Goal: Task Accomplishment & Management: Use online tool/utility

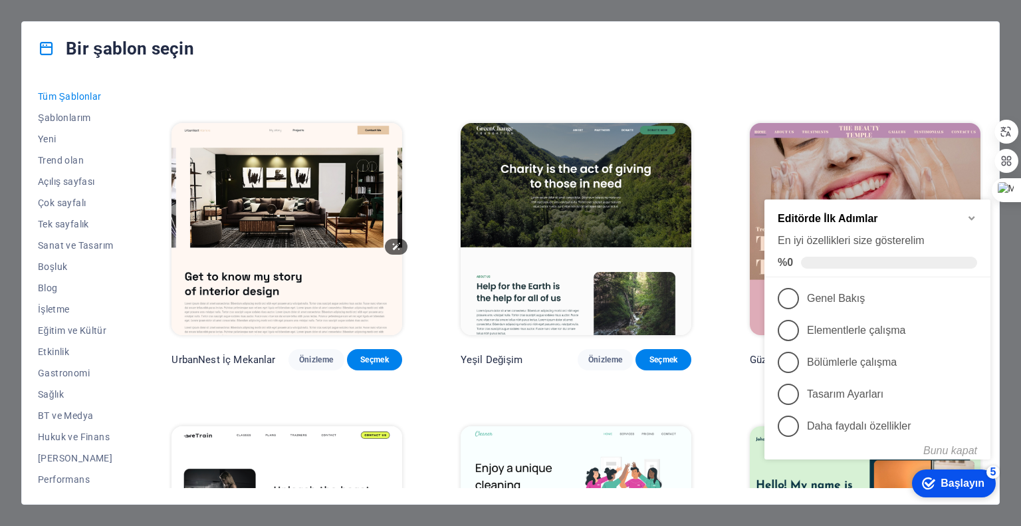
scroll to position [1463, 0]
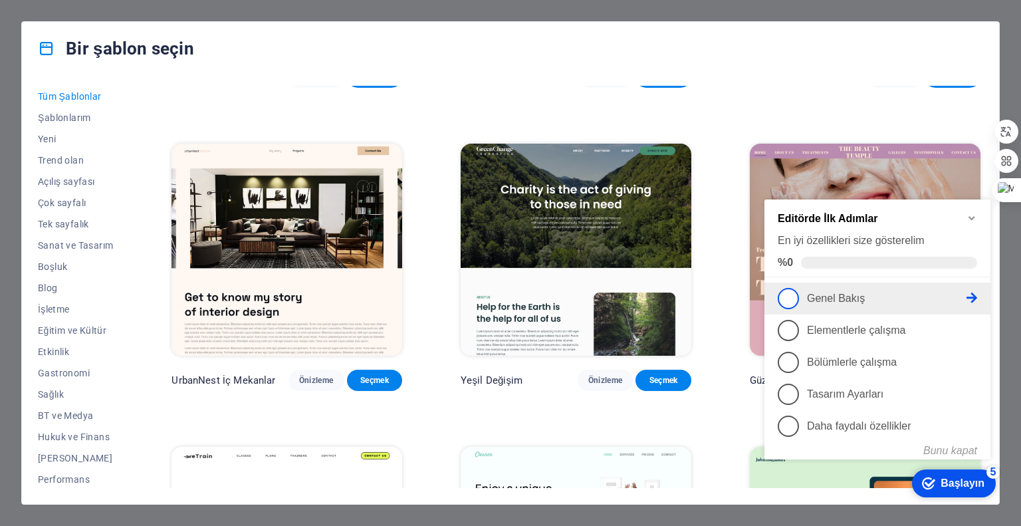
click at [839, 293] on font "Genel Bakış" at bounding box center [836, 298] width 58 height 11
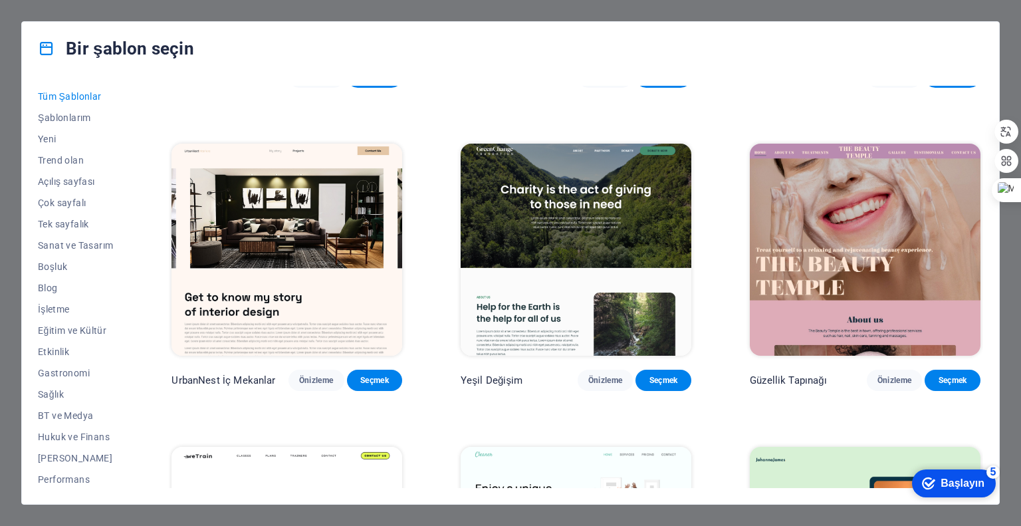
click at [934, 481] on icon "Başlayın 5 ürün kaldı, %0 tamamlandı" at bounding box center [928, 483] width 13 height 12
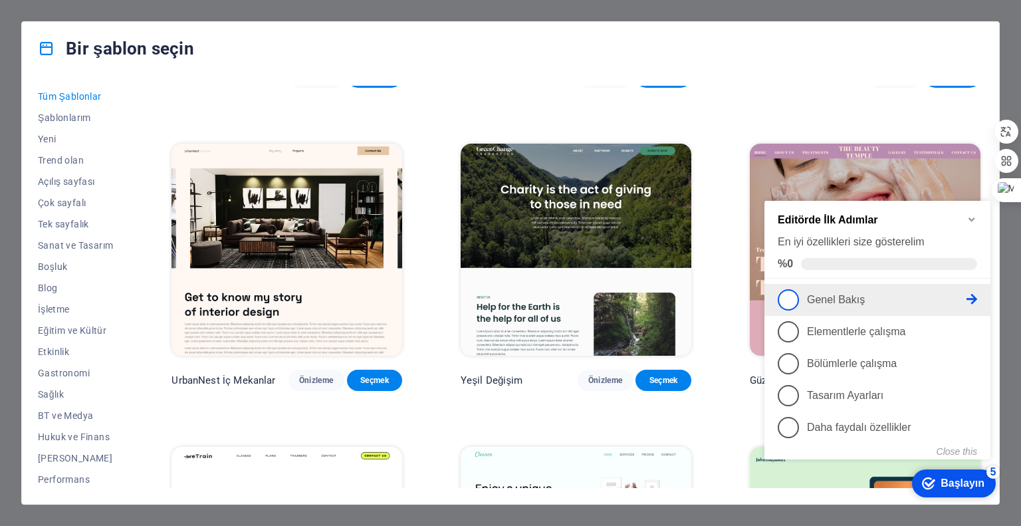
click at [792, 293] on span "1" at bounding box center [788, 299] width 21 height 21
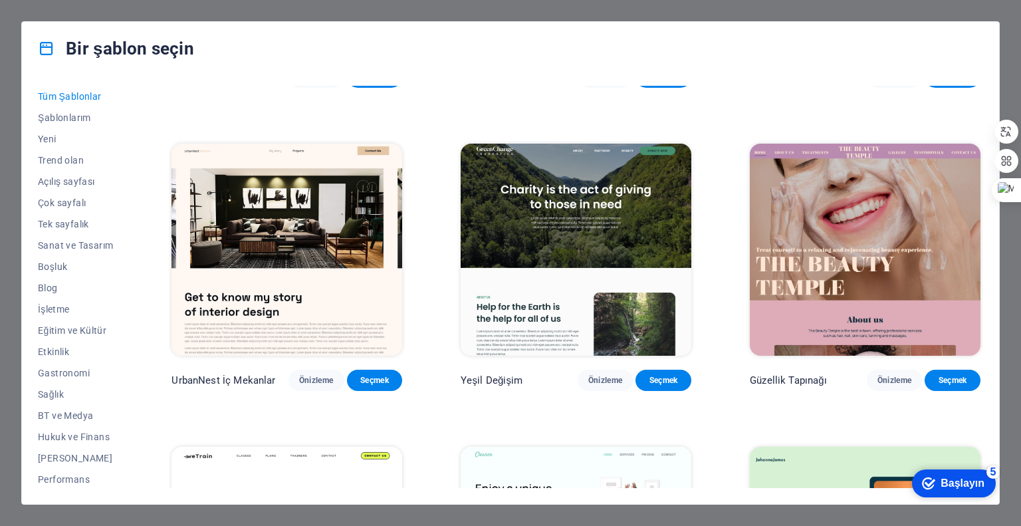
click at [949, 491] on div "checkmark Başlayın 5" at bounding box center [954, 483] width 84 height 28
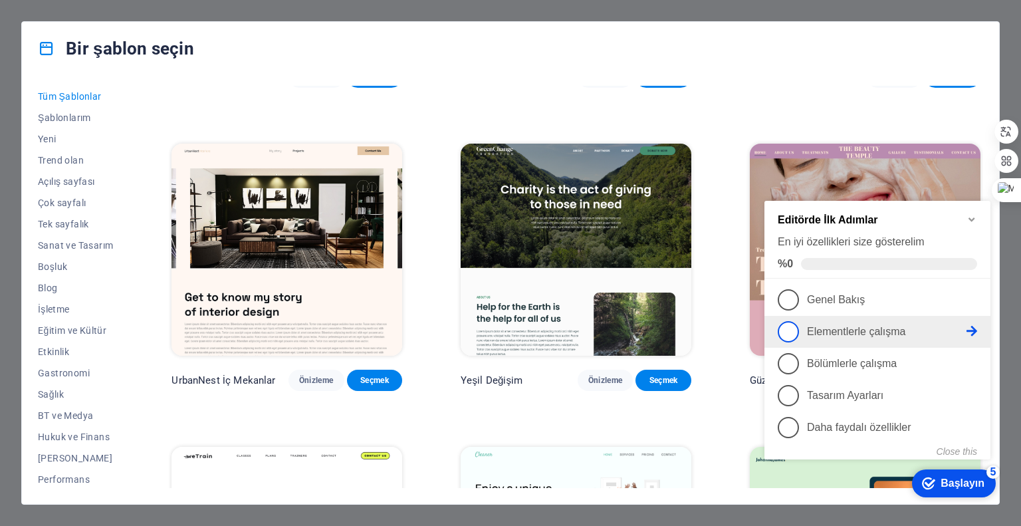
click at [808, 331] on font "Elementlerle çalışma" at bounding box center [856, 331] width 99 height 11
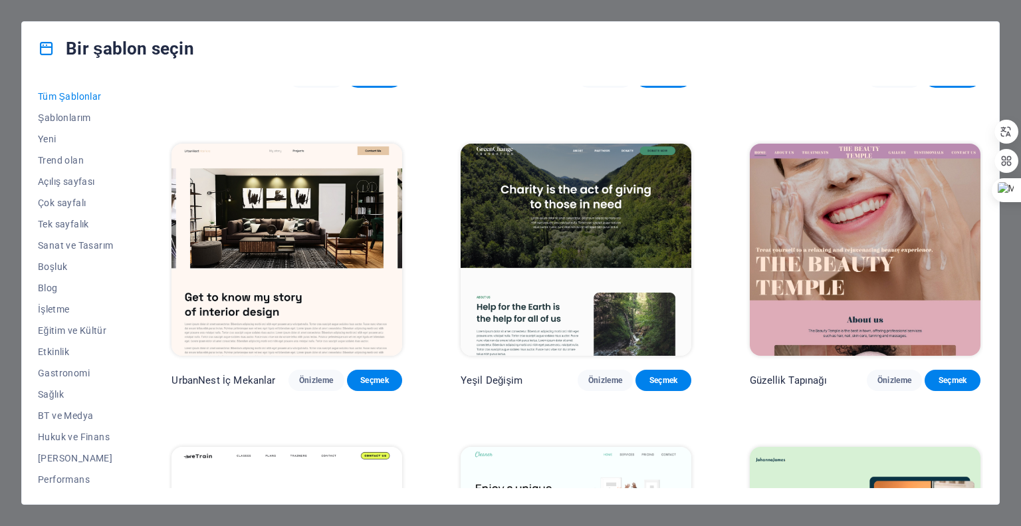
scroll to position [0, 0]
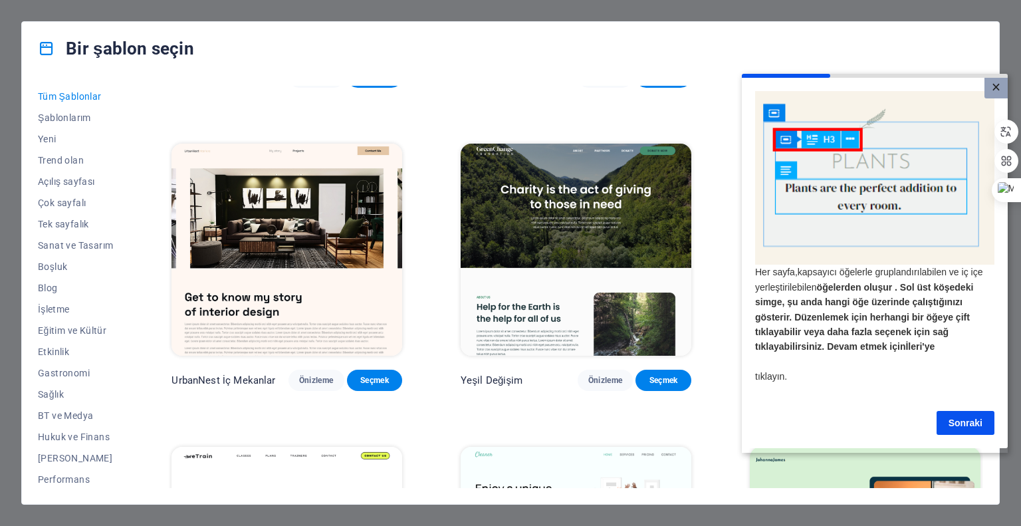
click at [1005, 85] on link "×" at bounding box center [996, 87] width 23 height 21
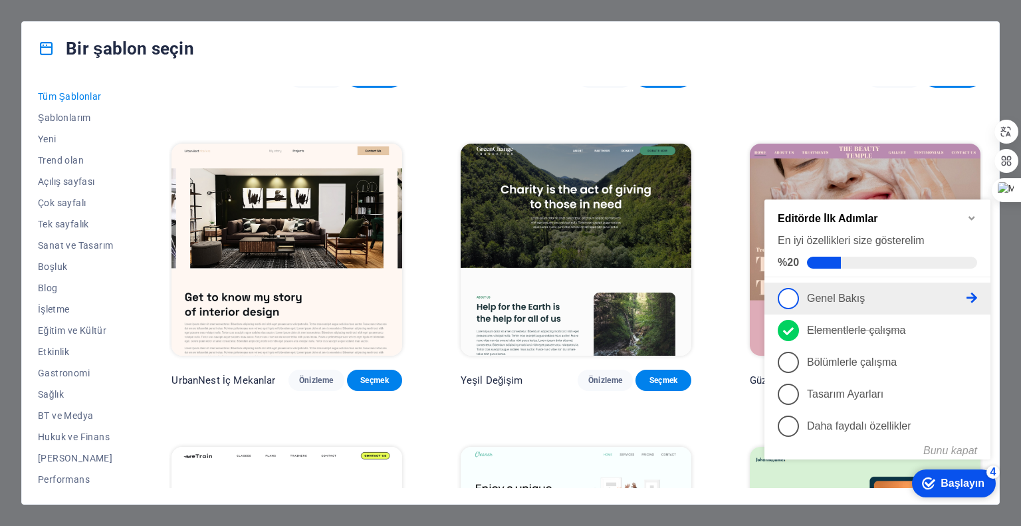
click at [800, 298] on link "1 Genel Bakış - eksik" at bounding box center [877, 298] width 199 height 21
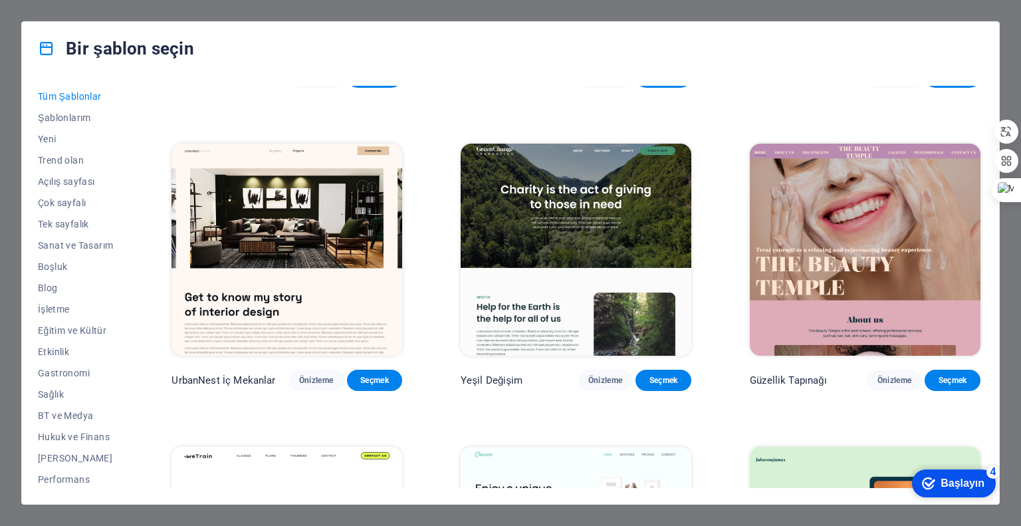
click at [949, 477] on font "Başlayın" at bounding box center [963, 482] width 44 height 11
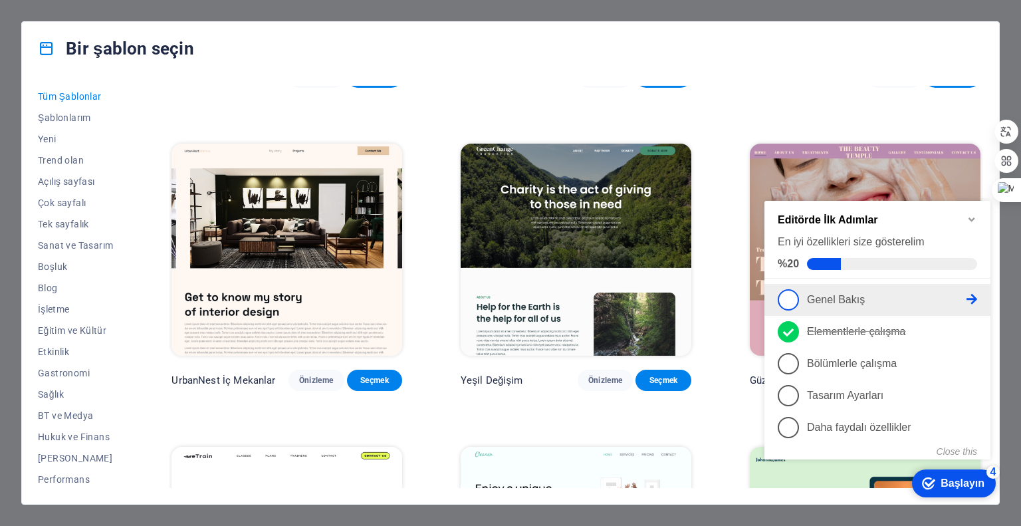
click at [815, 304] on link "1 Genel Bakış - eksik" at bounding box center [877, 299] width 199 height 21
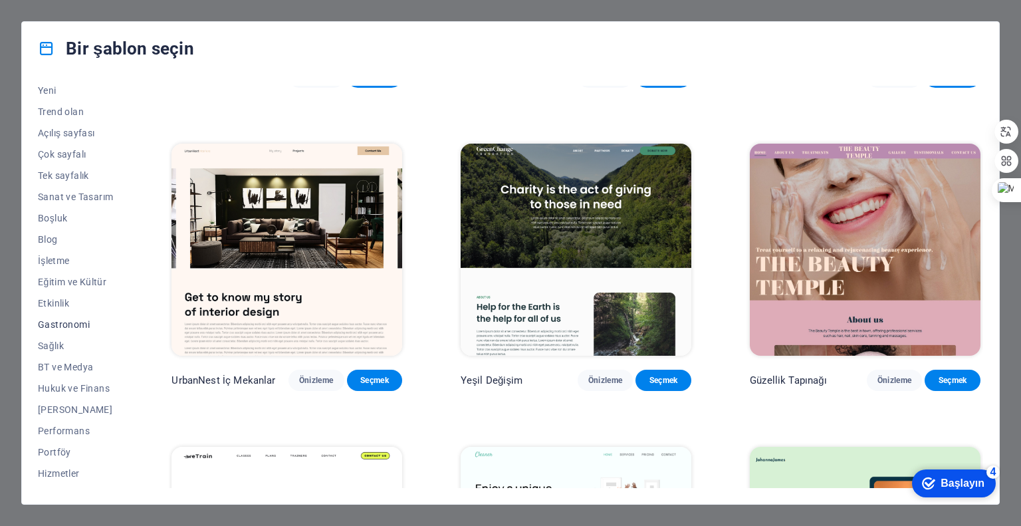
scroll to position [66, 0]
click at [61, 243] on font "İşletme" at bounding box center [54, 242] width 32 height 11
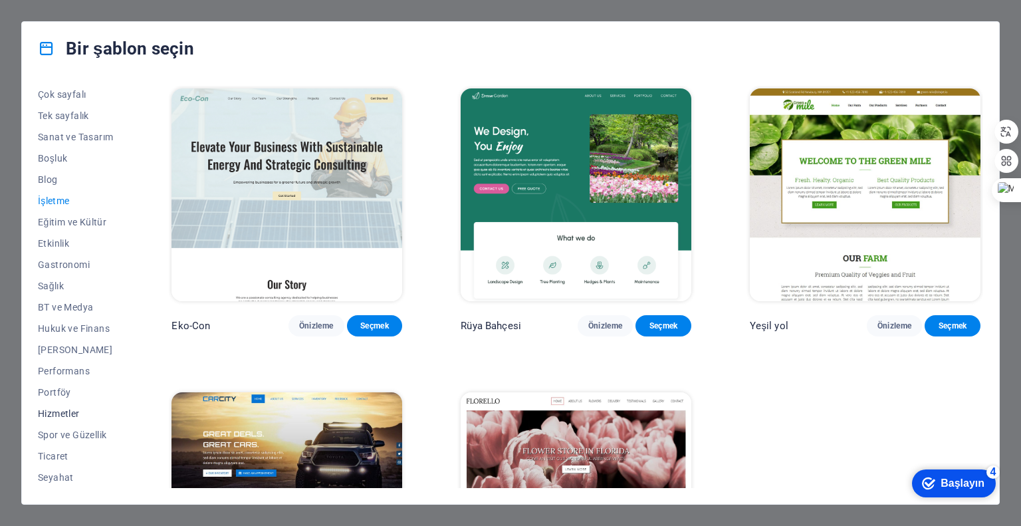
scroll to position [129, 0]
click at [59, 433] on font "Ticaret" at bounding box center [53, 435] width 31 height 11
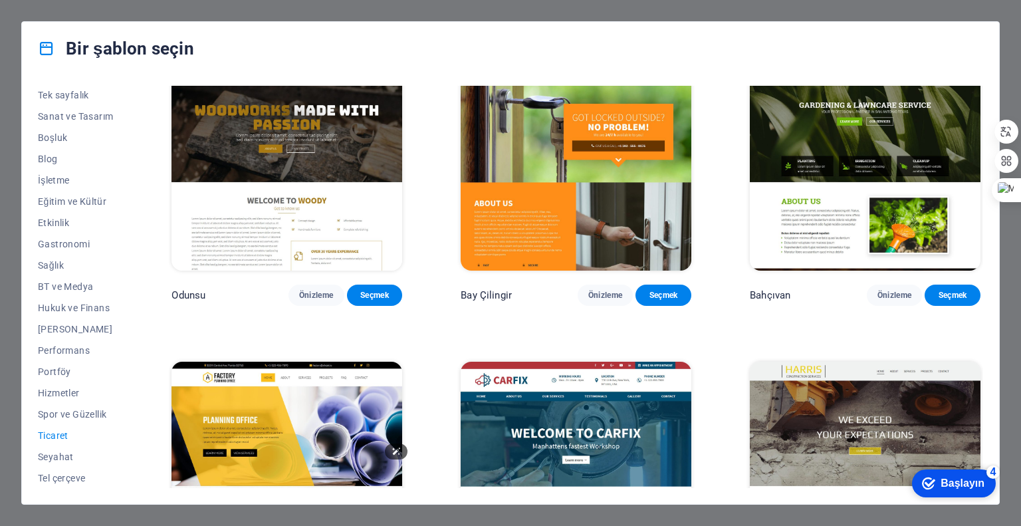
scroll to position [436, 0]
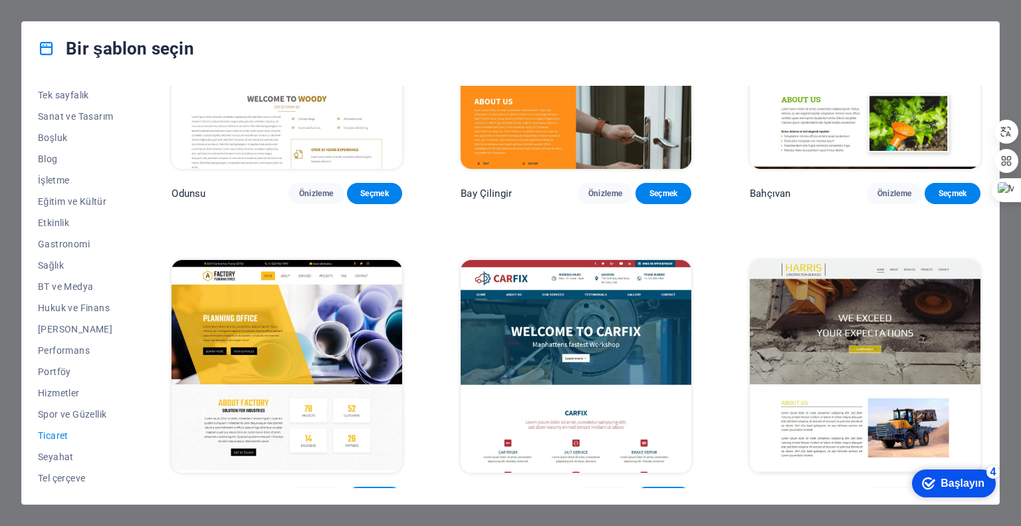
click at [391, 475] on font "Seçmek" at bounding box center [405, 477] width 29 height 9
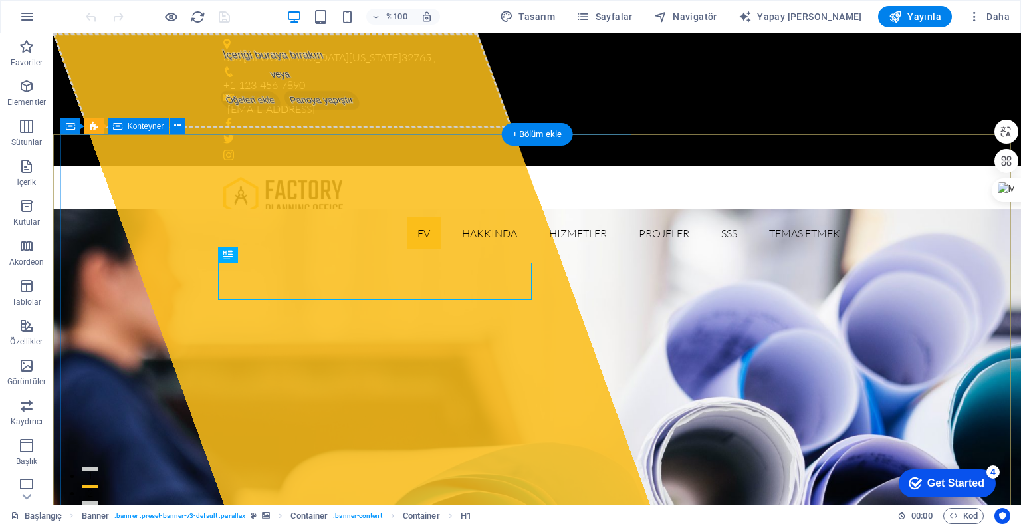
click at [261, 105] on font "Öğeleri ekle" at bounding box center [250, 100] width 52 height 10
select select "%"
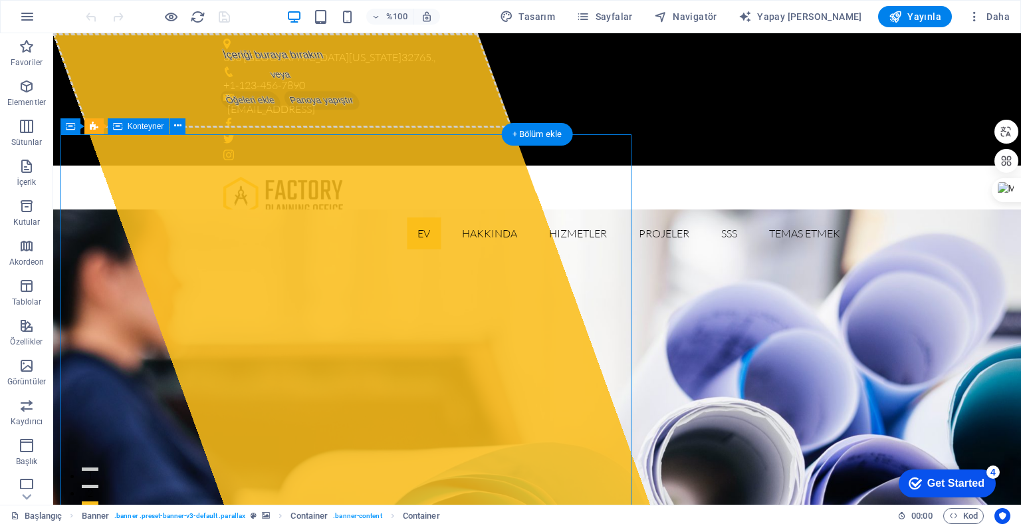
select select "px"
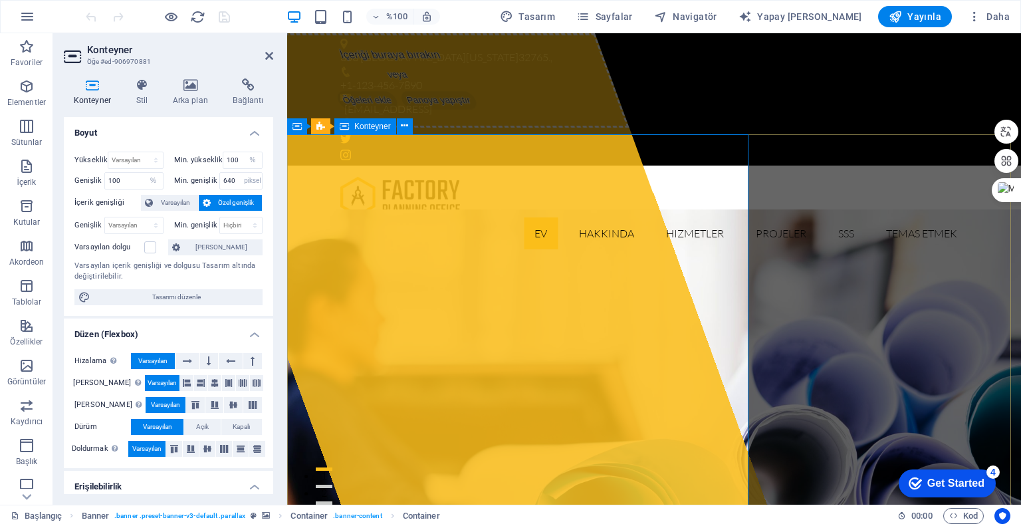
click at [380, 105] on font "Öğeleri ekle" at bounding box center [367, 100] width 52 height 10
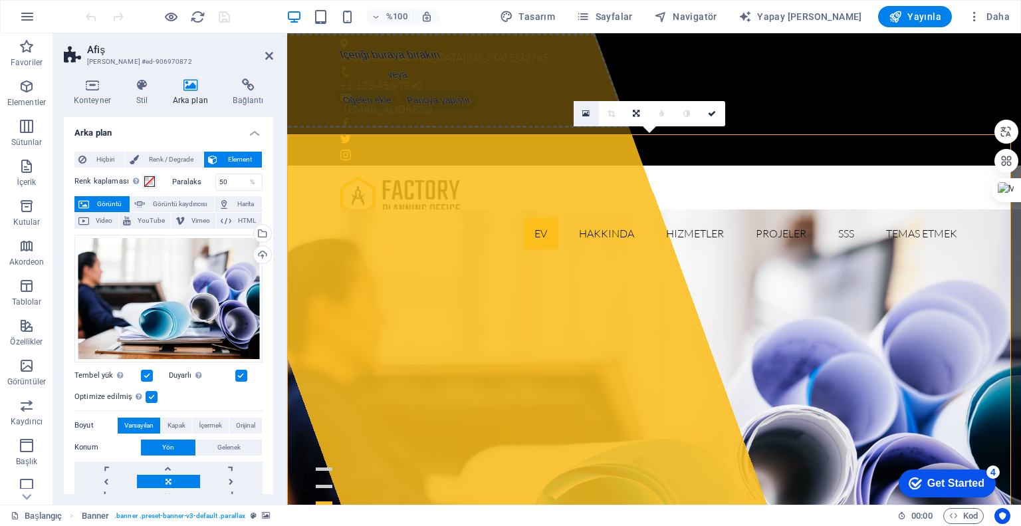
click at [588, 114] on icon at bounding box center [585, 113] width 7 height 9
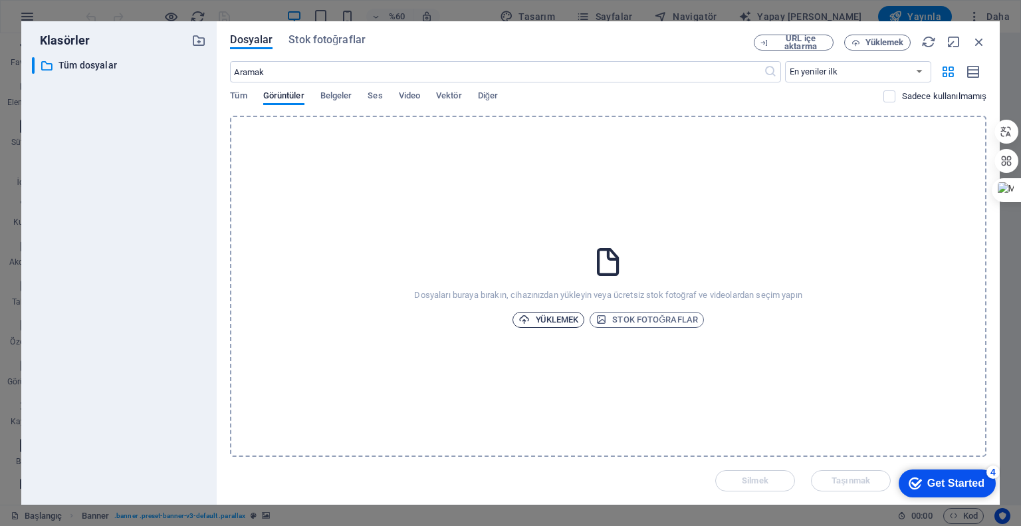
click at [571, 321] on font "Yüklemek" at bounding box center [557, 320] width 43 height 10
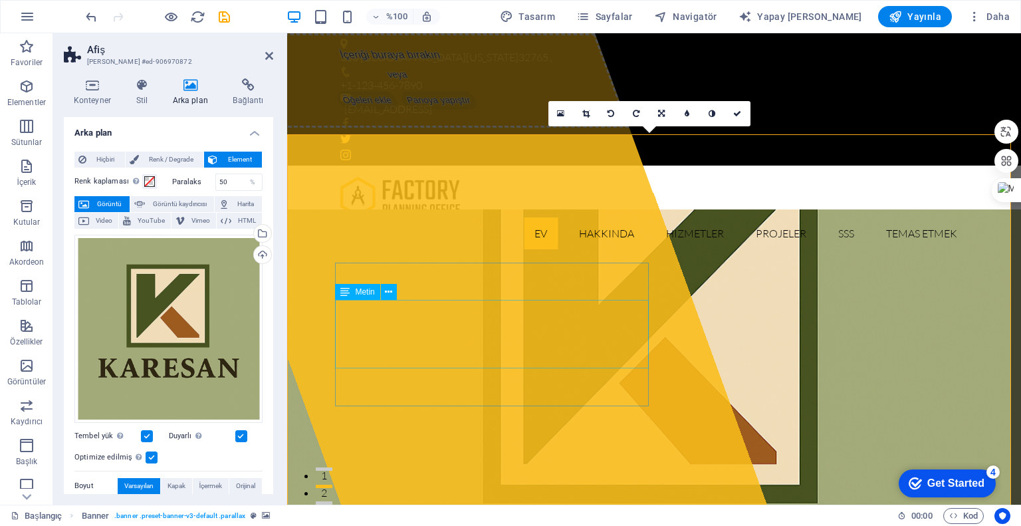
click at [389, 294] on icon at bounding box center [388, 292] width 7 height 14
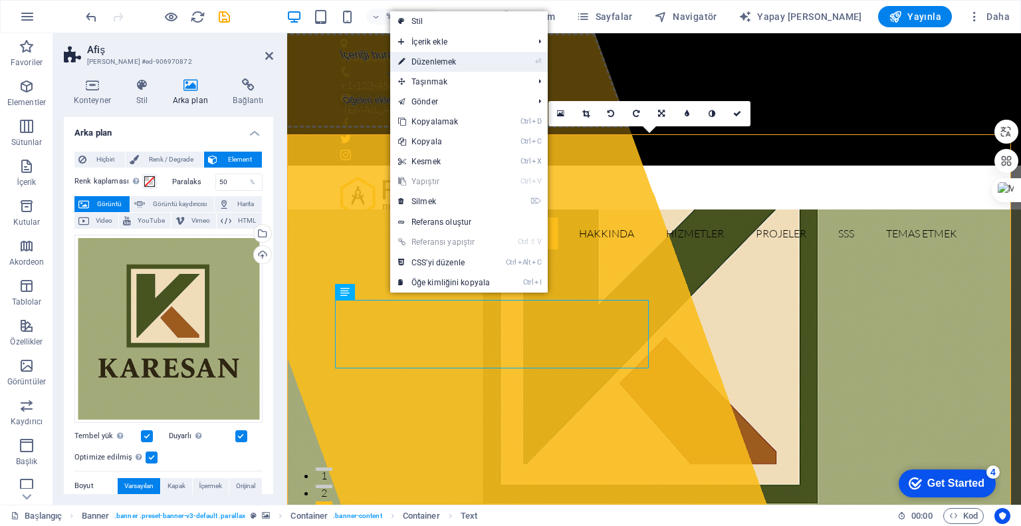
click at [443, 63] on font "Düzenlemek" at bounding box center [434, 61] width 45 height 9
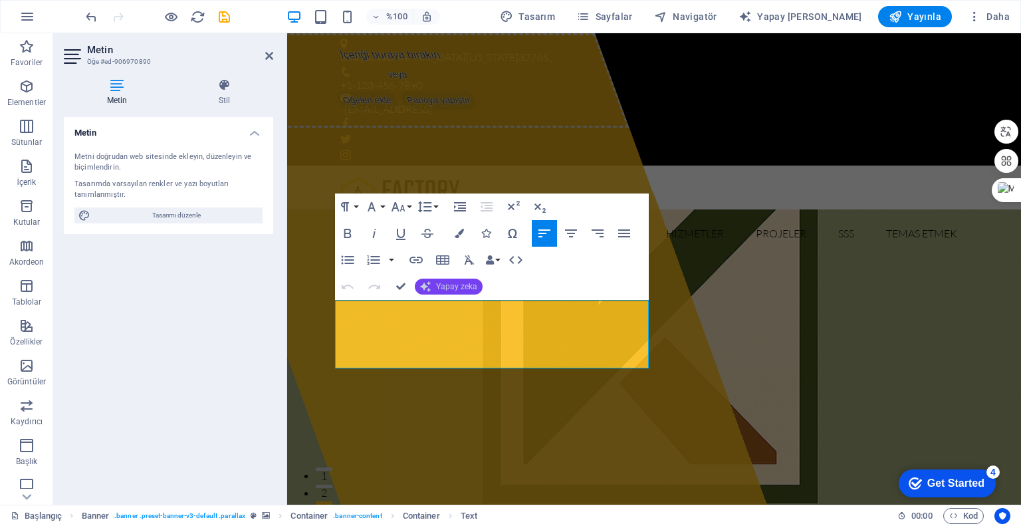
click at [458, 292] on button "Yapay zeka" at bounding box center [449, 287] width 68 height 16
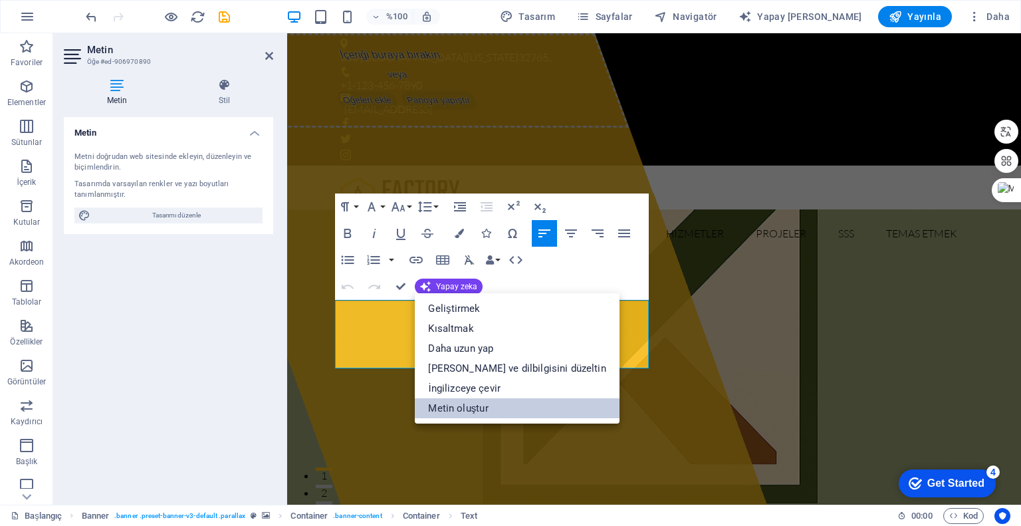
click at [476, 412] on font "Metin oluştur" at bounding box center [458, 408] width 60 height 12
select select "English"
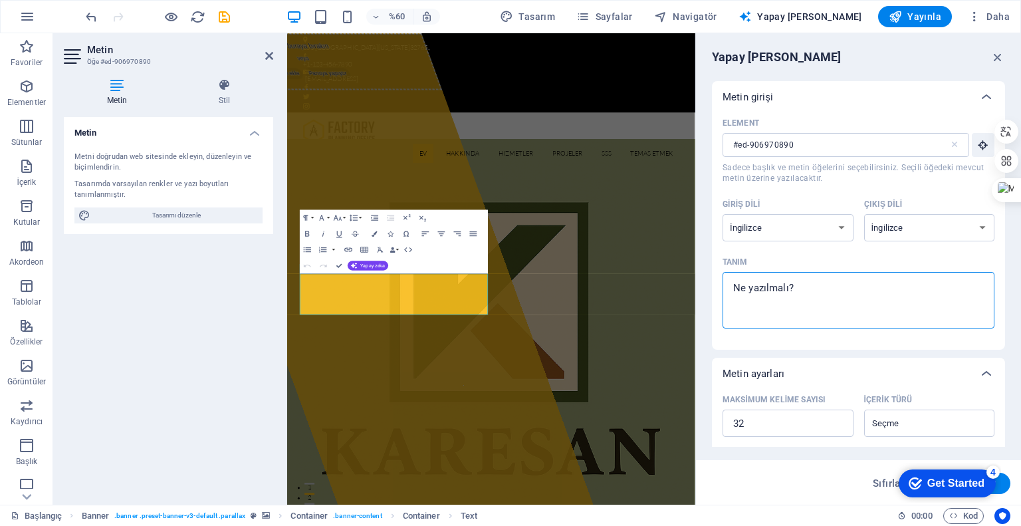
drag, startPoint x: 813, startPoint y: 289, endPoint x: 723, endPoint y: 287, distance: 89.1
click at [723, 287] on div "x ​" at bounding box center [859, 300] width 272 height 57
click at [729, 287] on textarea "Tanım x ​" at bounding box center [858, 300] width 259 height 43
type textarea "x"
click at [838, 223] on select "Arnavut Arapça Ermeni Awadhi Azerbaycan Başkurt Bask Belarusça Bengalce Bhojpur…" at bounding box center [788, 227] width 131 height 27
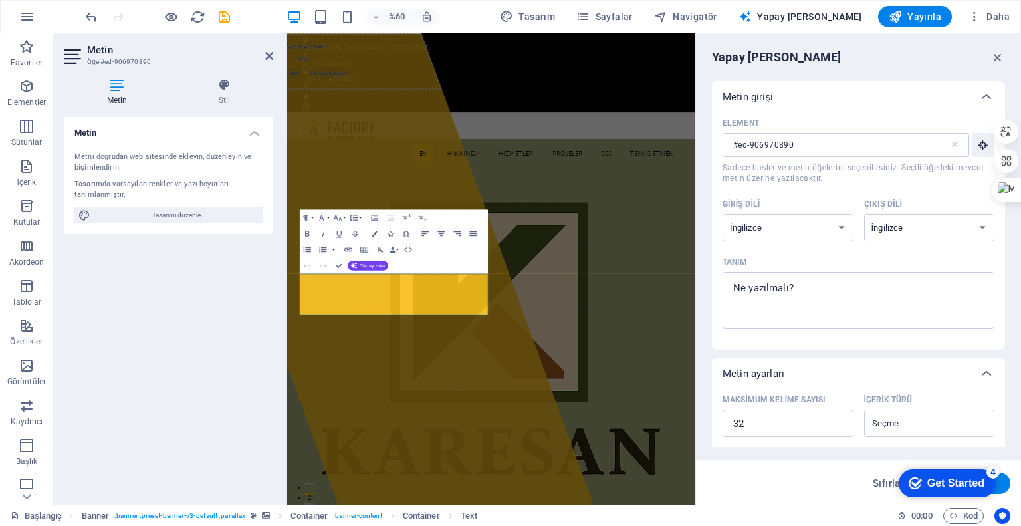
click at [834, 249] on div "Giriş dili Arnavut Arapça Ermeni Awadhi Azerbaycan Başkurt Bask Belarusça Benga…" at bounding box center [859, 223] width 272 height 58
click at [171, 218] on font "Tasarımı düzenle" at bounding box center [176, 214] width 49 height 7
select select "px"
select select "300"
select select "px"
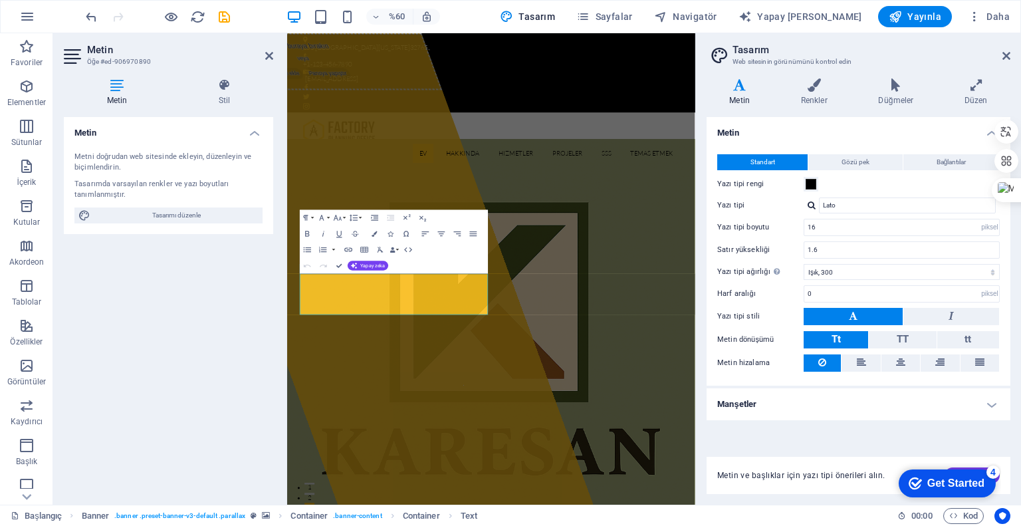
click at [118, 96] on font "Metin" at bounding box center [117, 100] width 21 height 9
drag, startPoint x: 483, startPoint y: 488, endPoint x: 309, endPoint y: 438, distance: 181.4
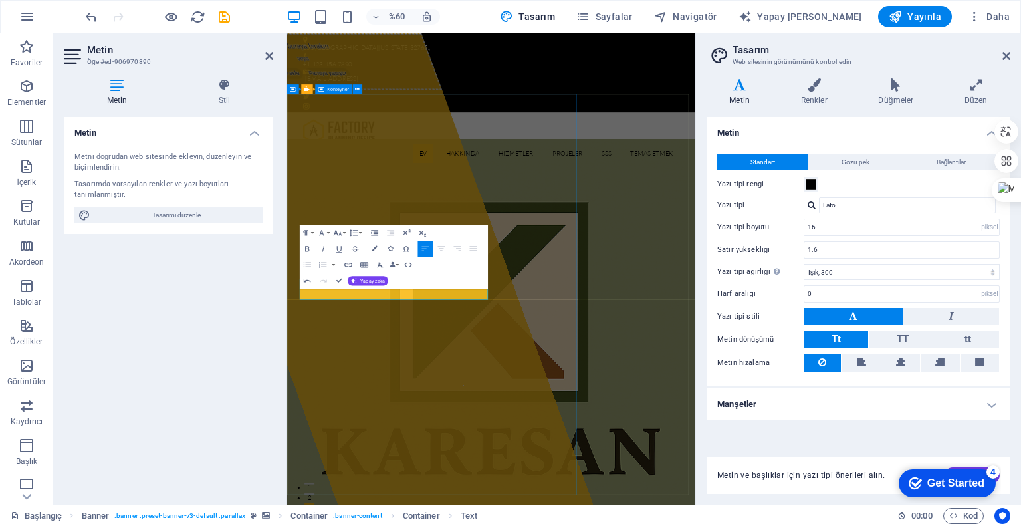
click at [571, 525] on div "İçeriği buraya bırakın veya Öğeleri ekle Panoya yapıştır" at bounding box center [440, 426] width 711 height 786
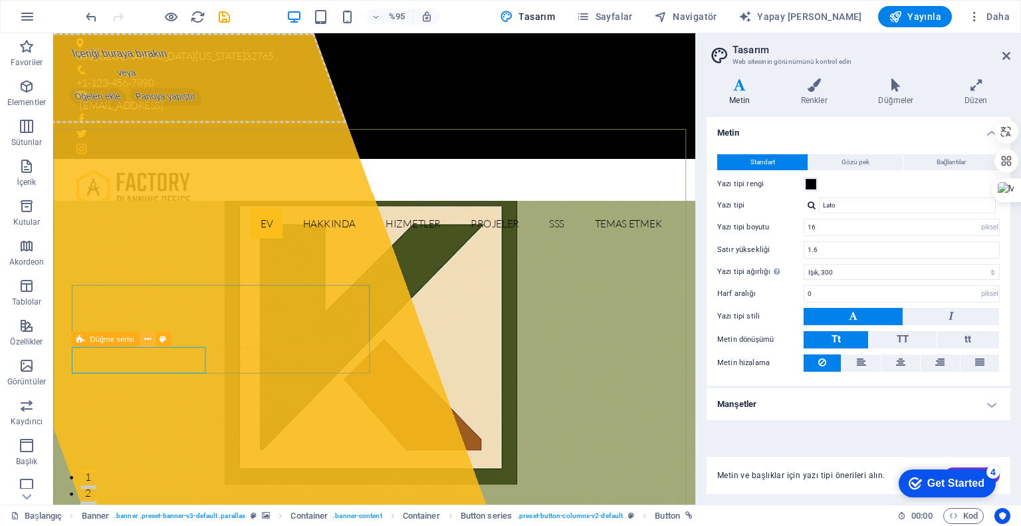
click at [148, 340] on icon at bounding box center [147, 339] width 7 height 13
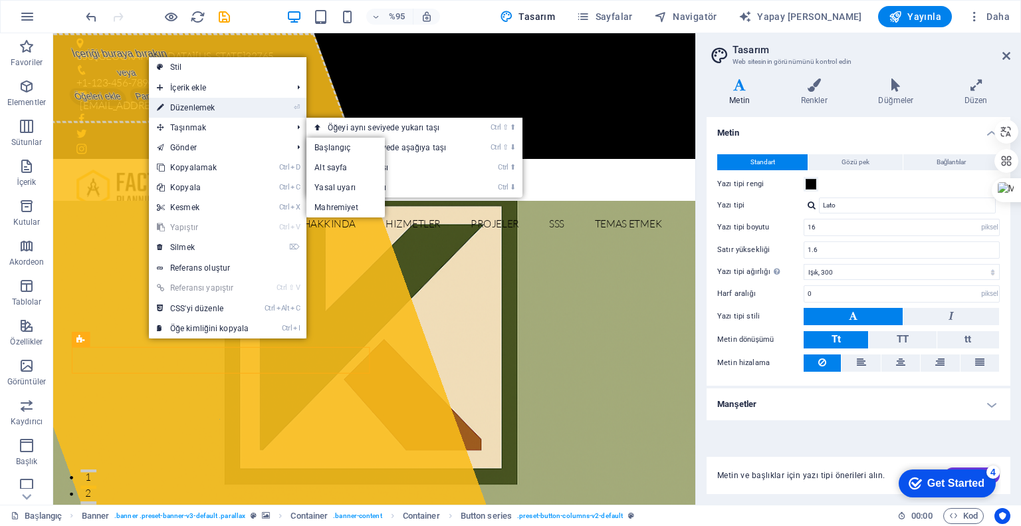
click at [205, 109] on font "Düzenlemek" at bounding box center [192, 107] width 45 height 9
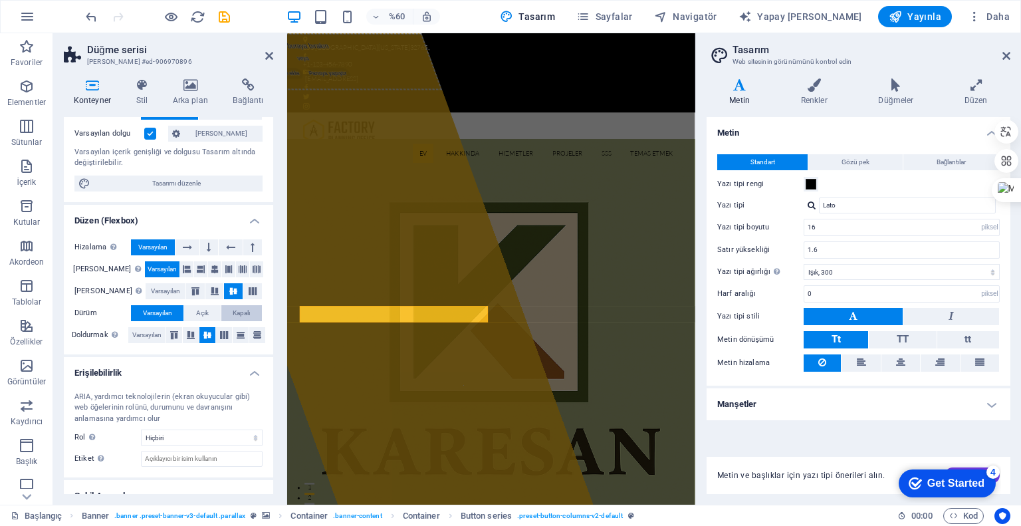
scroll to position [137, 0]
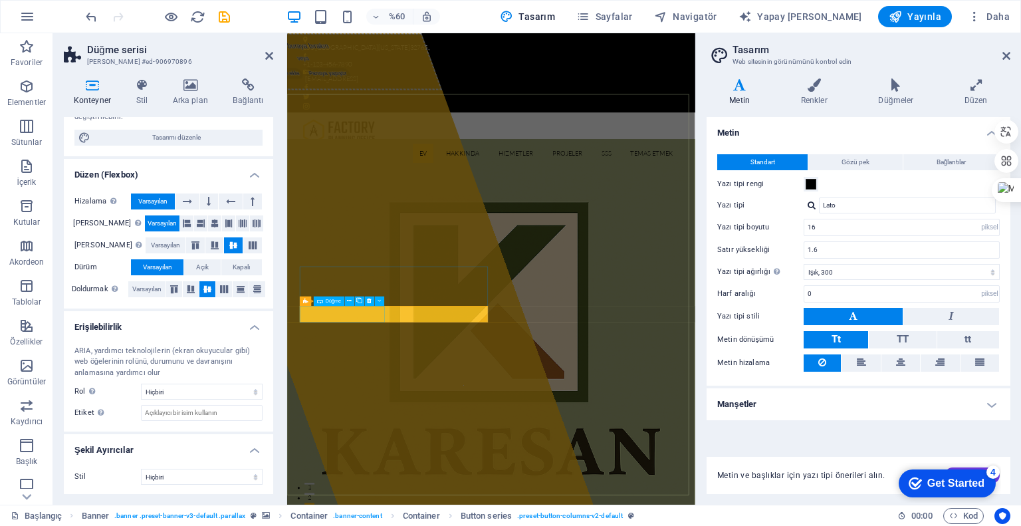
click at [632, 525] on div "İçeriği buraya bırakın veya Öğeleri ekle Panoya yapıştır" at bounding box center [440, 426] width 711 height 786
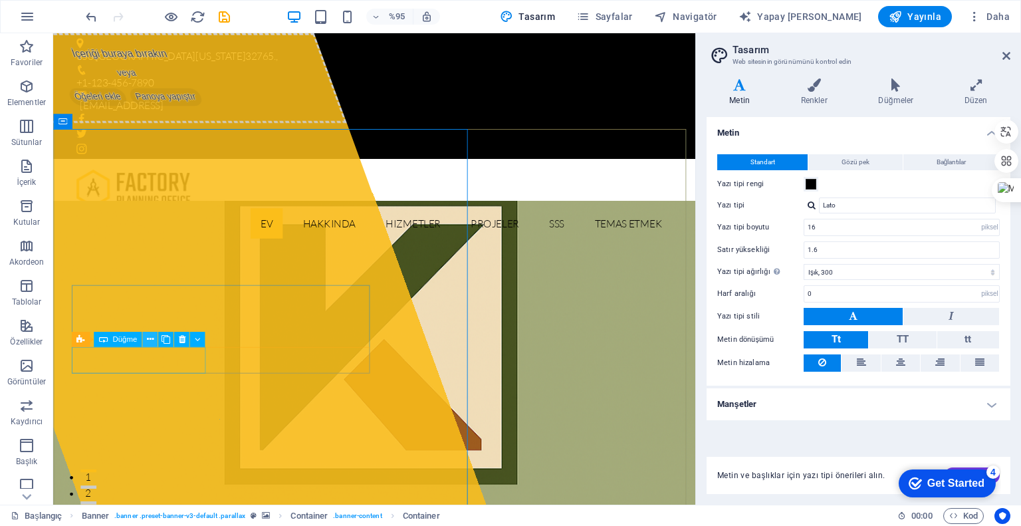
click at [147, 337] on icon at bounding box center [150, 339] width 7 height 13
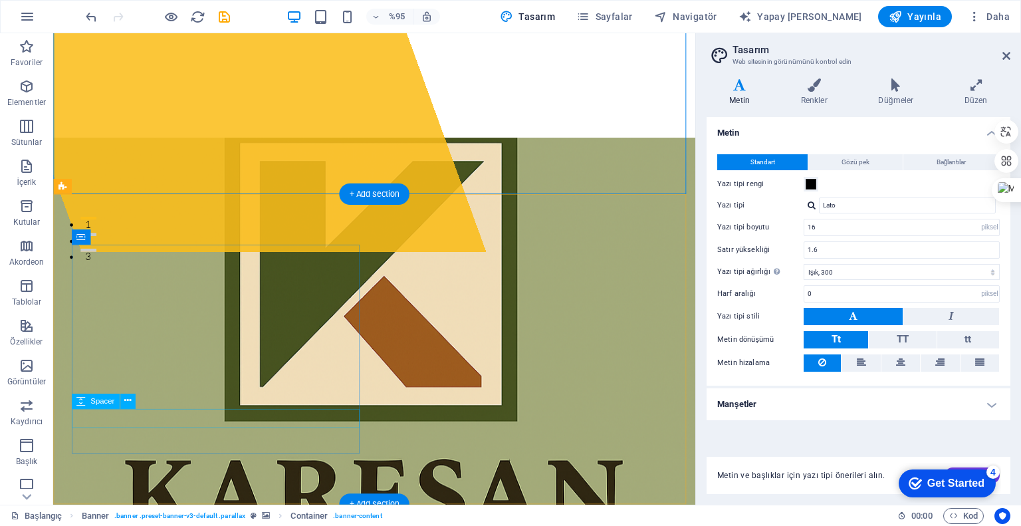
scroll to position [399, 0]
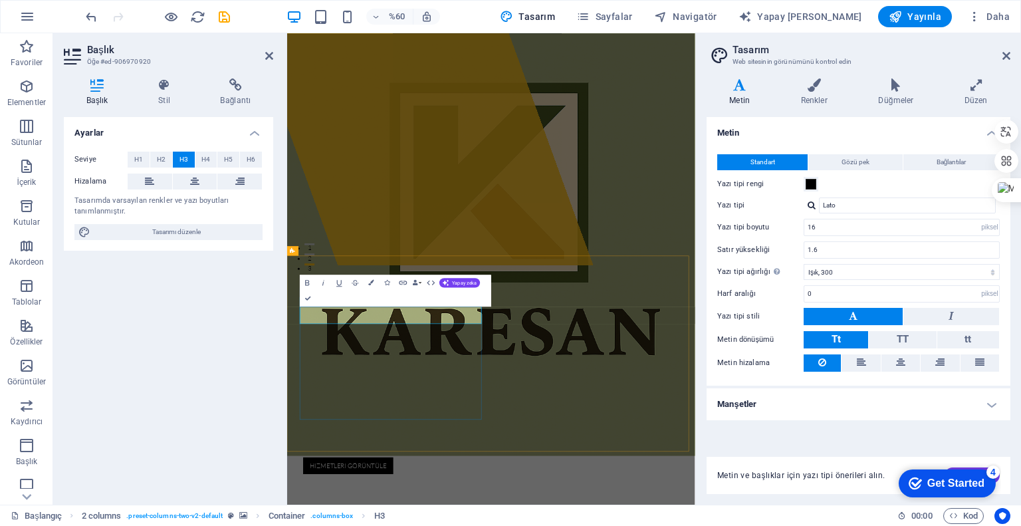
drag, startPoint x: 463, startPoint y: 502, endPoint x: 386, endPoint y: 497, distance: 77.3
drag, startPoint x: 463, startPoint y: 501, endPoint x: 430, endPoint y: 502, distance: 33.9
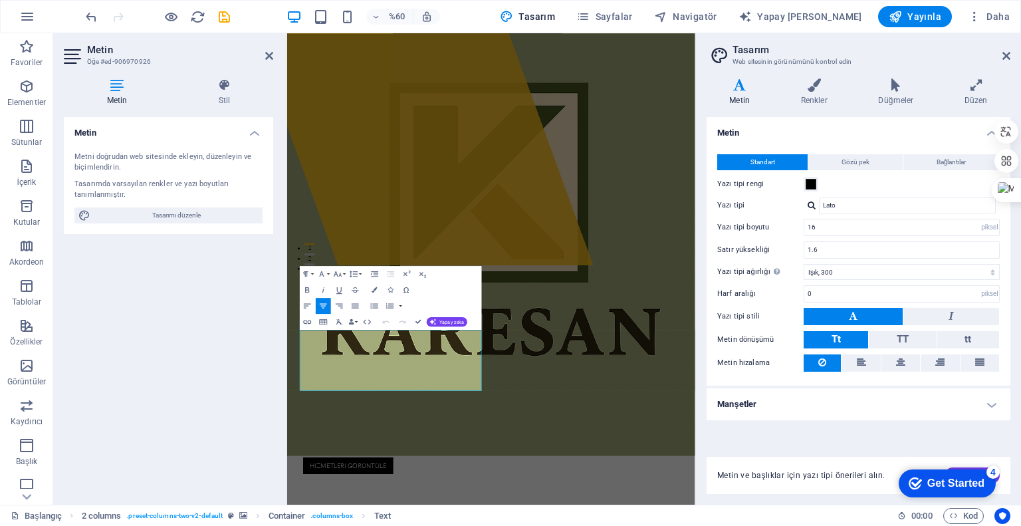
drag, startPoint x: 518, startPoint y: 624, endPoint x: 333, endPoint y: 544, distance: 201.6
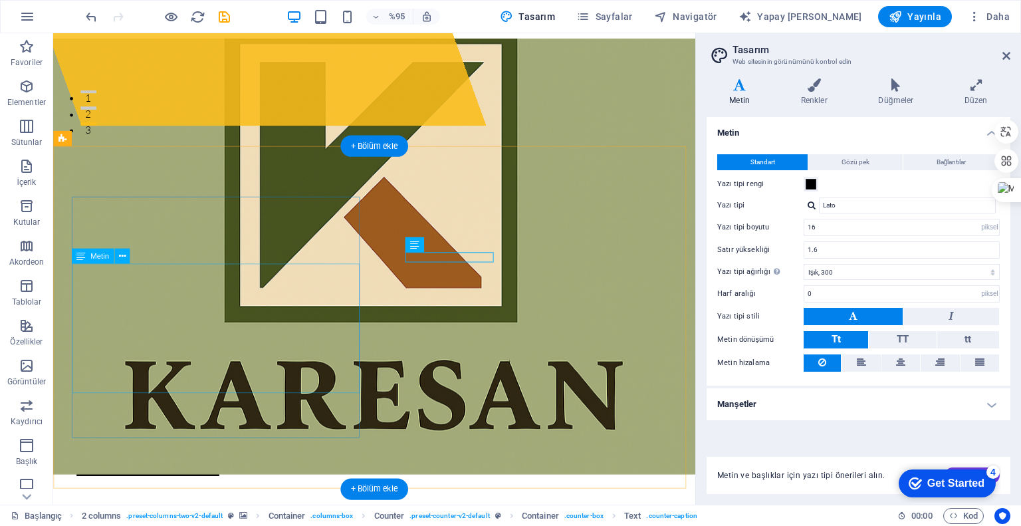
scroll to position [465, 0]
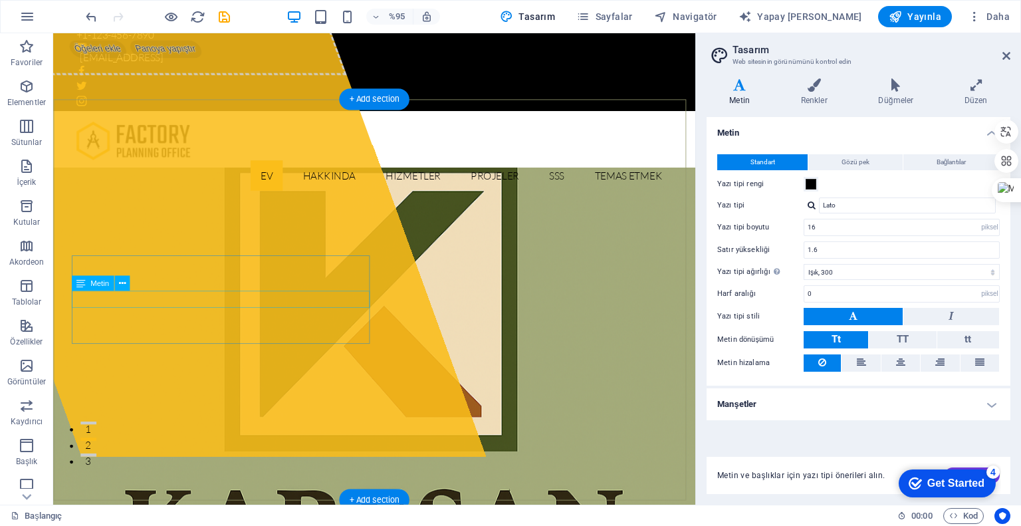
scroll to position [0, 0]
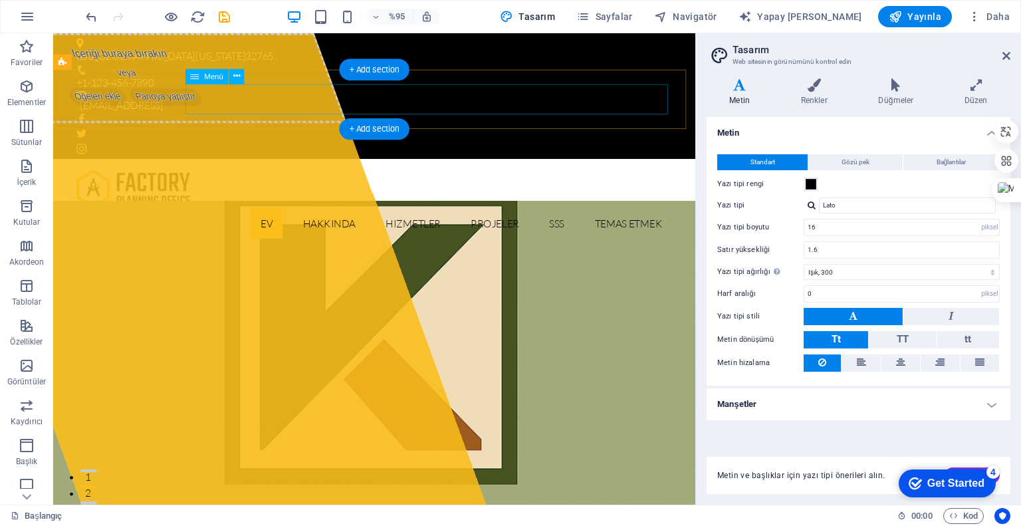
click at [342, 217] on nav "Ev Hakkında Hizmetler Projeler SSS Temas etmek" at bounding box center [392, 233] width 628 height 32
click at [320, 217] on nav "Ev Hakkında Hizmetler Projeler SSS Temas etmek" at bounding box center [392, 233] width 628 height 32
select select
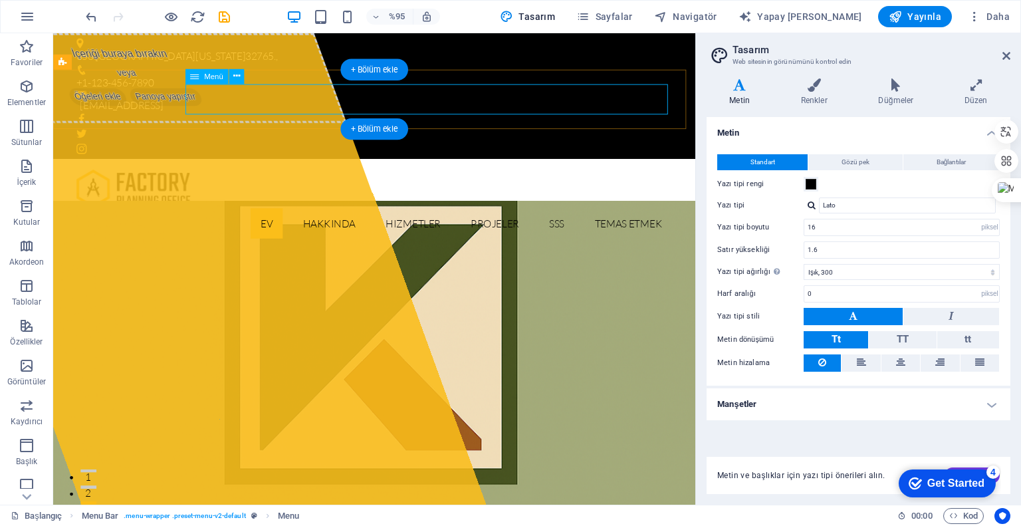
select select
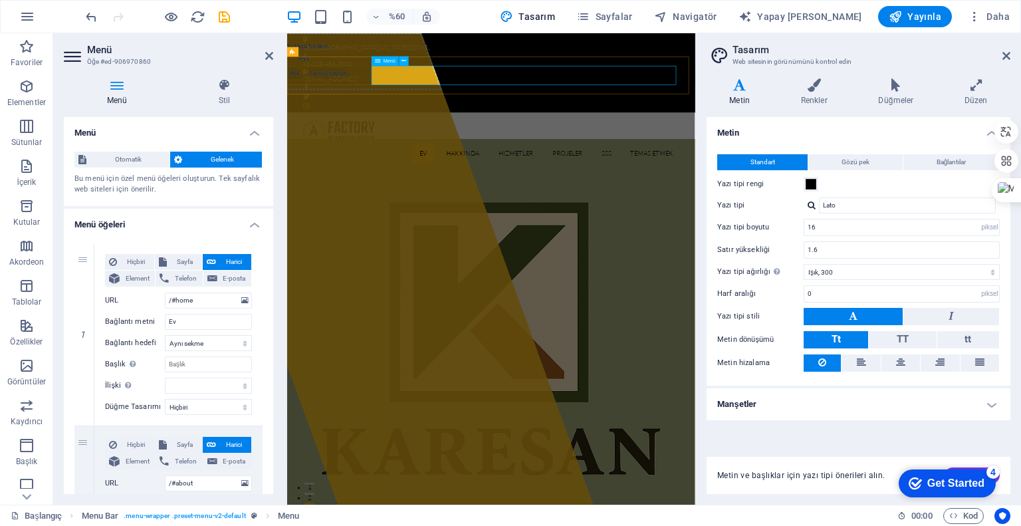
click at [581, 217] on nav "Ev Hakkında Hizmetler Projeler SSS Temas etmek" at bounding box center [628, 233] width 628 height 32
click at [273, 53] on icon at bounding box center [269, 56] width 8 height 11
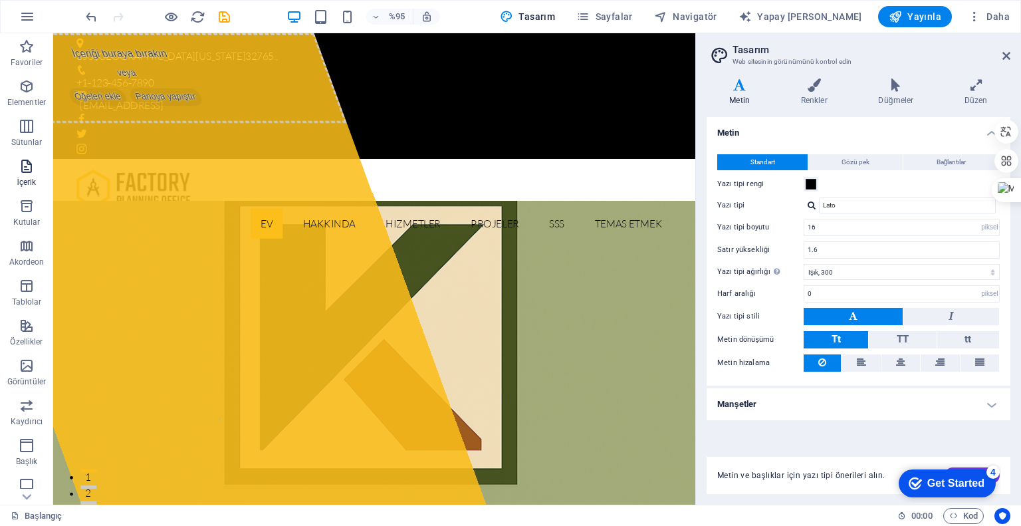
click at [31, 171] on icon "button" at bounding box center [27, 166] width 16 height 16
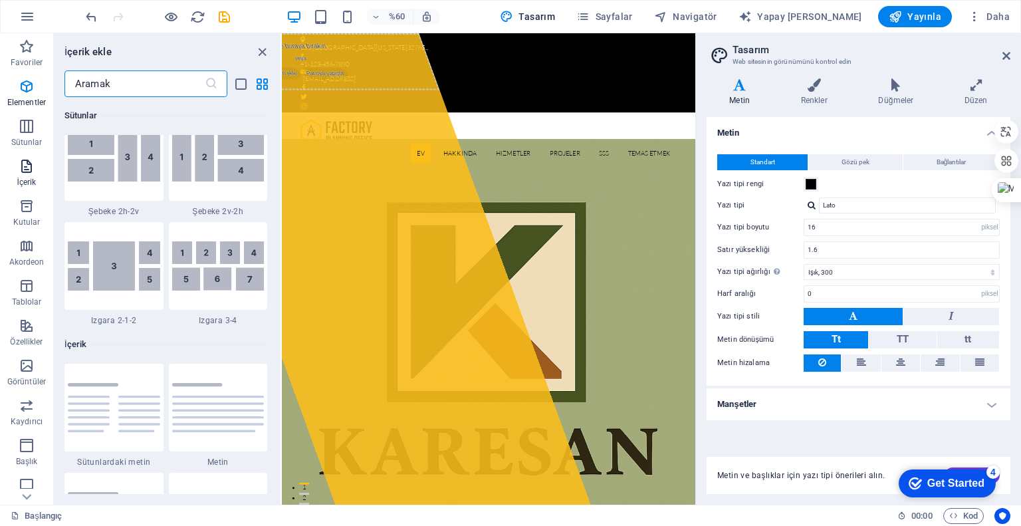
scroll to position [2327, 0]
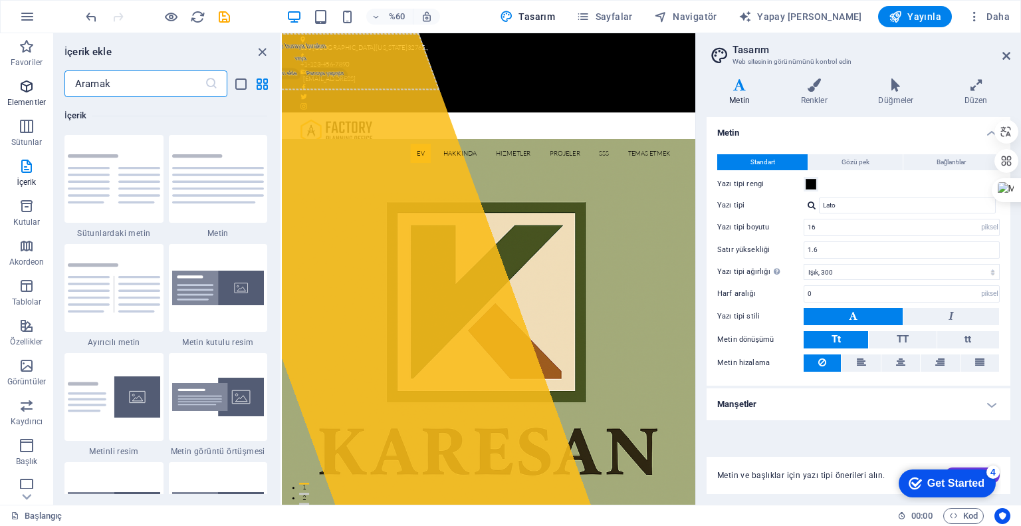
click at [32, 84] on icon "button" at bounding box center [27, 86] width 16 height 16
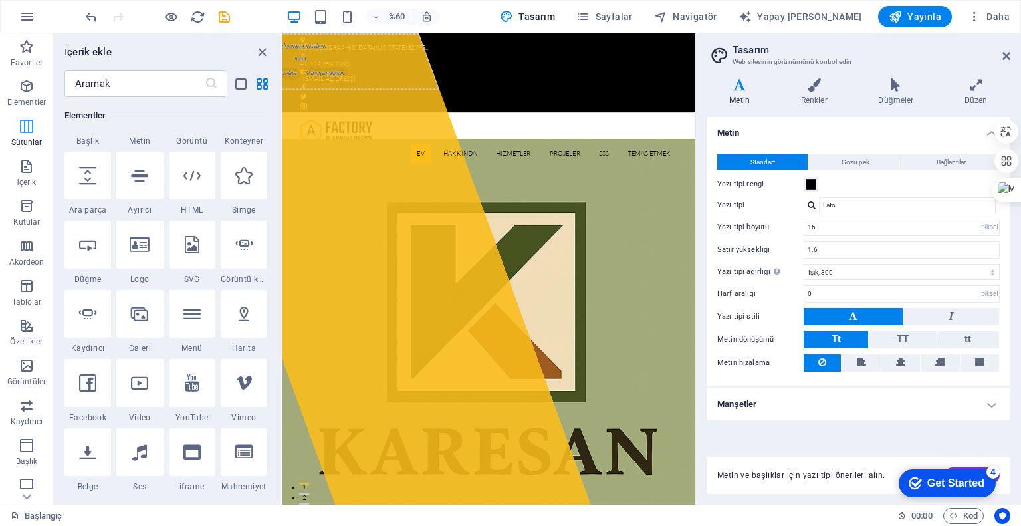
scroll to position [141, 0]
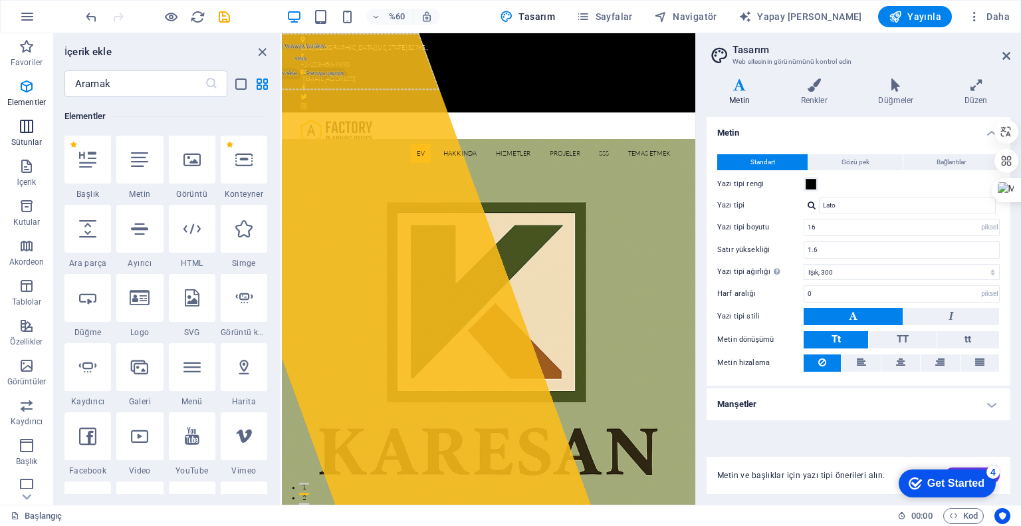
click at [23, 122] on icon "button" at bounding box center [27, 126] width 16 height 16
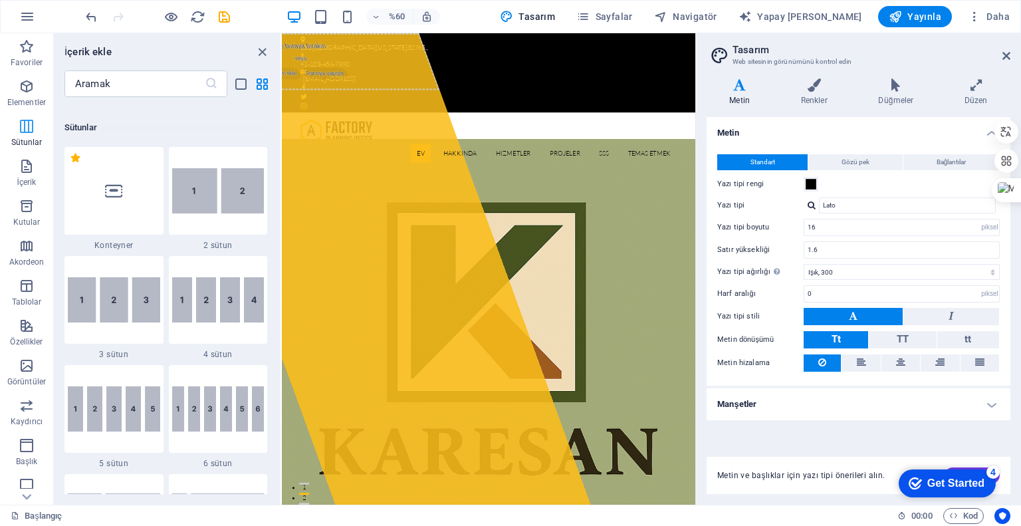
scroll to position [658, 0]
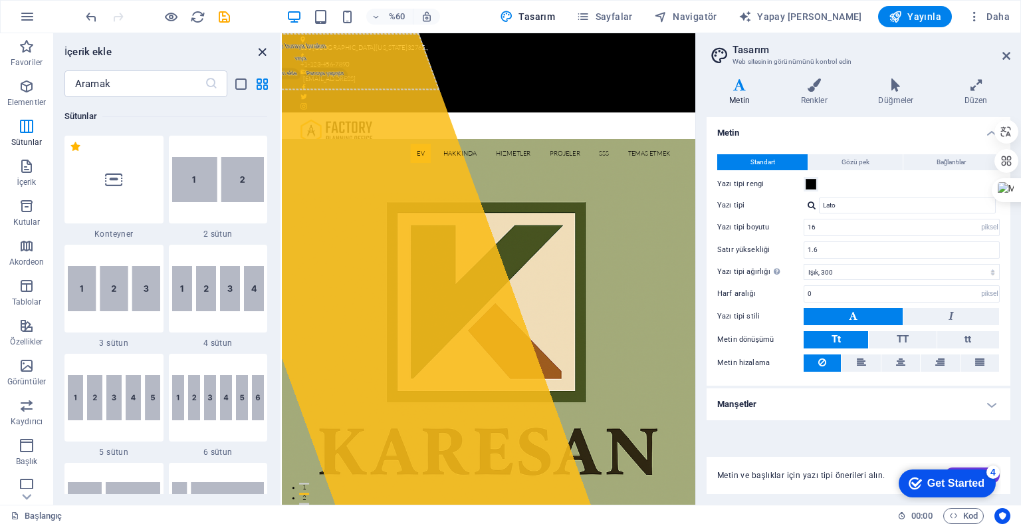
click at [263, 54] on icon "paneli kapat" at bounding box center [262, 52] width 15 height 15
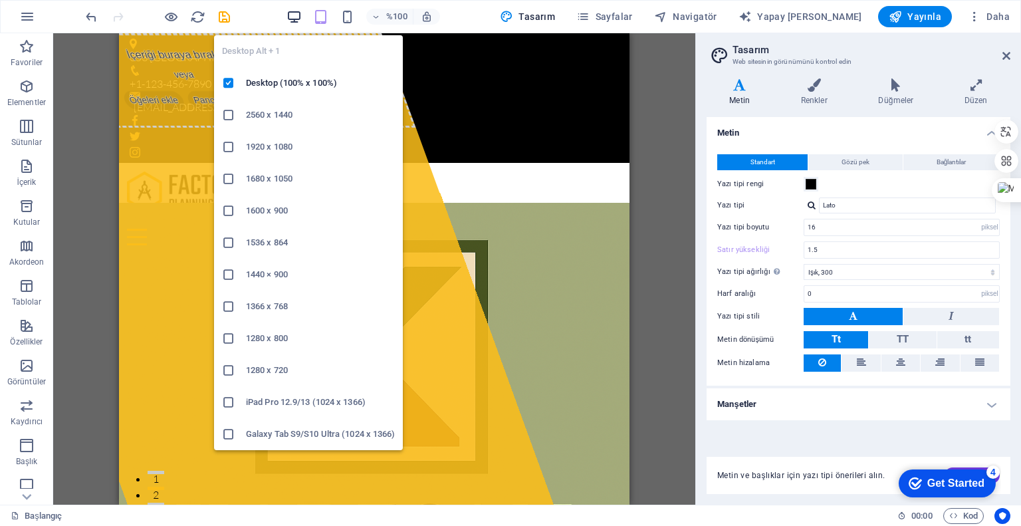
click at [0, 0] on span "button" at bounding box center [0, 0] width 0 height 0
type input "1.6"
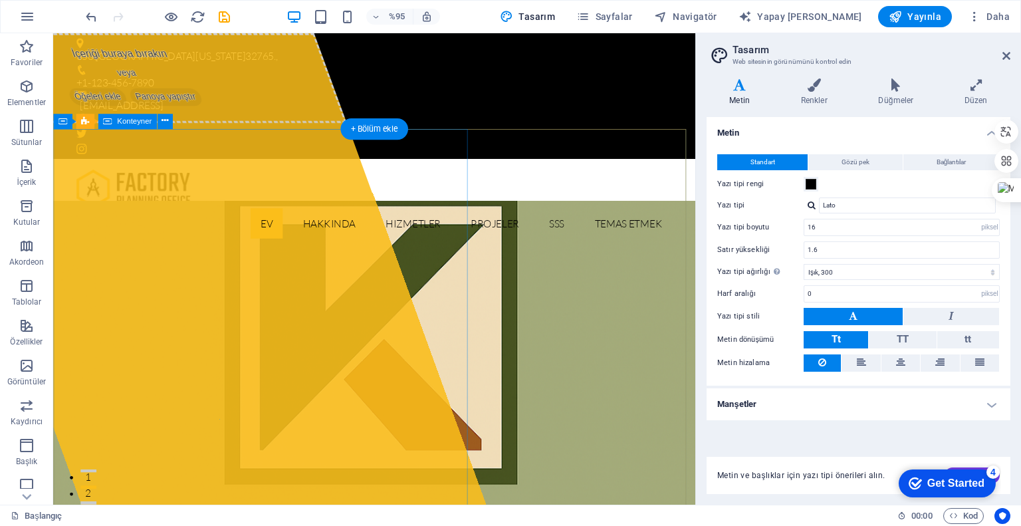
click at [133, 110] on span "Öğeleri ekle" at bounding box center [100, 100] width 66 height 19
select select "%"
select select "px"
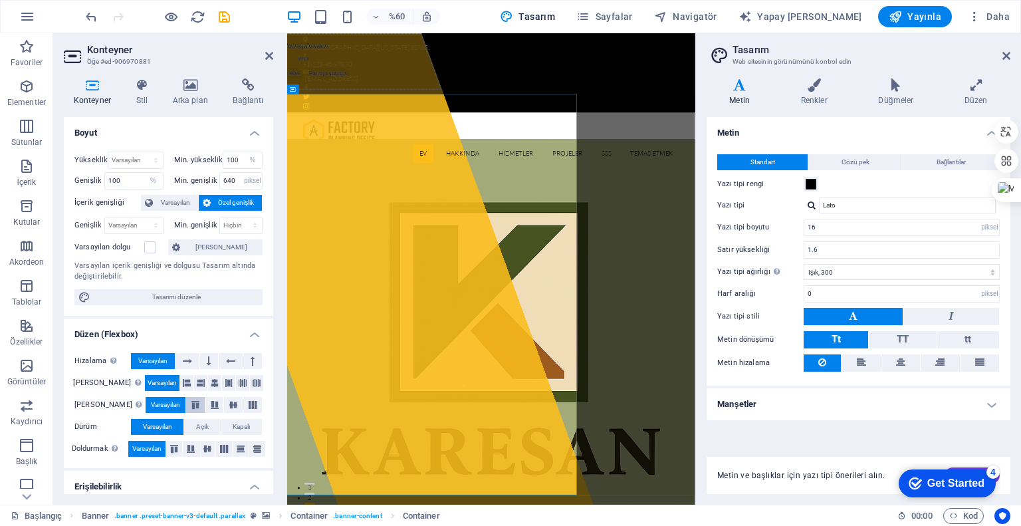
scroll to position [160, 0]
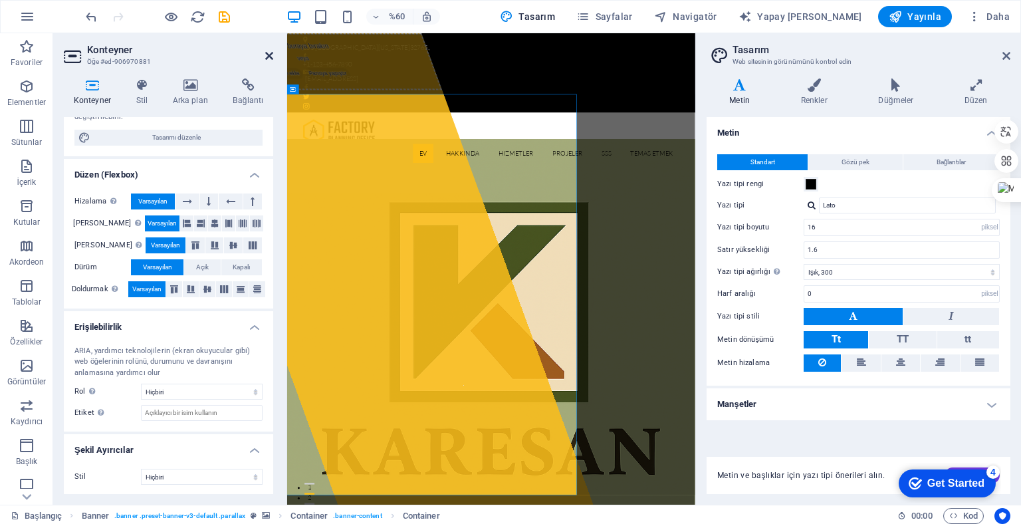
click at [266, 57] on icon at bounding box center [269, 56] width 8 height 11
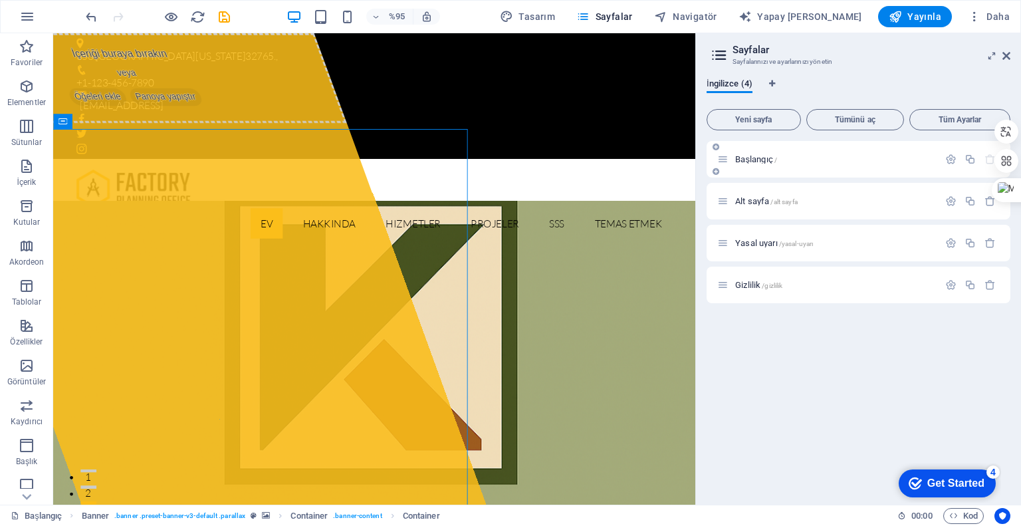
click at [754, 167] on div "Başlangıç ​​/" at bounding box center [859, 159] width 304 height 37
click at [769, 199] on font "Alt sayfa" at bounding box center [752, 201] width 34 height 10
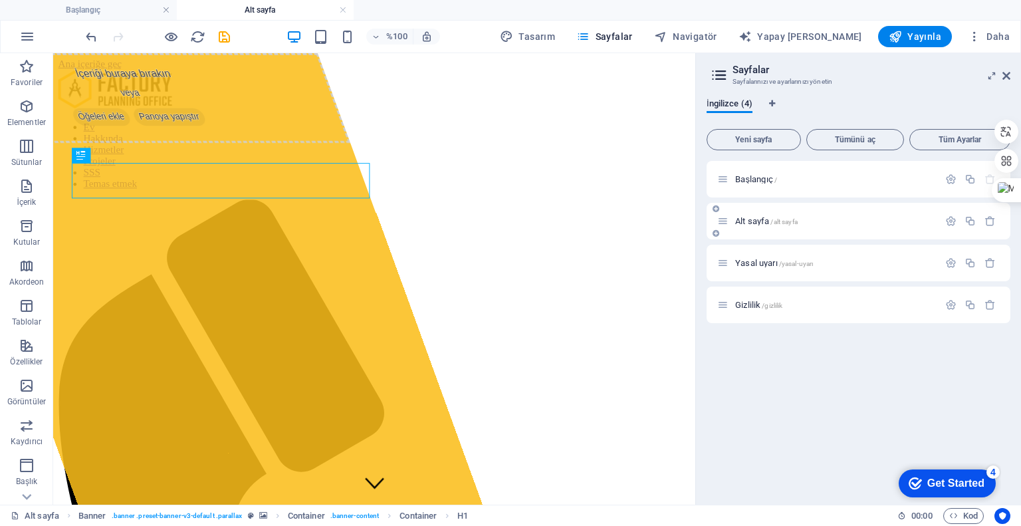
scroll to position [0, 0]
click at [764, 265] on font "Yasal uyarı" at bounding box center [756, 263] width 43 height 10
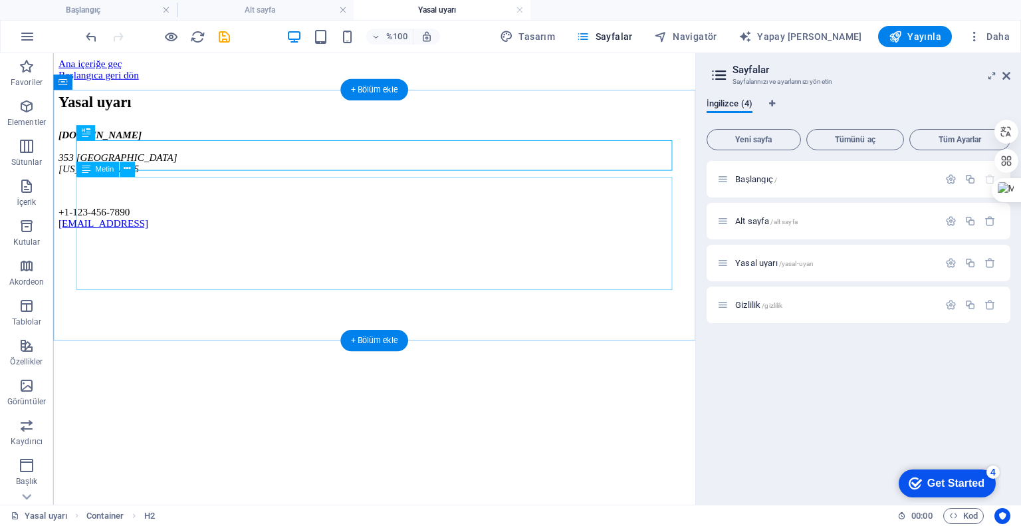
click at [112, 224] on div "karesan.com.tr 353 Kuzey Merkez Caddesi Florida 32765 +1-123-456-7890 12e147980…" at bounding box center [392, 186] width 666 height 105
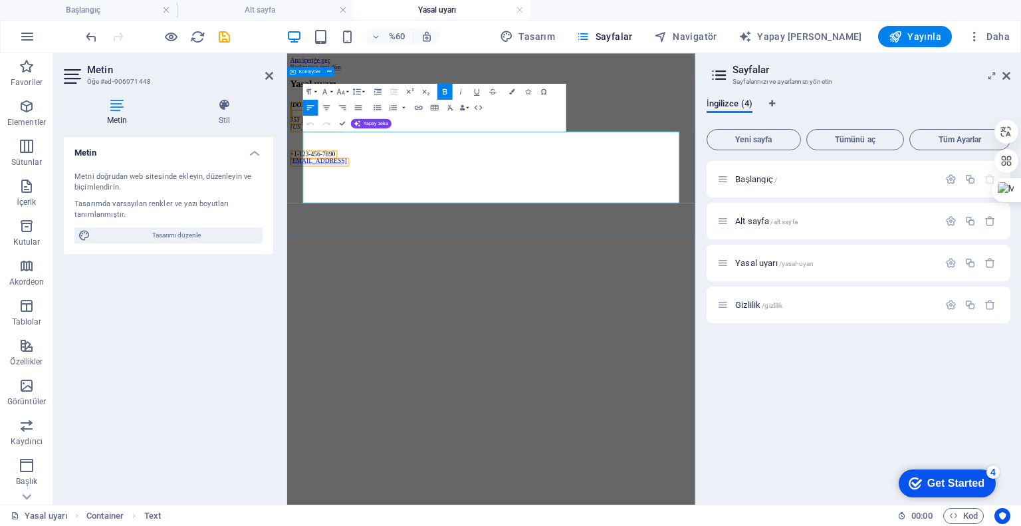
drag, startPoint x: 560, startPoint y: 289, endPoint x: 307, endPoint y: 190, distance: 271.6
click at [307, 190] on div "Yasal uyarı karesan.com.tr 353 Kuzey Merkez Caddesi Florida 32765 +1-123-456-78…" at bounding box center [628, 167] width 670 height 143
click at [477, 182] on address "karesan.com.tr 353 Kuzey Merkez Caddesi Florida 32765" at bounding box center [628, 158] width 670 height 48
drag, startPoint x: 565, startPoint y: 291, endPoint x: 307, endPoint y: 224, distance: 266.6
click at [307, 224] on div "Yasal uyarı karesan.com.tr 353 Kuzey Merkez Caddesi Florida 32765 +1-123-456-78…" at bounding box center [628, 167] width 670 height 143
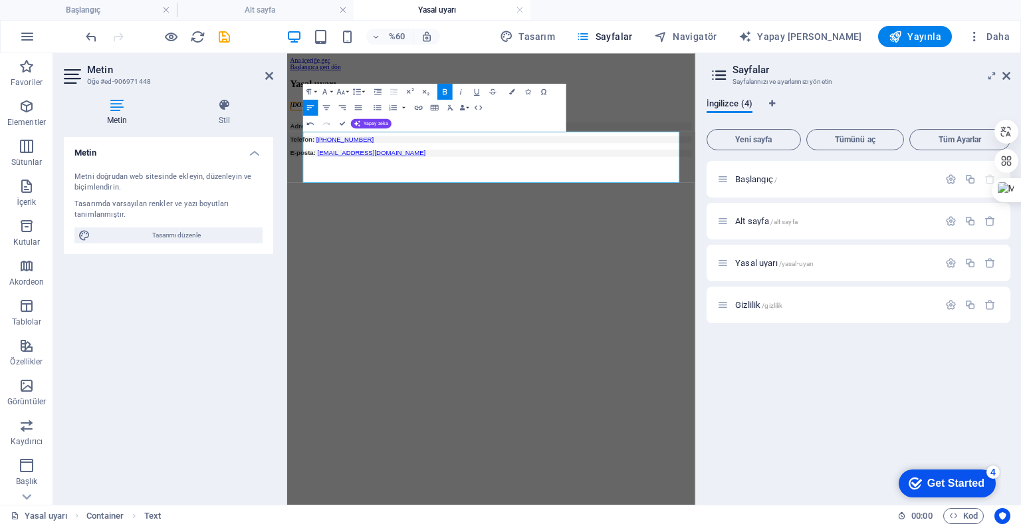
click at [448, 236] on html "Ana içeriğe geç Başlangıca geri dön Yasal uyarı karesan.com.tr Adres: Arapzade …" at bounding box center [627, 144] width 680 height 183
click at [269, 74] on icon at bounding box center [269, 75] width 8 height 11
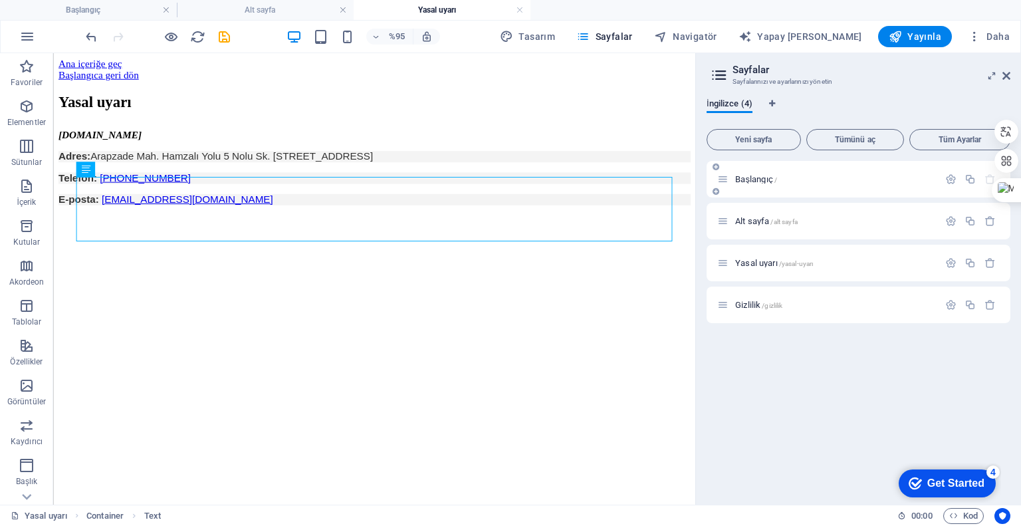
click at [755, 180] on font "Başlangıç" at bounding box center [754, 179] width 38 height 10
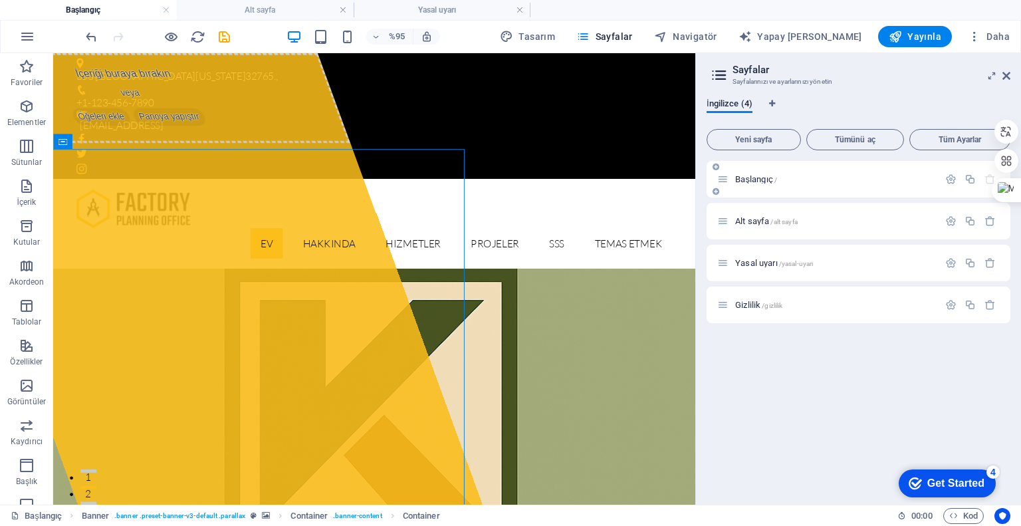
click at [724, 180] on icon at bounding box center [722, 179] width 11 height 11
click at [751, 218] on font "Alt sayfa" at bounding box center [752, 221] width 34 height 10
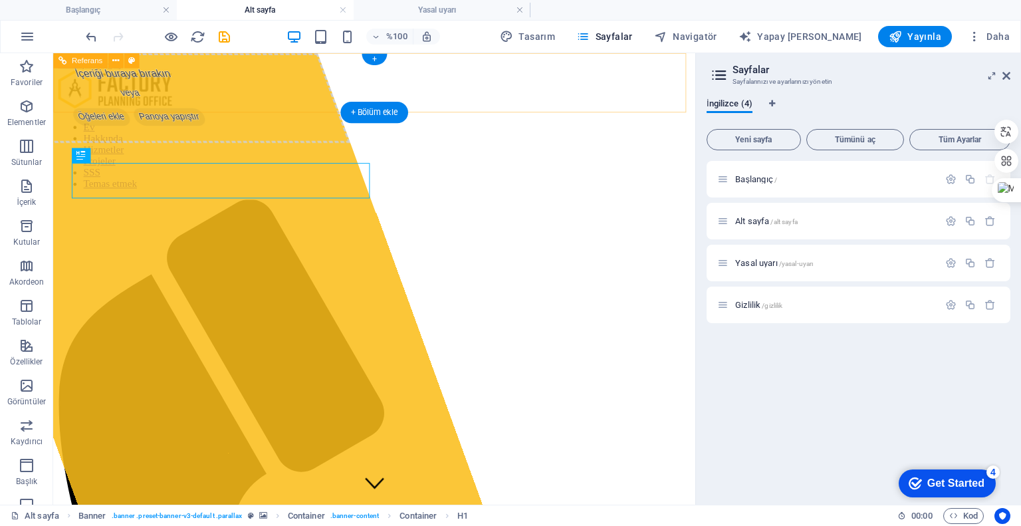
click at [430, 125] on nav "Ev Hakkında Hizmetler Projeler SSS Temas etmek" at bounding box center [392, 161] width 666 height 72
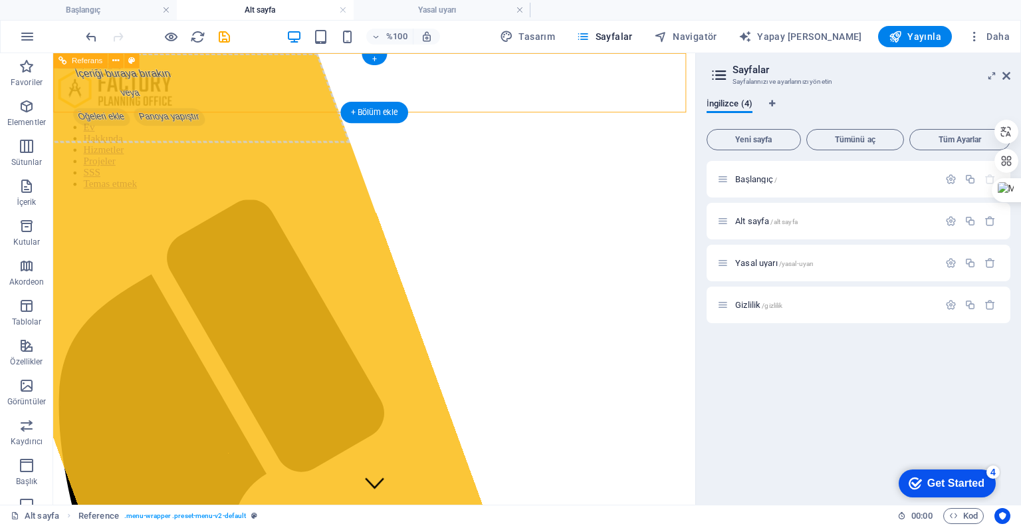
click at [430, 125] on nav "Ev Hakkında Hizmetler Projeler SSS Temas etmek" at bounding box center [392, 161] width 666 height 72
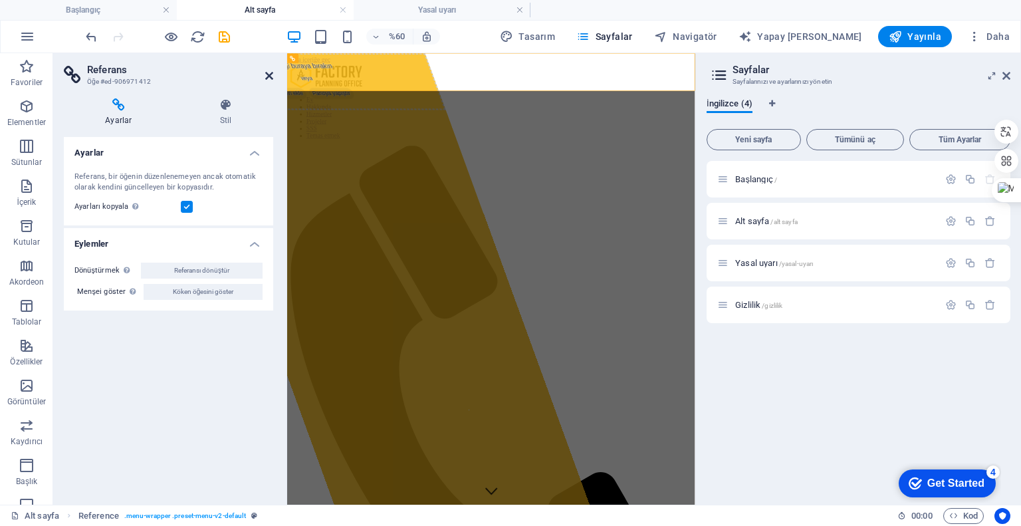
click at [269, 73] on icon at bounding box center [269, 75] width 8 height 11
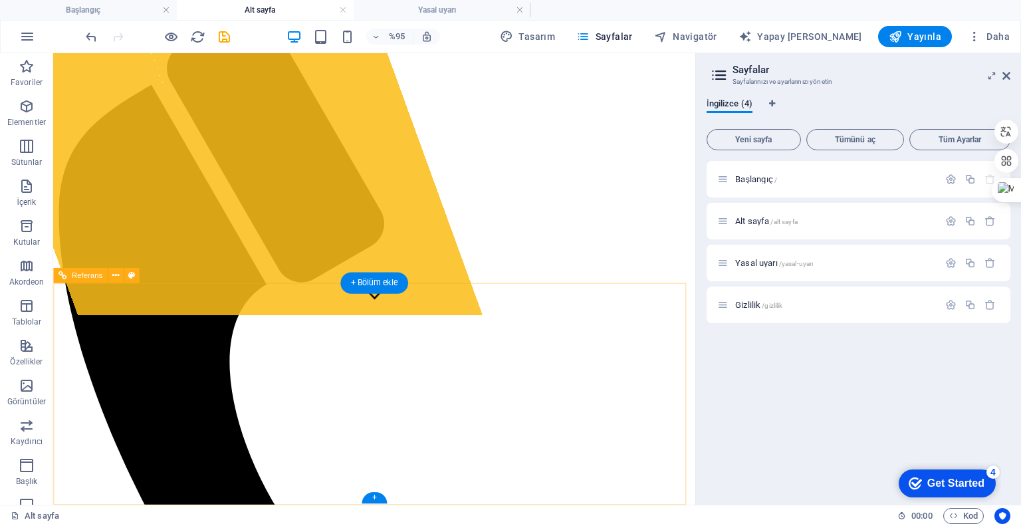
scroll to position [211, 0]
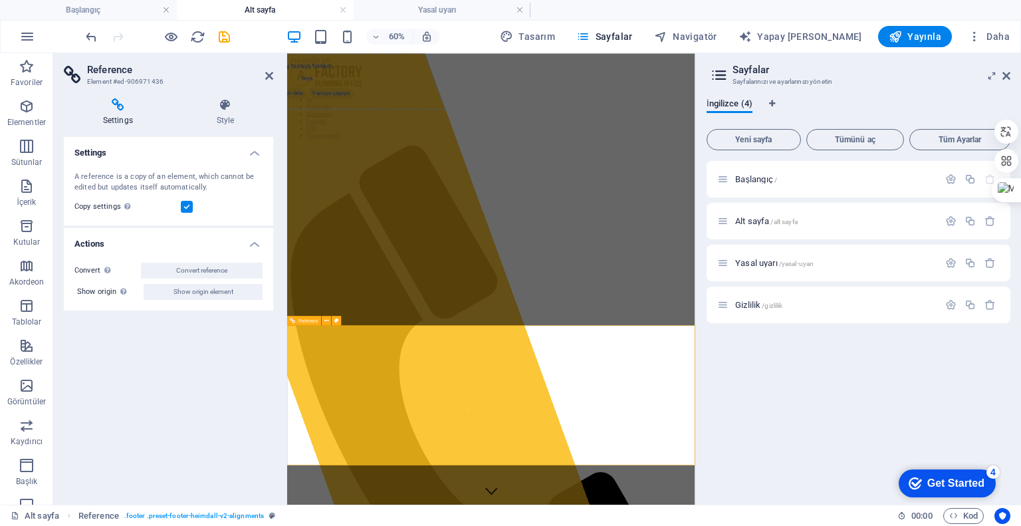
click at [330, 320] on button at bounding box center [326, 320] width 9 height 9
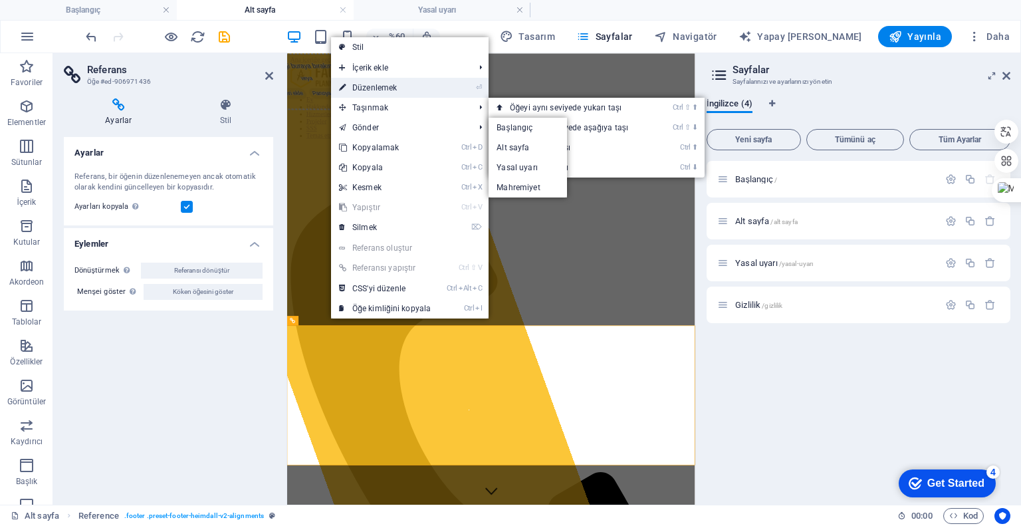
click at [398, 82] on link "⏎ Düzenlemek" at bounding box center [385, 88] width 108 height 20
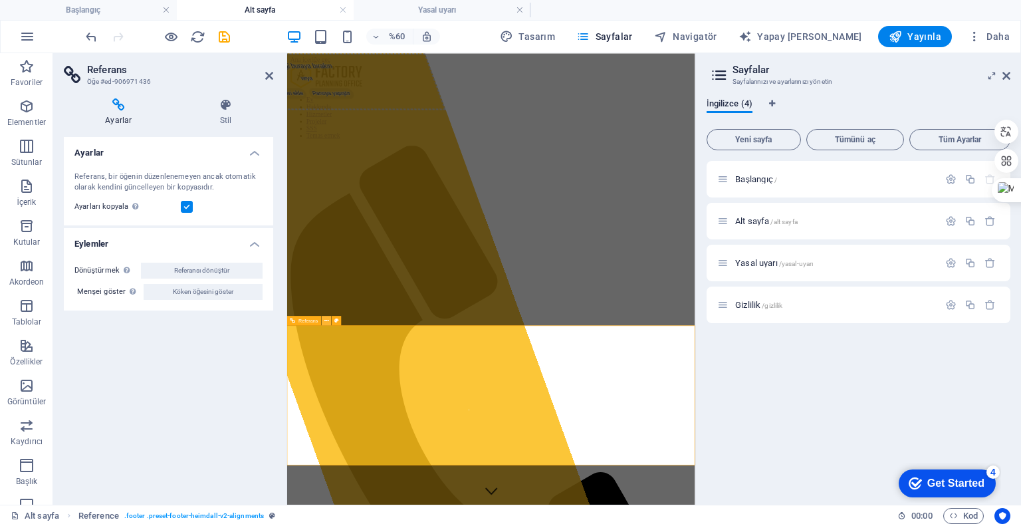
click at [326, 320] on icon at bounding box center [326, 321] width 5 height 9
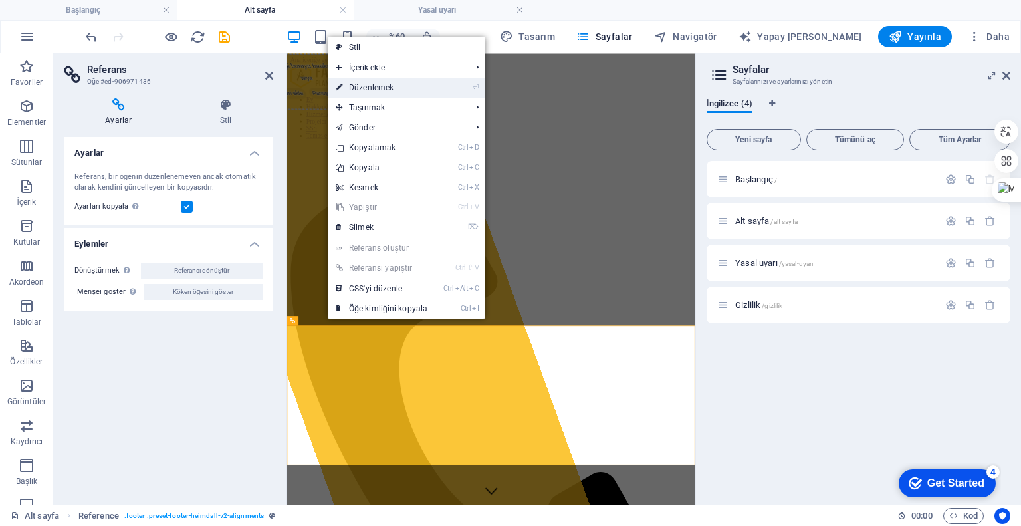
click at [370, 88] on font "Düzenlemek" at bounding box center [371, 87] width 45 height 9
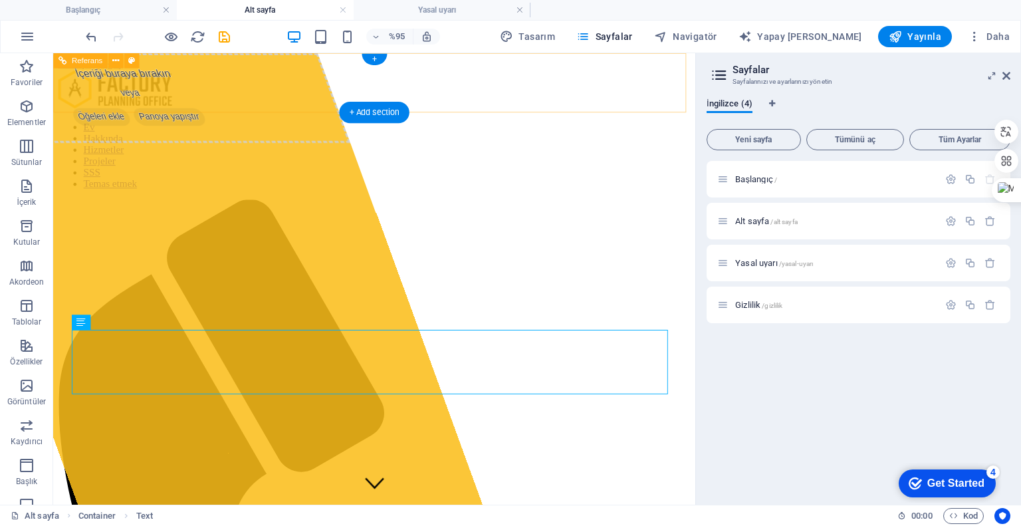
click at [161, 80] on div at bounding box center [392, 92] width 666 height 44
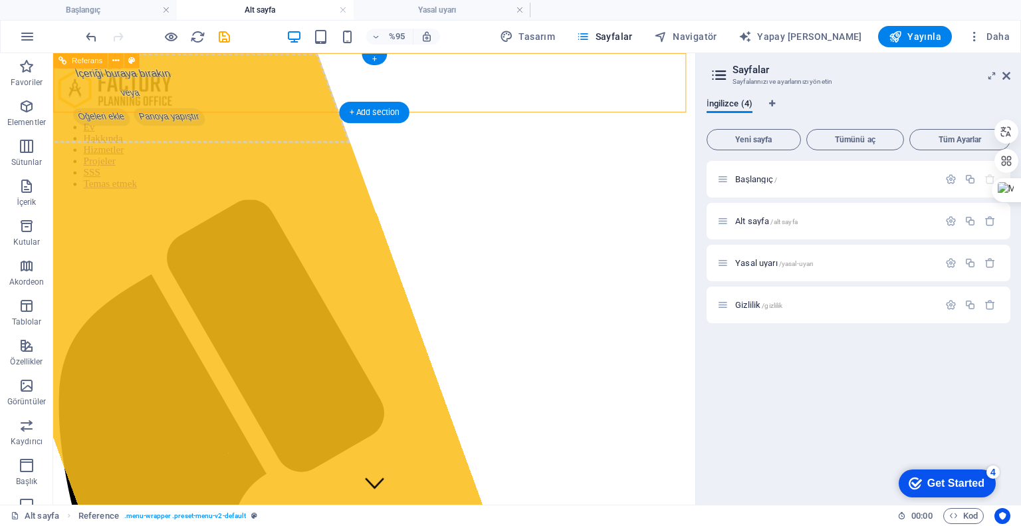
click at [161, 80] on div at bounding box center [392, 92] width 666 height 44
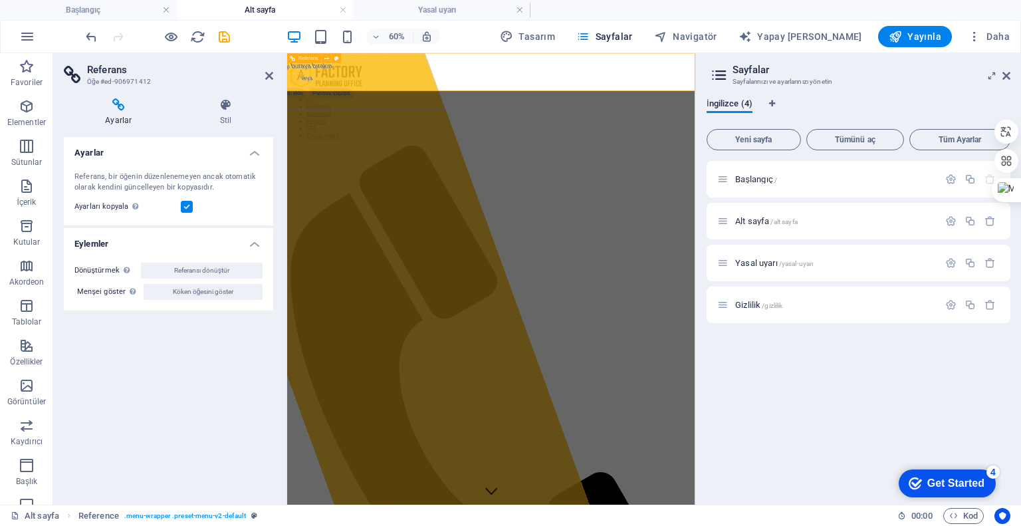
click at [382, 84] on div at bounding box center [628, 92] width 670 height 44
click at [327, 55] on icon at bounding box center [326, 58] width 5 height 9
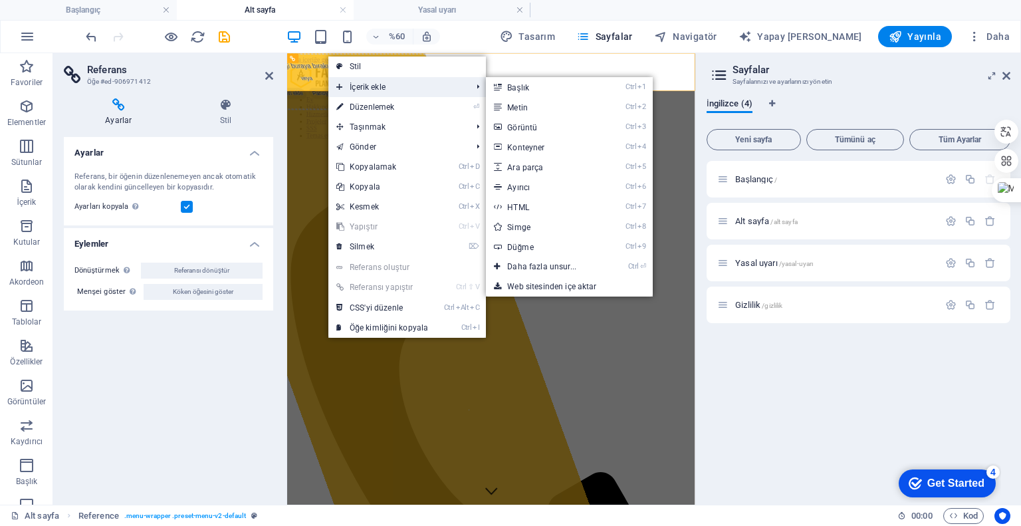
click at [370, 90] on font "İçerik ekle" at bounding box center [368, 86] width 36 height 9
click at [529, 124] on font "Görüntü" at bounding box center [522, 127] width 30 height 9
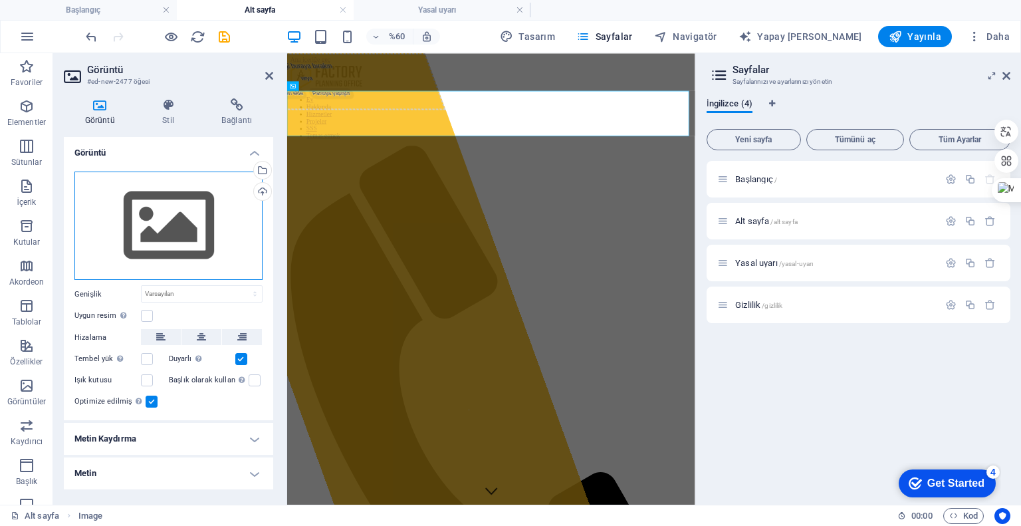
click at [173, 235] on div "Dosyaları buraya sürükleyin, dosyaları seçmek için tıklayın veya Dosyalar'dan v…" at bounding box center [168, 226] width 188 height 109
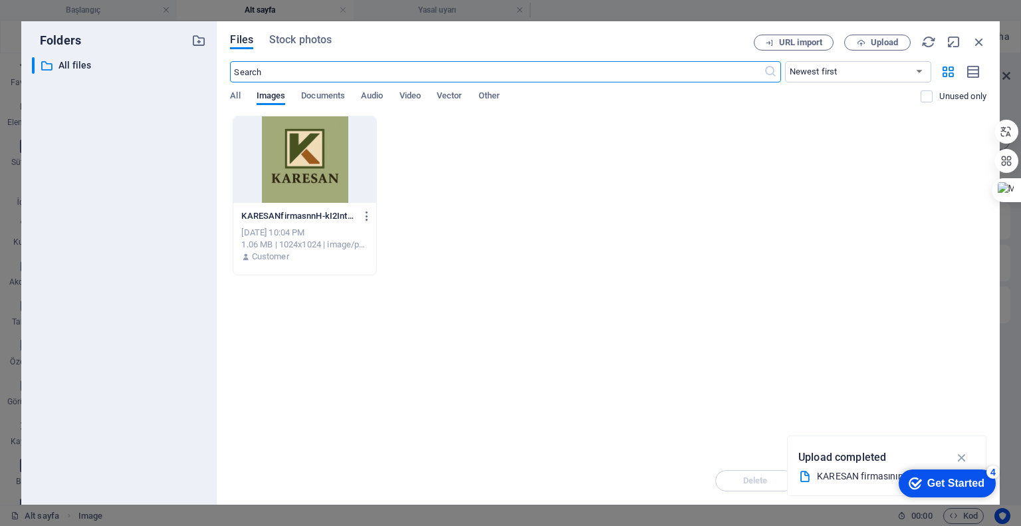
click at [322, 175] on div at bounding box center [304, 159] width 142 height 86
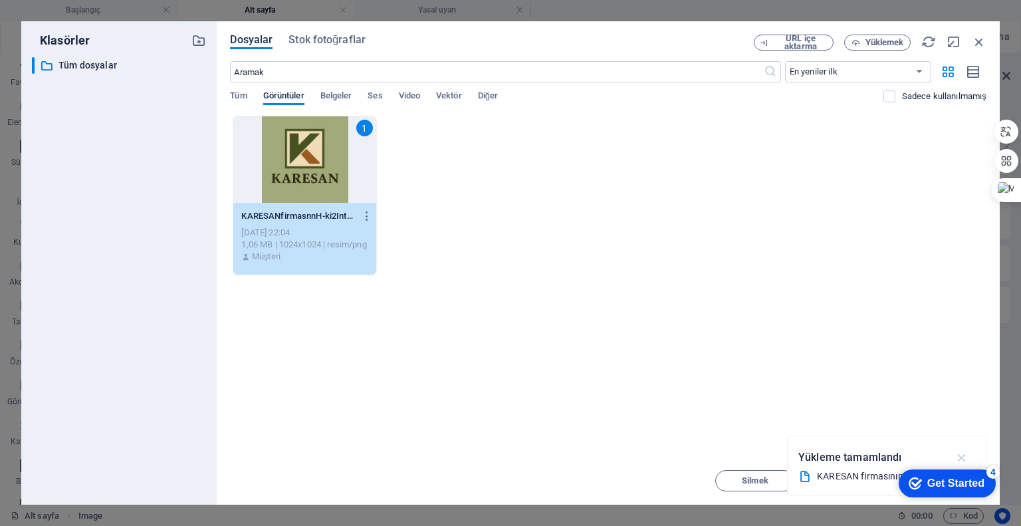
click at [963, 454] on icon "button" at bounding box center [962, 457] width 15 height 15
click at [952, 42] on icon "button" at bounding box center [954, 42] width 15 height 15
select select "image"
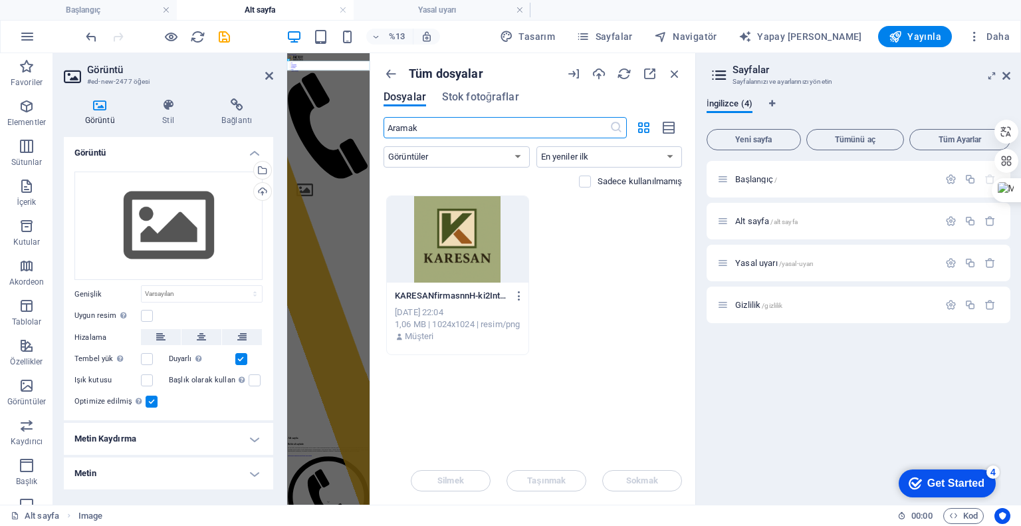
click at [444, 243] on div at bounding box center [458, 239] width 142 height 86
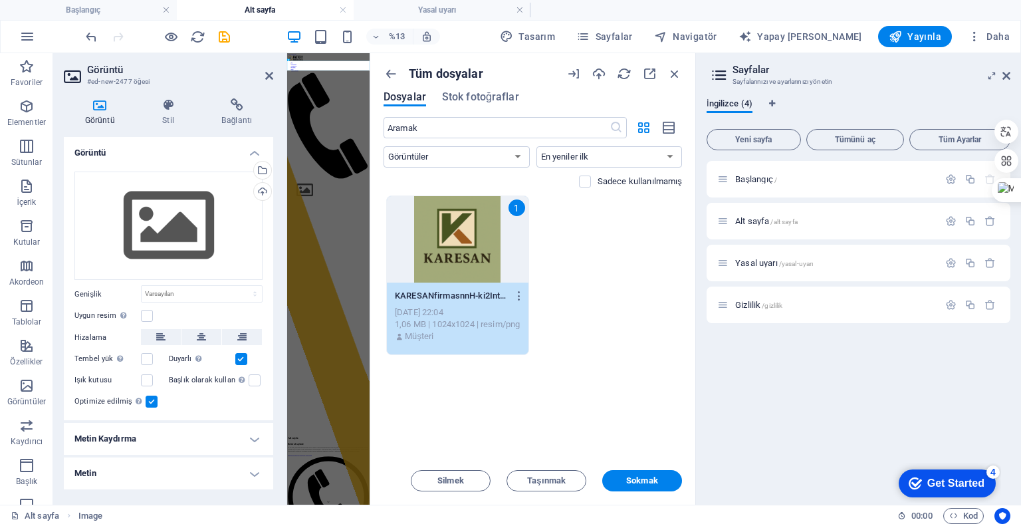
click at [444, 243] on div "1" at bounding box center [458, 239] width 142 height 86
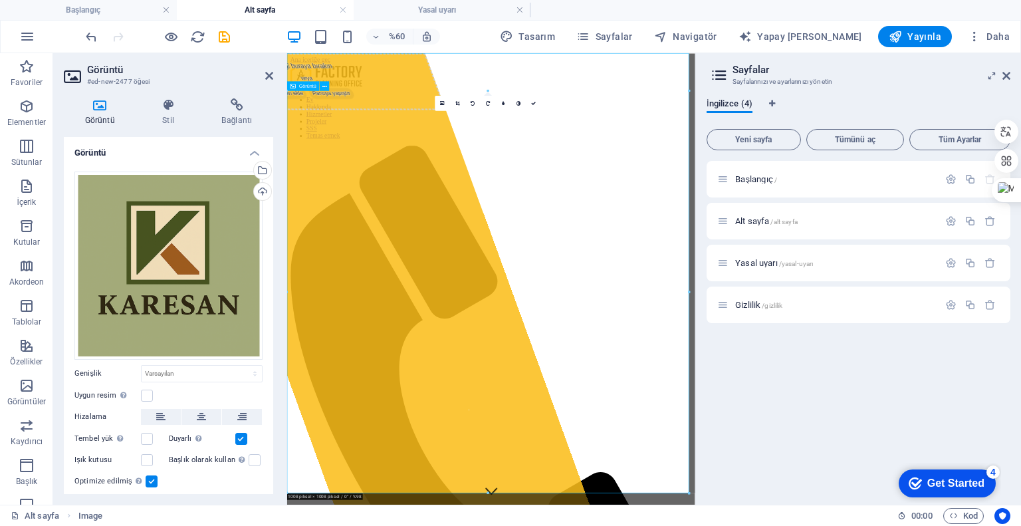
drag, startPoint x: 976, startPoint y: 545, endPoint x: 626, endPoint y: 347, distance: 402.6
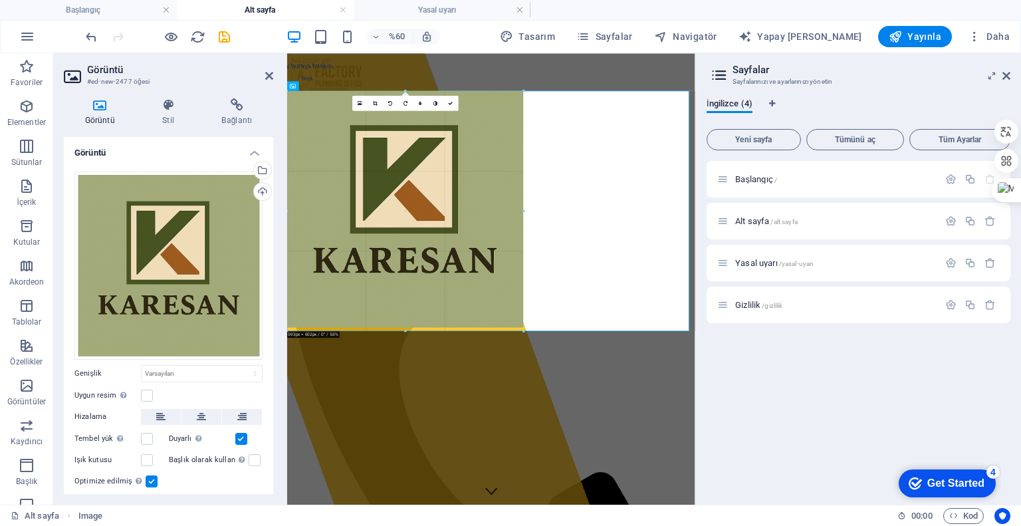
drag, startPoint x: 682, startPoint y: 491, endPoint x: 103, endPoint y: 307, distance: 607.9
type input "593"
select select "px"
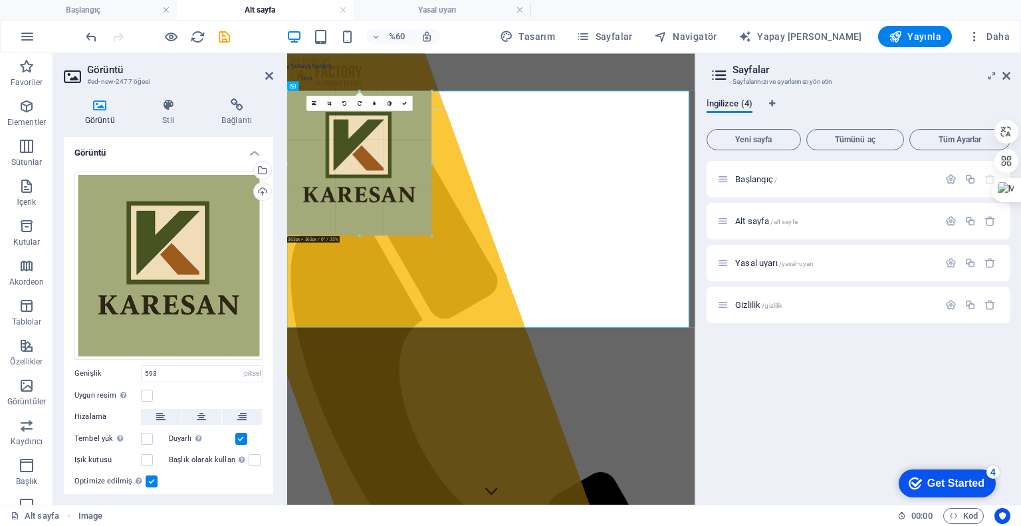
drag, startPoint x: 523, startPoint y: 328, endPoint x: 314, endPoint y: 172, distance: 260.8
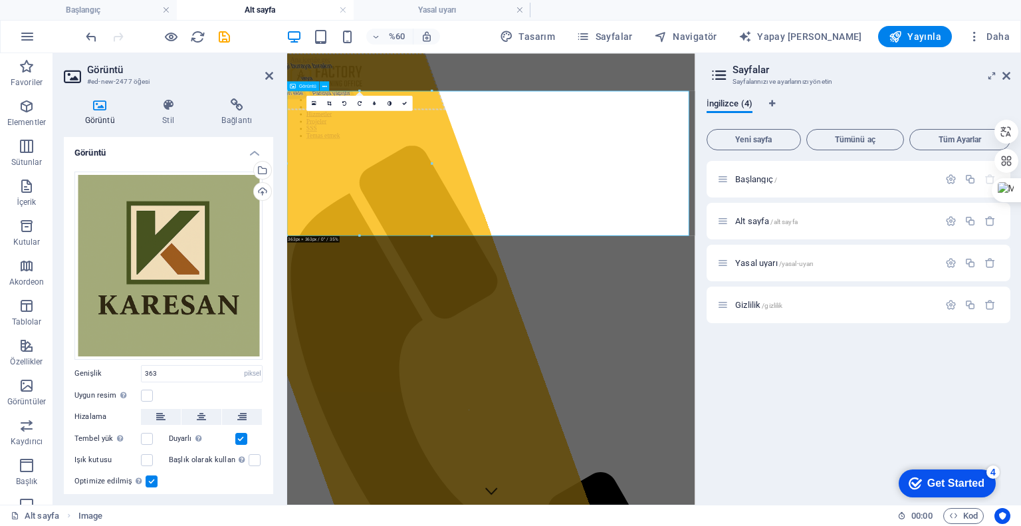
drag, startPoint x: 719, startPoint y: 215, endPoint x: 692, endPoint y: 243, distance: 39.1
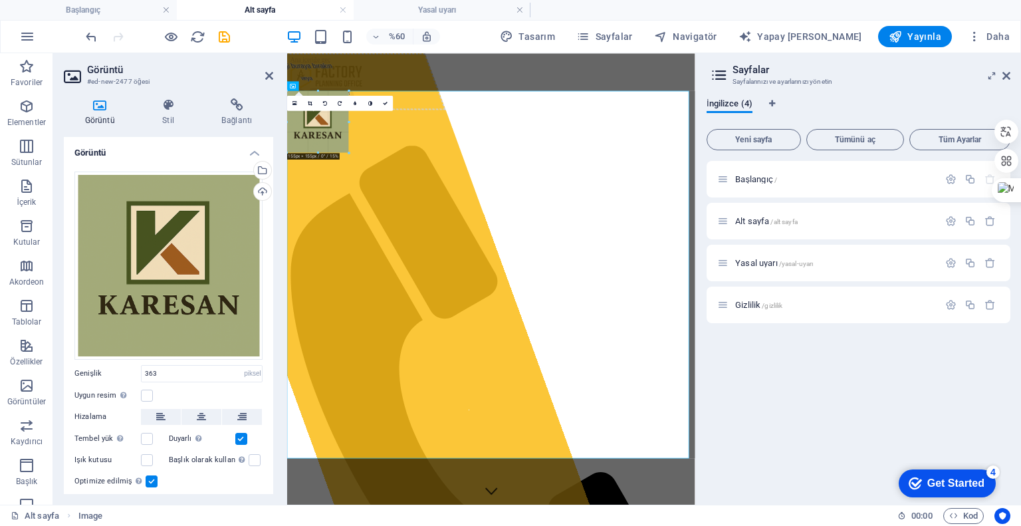
drag, startPoint x: 473, startPoint y: 164, endPoint x: 290, endPoint y: 151, distance: 184.0
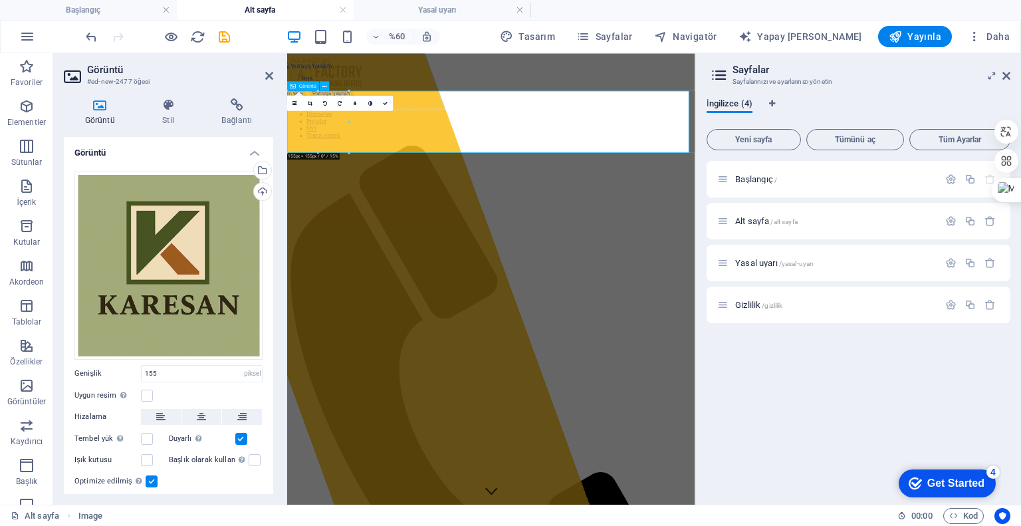
drag, startPoint x: 637, startPoint y: 175, endPoint x: 690, endPoint y: 152, distance: 57.2
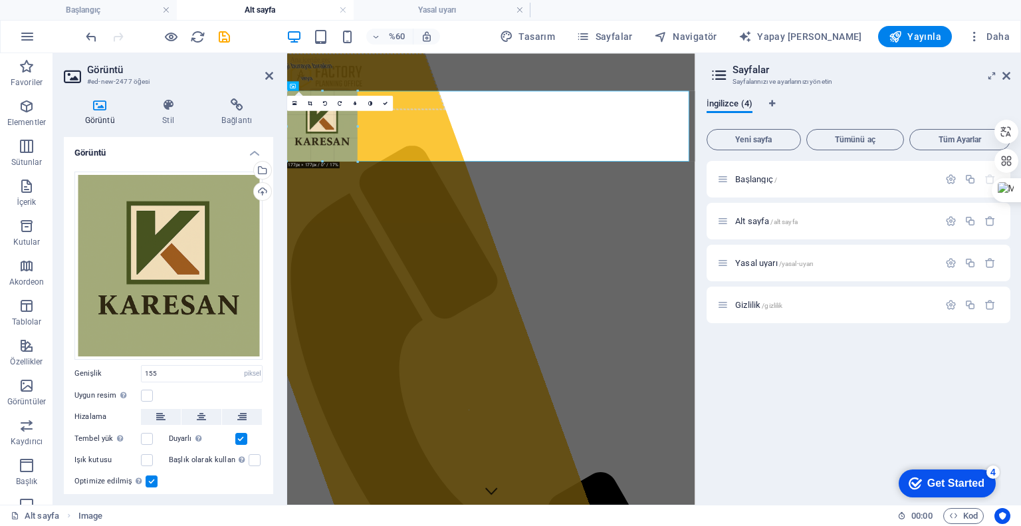
drag, startPoint x: 394, startPoint y: 123, endPoint x: 360, endPoint y: 132, distance: 35.2
type input "177"
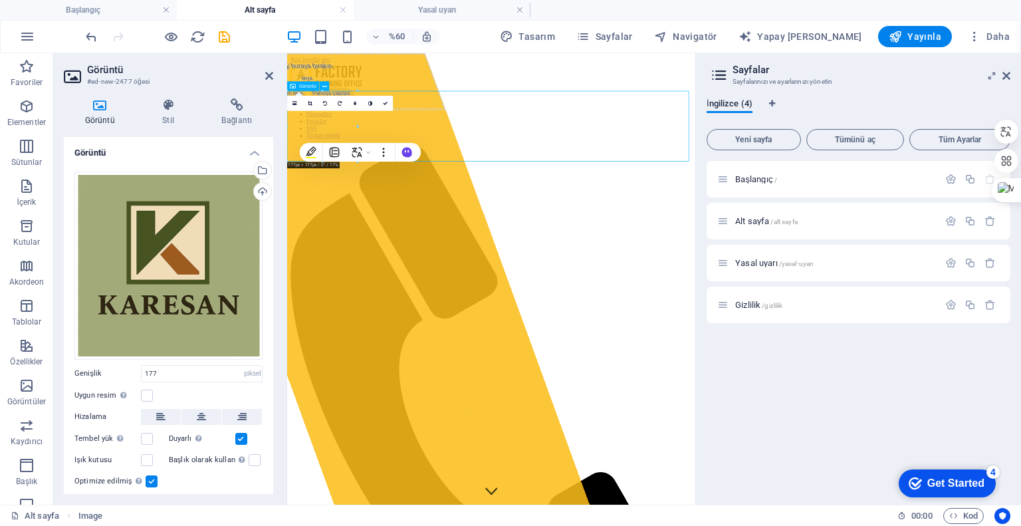
drag, startPoint x: 360, startPoint y: 186, endPoint x: 579, endPoint y: 178, distance: 218.9
drag, startPoint x: 366, startPoint y: 180, endPoint x: 373, endPoint y: 87, distance: 92.7
click at [374, 86] on div at bounding box center [628, 92] width 670 height 44
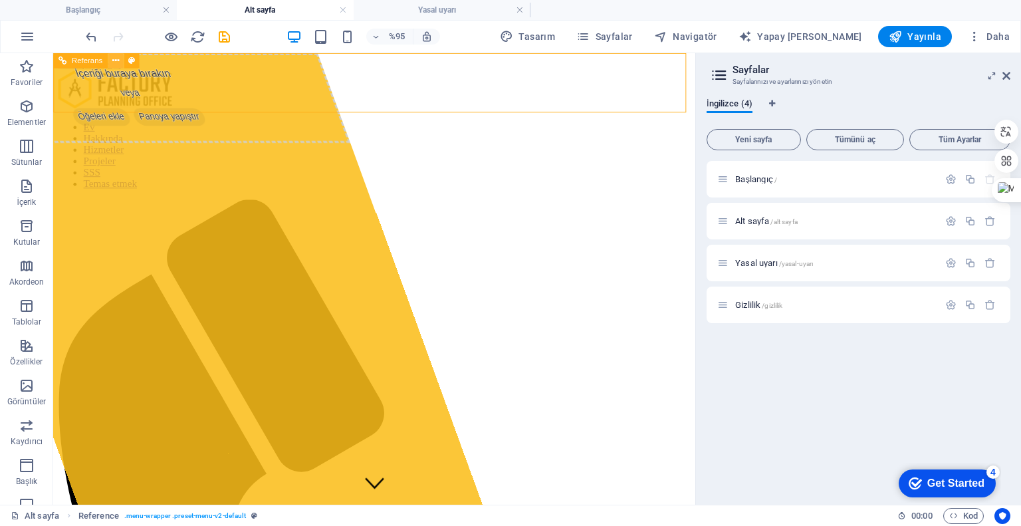
click at [117, 59] on icon at bounding box center [115, 60] width 7 height 13
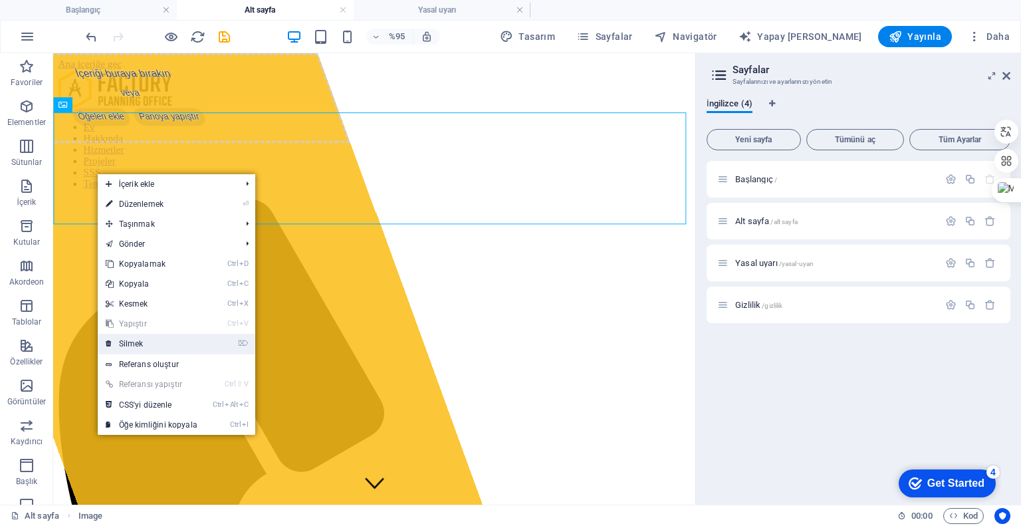
click at [138, 341] on font "Silmek" at bounding box center [131, 343] width 25 height 9
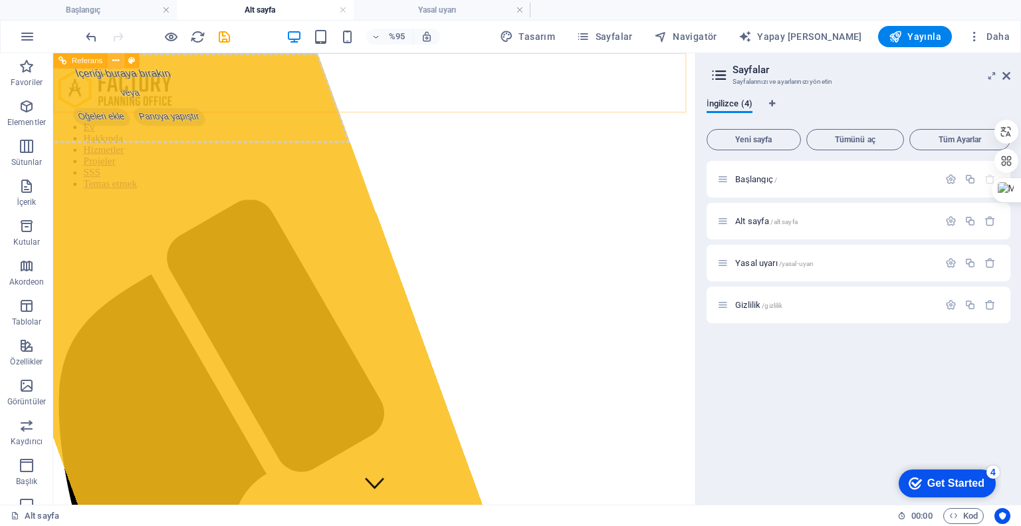
click at [116, 61] on icon at bounding box center [115, 60] width 7 height 13
click at [845, 41] on font "Yapay [PERSON_NAME]" at bounding box center [809, 36] width 105 height 11
select select "English"
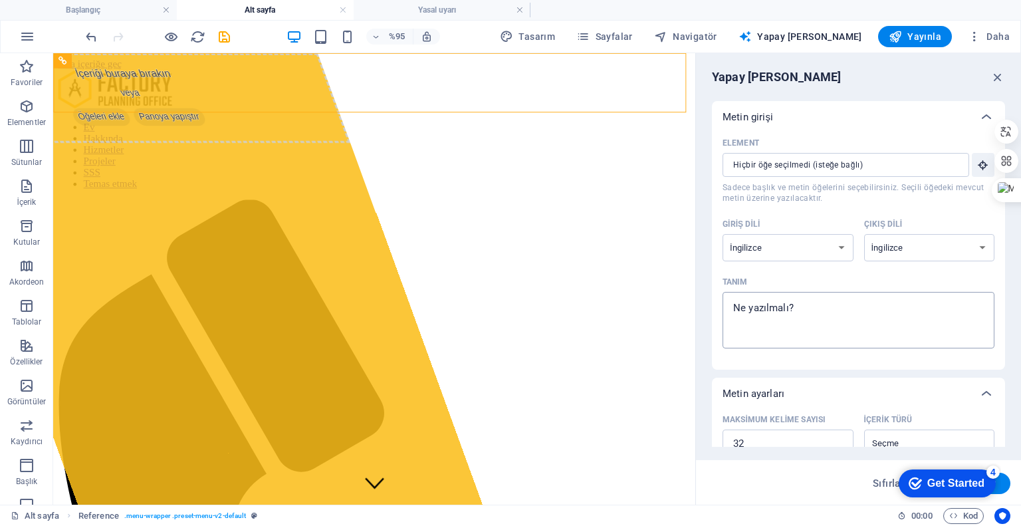
click at [817, 310] on textarea "Tanım x ​" at bounding box center [858, 320] width 259 height 43
type textarea "x"
drag, startPoint x: 753, startPoint y: 311, endPoint x: 710, endPoint y: 309, distance: 42.6
click at [701, 311] on div "Yapay Zeka Yazarı Metin girişi Element ​ Sadece başlık ve metin öğelerini seçeb…" at bounding box center [858, 278] width 325 height 451
paste textarea "Hoş Geldiniz KARESAN, çok sektörlü dış ticaretin güvenilir adresi."
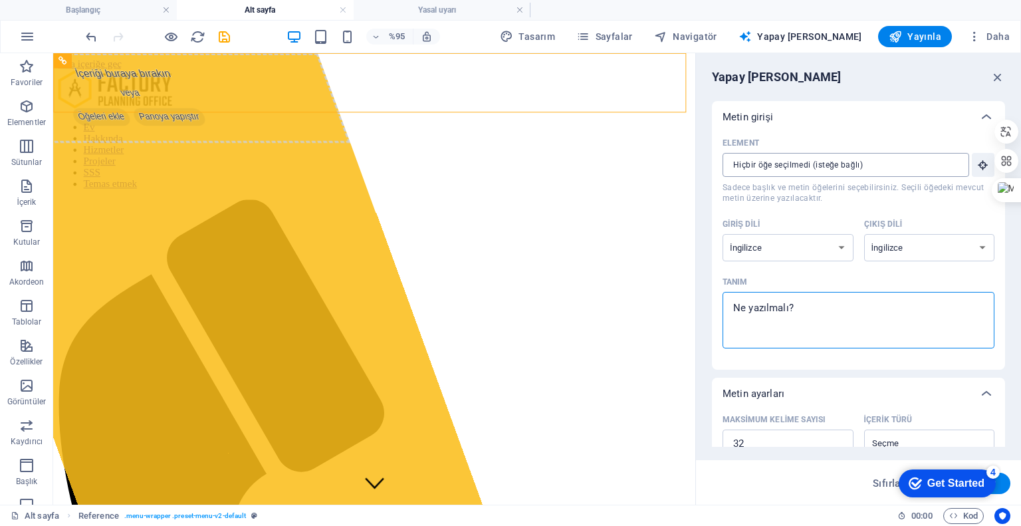
type textarea "Hoş Geldiniz KARESAN, çok sektörlü dış ticaretin güvenilir adresi."
type textarea "x"
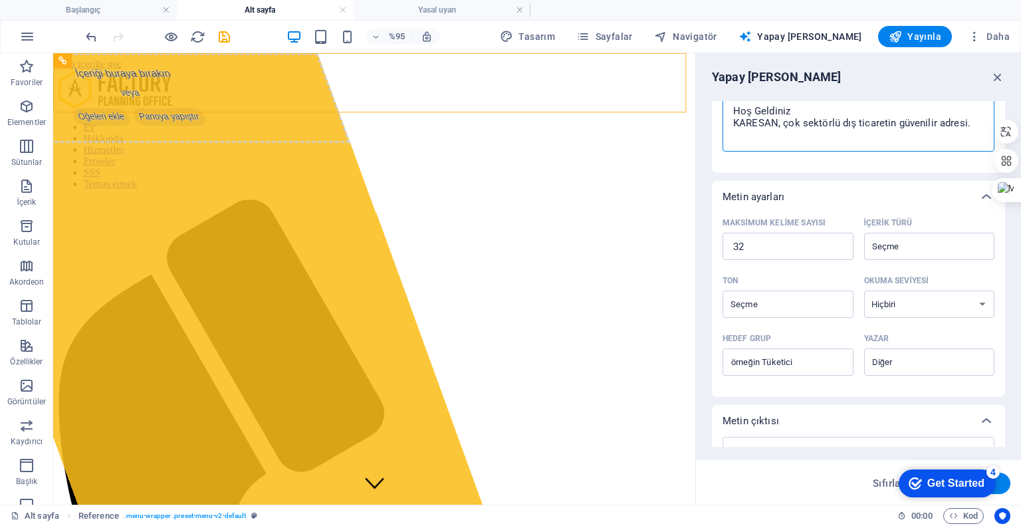
scroll to position [199, 0]
type textarea "Hoş Geldiniz KARESAN, çok sektörlü dış ticaretin güvenilir adresi."
click at [1000, 482] on div "checkmark Get Started 4 First Steps in the Editor Let's guide you through the t…" at bounding box center [944, 483] width 113 height 40
click at [1003, 487] on button "Metin oluştur" at bounding box center [965, 483] width 92 height 21
type textarea "x"
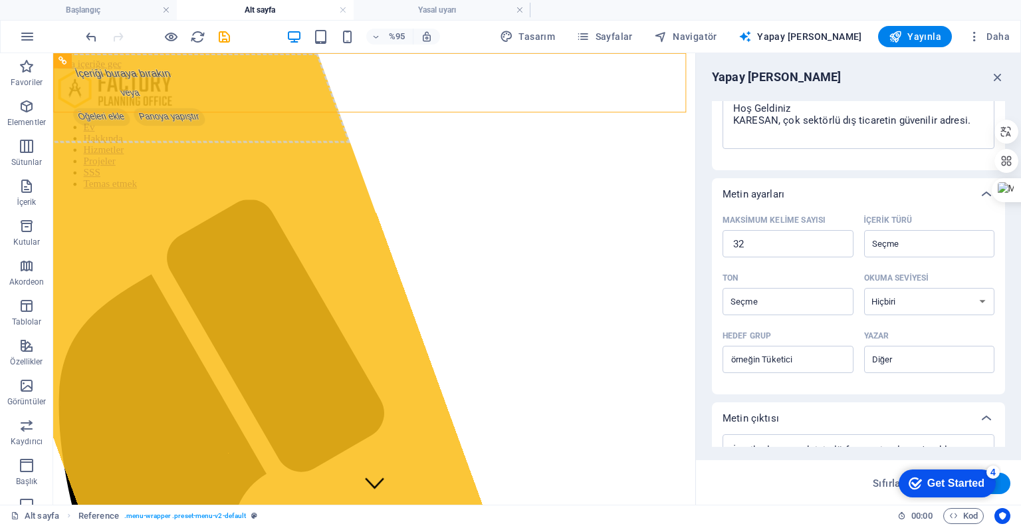
type textarea "x"
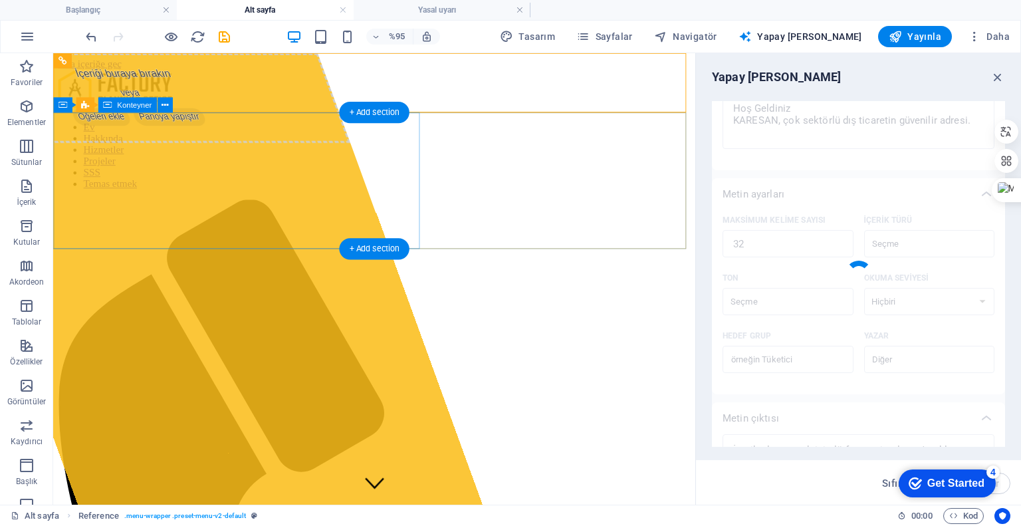
type textarea "x"
type textarea "Welcome to KARESAN, your trusted partner in diverse international trade sectors…"
type textarea "x"
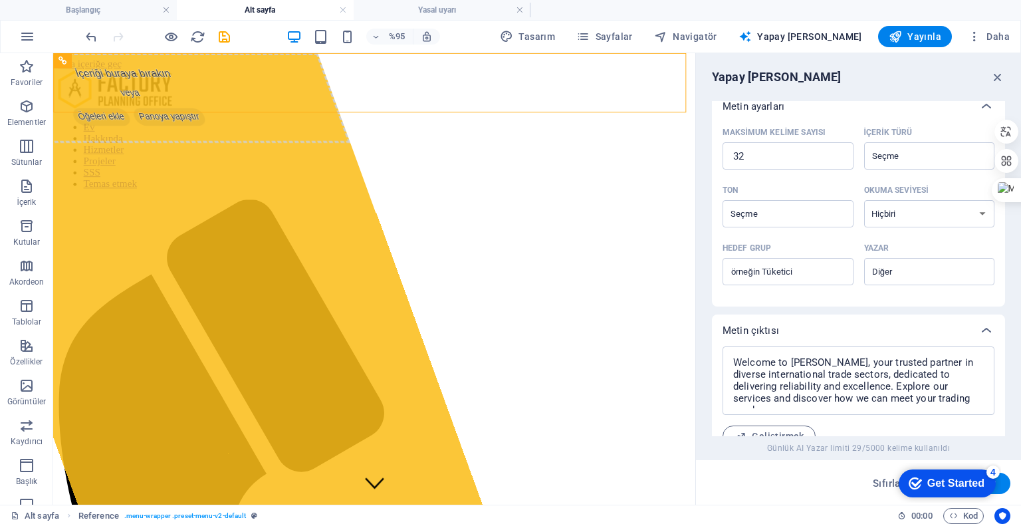
scroll to position [367, 0]
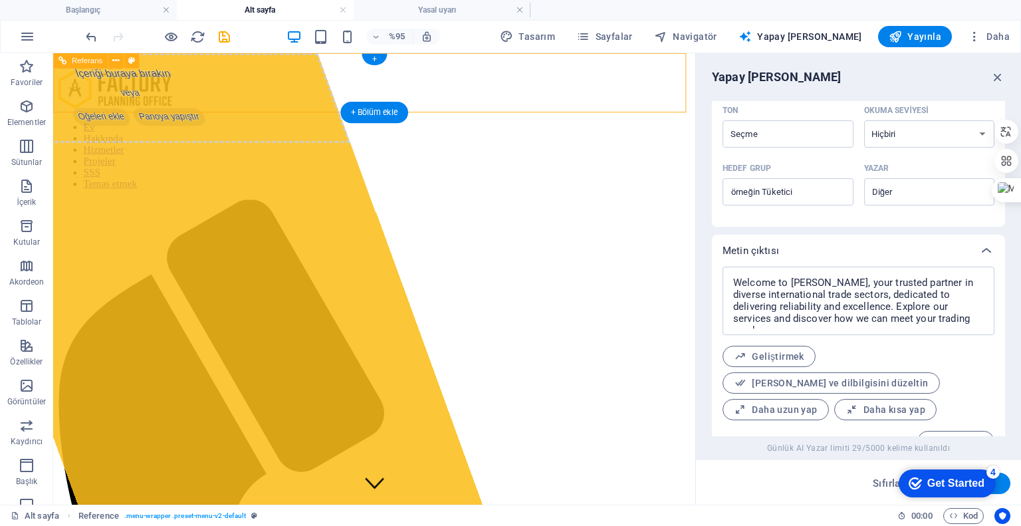
click at [438, 125] on nav "Ev Hakkında Hizmetler Projeler SSS Temas etmek" at bounding box center [392, 161] width 666 height 72
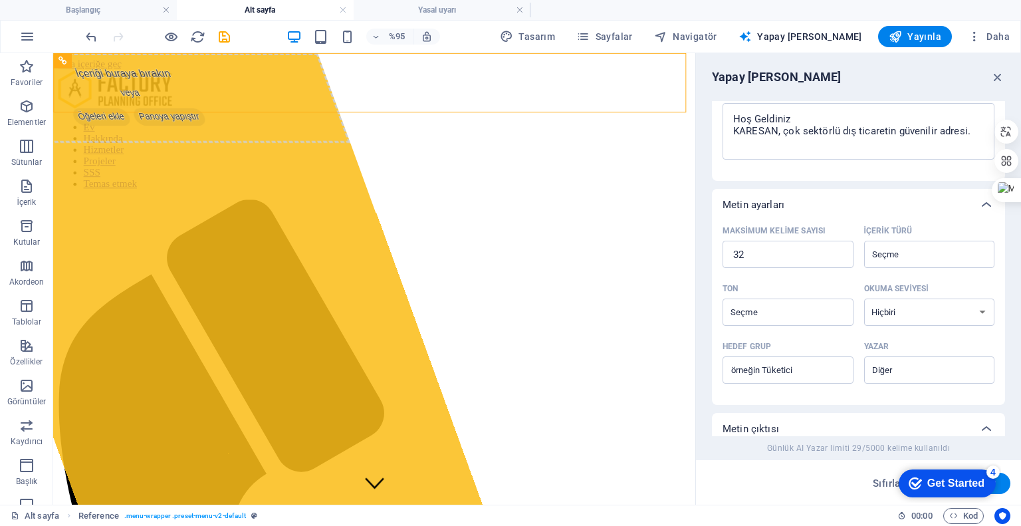
scroll to position [168, 0]
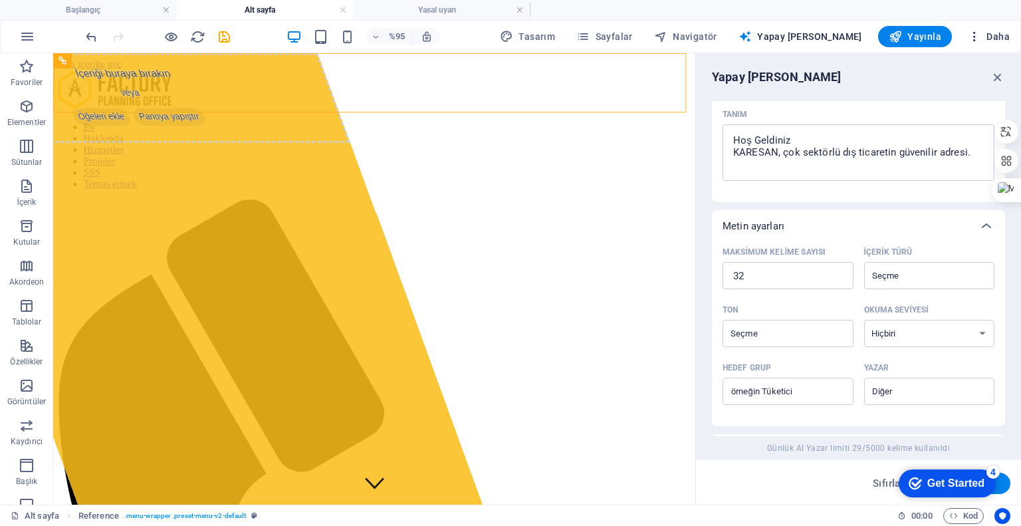
click at [992, 35] on font "Daha" at bounding box center [998, 36] width 23 height 11
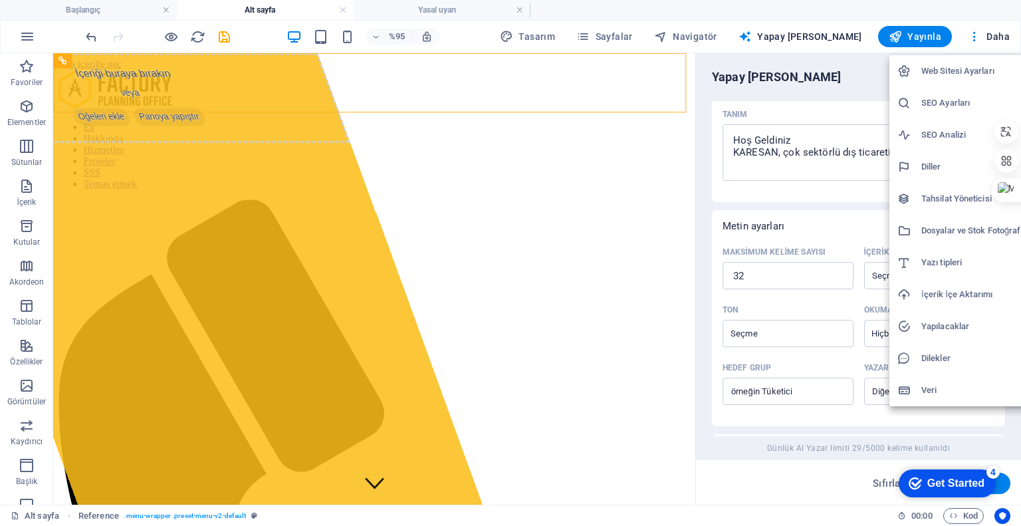
click at [389, 37] on div at bounding box center [510, 263] width 1021 height 526
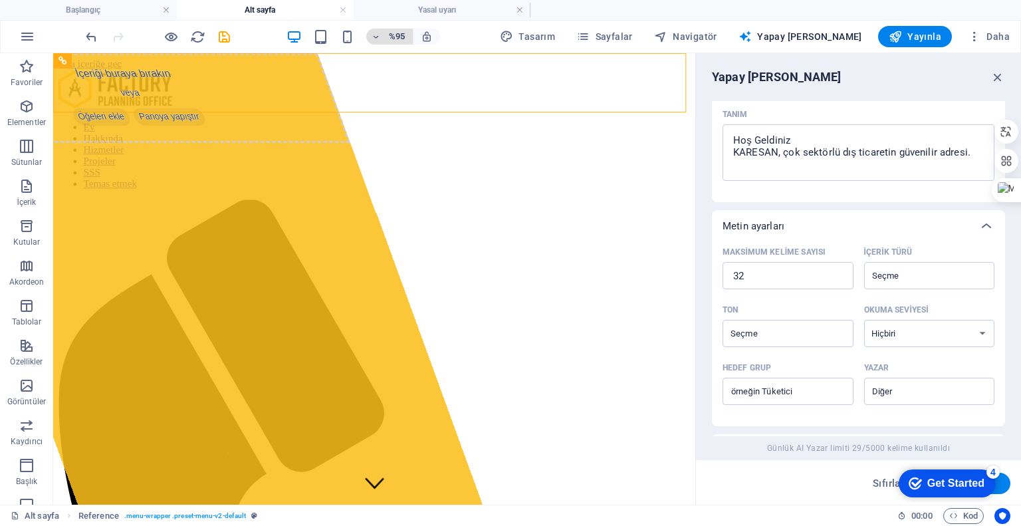
click at [405, 34] on font "%95" at bounding box center [397, 36] width 16 height 10
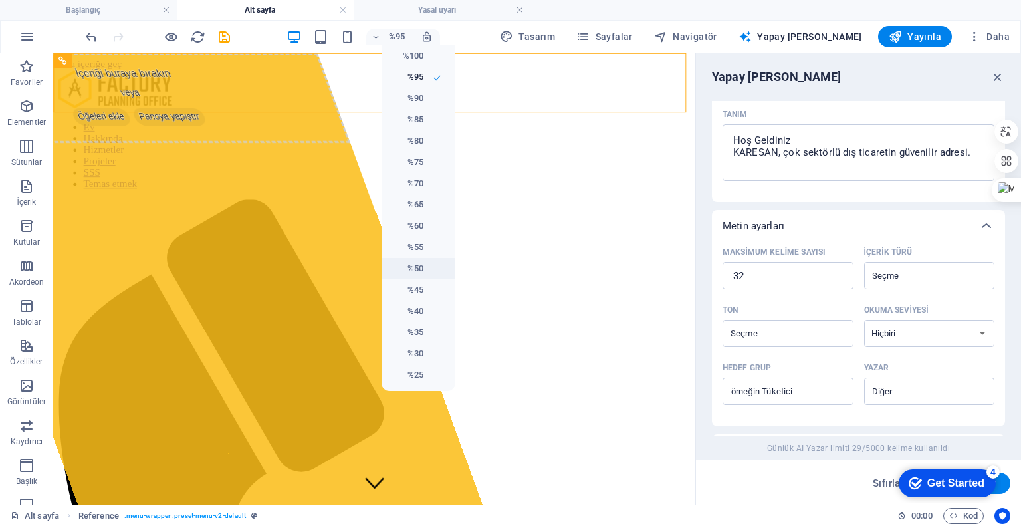
click at [427, 268] on li "%50" at bounding box center [419, 268] width 74 height 21
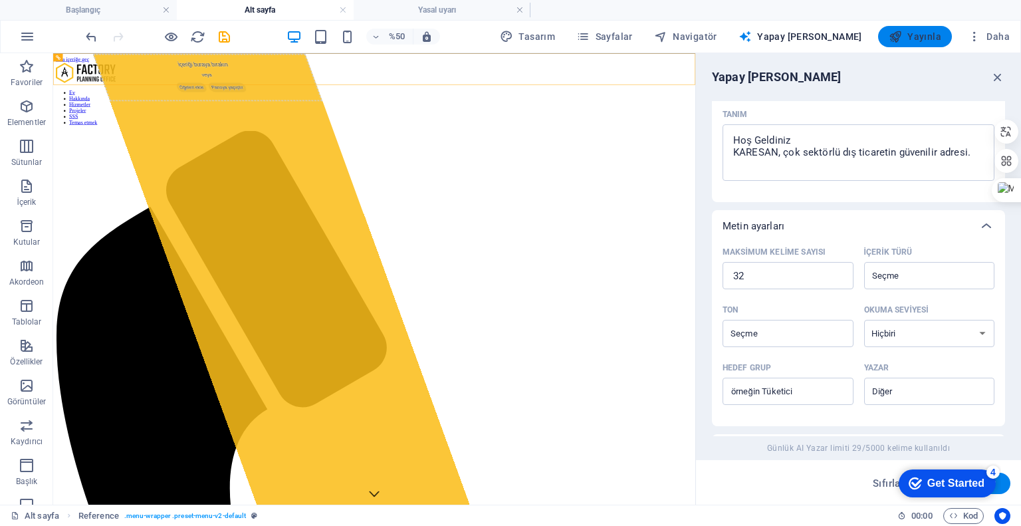
click at [899, 35] on icon "button" at bounding box center [895, 36] width 13 height 13
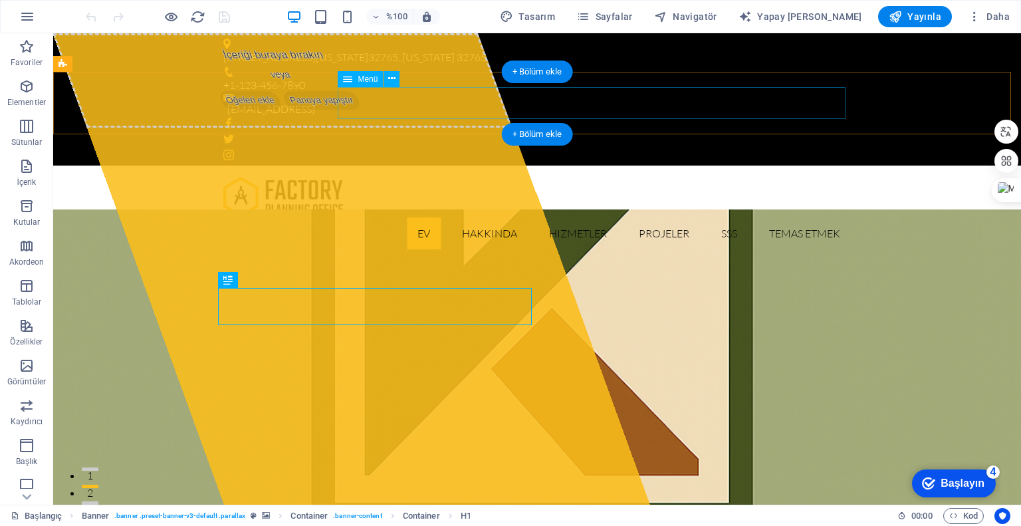
click at [781, 217] on nav "Ev Hakkında Hizmetler Projeler SSS Temas etmek" at bounding box center [537, 233] width 628 height 32
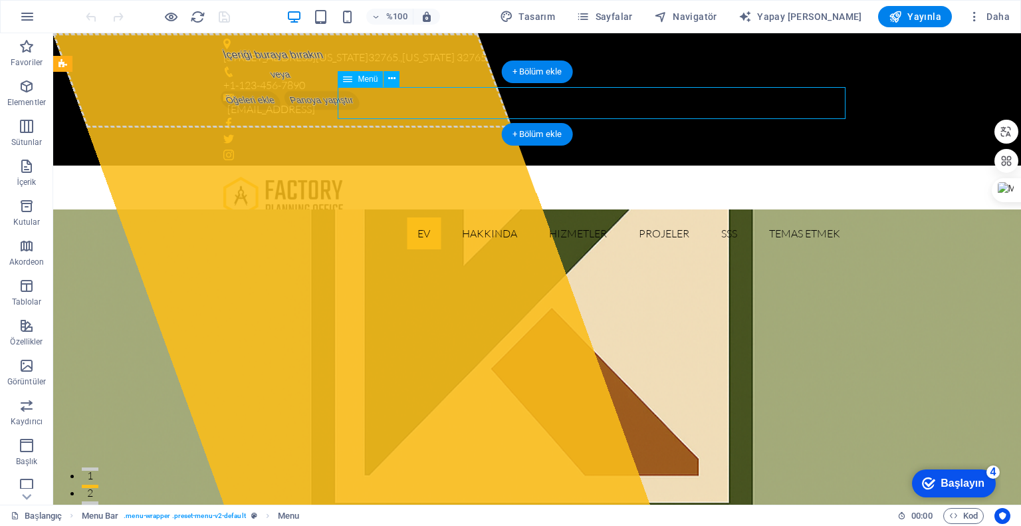
click at [781, 217] on nav "Ev Hakkında Hizmetler Projeler SSS Temas etmek" at bounding box center [537, 233] width 628 height 32
drag, startPoint x: 781, startPoint y: 100, endPoint x: 527, endPoint y: 103, distance: 254.7
click at [781, 217] on nav "Ev Hakkında Hizmetler Projeler SSS Temas etmek" at bounding box center [537, 233] width 628 height 32
select select
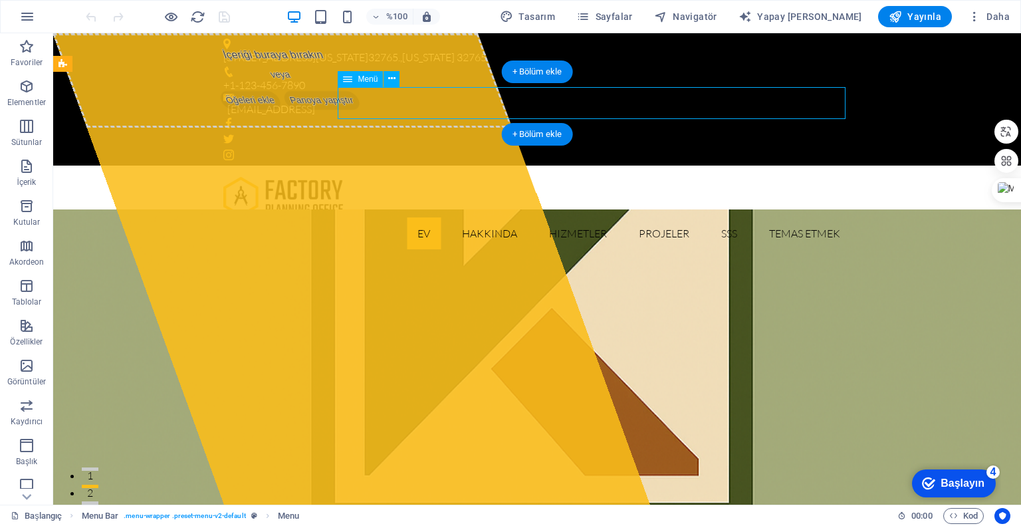
select select
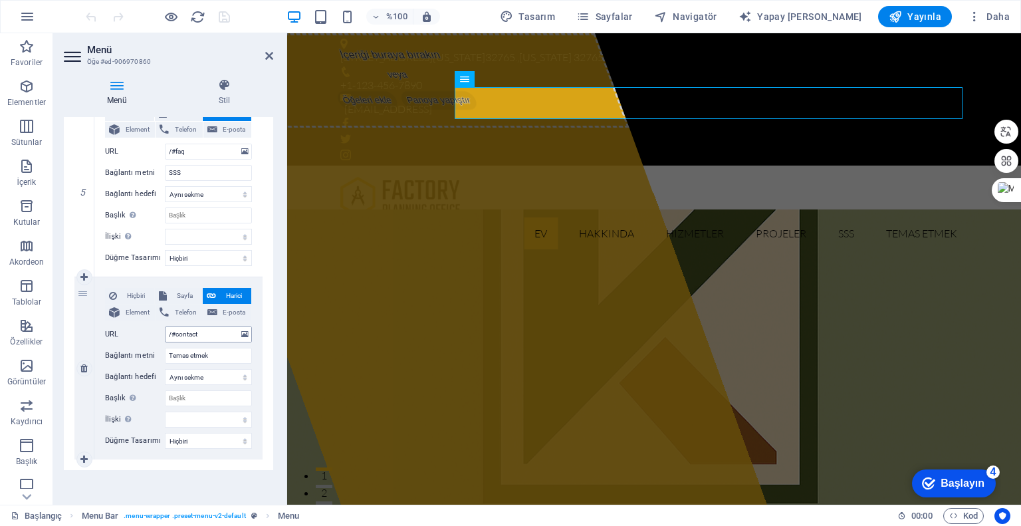
scroll to position [882, 0]
drag, startPoint x: 218, startPoint y: 354, endPoint x: 159, endPoint y: 355, distance: 59.2
click at [159, 355] on div "Bağlantı metni Temas etmek" at bounding box center [178, 354] width 147 height 16
type input "İ"
select select
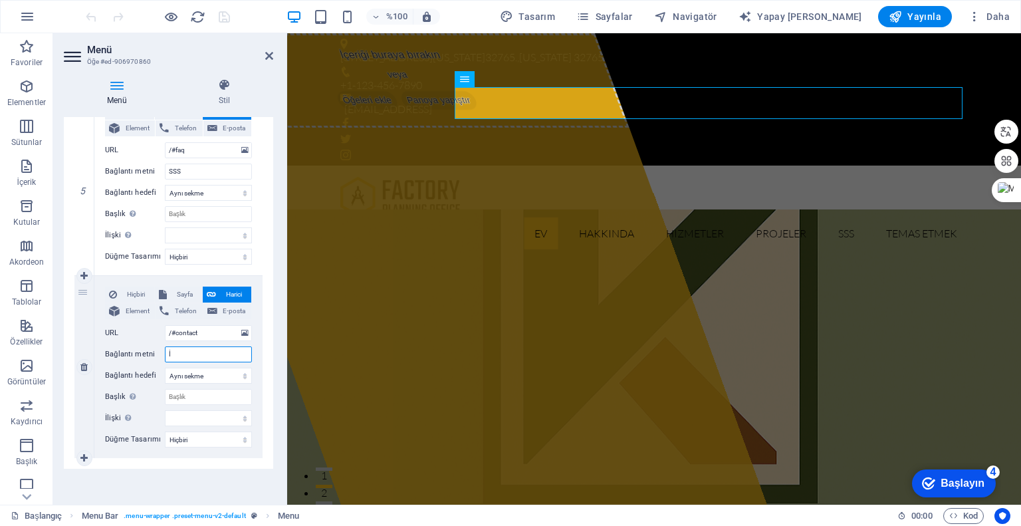
select select
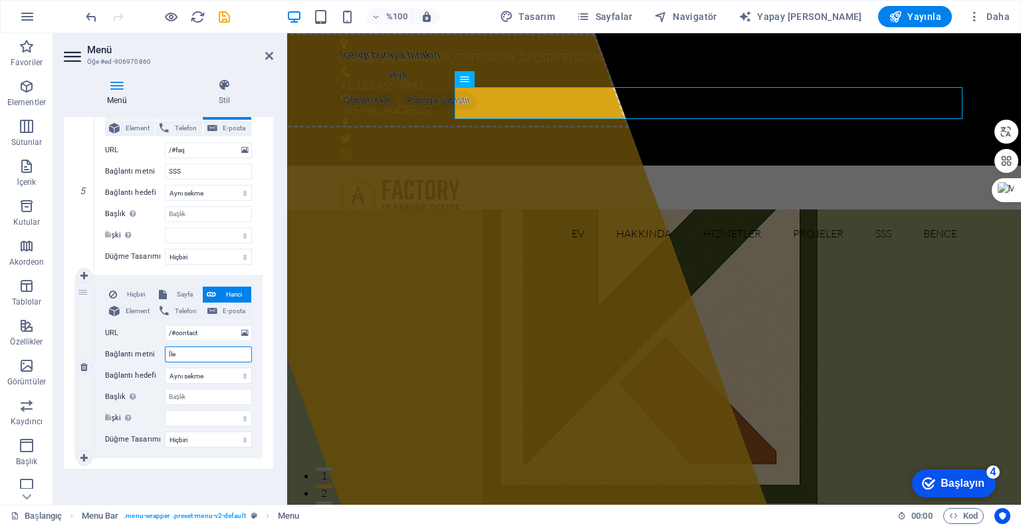
type input "İlet"
select select
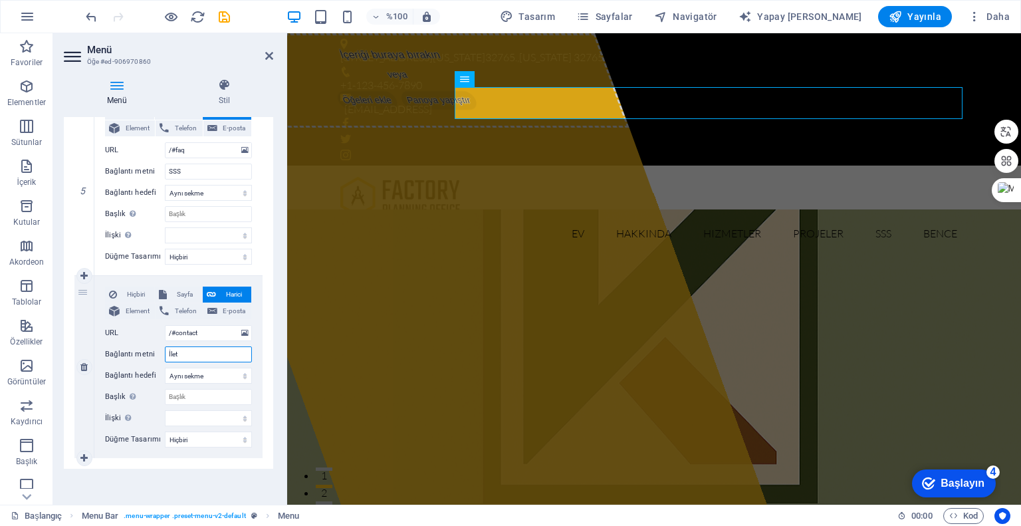
select select
type input "İletisii"
select select
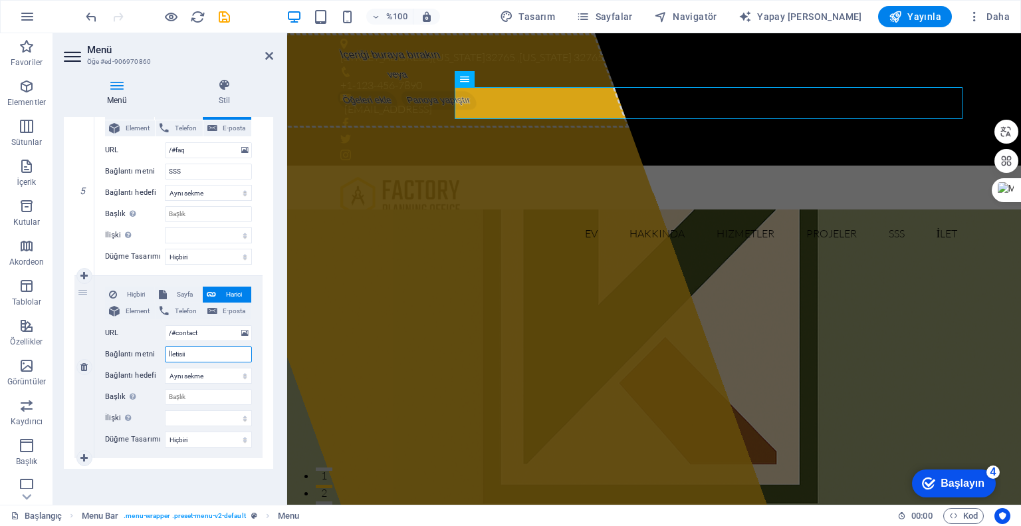
select select
type input "İletisiim"
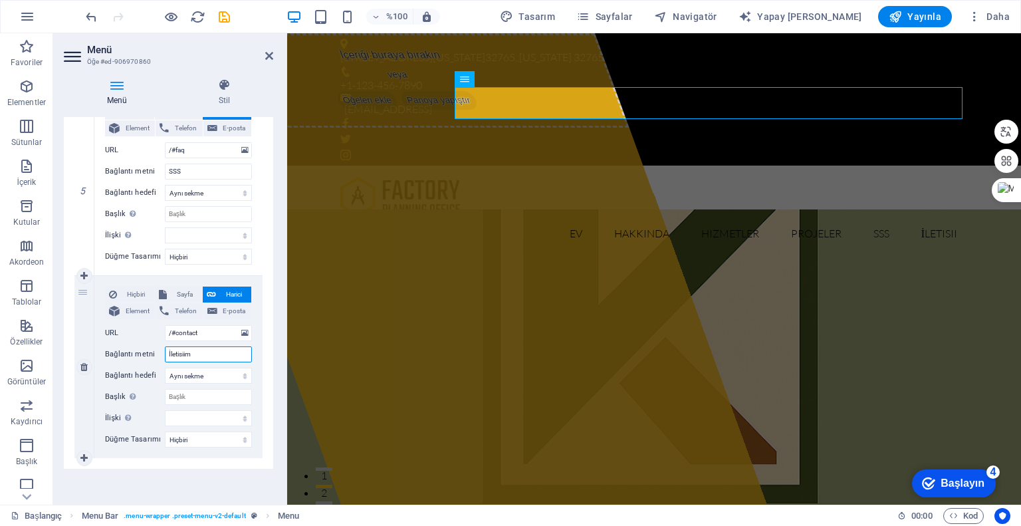
select select
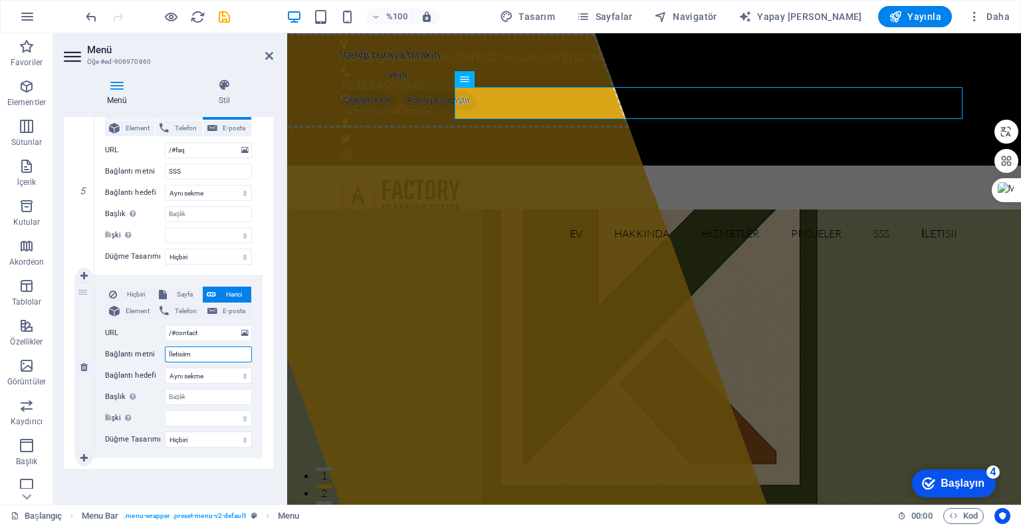
select select
click at [186, 354] on input "İletisiim" at bounding box center [208, 354] width 87 height 16
type input "İletisim"
select select
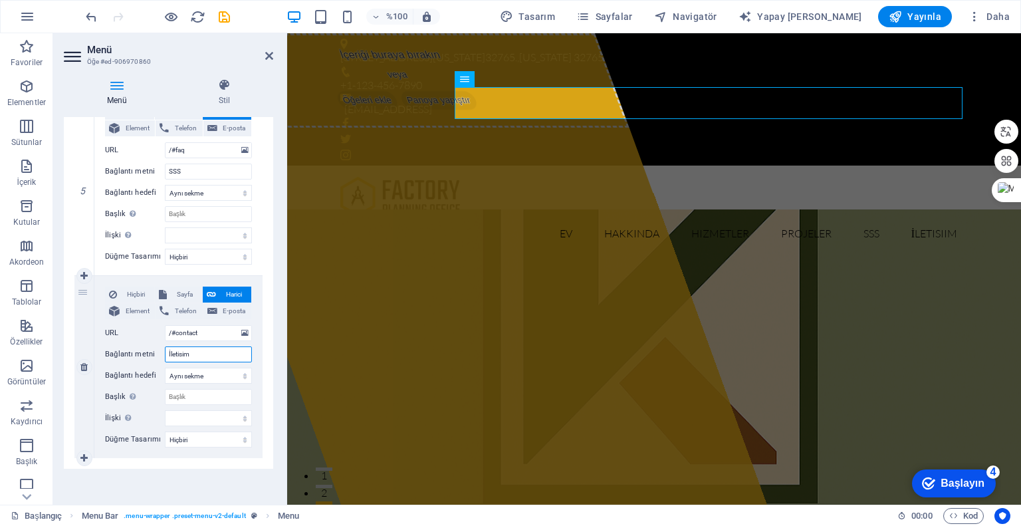
select select
drag, startPoint x: 205, startPoint y: 355, endPoint x: 142, endPoint y: 352, distance: 62.6
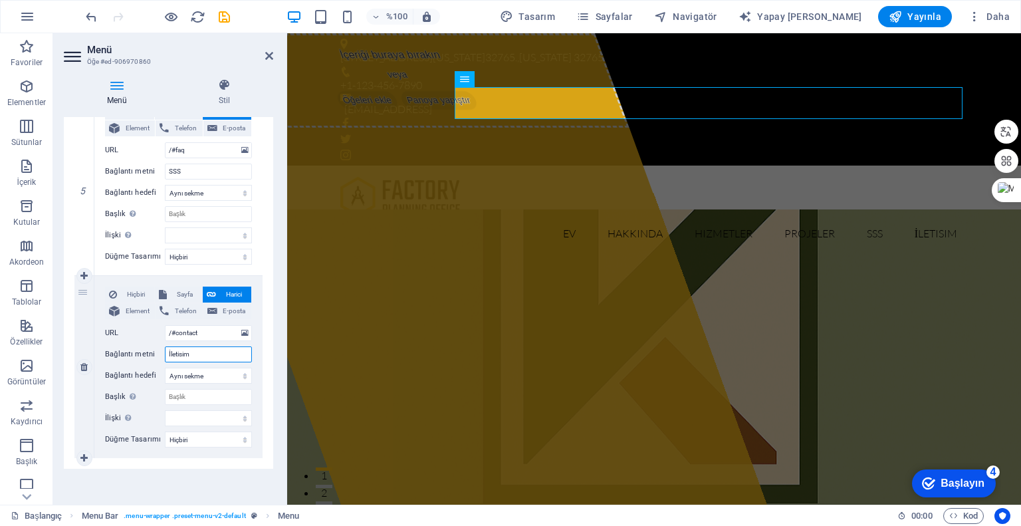
click at [142, 352] on div "Bağlantı metni İletisim" at bounding box center [178, 354] width 147 height 16
type input "ILETISIM"
select select
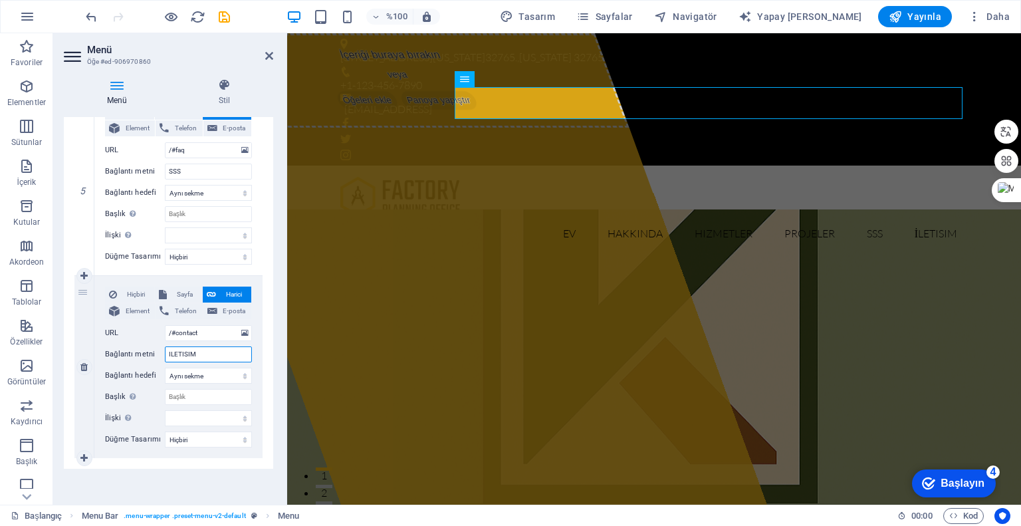
select select
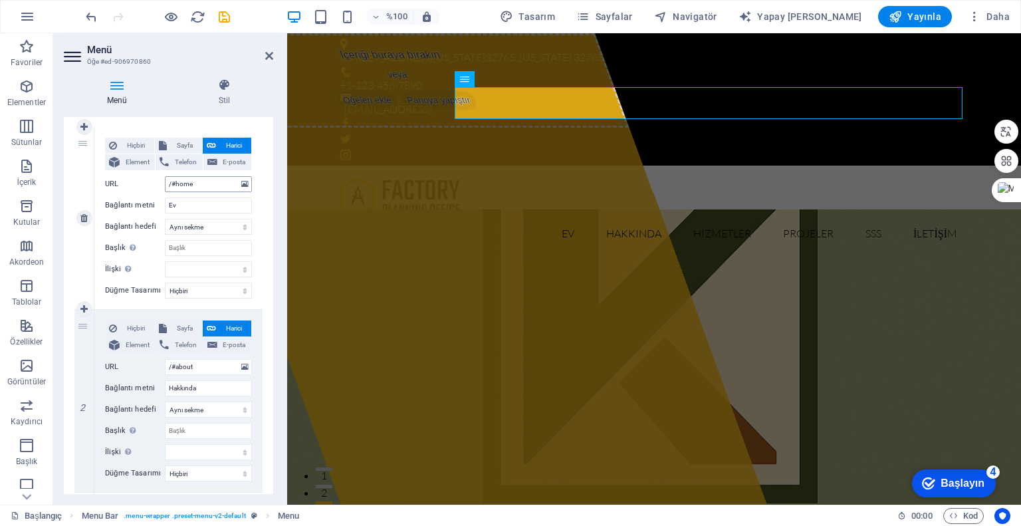
scroll to position [0, 0]
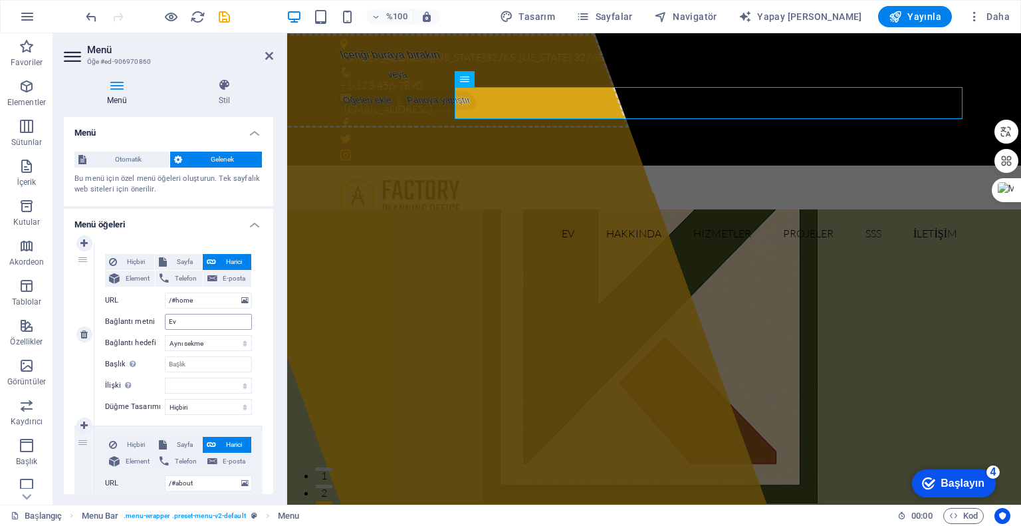
type input "ILETISIM"
drag, startPoint x: 189, startPoint y: 324, endPoint x: 140, endPoint y: 324, distance: 49.2
click at [140, 324] on div "Bağlantı metni Ev" at bounding box center [178, 322] width 147 height 16
type input "[PERSON_NAME]"
select select
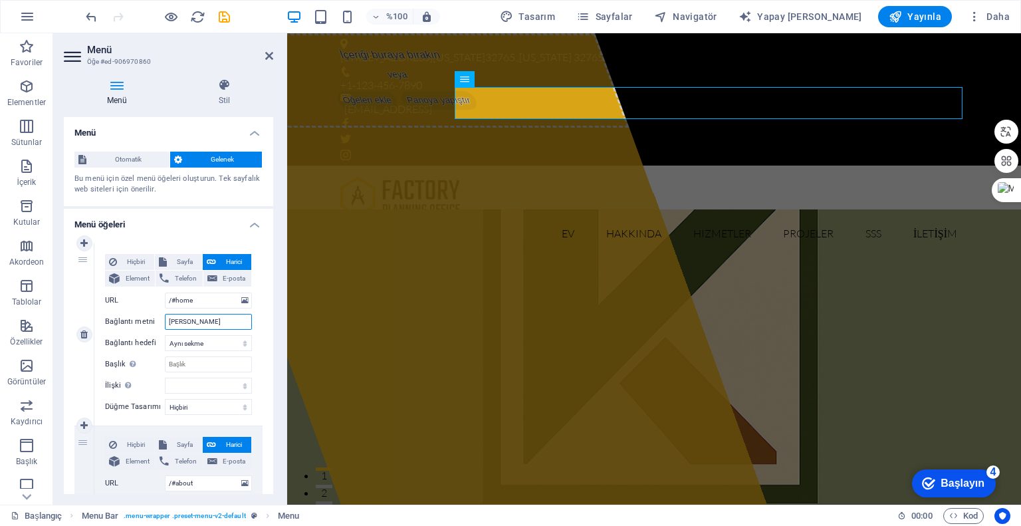
select select
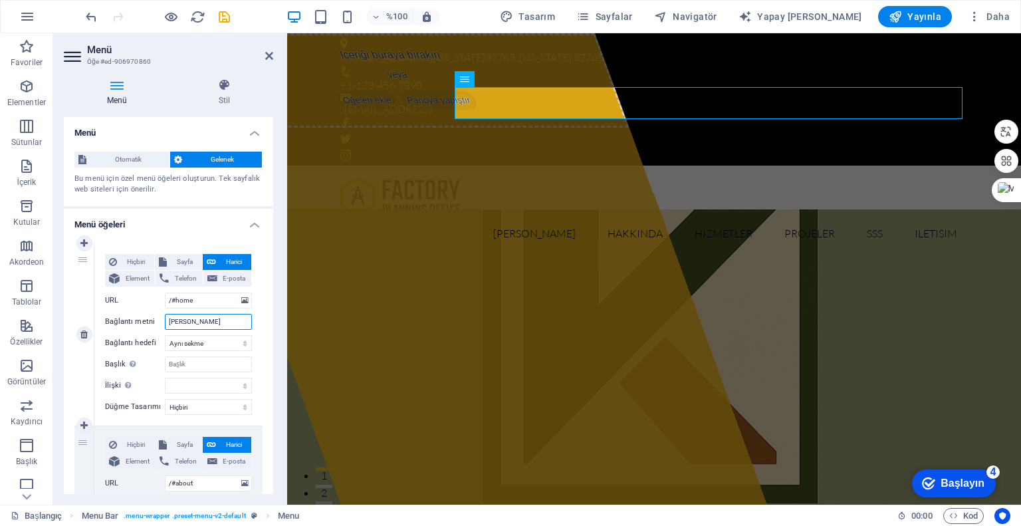
type input "[PERSON_NAME]"
select select
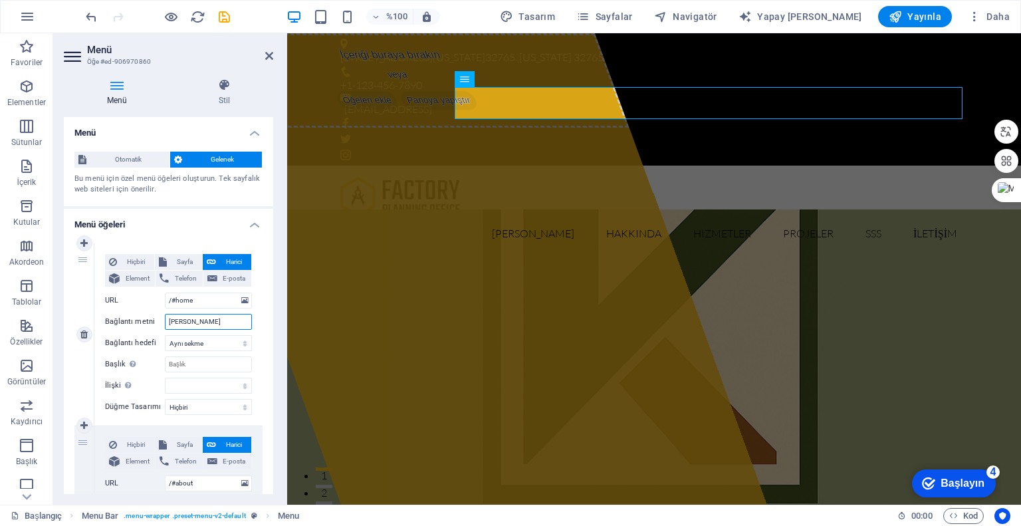
select select
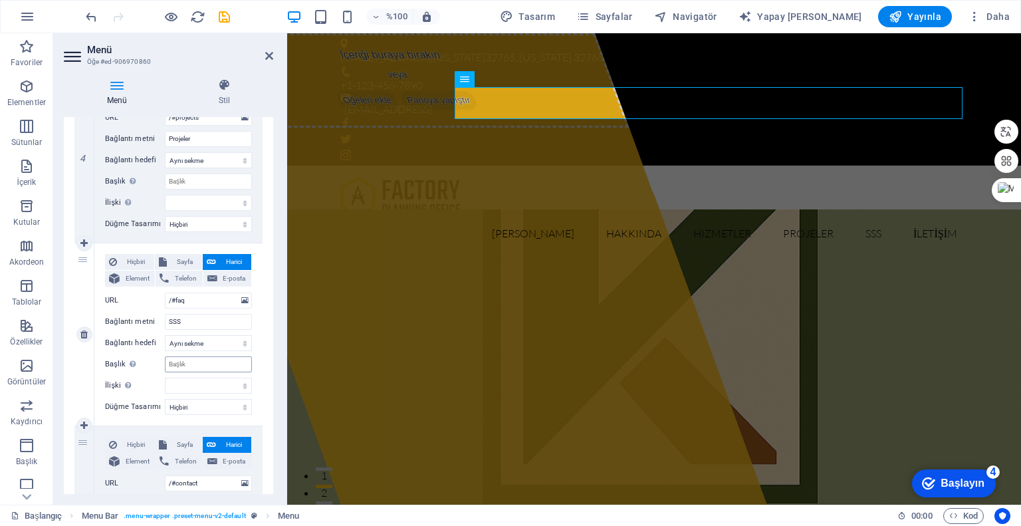
scroll to position [882, 0]
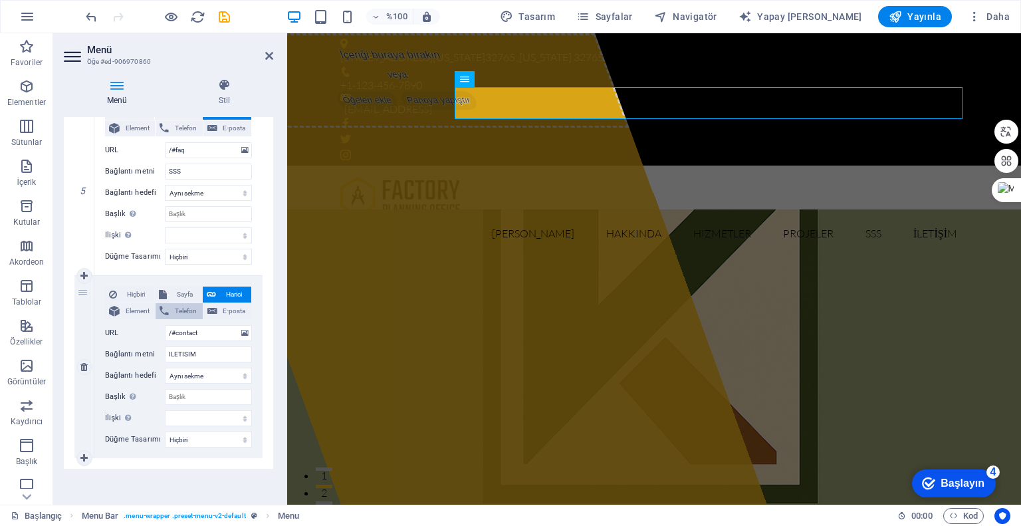
type input "[PERSON_NAME]"
click at [192, 312] on font "Telefon" at bounding box center [186, 310] width 22 height 7
select select
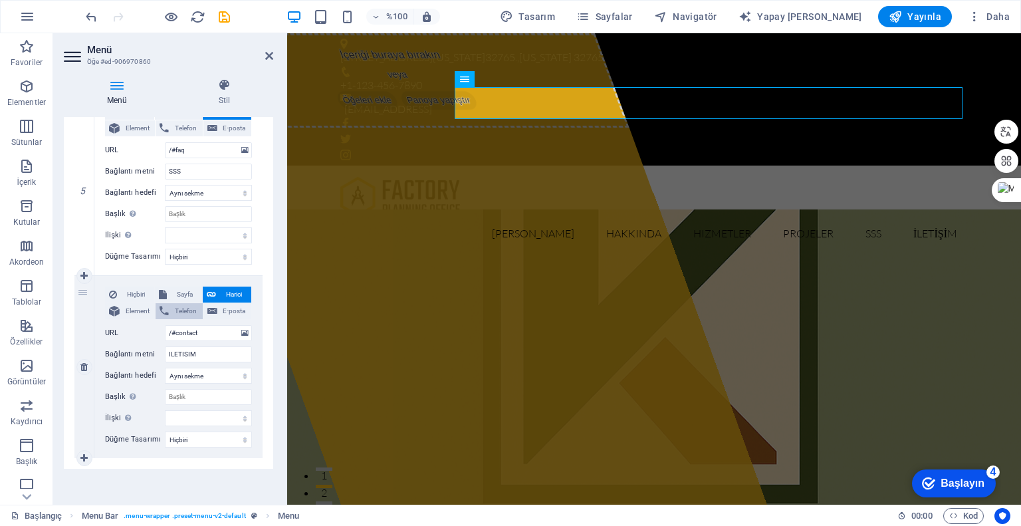
select select
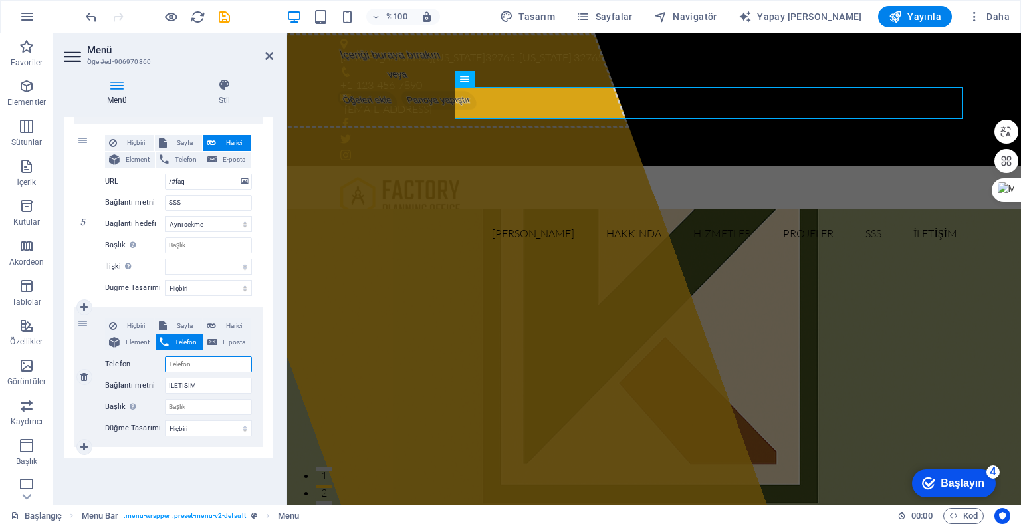
scroll to position [849, 0]
type input "+920"
select select
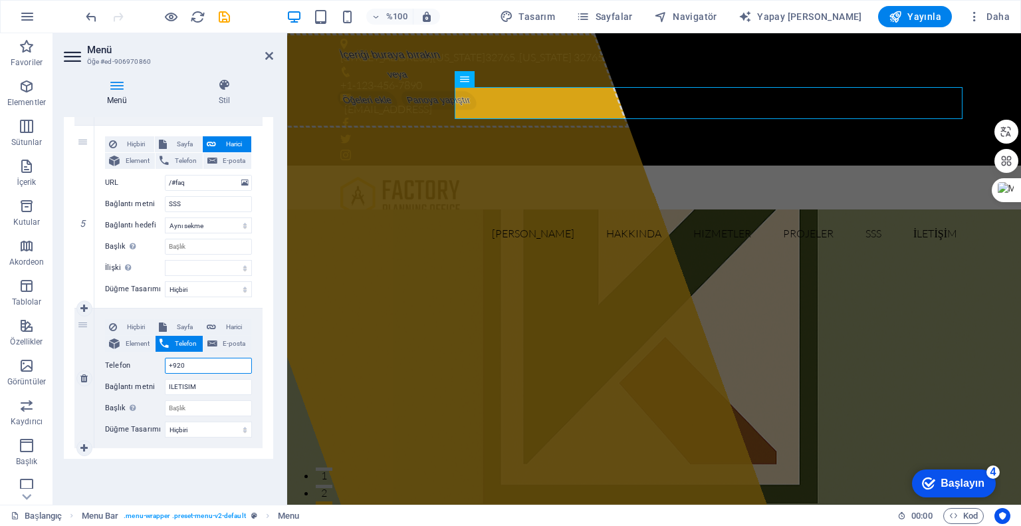
select select
type input "+9"
select select
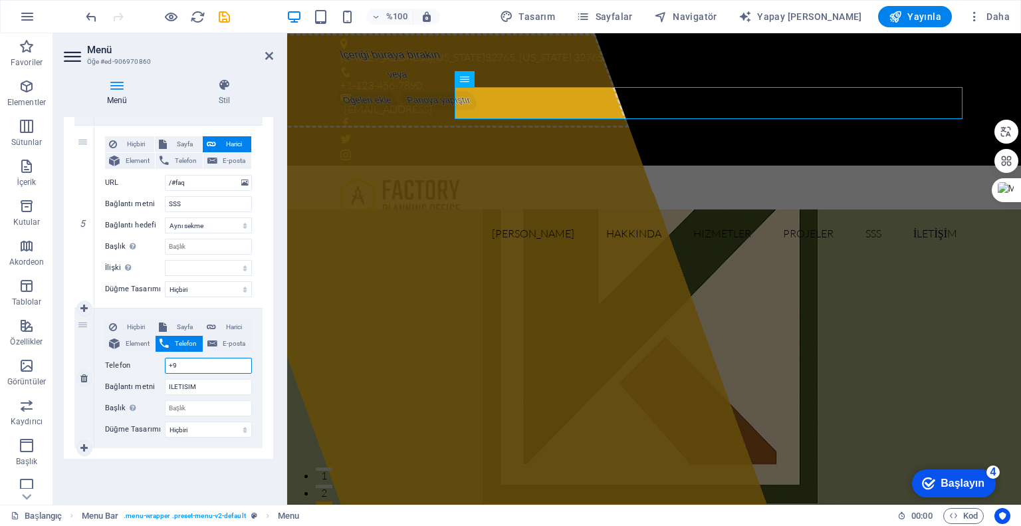
select select
type input "+90"
select select
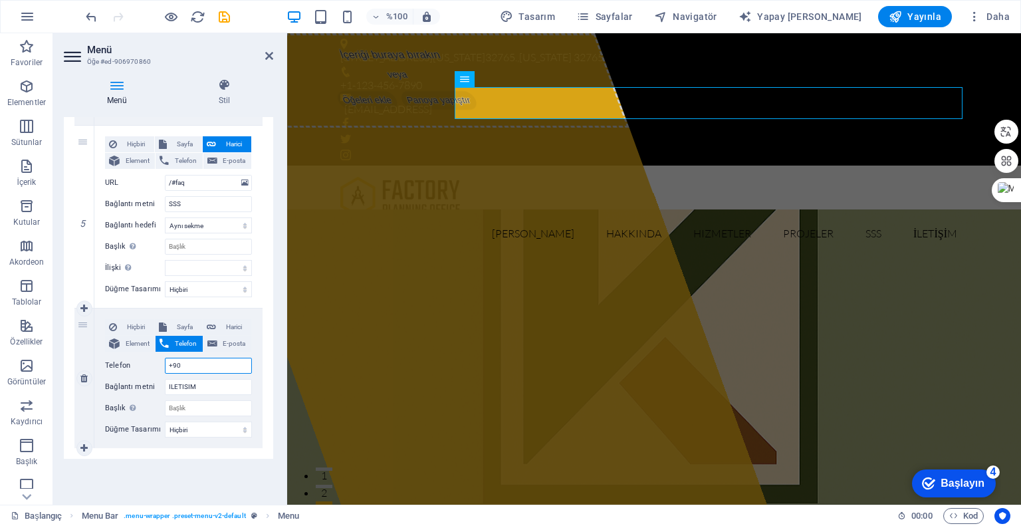
select select
type input "[PHONE_NUMBER]"
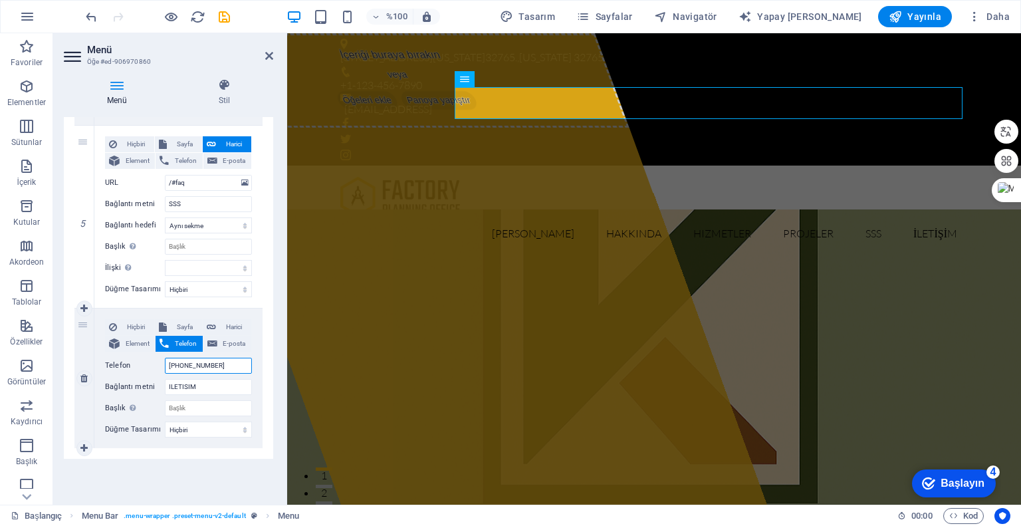
select select
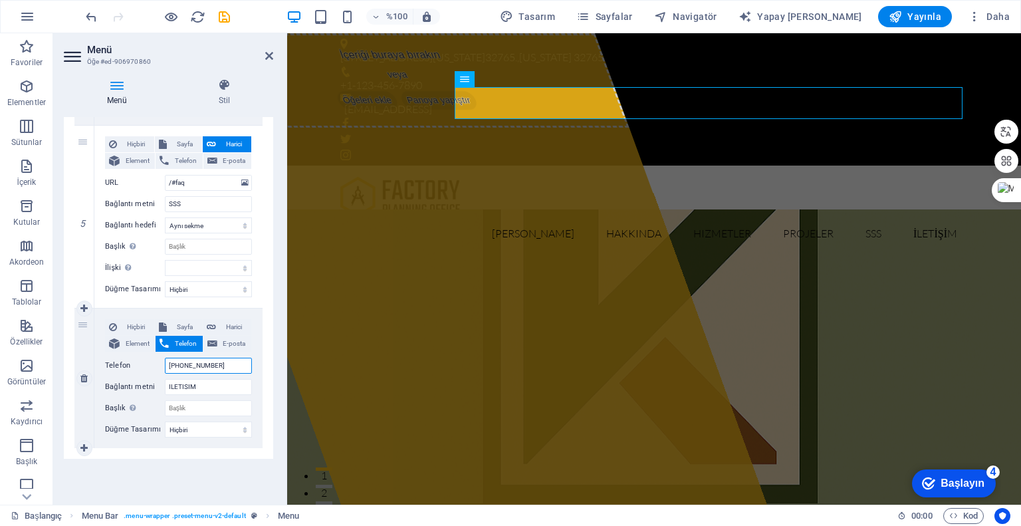
type input "[PHONE_NUMBER]"
select select
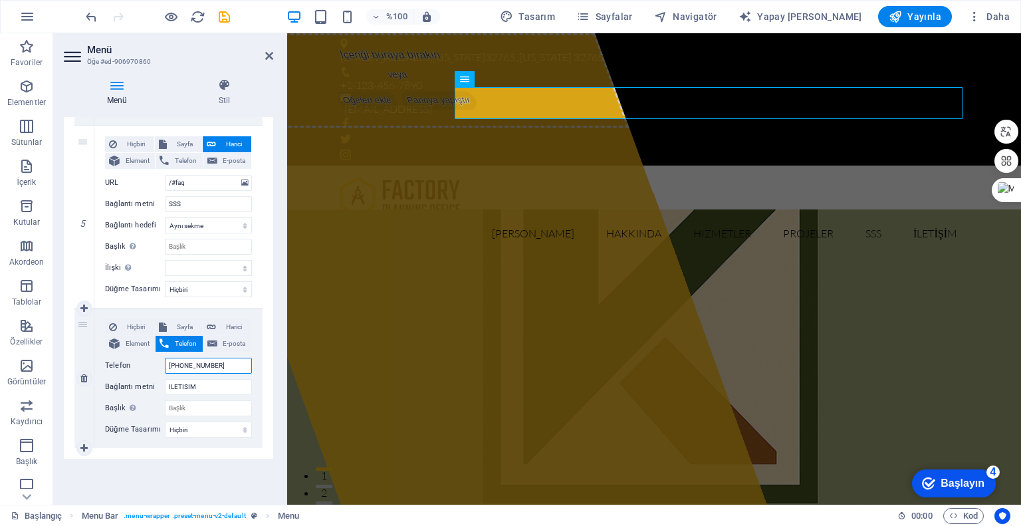
select select
type input "[PHONE_NUMBER]"
click at [221, 347] on span "E-posta" at bounding box center [234, 344] width 26 height 16
select select
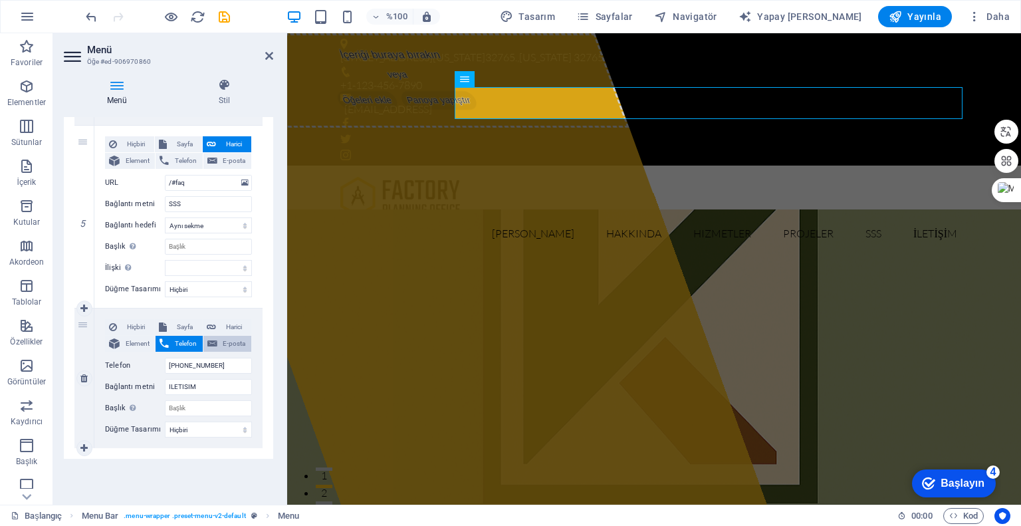
select select
click at [201, 364] on input "E-posta" at bounding box center [208, 366] width 87 height 16
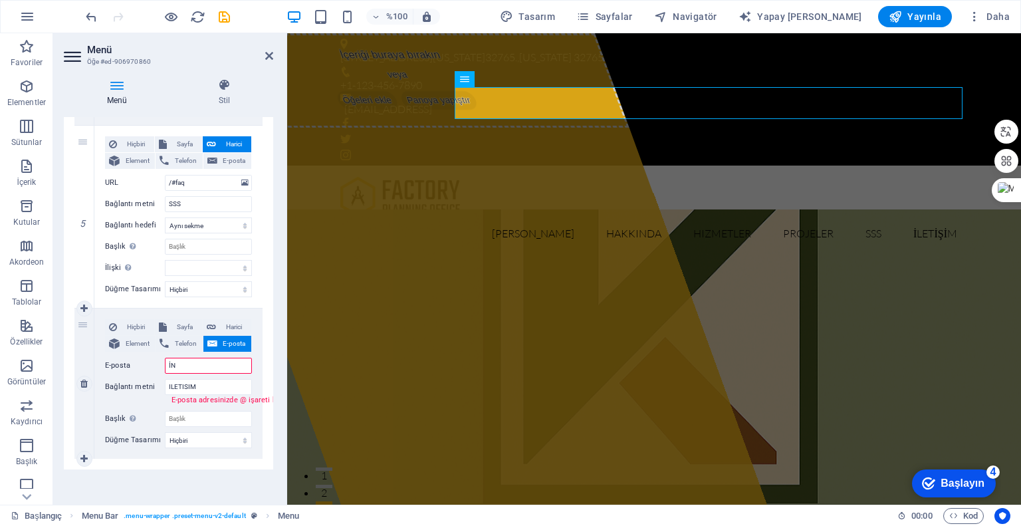
type input "İ"
type input "[EMAIL_ADDRESS][DOMAIN_NAME]"
select select
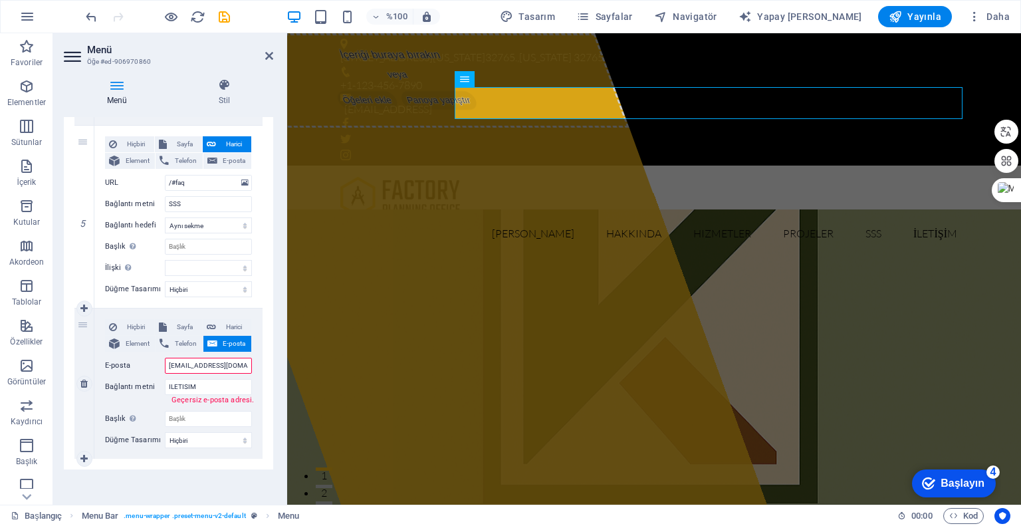
select select
type input "[EMAIL_ADDRESS][DOMAIN_NAME]"
click at [178, 341] on font "Telefon" at bounding box center [186, 343] width 22 height 7
select select
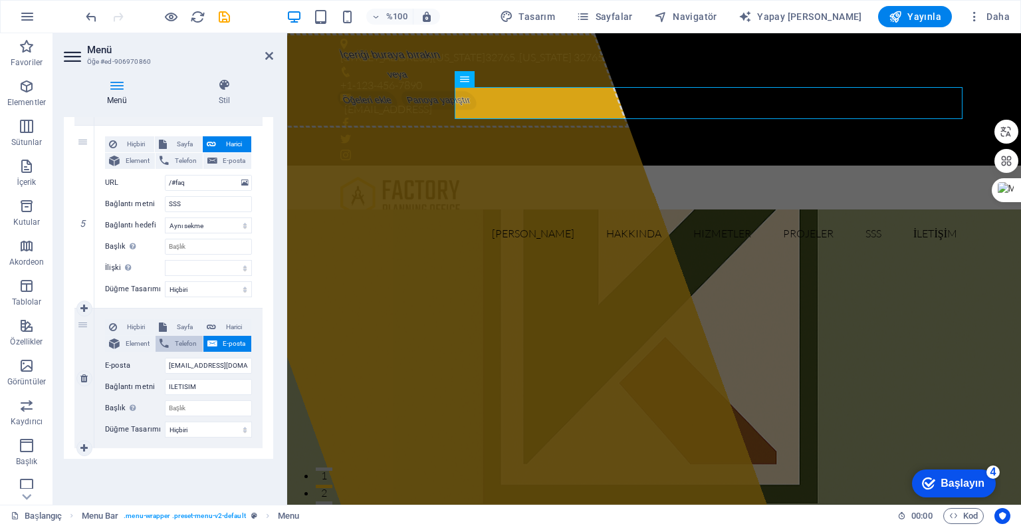
select select
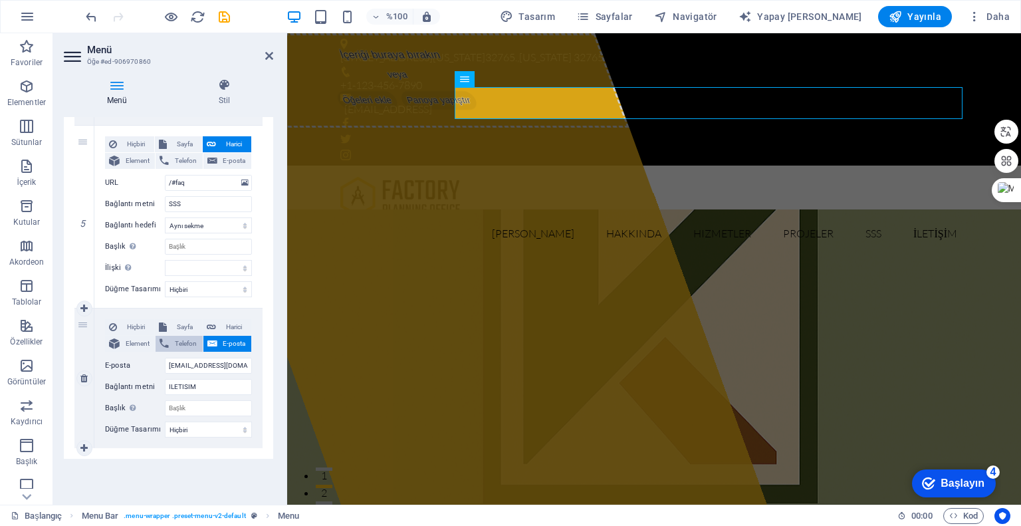
select select
click at [133, 343] on font "Element" at bounding box center [138, 343] width 24 height 7
select select
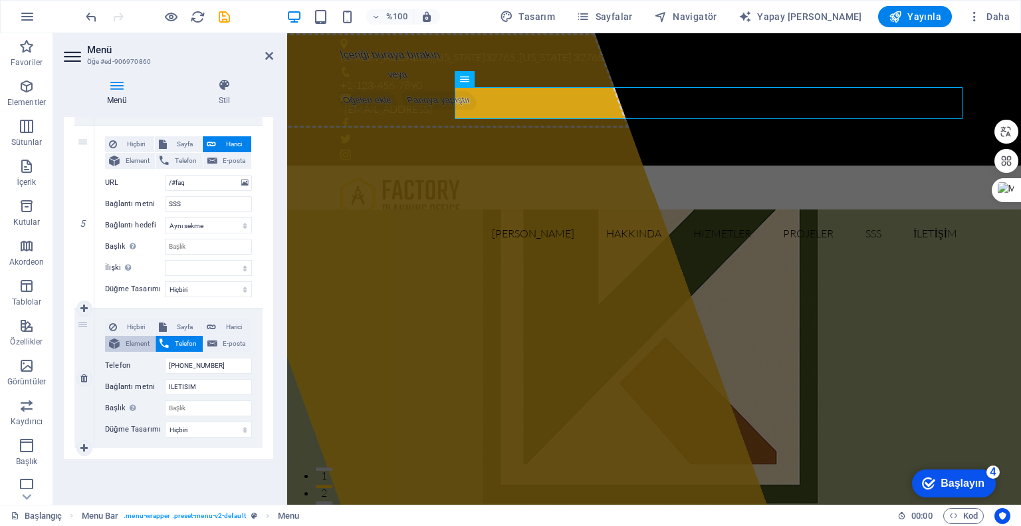
select select
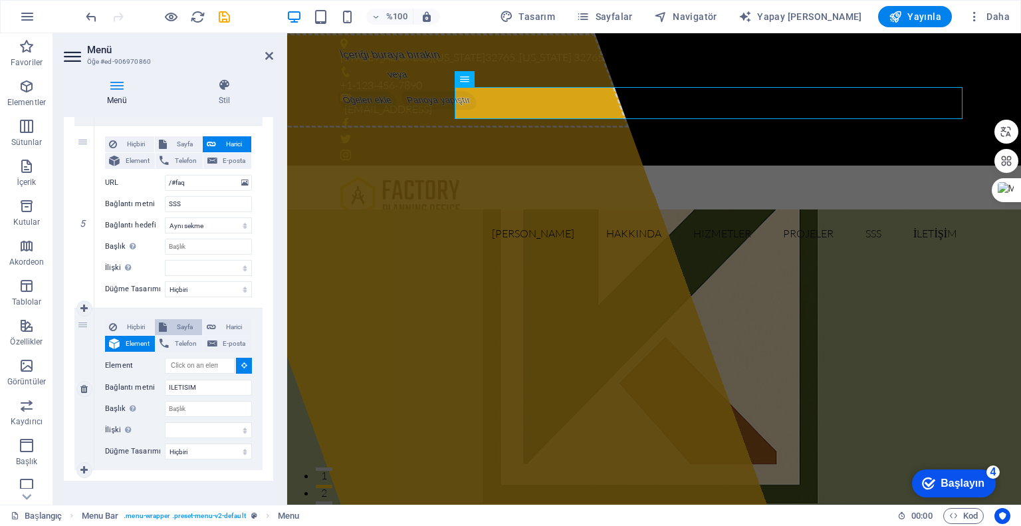
click at [174, 327] on span "Sayfa" at bounding box center [184, 327] width 27 height 16
select select
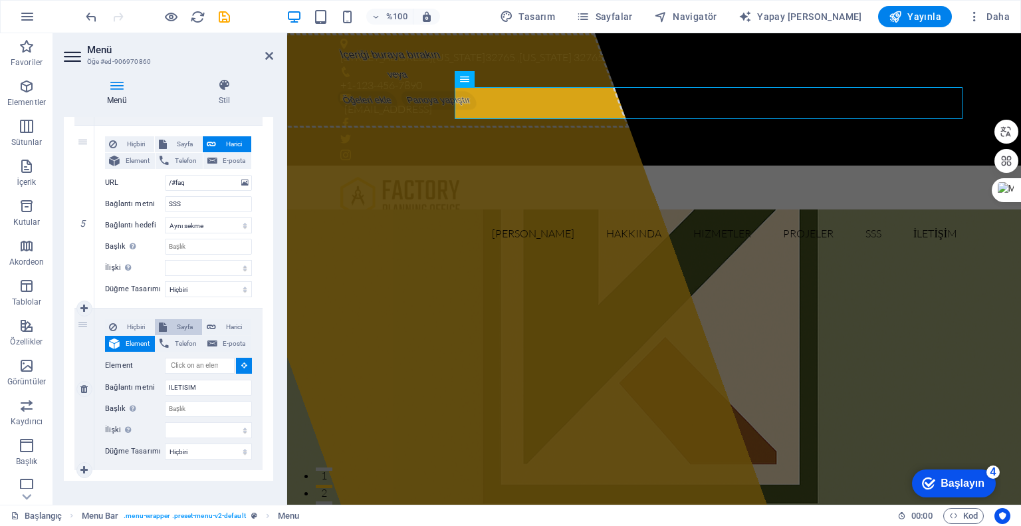
select select
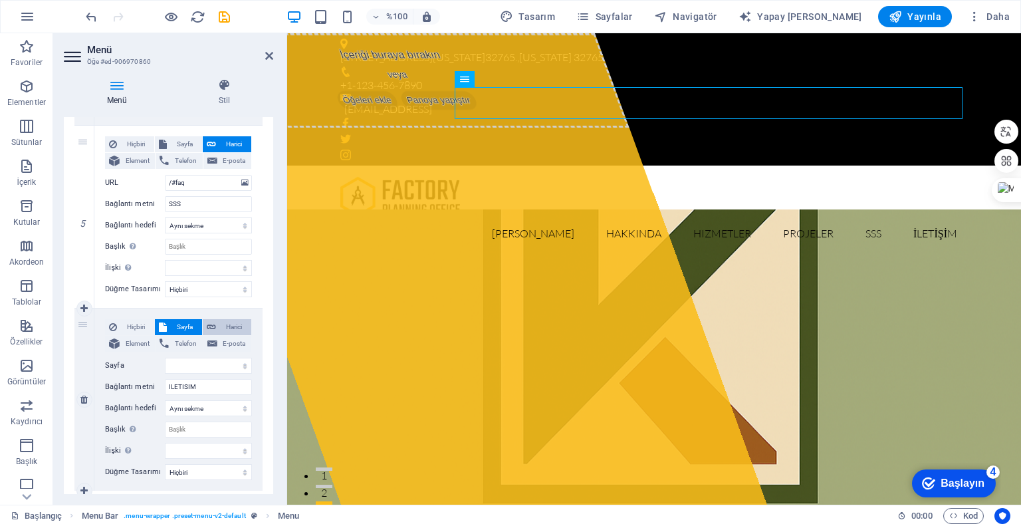
click at [226, 323] on font "Harici" at bounding box center [234, 326] width 16 height 7
select select
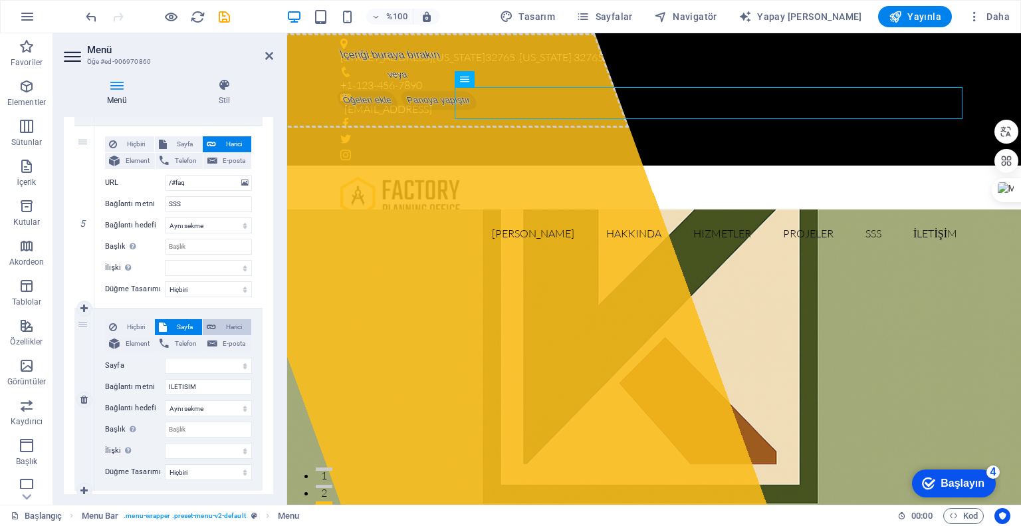
select select
select select "blank"
select select
click at [186, 323] on font "Sayfa" at bounding box center [185, 326] width 16 height 7
select select
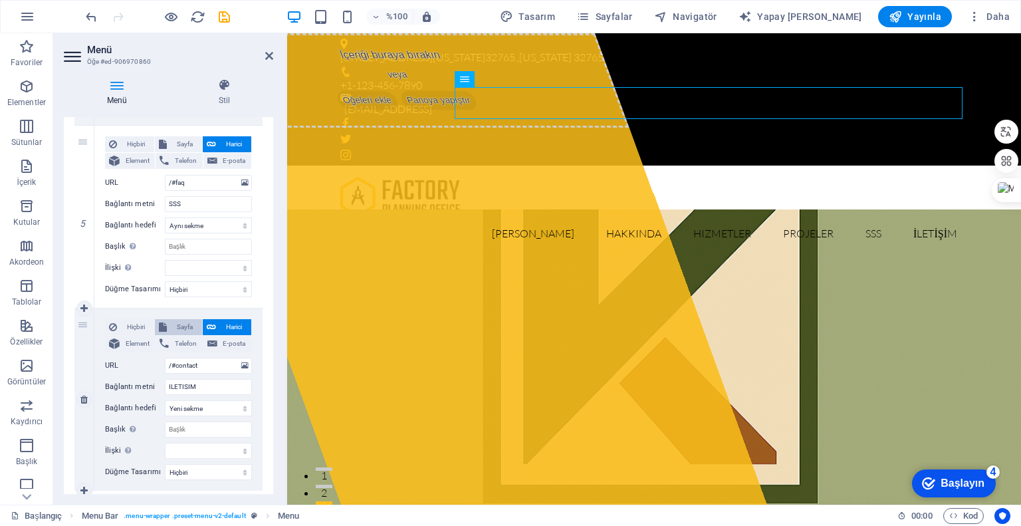
select select
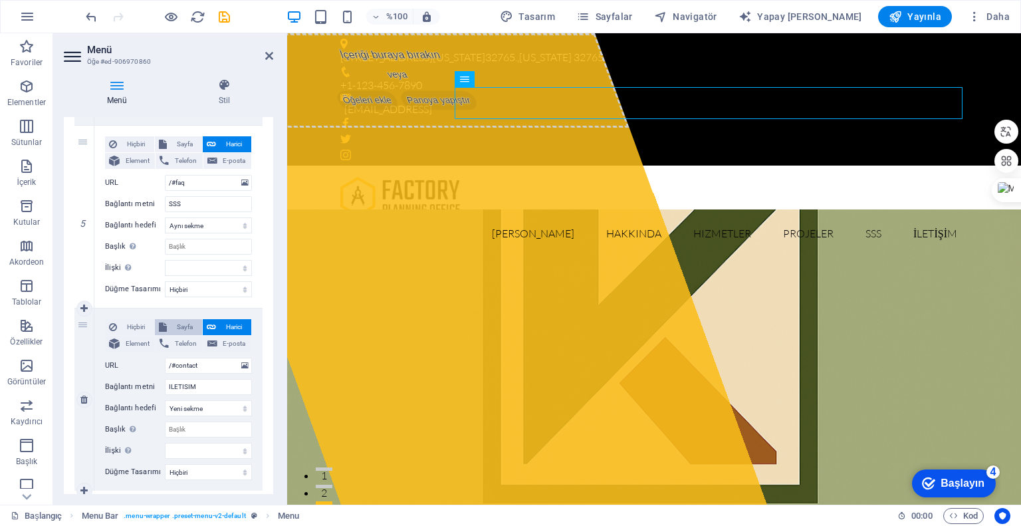
select select
click at [221, 346] on span "E-posta" at bounding box center [234, 344] width 26 height 16
select select
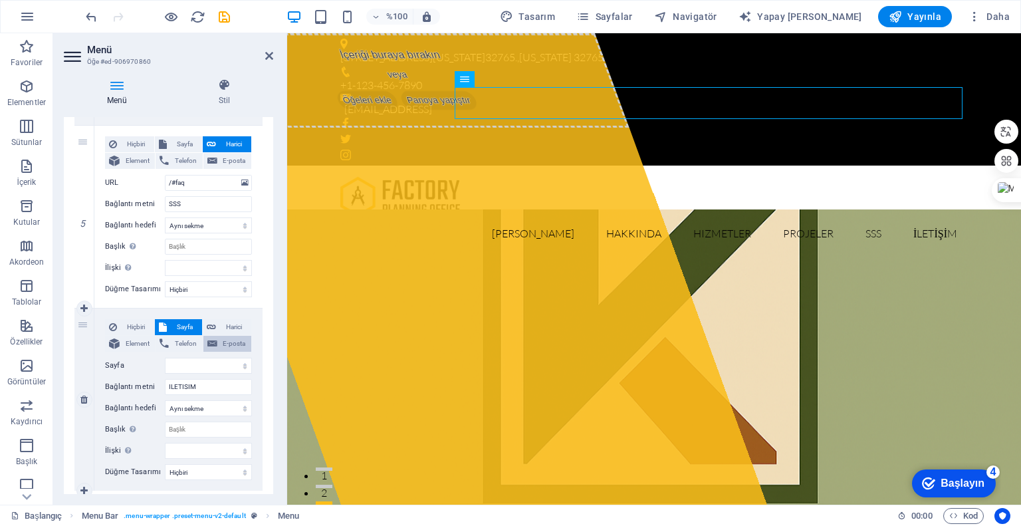
select select
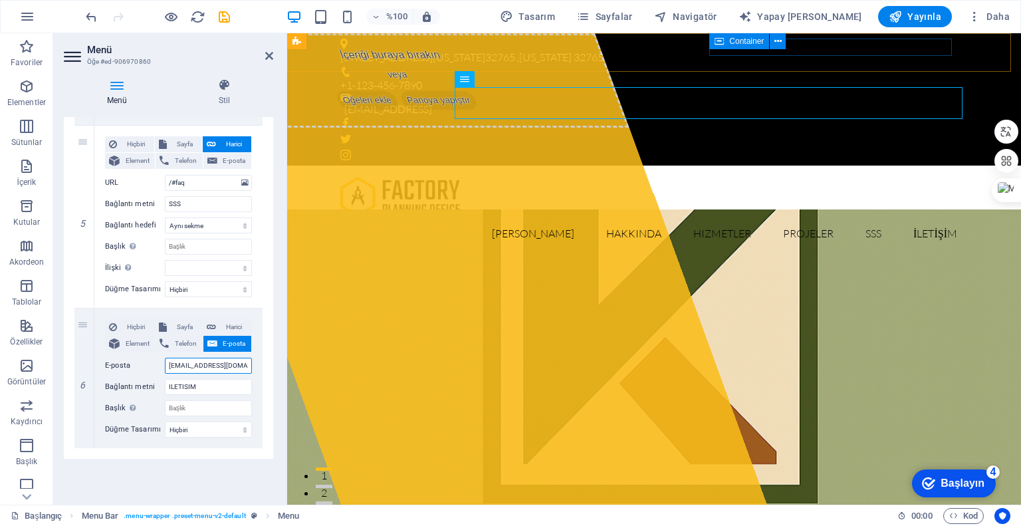
click at [717, 47] on icon at bounding box center [719, 41] width 9 height 16
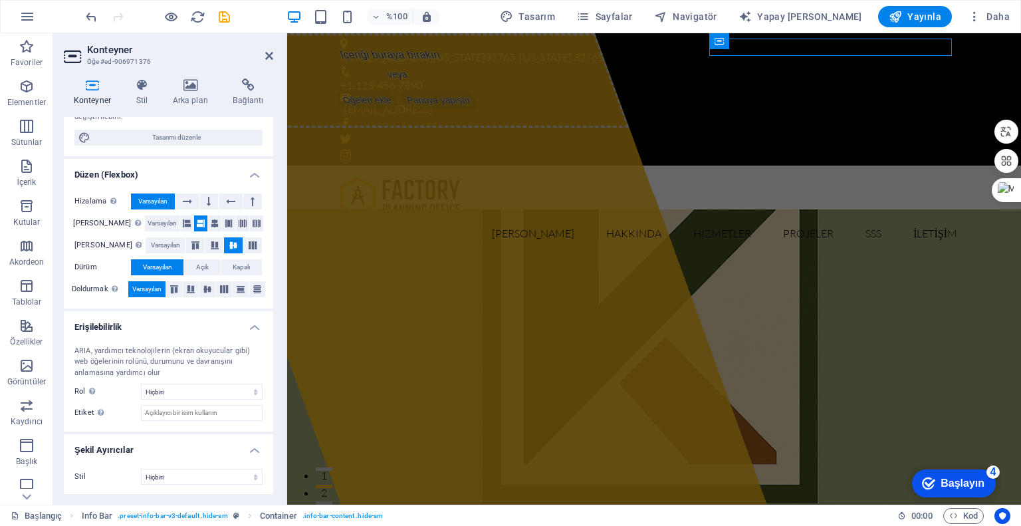
scroll to position [0, 0]
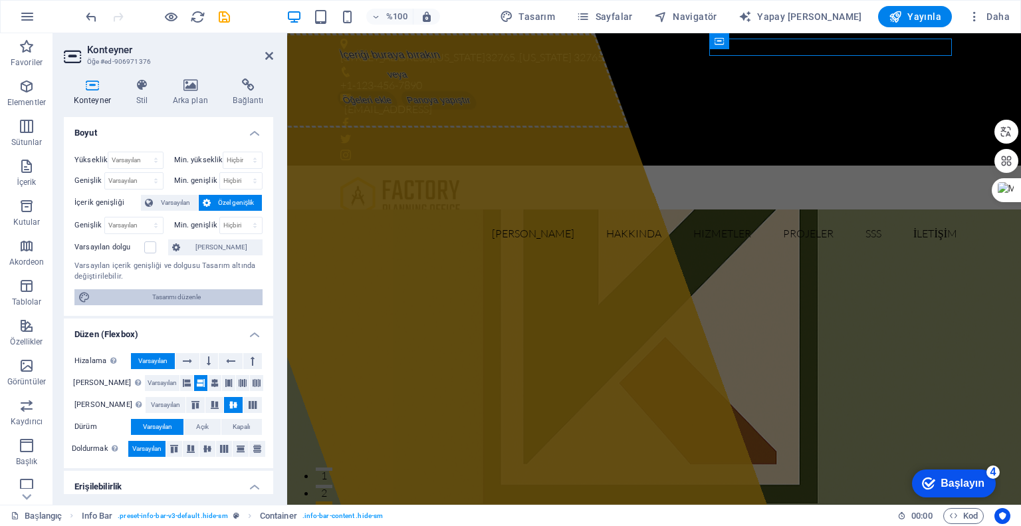
drag, startPoint x: 167, startPoint y: 297, endPoint x: 251, endPoint y: 99, distance: 214.8
click at [167, 297] on font "Tasarımı düzenle" at bounding box center [176, 296] width 49 height 7
select select "rem"
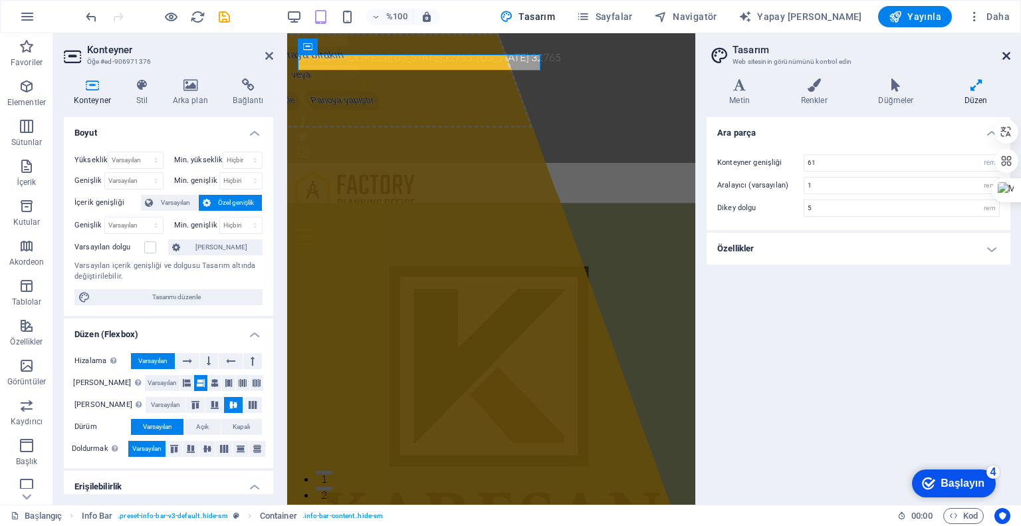
click at [1005, 53] on icon at bounding box center [1007, 56] width 8 height 11
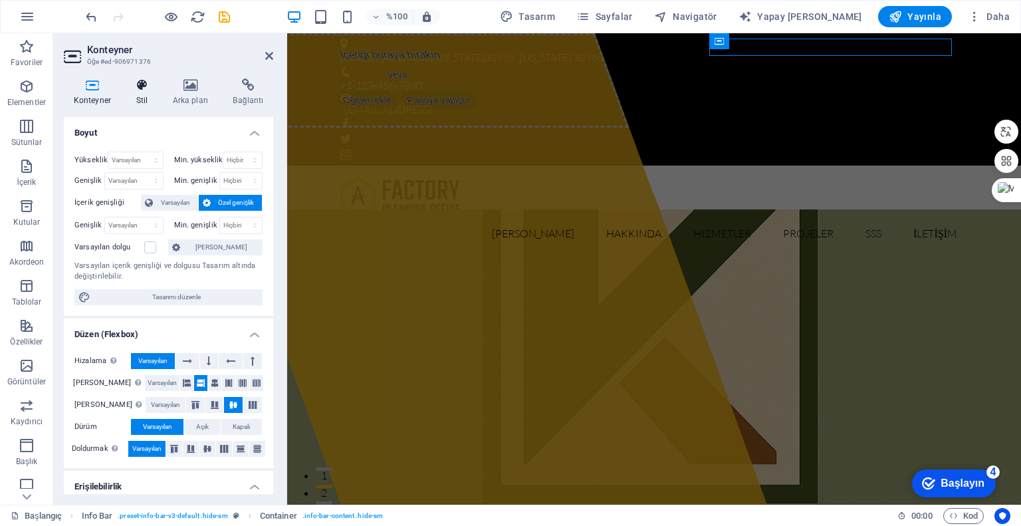
click at [143, 91] on icon at bounding box center [141, 84] width 31 height 13
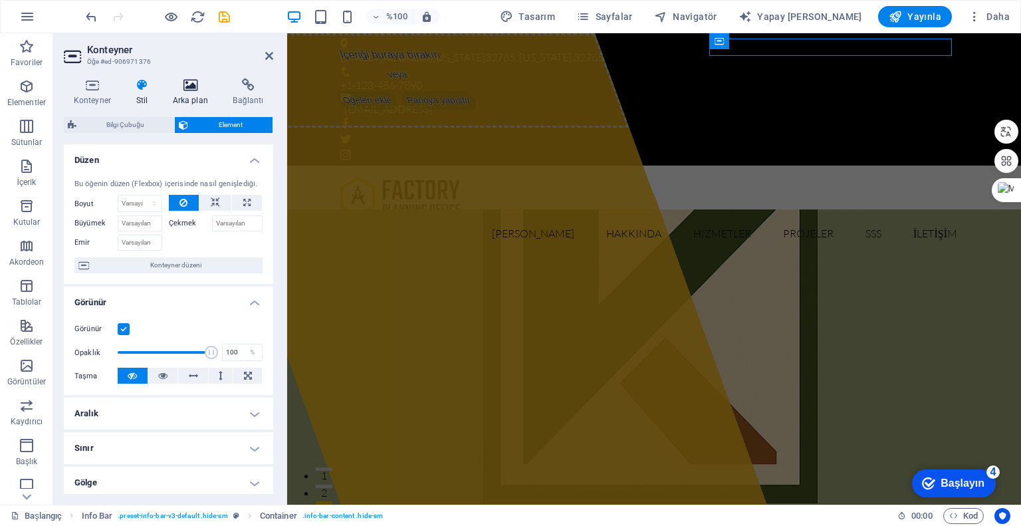
click at [190, 90] on icon at bounding box center [190, 84] width 55 height 13
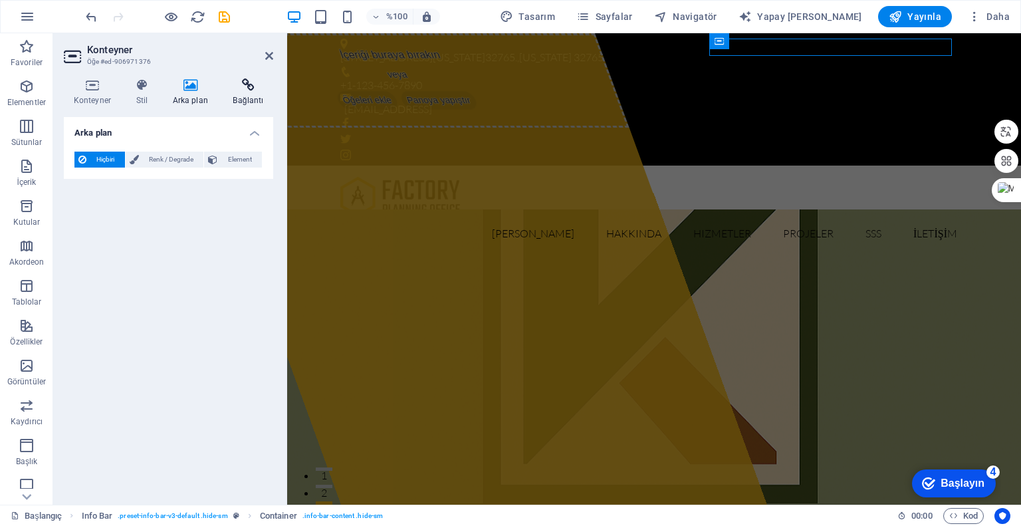
click at [242, 96] on font "Bağlantı" at bounding box center [248, 100] width 31 height 9
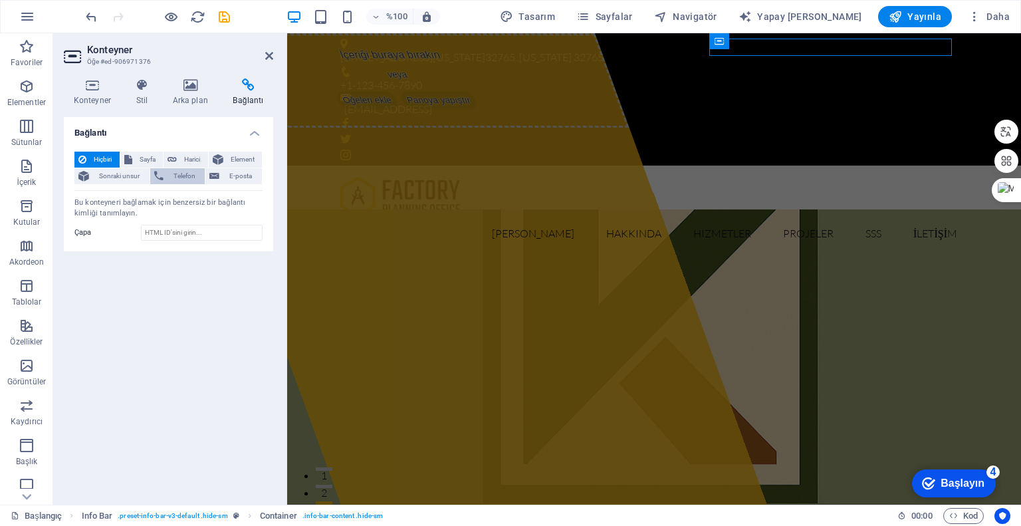
click at [179, 172] on font "Telefon" at bounding box center [185, 175] width 22 height 7
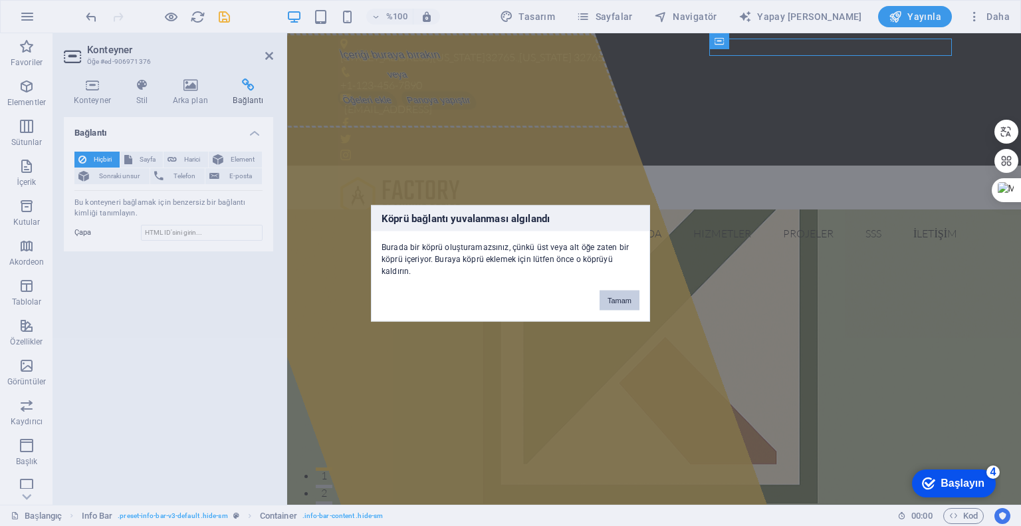
click at [610, 295] on button "Tamam" at bounding box center [620, 300] width 40 height 20
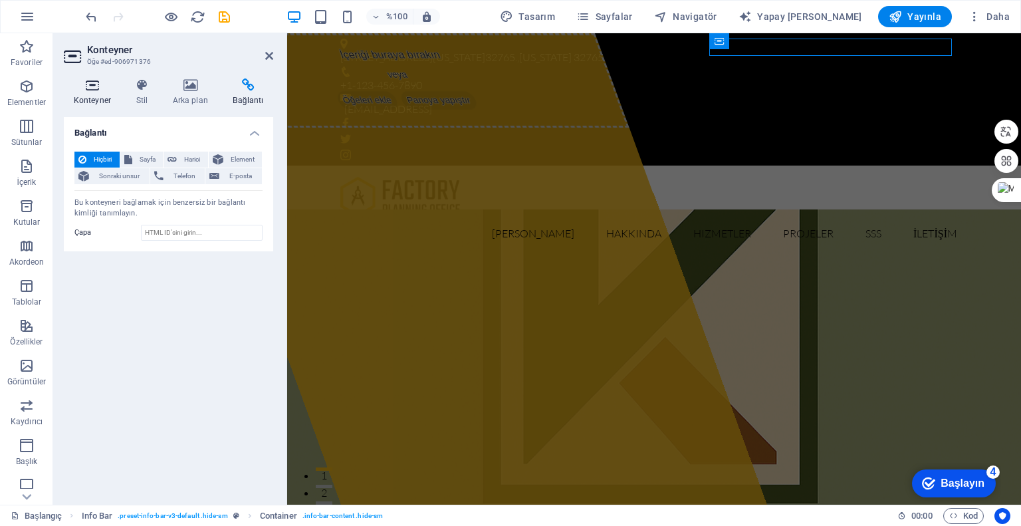
click at [101, 88] on icon at bounding box center [92, 84] width 57 height 13
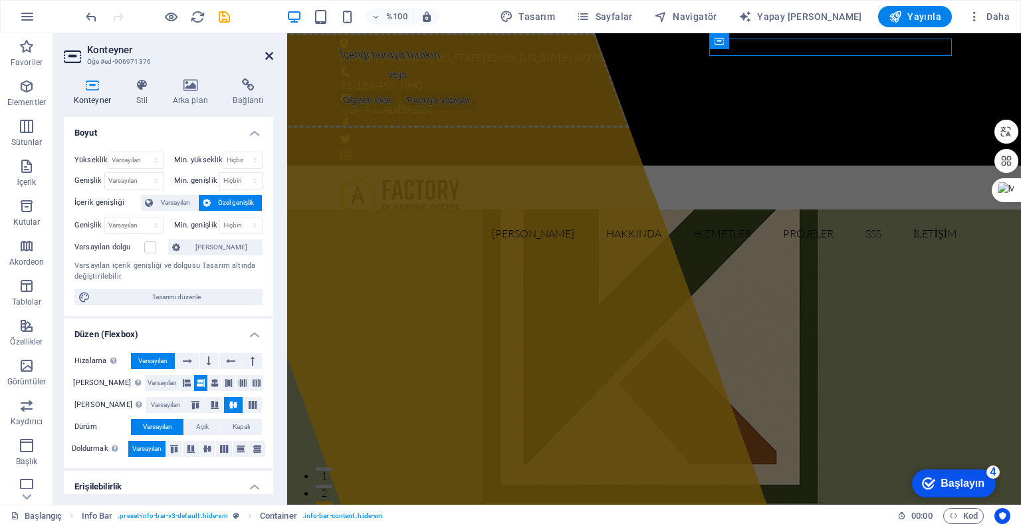
click at [270, 59] on icon at bounding box center [269, 56] width 8 height 11
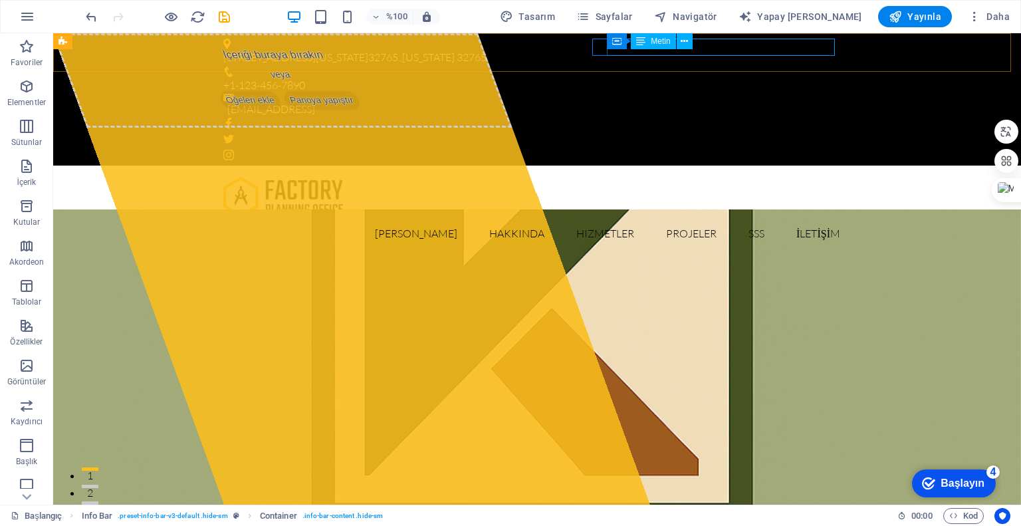
click at [663, 41] on font "Metin" at bounding box center [660, 41] width 19 height 9
click at [682, 44] on icon at bounding box center [684, 42] width 7 height 14
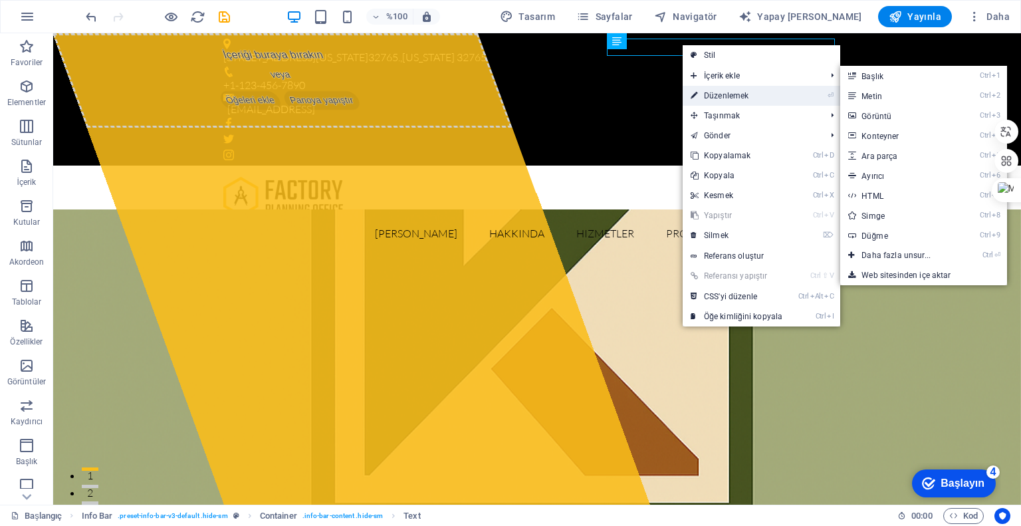
drag, startPoint x: 717, startPoint y: 92, endPoint x: 332, endPoint y: 92, distance: 385.0
click at [717, 92] on font "Düzenlemek" at bounding box center [726, 95] width 45 height 9
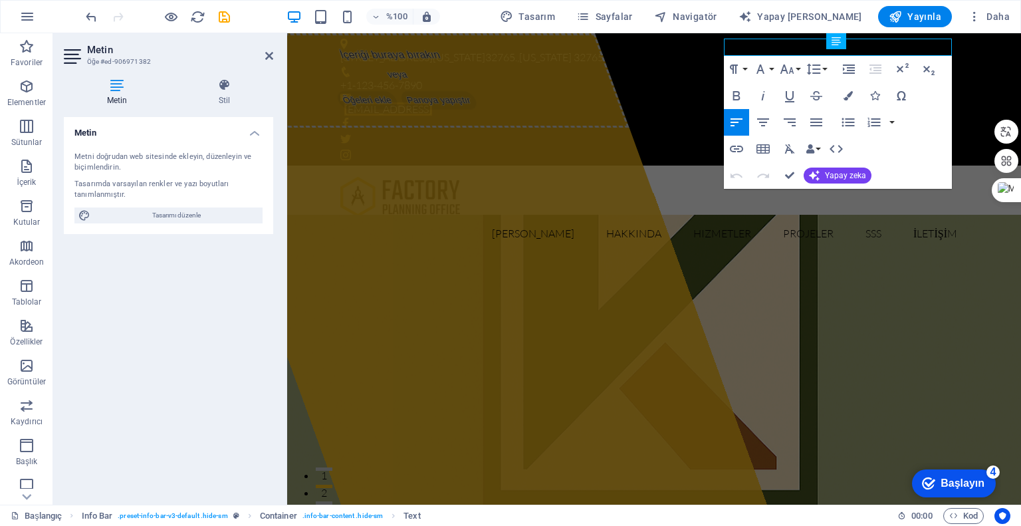
click at [120, 97] on font "Metin" at bounding box center [117, 100] width 21 height 9
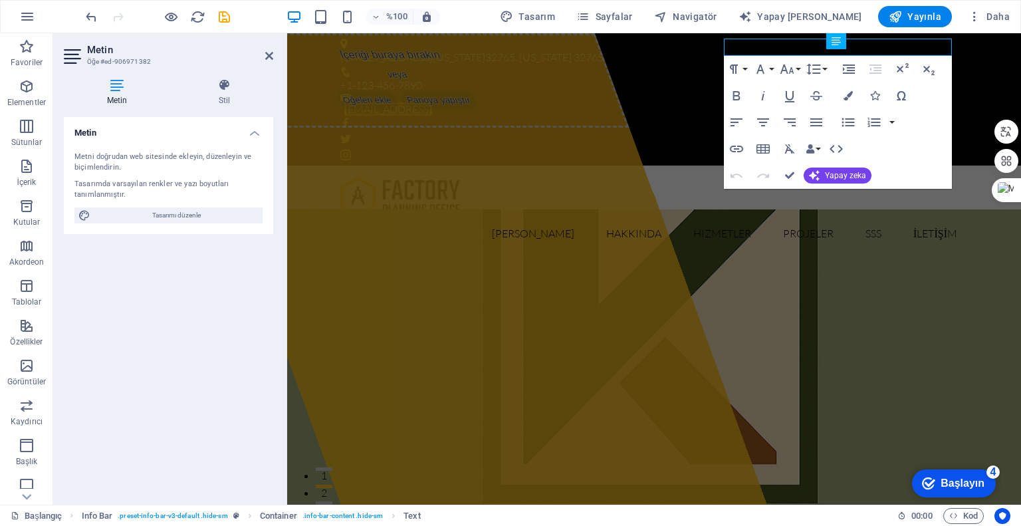
click at [120, 97] on font "Metin" at bounding box center [117, 100] width 21 height 9
click at [432, 102] on font "[EMAIL_ADDRESS]" at bounding box center [388, 108] width 88 height 13
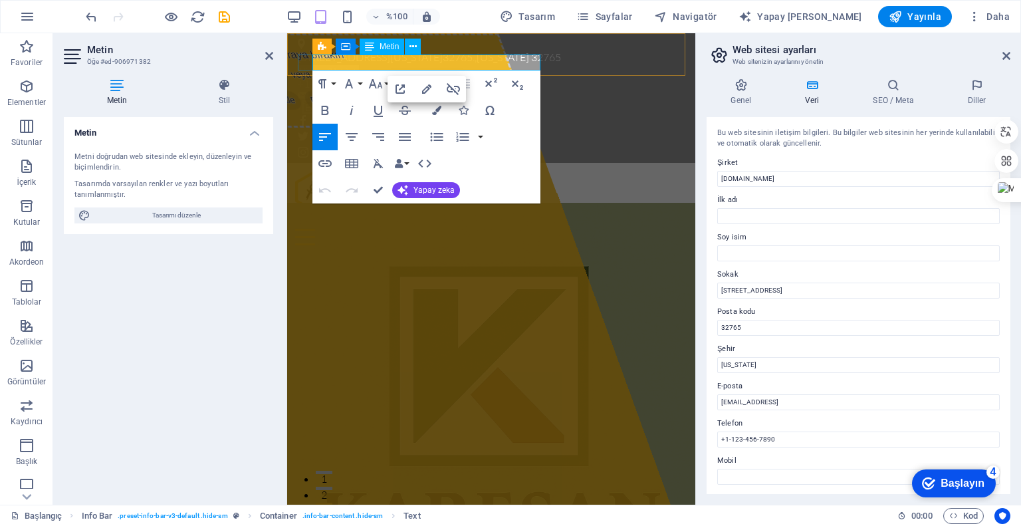
click at [390, 100] on font "[EMAIL_ADDRESS]" at bounding box center [346, 106] width 88 height 13
drag, startPoint x: 537, startPoint y: 62, endPoint x: 446, endPoint y: 61, distance: 91.1
click at [390, 100] on font "[EMAIL_ADDRESS]" at bounding box center [346, 106] width 88 height 13
click at [426, 82] on icon "button" at bounding box center [427, 89] width 16 height 16
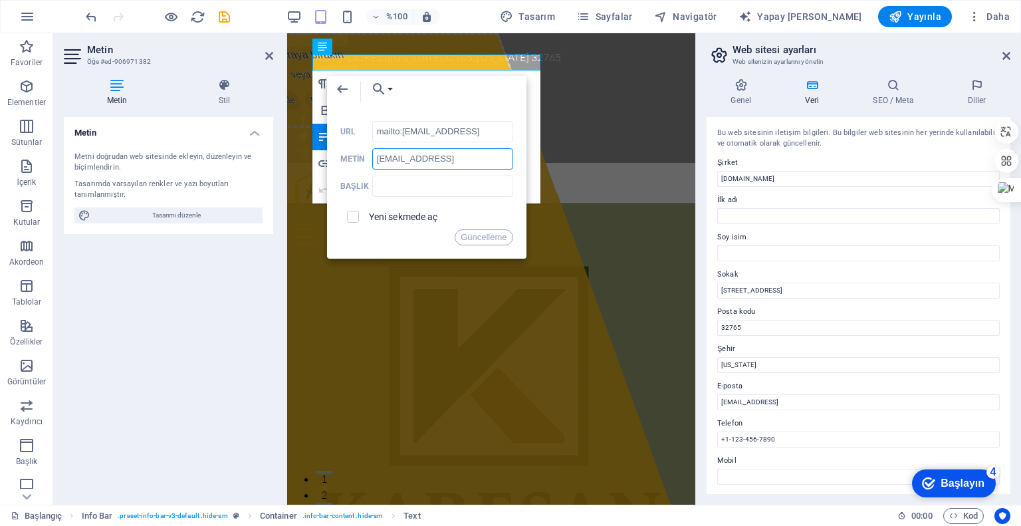
click at [410, 160] on input "[EMAIL_ADDRESS]" at bounding box center [442, 158] width 141 height 21
type input "1"
type input "[PHONE_NUMBER] [EMAIL_ADDRESS][DOMAIN_NAME]"
click at [481, 238] on font "Güncelleme" at bounding box center [484, 237] width 46 height 10
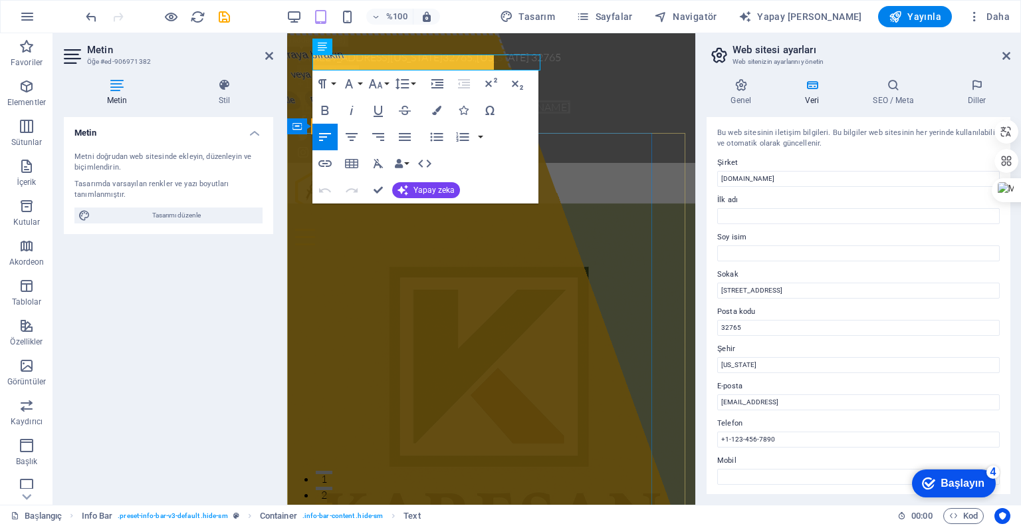
scroll to position [0, 0]
click at [422, 100] on font "[PHONE_NUMBER] [EMAIL_ADDRESS][DOMAIN_NAME]" at bounding box center [436, 106] width 269 height 13
click at [596, 163] on div "[PERSON_NAME] Hakkında Hizmetler Projeler SSS İLETİŞİM" at bounding box center [491, 208] width 408 height 90
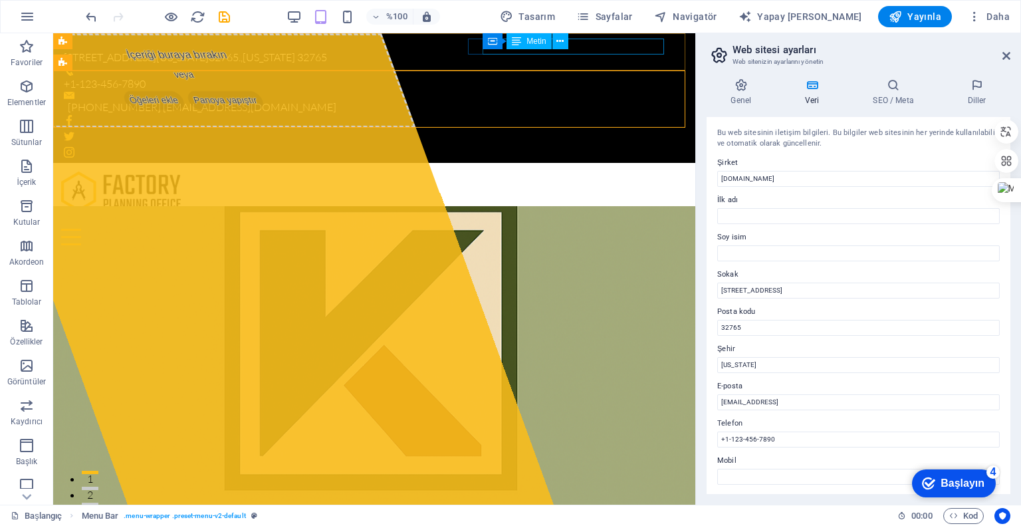
click at [573, 47] on div "Container Metin" at bounding box center [530, 41] width 94 height 17
click at [557, 42] on icon at bounding box center [560, 42] width 7 height 14
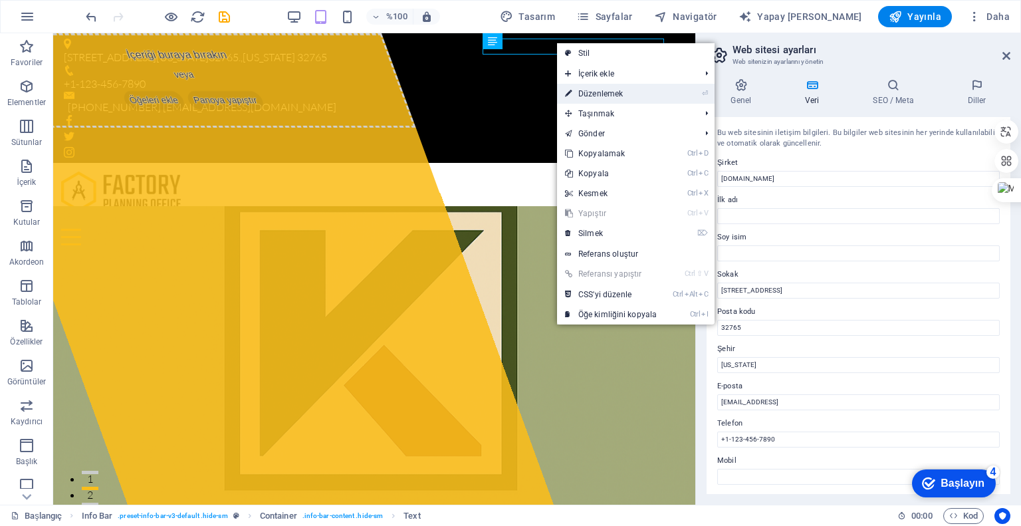
click at [598, 94] on font "Düzenlemek" at bounding box center [600, 93] width 45 height 9
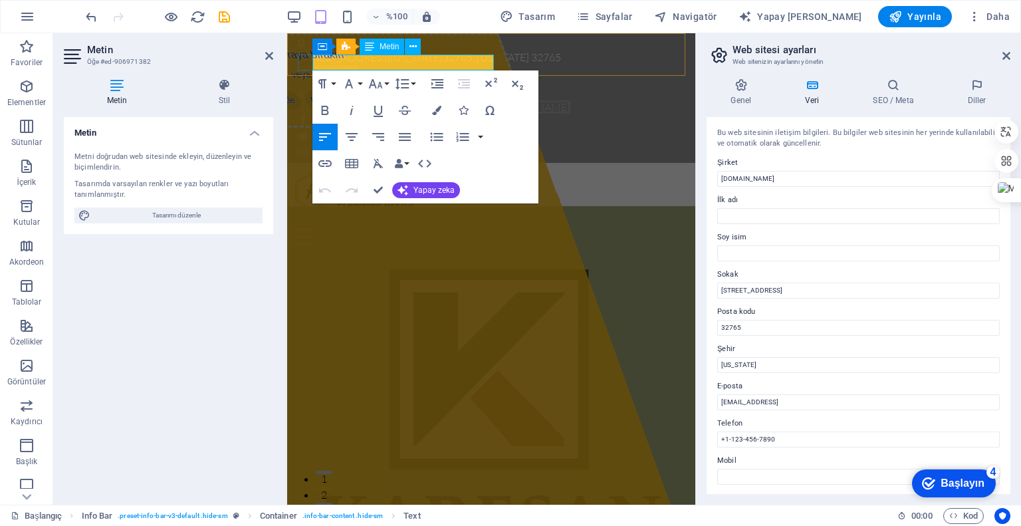
click at [402, 100] on font "[PHONE_NUMBER] [EMAIL_ADDRESS][DOMAIN_NAME]" at bounding box center [436, 106] width 269 height 13
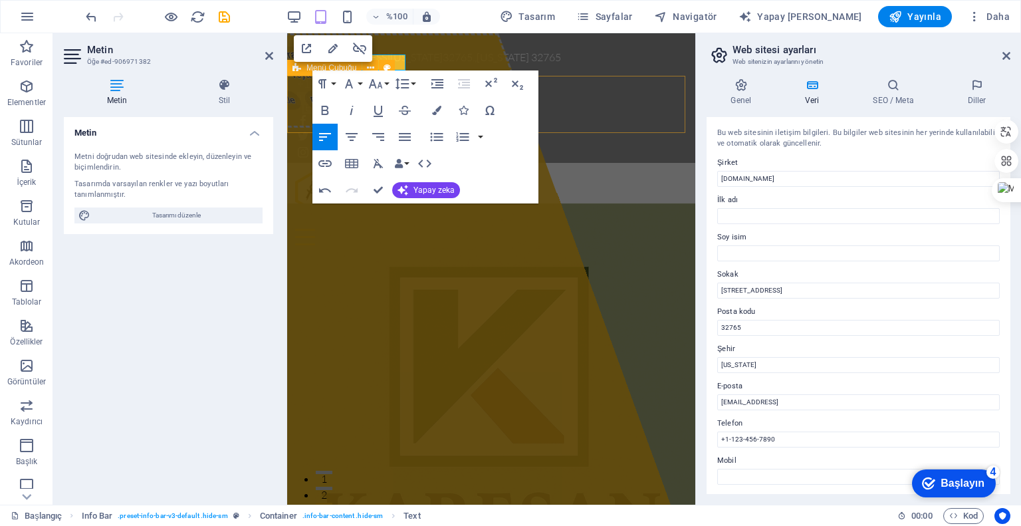
click at [585, 163] on div "[PERSON_NAME] Hakkında Hizmetler Projeler SSS İLETİŞİM" at bounding box center [491, 208] width 408 height 90
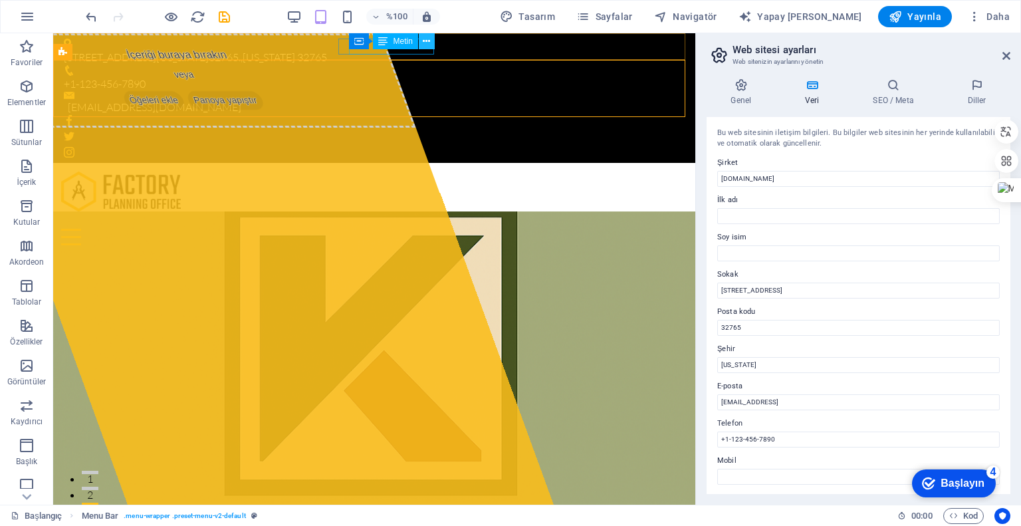
click at [427, 43] on icon at bounding box center [426, 42] width 7 height 14
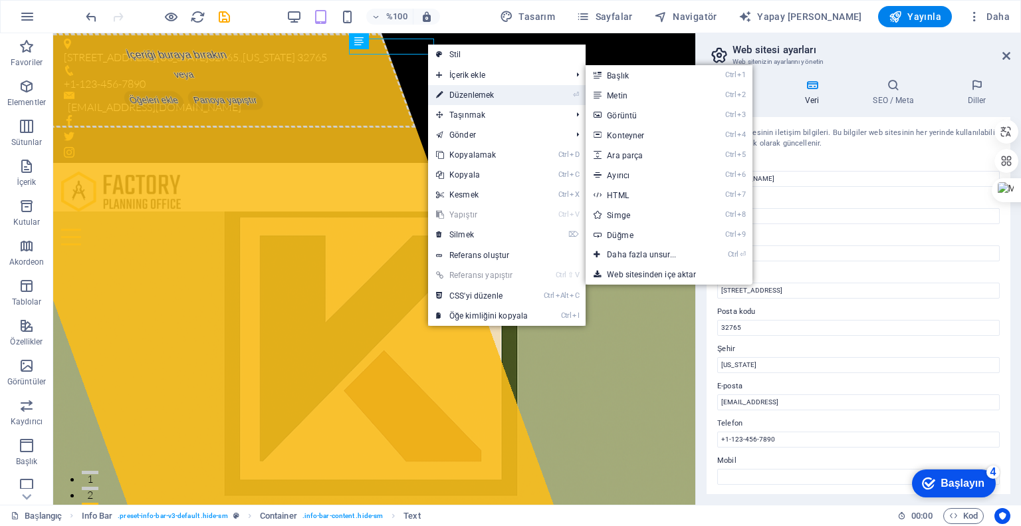
click at [469, 92] on font "Düzenlemek" at bounding box center [471, 94] width 45 height 9
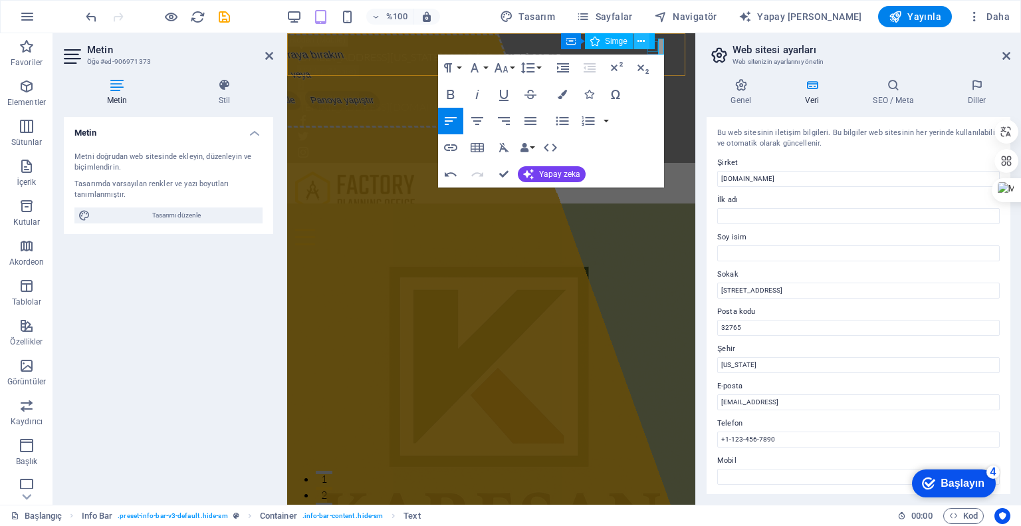
click at [640, 42] on icon at bounding box center [641, 42] width 7 height 14
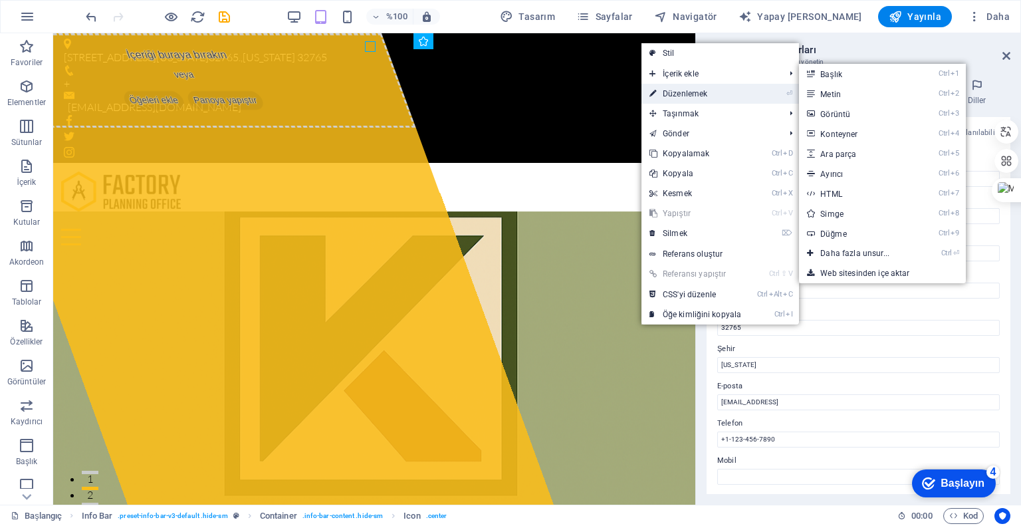
click at [679, 99] on link "⏎ Düzenlemek" at bounding box center [696, 94] width 108 height 20
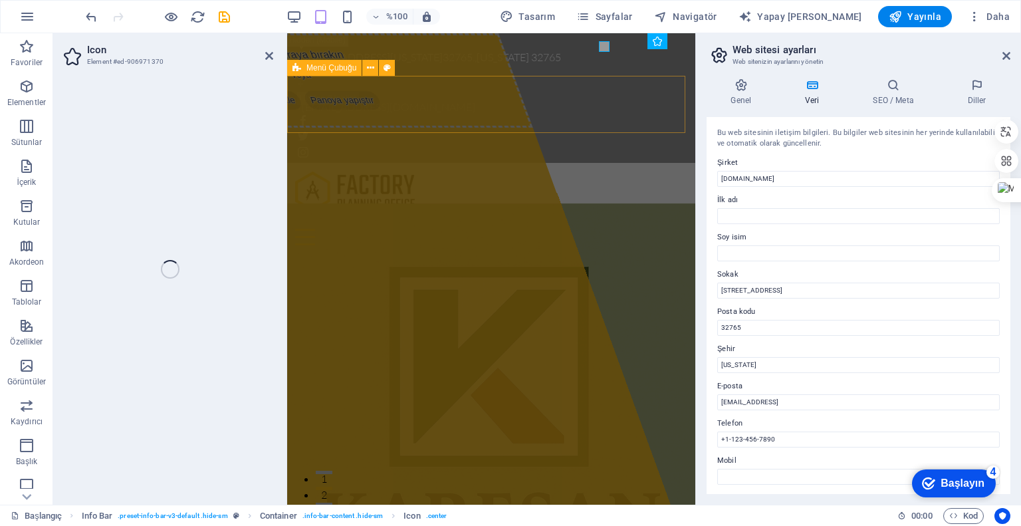
select select "xMidYMid"
select select "px"
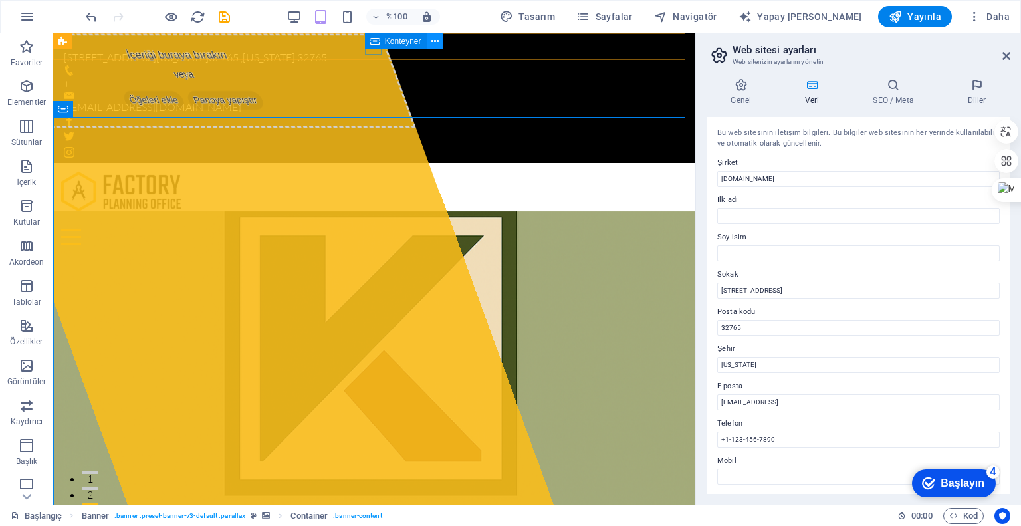
click at [430, 40] on button at bounding box center [436, 41] width 16 height 16
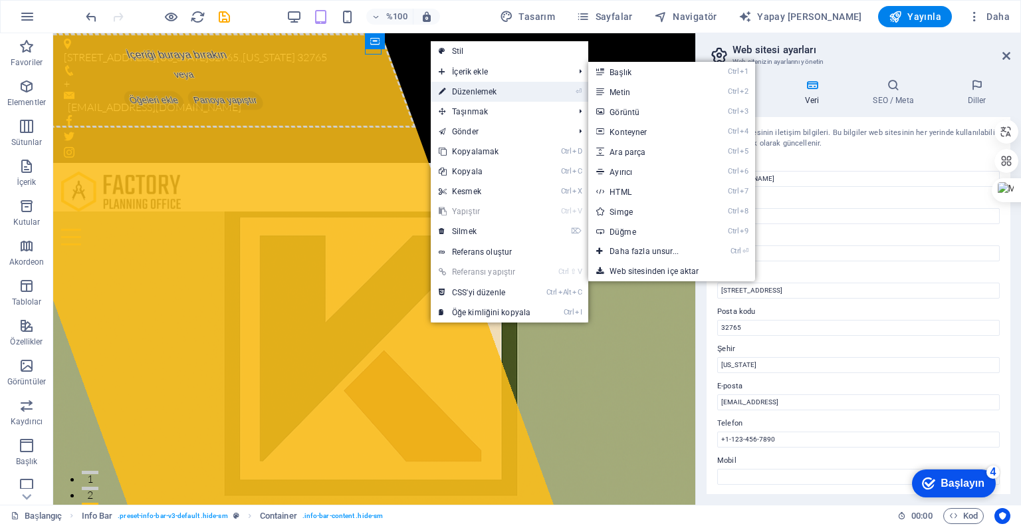
click at [465, 88] on font "Düzenlemek" at bounding box center [474, 91] width 45 height 9
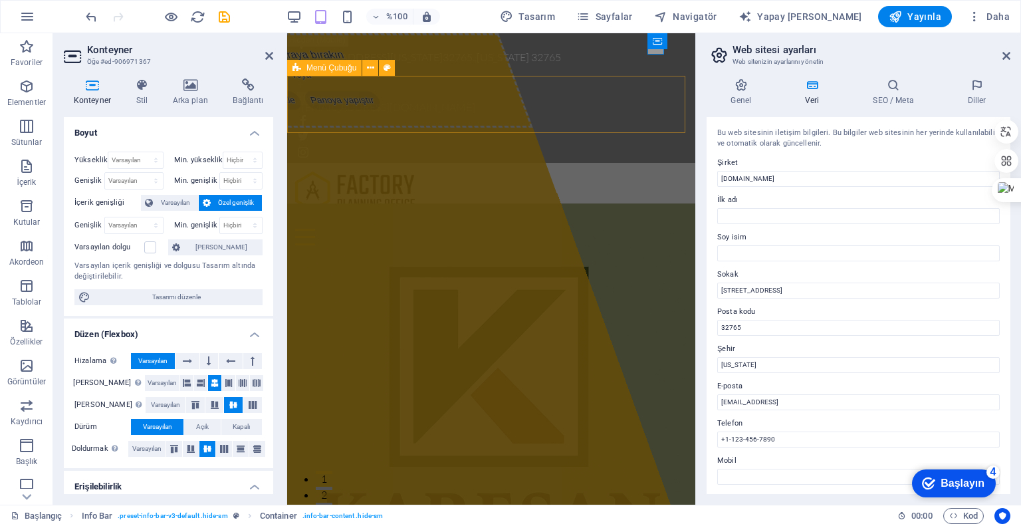
click at [513, 163] on div "[PERSON_NAME] Hakkında Hizmetler Projeler SSS İLETİŞİM" at bounding box center [491, 208] width 408 height 90
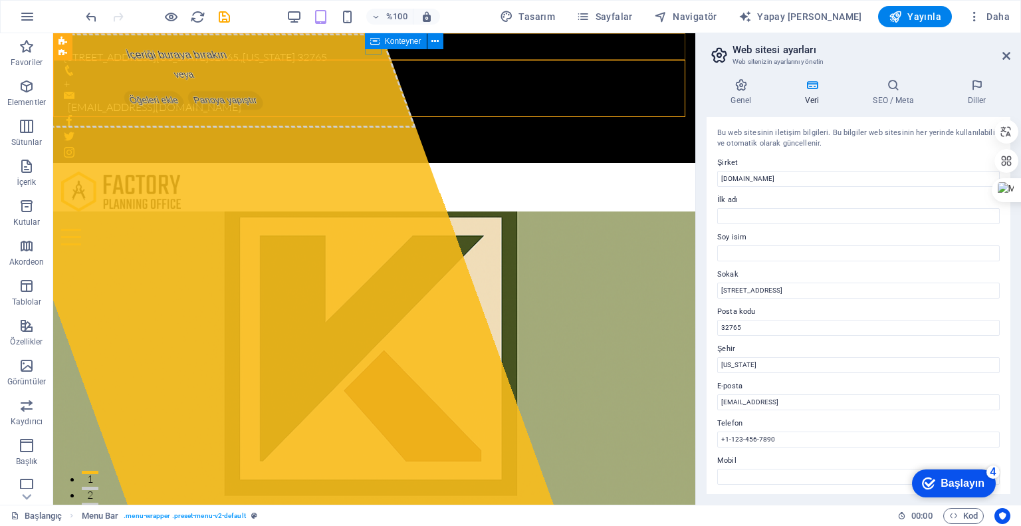
click at [388, 45] on font "Konteyner" at bounding box center [403, 41] width 37 height 9
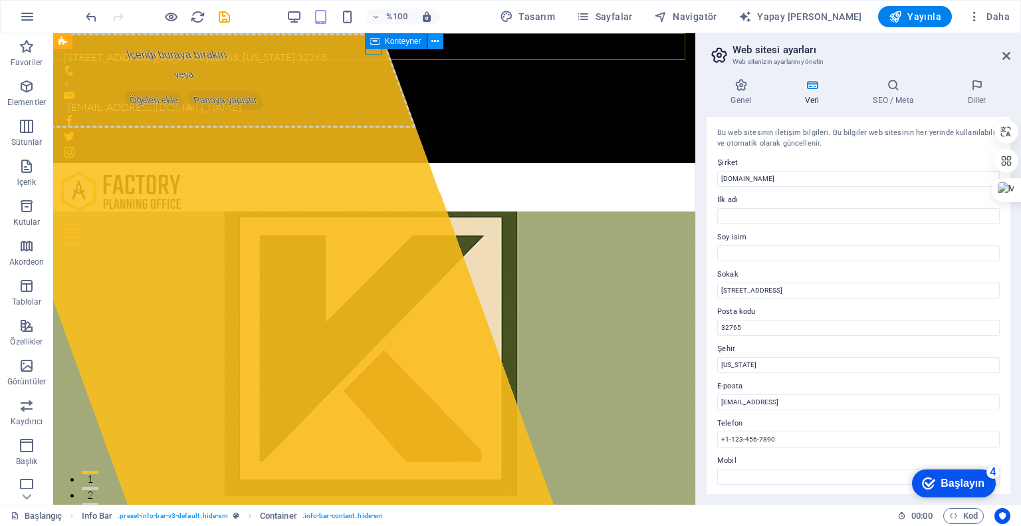
click at [434, 42] on icon at bounding box center [435, 42] width 7 height 14
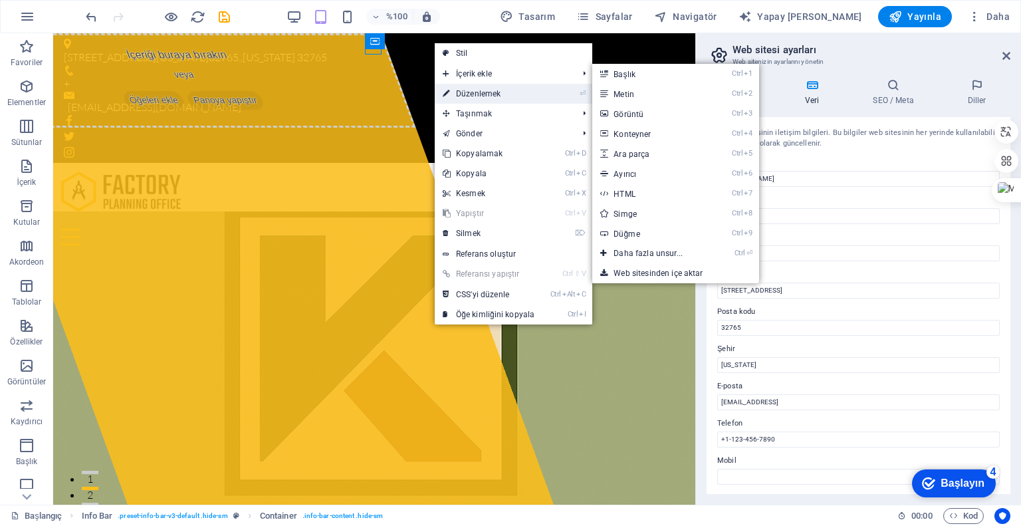
click at [468, 86] on link "⏎ Düzenlemek" at bounding box center [489, 94] width 108 height 20
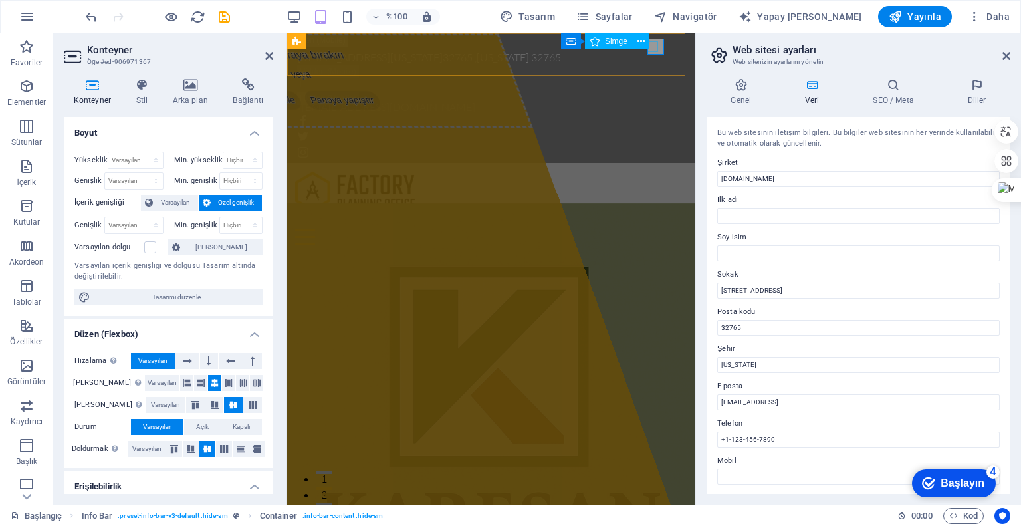
click at [654, 47] on div "Container Simge" at bounding box center [609, 41] width 97 height 17
click at [656, 47] on div "Container Simge" at bounding box center [609, 41] width 97 height 17
click at [657, 47] on div "Container Simge" at bounding box center [609, 41] width 97 height 17
click at [652, 45] on button at bounding box center [648, 41] width 16 height 16
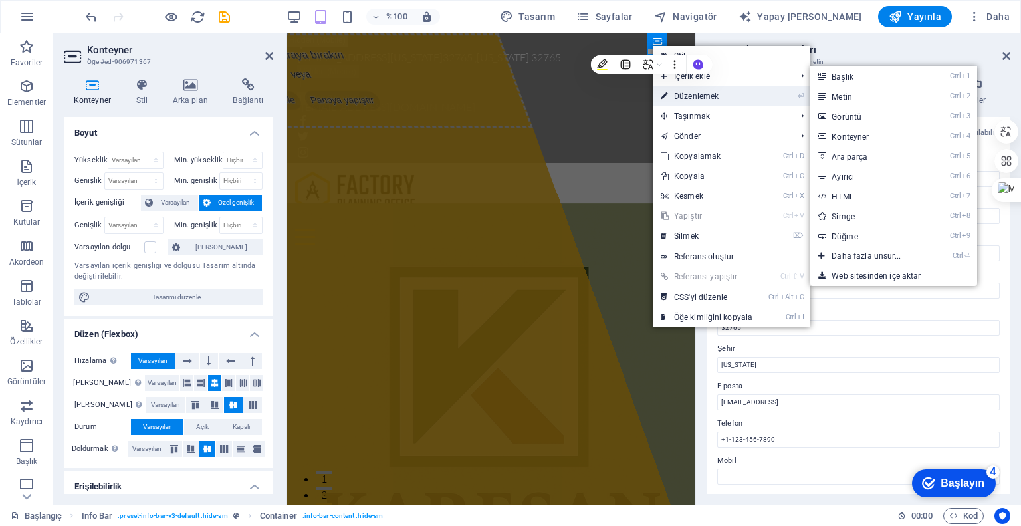
click at [684, 96] on font "Düzenlemek" at bounding box center [696, 96] width 45 height 9
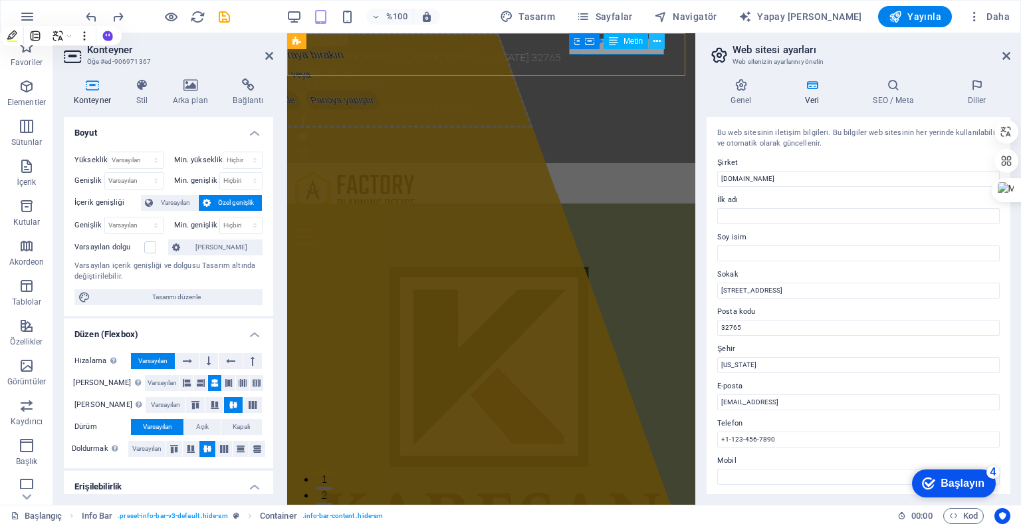
click at [654, 42] on icon at bounding box center [657, 42] width 7 height 14
click at [659, 45] on icon at bounding box center [657, 42] width 7 height 14
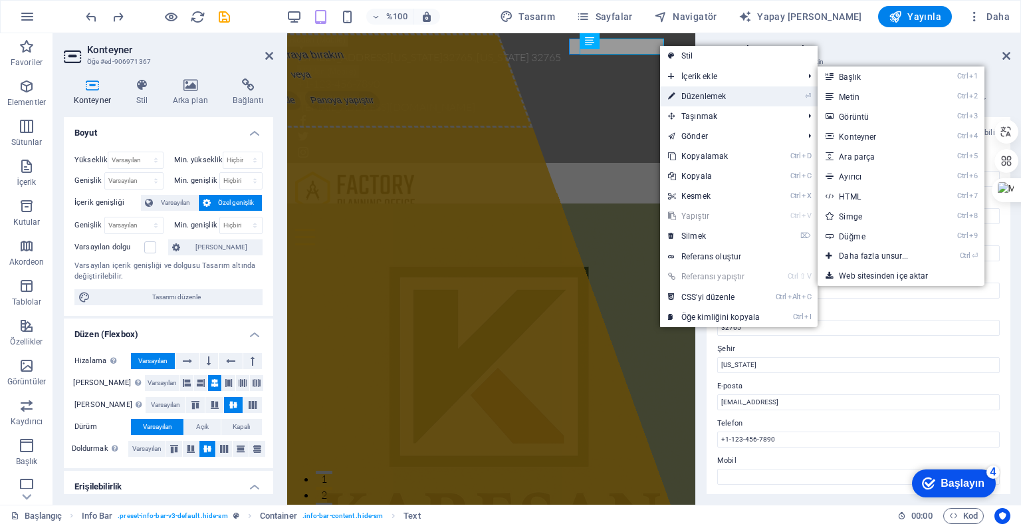
click at [696, 92] on font "Düzenlemek" at bounding box center [704, 96] width 45 height 9
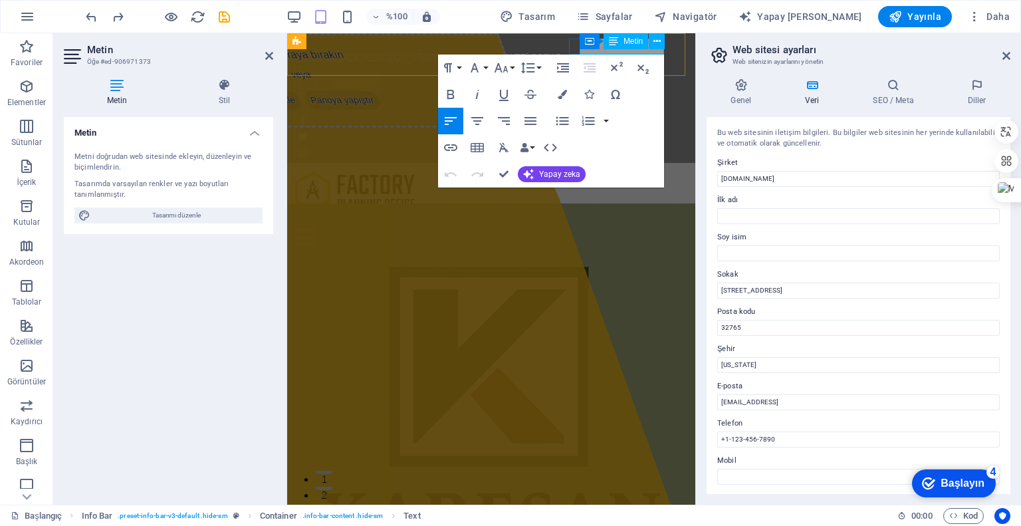
drag, startPoint x: 662, startPoint y: 52, endPoint x: 613, endPoint y: 49, distance: 49.3
click at [380, 77] on font "+1-123-456-7890" at bounding box center [339, 83] width 82 height 13
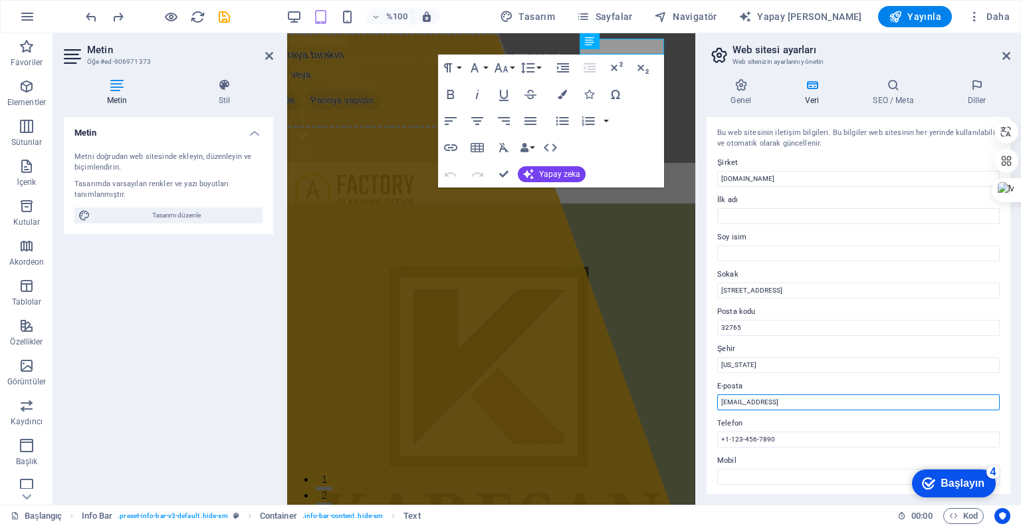
drag, startPoint x: 865, startPoint y: 403, endPoint x: 705, endPoint y: 400, distance: 160.3
click at [705, 400] on div "Genel Veri SEO / Meta Diller Web sitesi adı [DOMAIN_NAME] Logo Dosyaları buraya…" at bounding box center [858, 286] width 325 height 437
type input "[EMAIL_ADDRESS][DOMAIN_NAME]"
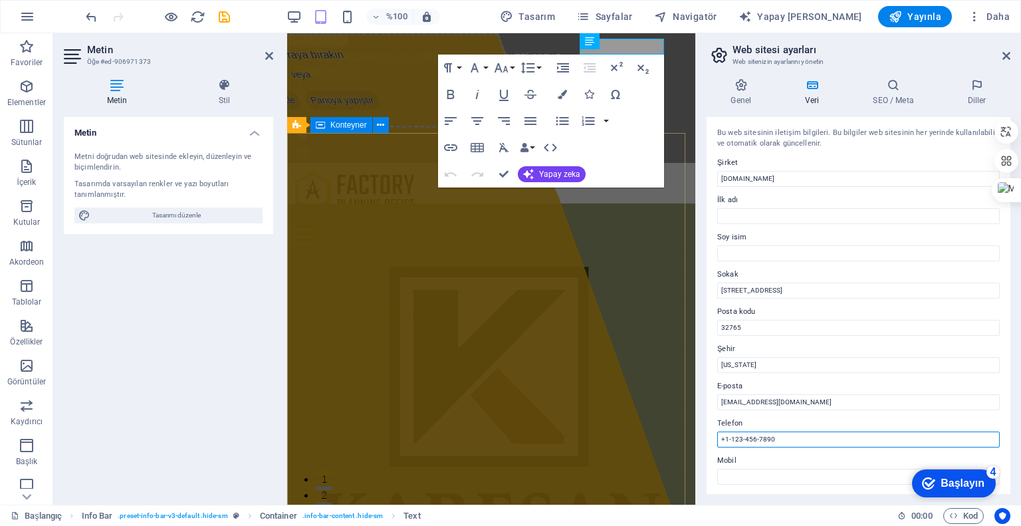
drag, startPoint x: 1043, startPoint y: 474, endPoint x: 661, endPoint y: 441, distance: 383.8
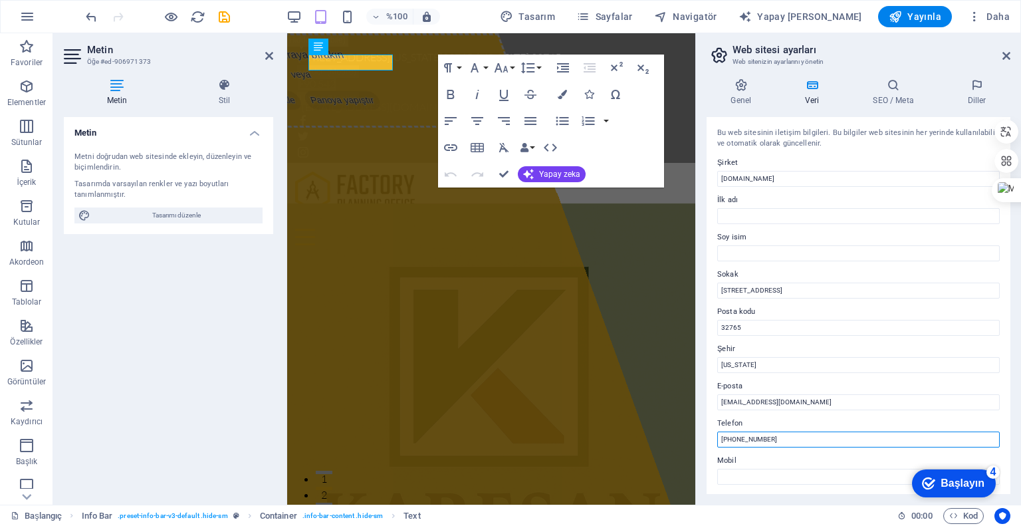
type input "[PHONE_NUMBER]"
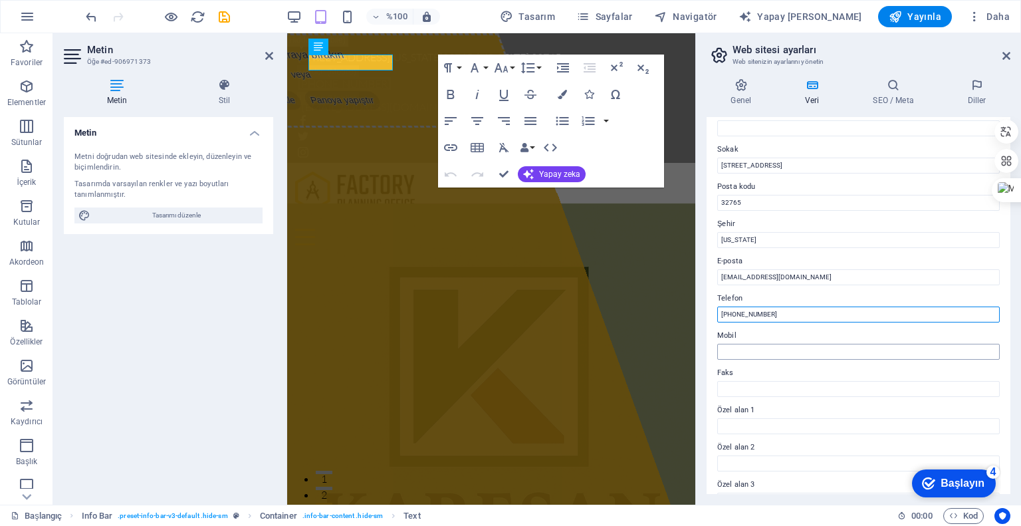
scroll to position [133, 0]
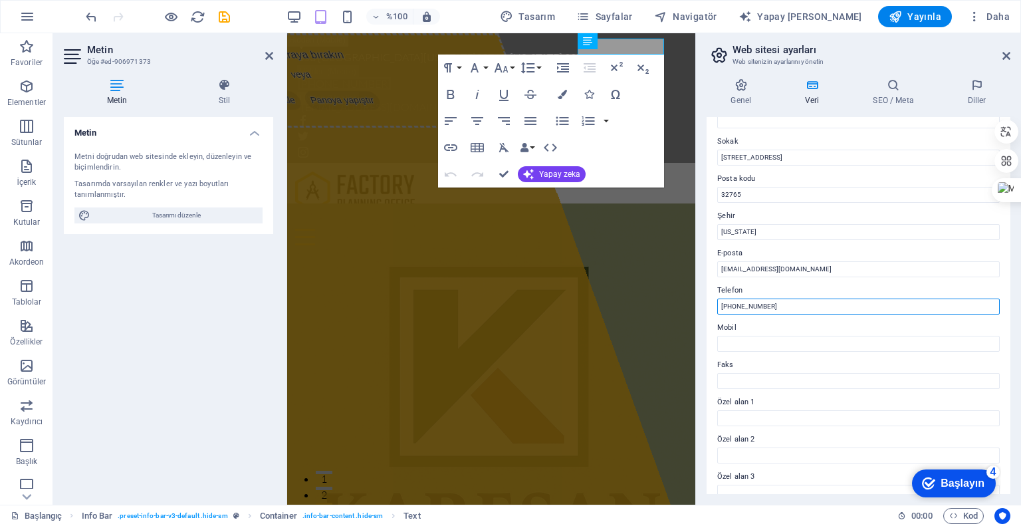
drag, startPoint x: 755, startPoint y: 308, endPoint x: 721, endPoint y: 311, distance: 33.4
click at [715, 310] on div "Bu web sitesinin iletişim bilgileri. Bu bilgiler web sitesinin her yerinde kull…" at bounding box center [859, 305] width 304 height 377
click at [741, 345] on input "Mobil" at bounding box center [858, 344] width 283 height 16
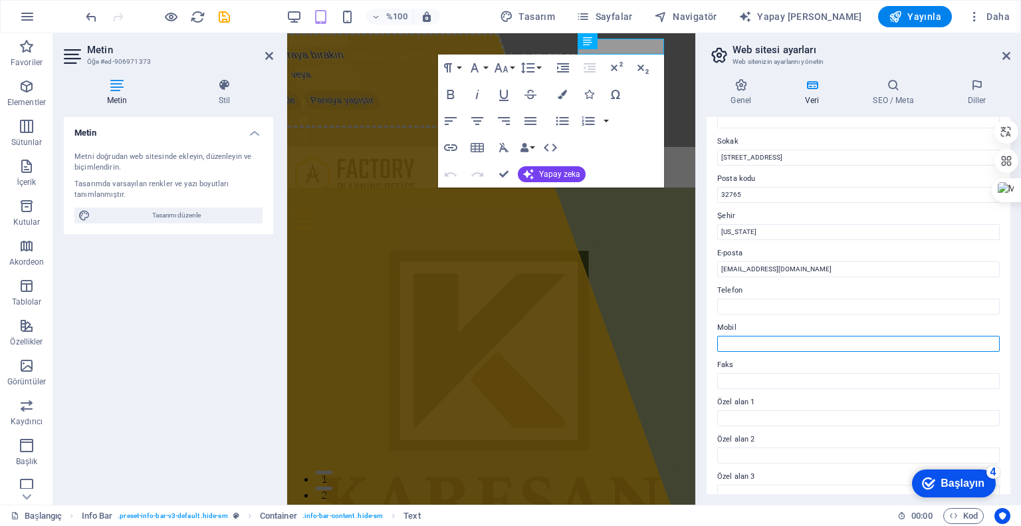
paste input "[PHONE_NUMBER]"
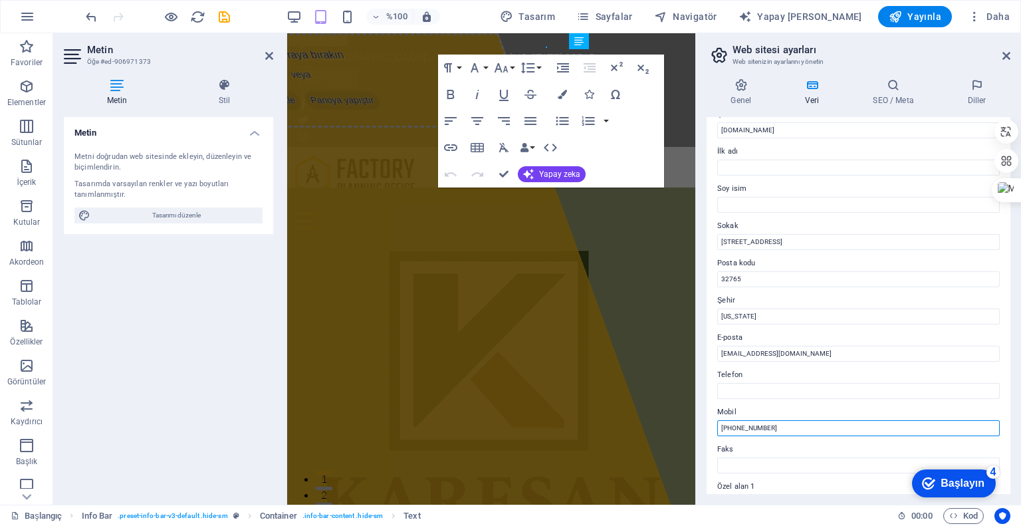
scroll to position [0, 0]
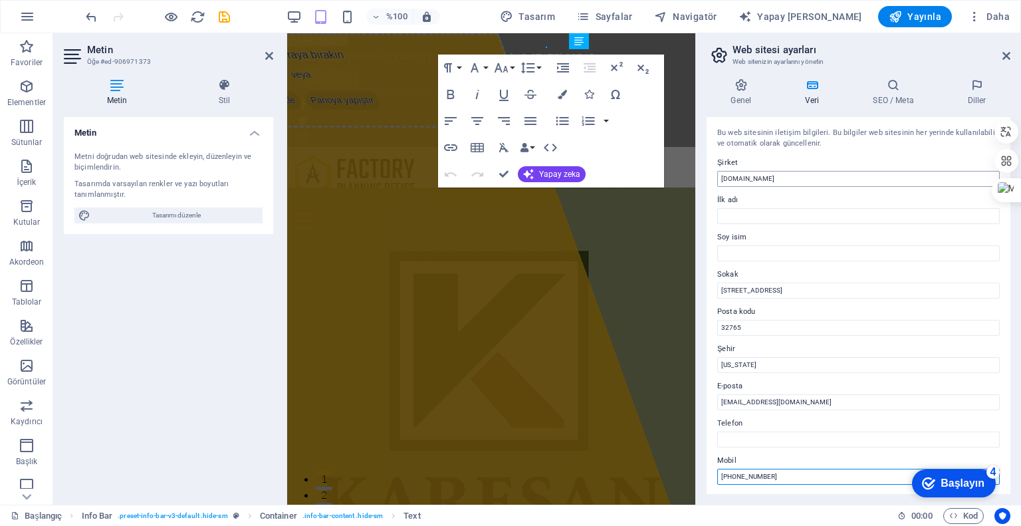
type input "[PHONE_NUMBER]"
drag, startPoint x: 1069, startPoint y: 213, endPoint x: 686, endPoint y: 197, distance: 382.7
type input "k"
type input "KARESAN DIŞ TİCARET LİMİTED ŞİRKETİ"
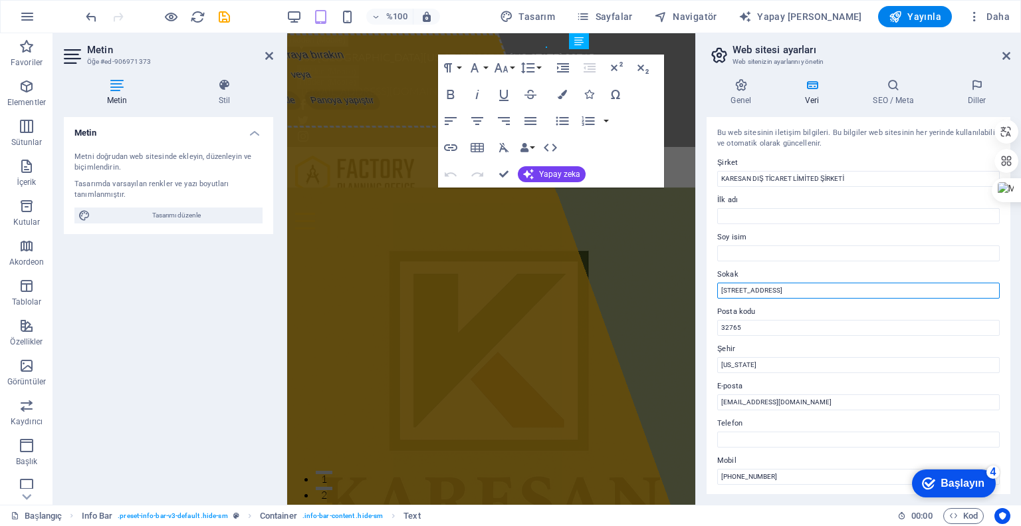
drag, startPoint x: 1071, startPoint y: 322, endPoint x: 692, endPoint y: 291, distance: 381.0
paste input "ARAPZADE MAH. [GEOGRAPHIC_DATA] YOLU 5 NOLU SK. [STREET_ADDRESS]"
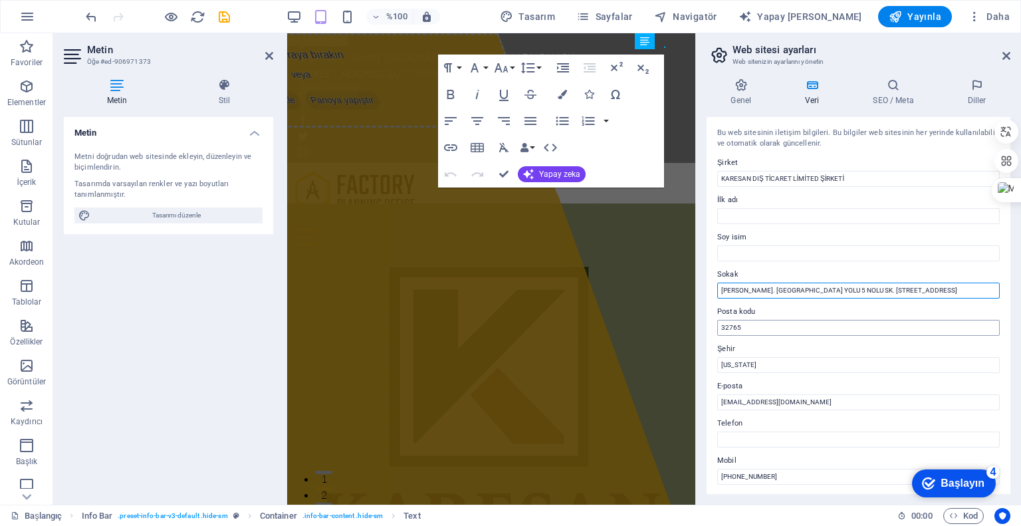
type input "ARAPZADE MAH. [GEOGRAPHIC_DATA] YOLU 5 NOLU SK. [STREET_ADDRESS]"
drag, startPoint x: 1040, startPoint y: 360, endPoint x: 686, endPoint y: 322, distance: 355.8
type input "16800"
click at [753, 359] on input "[US_STATE]" at bounding box center [858, 365] width 283 height 16
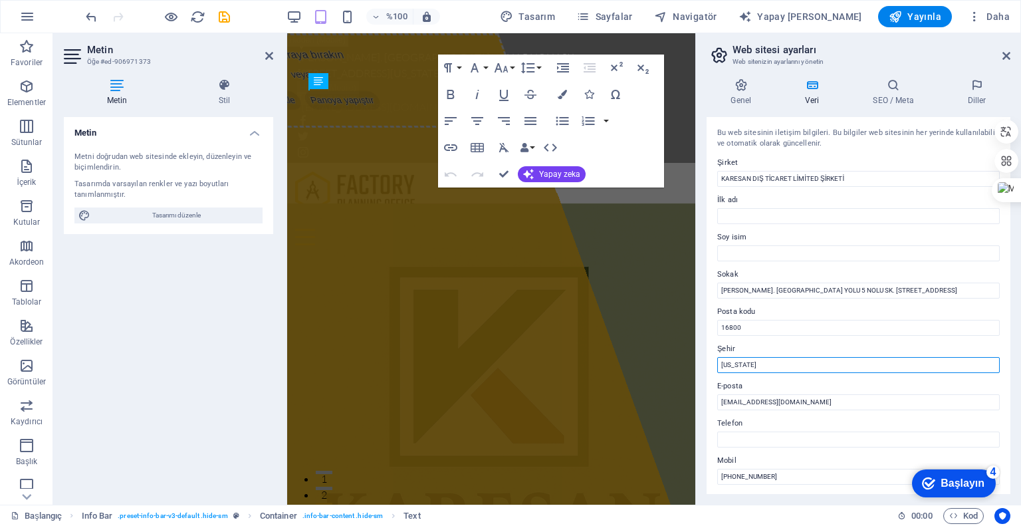
drag, startPoint x: 753, startPoint y: 359, endPoint x: 715, endPoint y: 364, distance: 37.6
click at [715, 364] on div "Bu web sitesinin iletişim bilgileri. Bu bilgiler web sitesinin her yerinde kull…" at bounding box center [859, 305] width 304 height 377
type input "[GEOGRAPHIC_DATA]"
click at [1005, 53] on icon at bounding box center [1007, 56] width 8 height 11
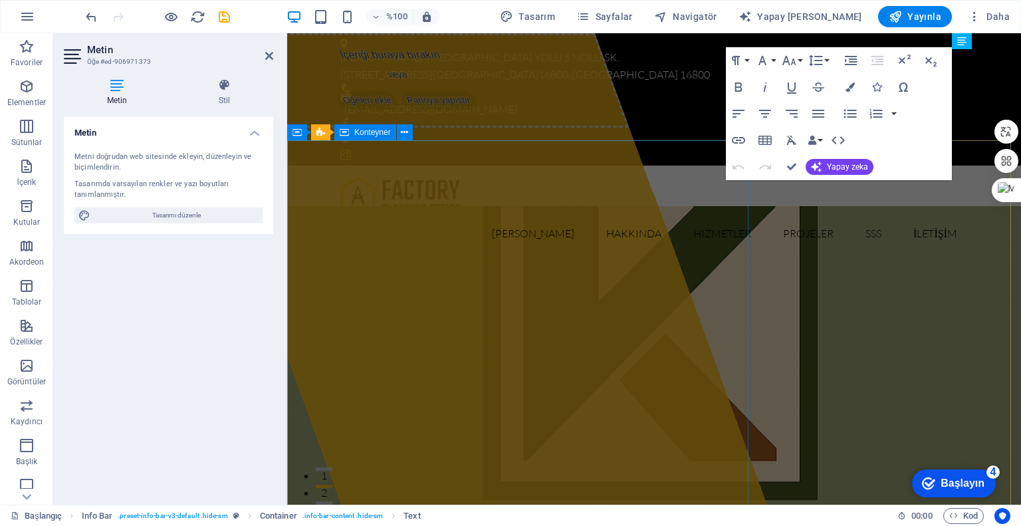
click at [624, 128] on div "İçeriği buraya bırakın veya Öğeleri ekle Panoya yapıştır" at bounding box center [400, 80] width 460 height 94
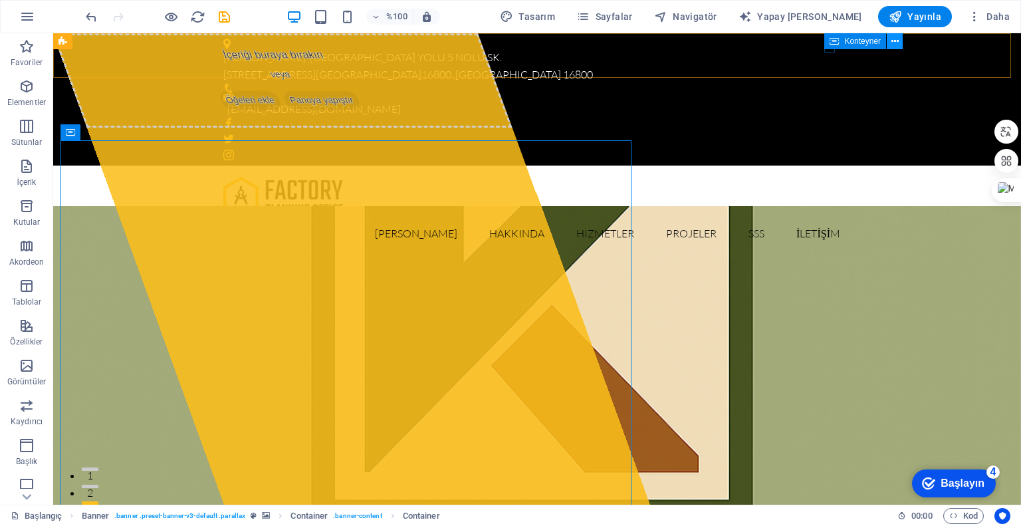
click at [894, 45] on icon at bounding box center [895, 42] width 7 height 14
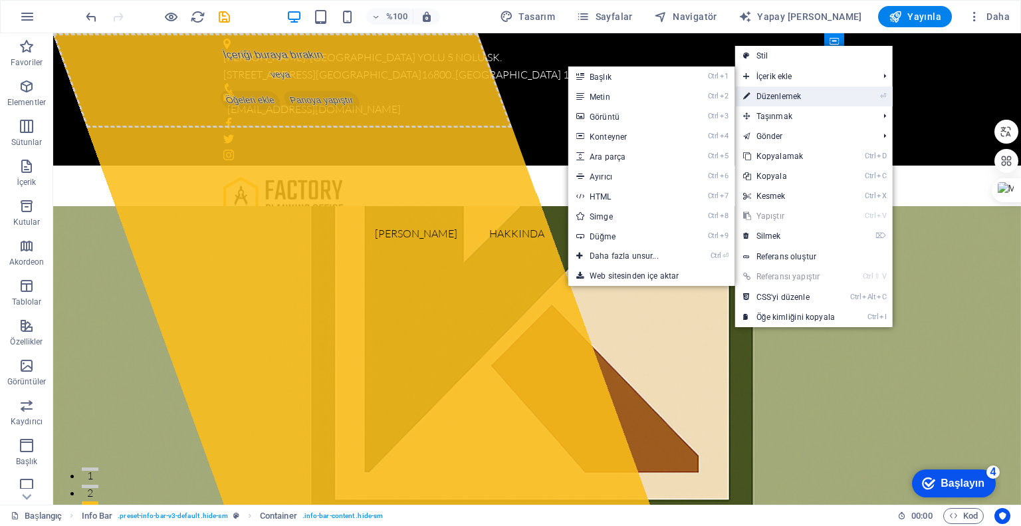
click at [793, 95] on font "Düzenlemek" at bounding box center [779, 96] width 45 height 9
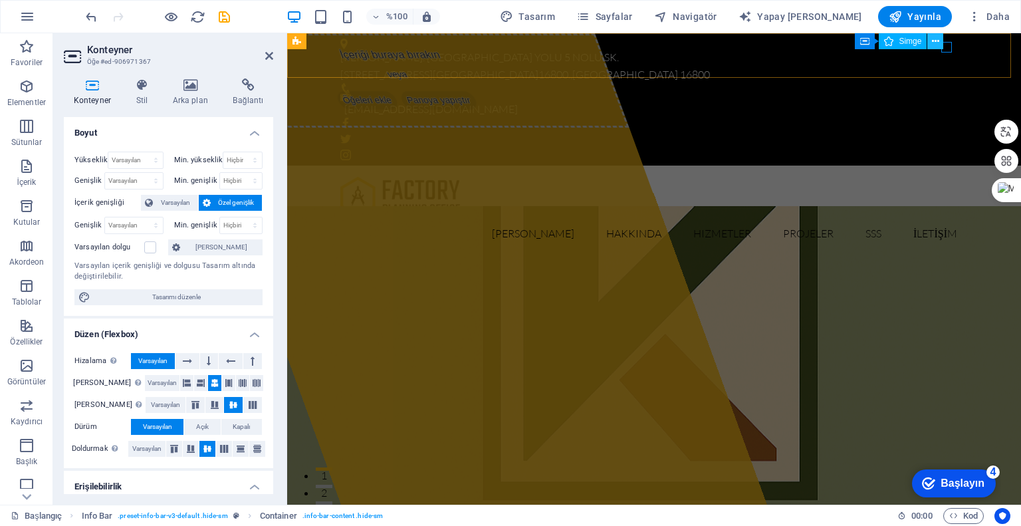
click at [940, 44] on button at bounding box center [936, 41] width 16 height 16
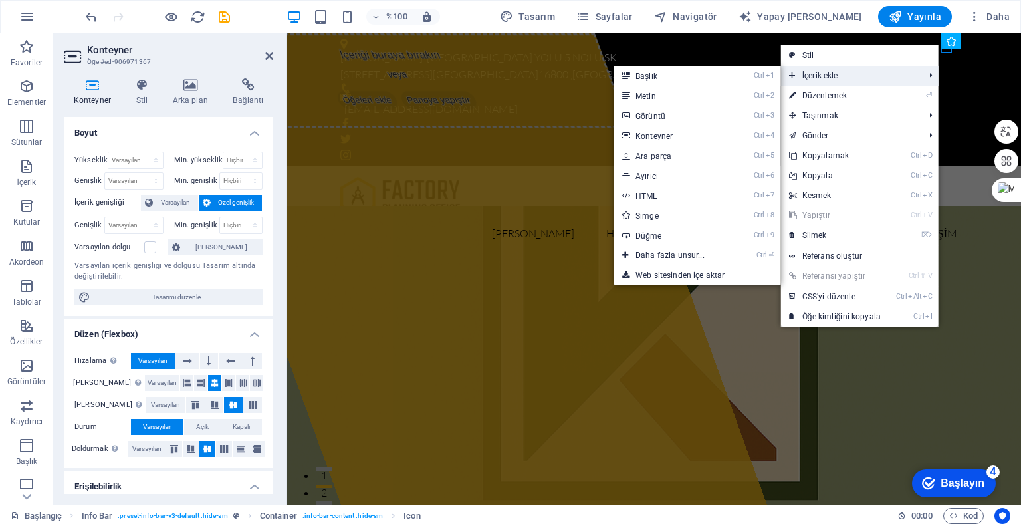
click at [828, 74] on font "İçerik ekle" at bounding box center [821, 75] width 36 height 9
click at [665, 99] on link "Ctrl 2 Metin" at bounding box center [672, 96] width 117 height 20
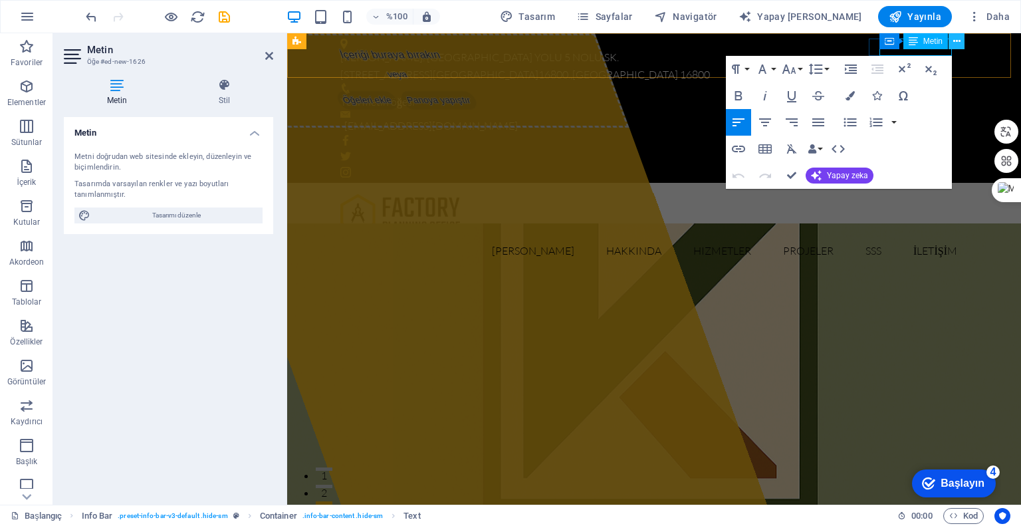
click at [956, 39] on icon at bounding box center [957, 42] width 7 height 14
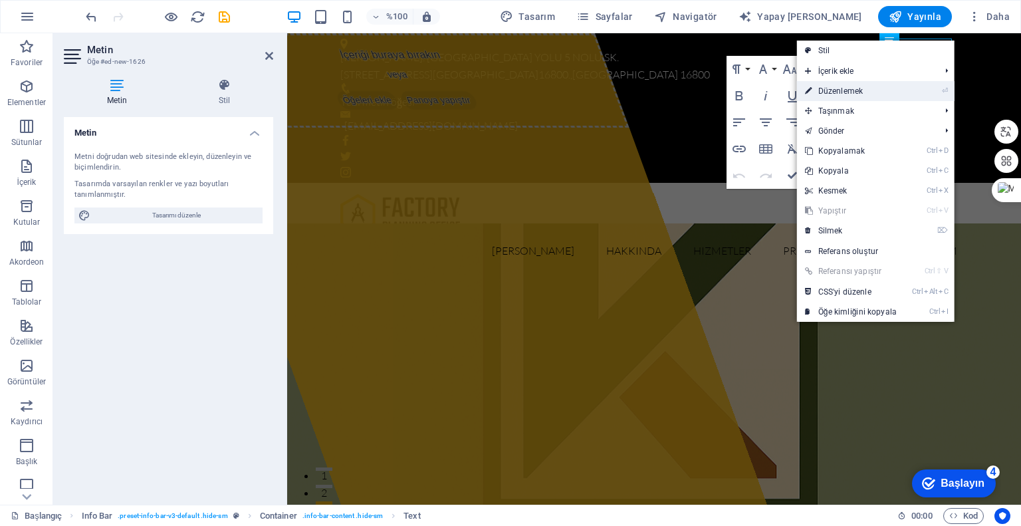
click at [851, 85] on link "⏎ Düzenlemek" at bounding box center [851, 91] width 108 height 20
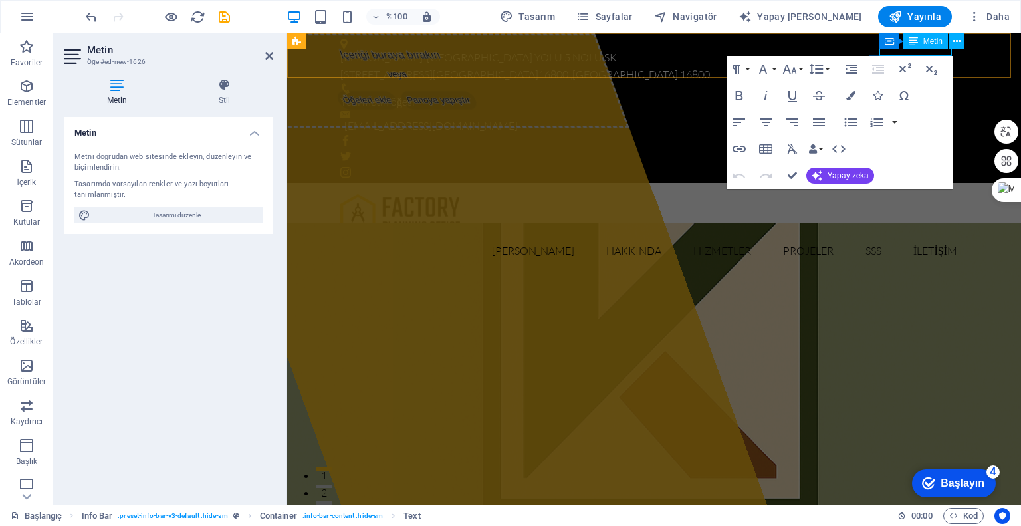
click at [415, 95] on font "Yeni metin öğesi" at bounding box center [377, 101] width 74 height 13
drag, startPoint x: 883, startPoint y: 52, endPoint x: 972, endPoint y: 59, distance: 89.3
click at [972, 59] on div "ARAPZADE MAH. [GEOGRAPHIC_DATA] YOLU 5 NOLU SK. [STREET_ADDRESS] metin öğesi [E…" at bounding box center [654, 108] width 734 height 150
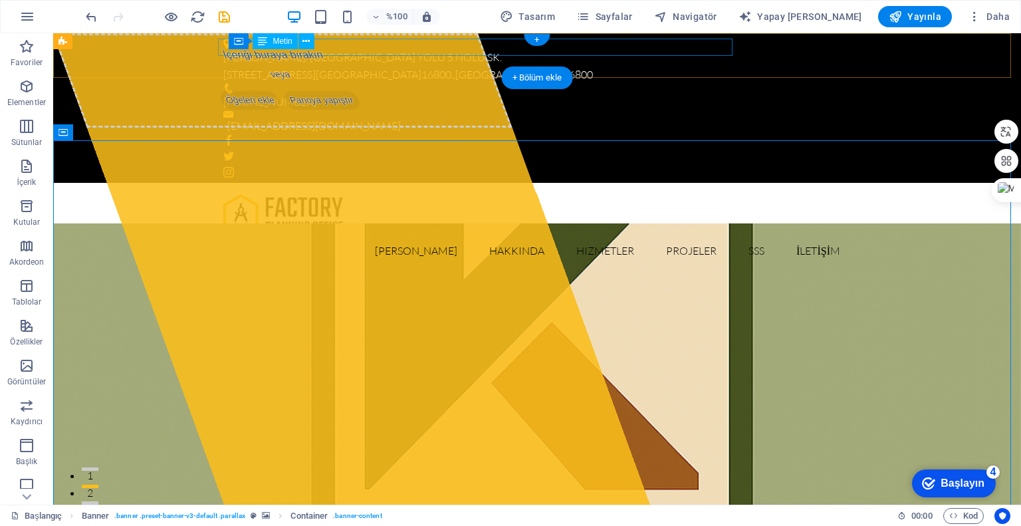
click at [652, 49] on div "ARAPZADE MAH. [GEOGRAPHIC_DATA] YOLU 5 NOLU SK. [STREET_ADDRESS]" at bounding box center [531, 66] width 617 height 34
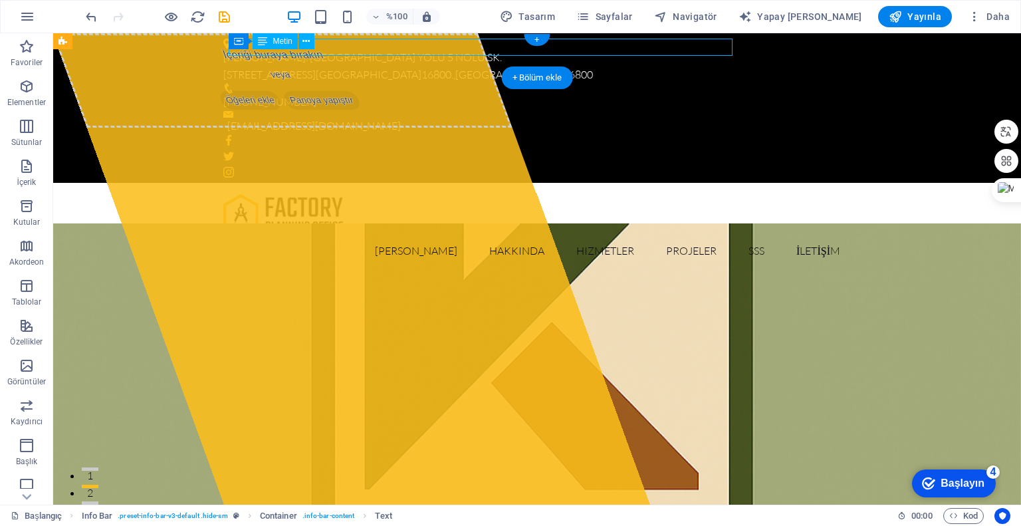
click at [652, 49] on div "ARAPZADE MAH. [GEOGRAPHIC_DATA] YOLU 5 NOLU SK. [STREET_ADDRESS]" at bounding box center [531, 66] width 617 height 34
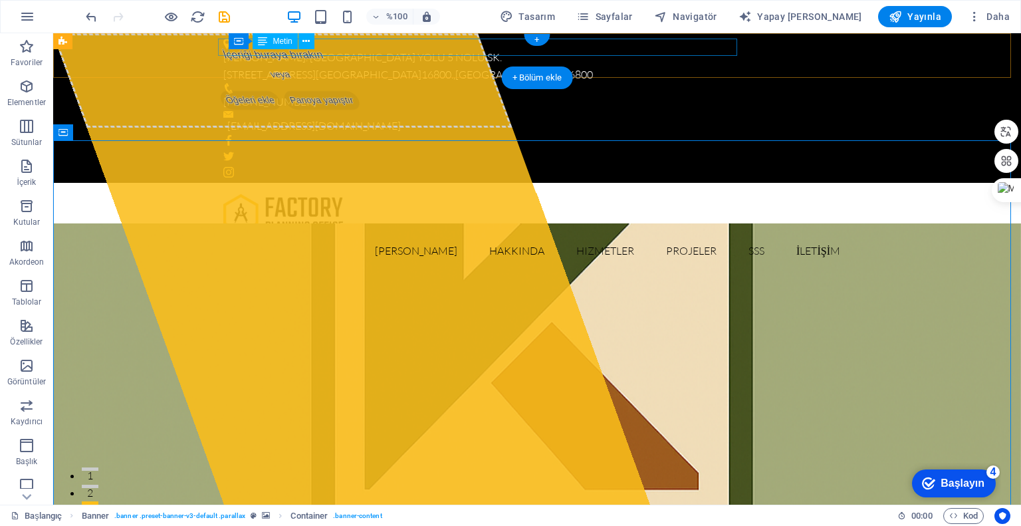
click at [622, 49] on div "ARAPZADE MAH. [GEOGRAPHIC_DATA] YOLU 5 NOLU SK. [STREET_ADDRESS]" at bounding box center [531, 66] width 617 height 34
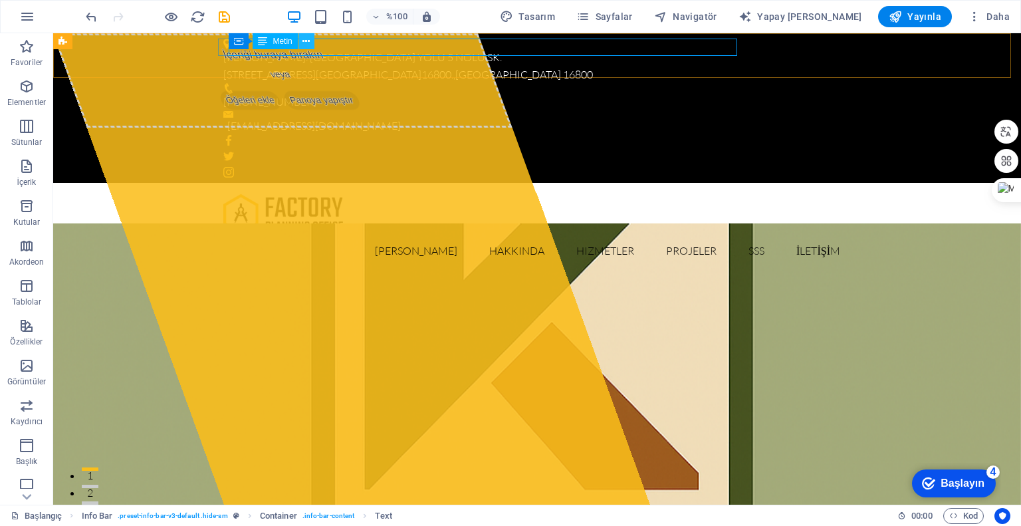
click at [305, 45] on icon at bounding box center [306, 42] width 7 height 14
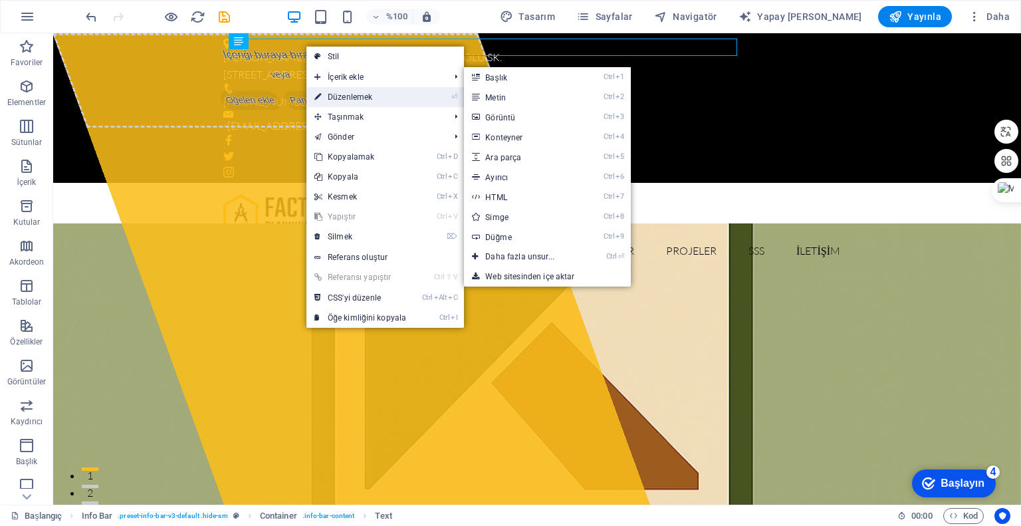
click at [332, 92] on font "Düzenlemek" at bounding box center [350, 96] width 45 height 9
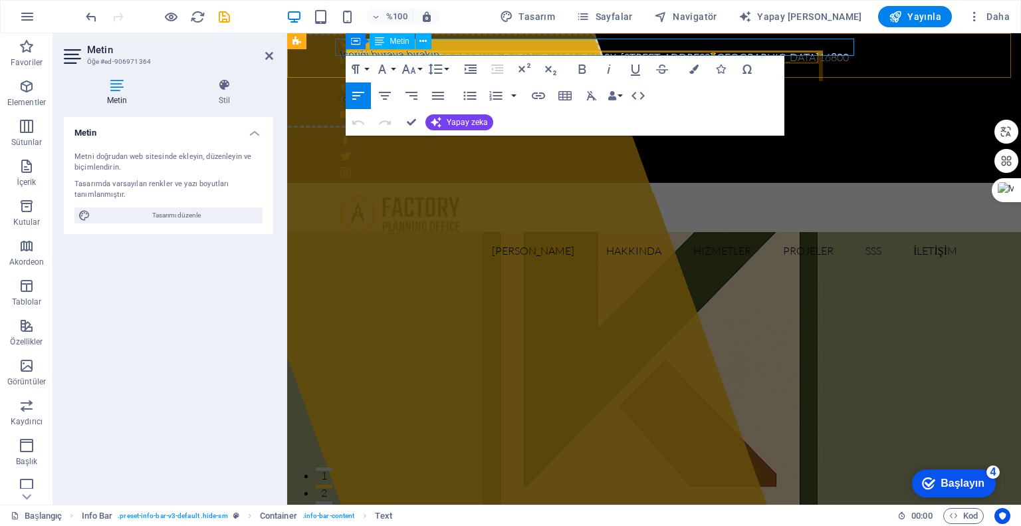
click at [817, 51] on font "16800" at bounding box center [832, 57] width 30 height 13
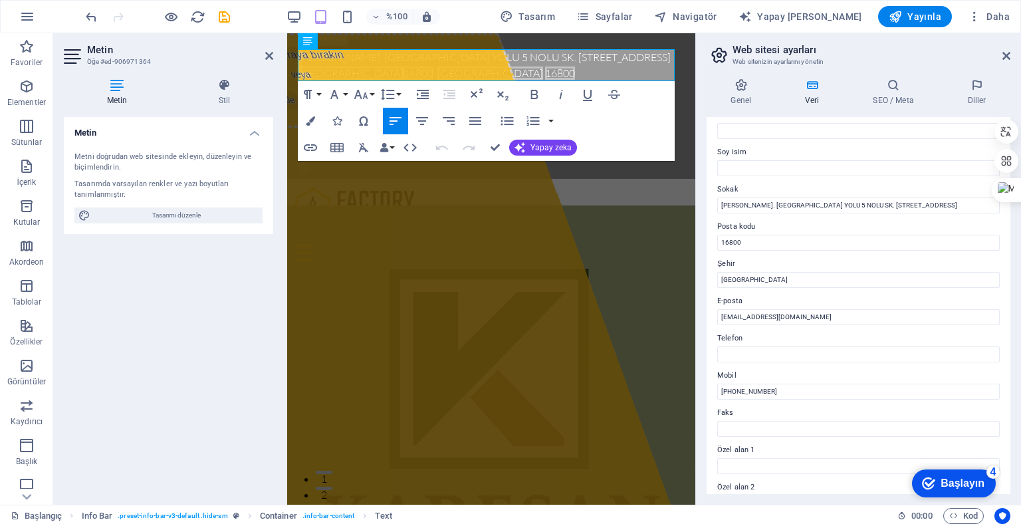
scroll to position [66, 0]
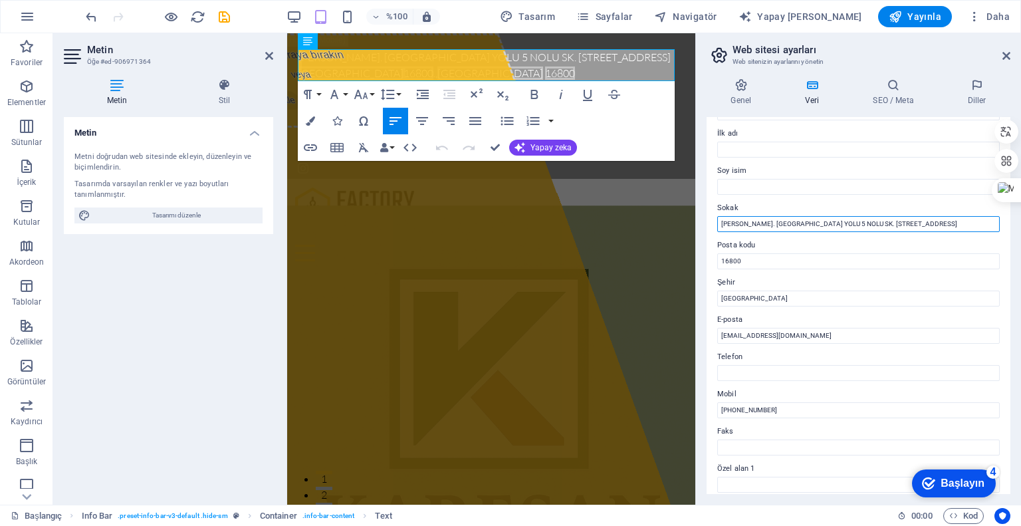
click at [962, 223] on input "ARAPZADE MAH. [GEOGRAPHIC_DATA] YOLU 5 NOLU SK. [STREET_ADDRESS]" at bounding box center [858, 224] width 283 height 16
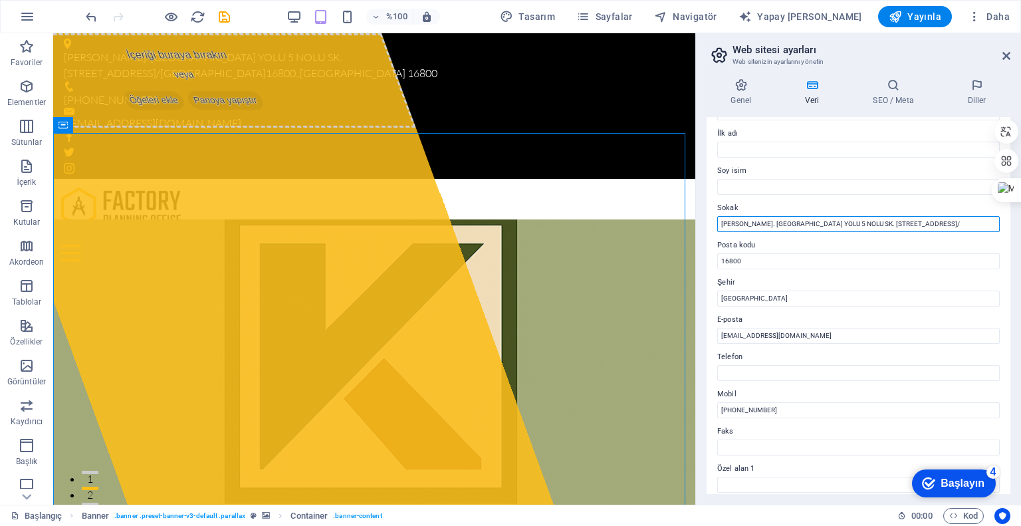
click at [985, 225] on input "ARAPZADE MAH. [GEOGRAPHIC_DATA] YOLU 5 NOLU SK. [STREET_ADDRESS]/" at bounding box center [858, 224] width 283 height 16
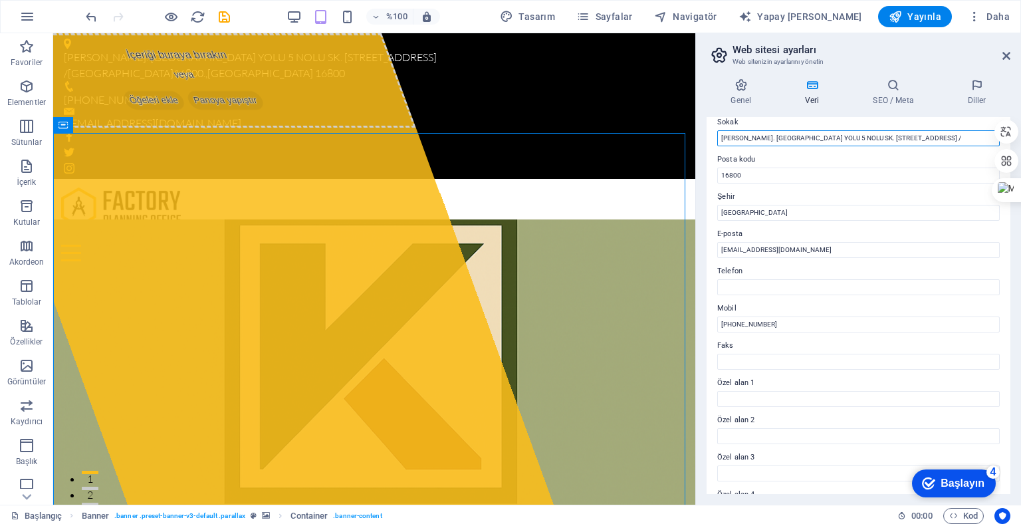
scroll to position [0, 0]
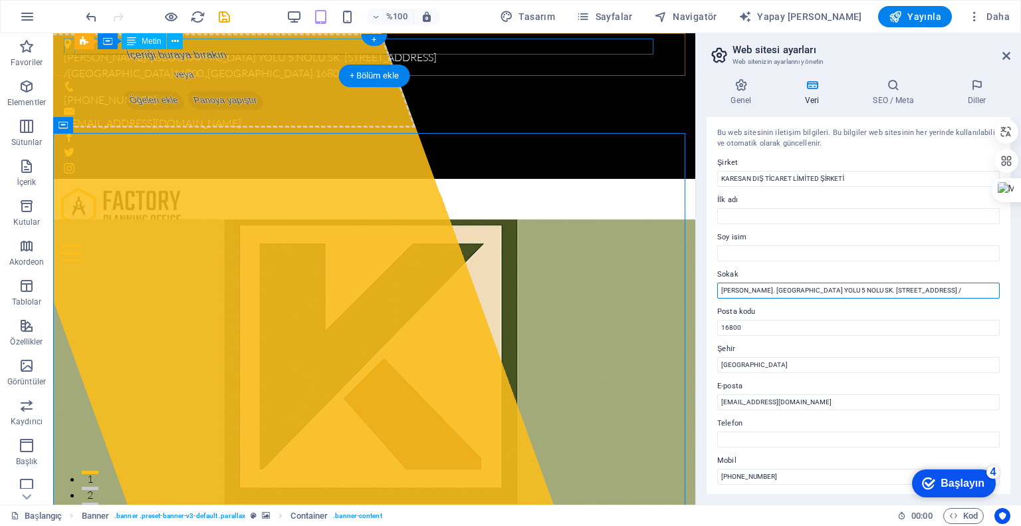
type input "ARAPZADE MAH. [GEOGRAPHIC_DATA] YOLU 5 NOLU SK. [STREET_ADDRESS] /"
click at [602, 49] on div "ARAPZADE MAH. [GEOGRAPHIC_DATA] YOLU 5 NOLU SK. [STREET_ADDRESS]" at bounding box center [369, 65] width 610 height 32
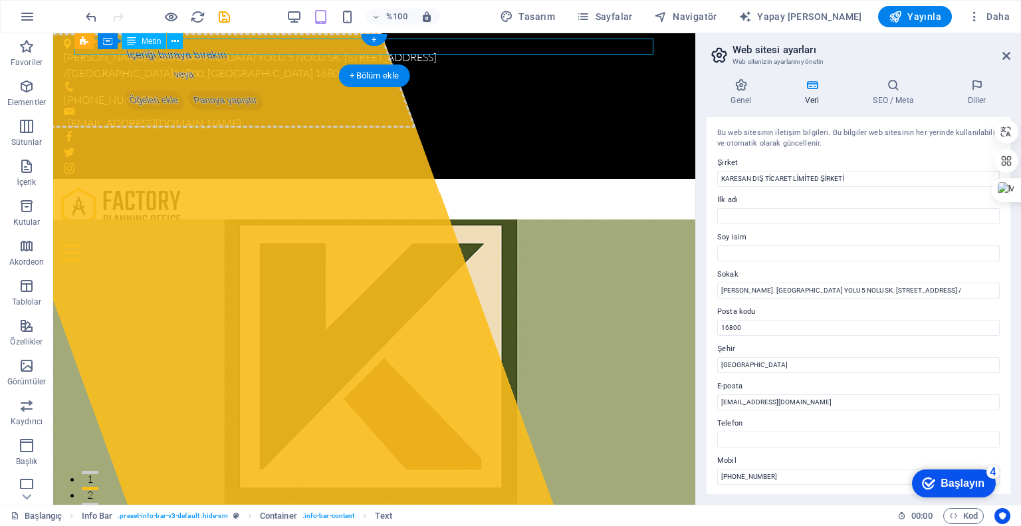
click at [585, 49] on div "ARAPZADE MAH. [GEOGRAPHIC_DATA] YOLU 5 NOLU SK. [STREET_ADDRESS]" at bounding box center [369, 65] width 610 height 32
click at [173, 41] on icon at bounding box center [175, 42] width 7 height 14
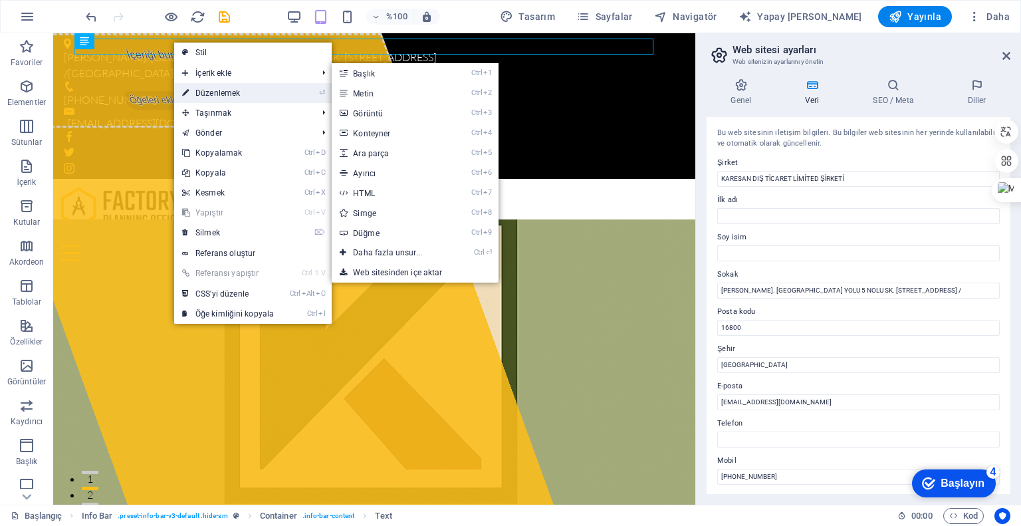
click at [237, 92] on font "Düzenlemek" at bounding box center [217, 92] width 45 height 9
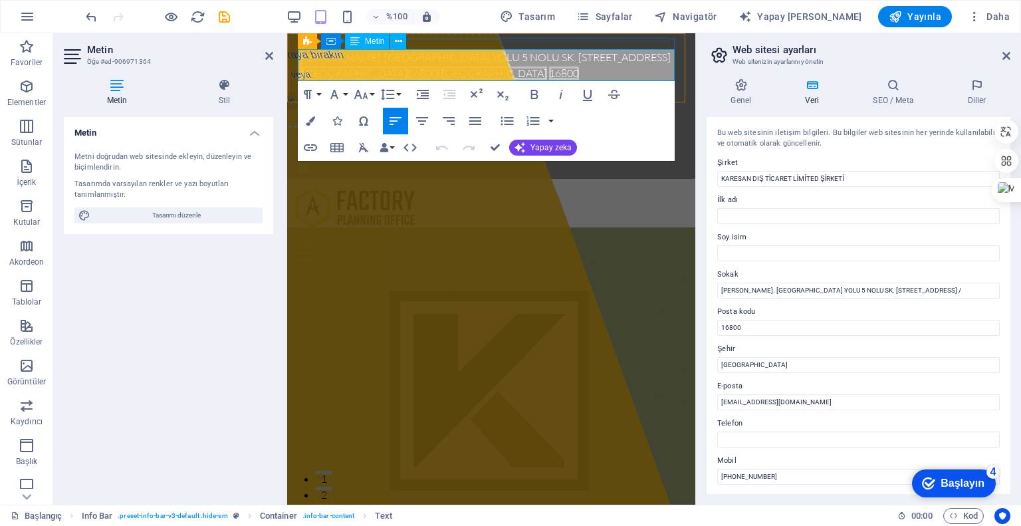
click at [517, 73] on p "ARAPZADE MAH. [GEOGRAPHIC_DATA] YOLU 5 NOLU SK. [STREET_ADDRESS]" at bounding box center [486, 65] width 376 height 32
click at [299, 73] on font "ARAPZADE MAH. [GEOGRAPHIC_DATA] YOLU 5 NOLU SK. [STREET_ADDRESS] /" at bounding box center [483, 65] width 371 height 29
click at [301, 74] on font "ARAPZADE MAH. [GEOGRAPHIC_DATA] YOLU 5 NOLU SK. [STREET_ADDRESS] /" at bounding box center [436, 65] width 277 height 29
click at [300, 74] on font "ARAPZADE MAH. [GEOGRAPHIC_DATA] YOLU 5 NOLU SK. [STREET_ADDRESS] /" at bounding box center [436, 65] width 277 height 29
click at [348, 74] on font "ARAPZADE MAH. [GEOGRAPHIC_DATA] YOLU 5 NOLU SK. [STREET_ADDRESS] /" at bounding box center [436, 65] width 277 height 29
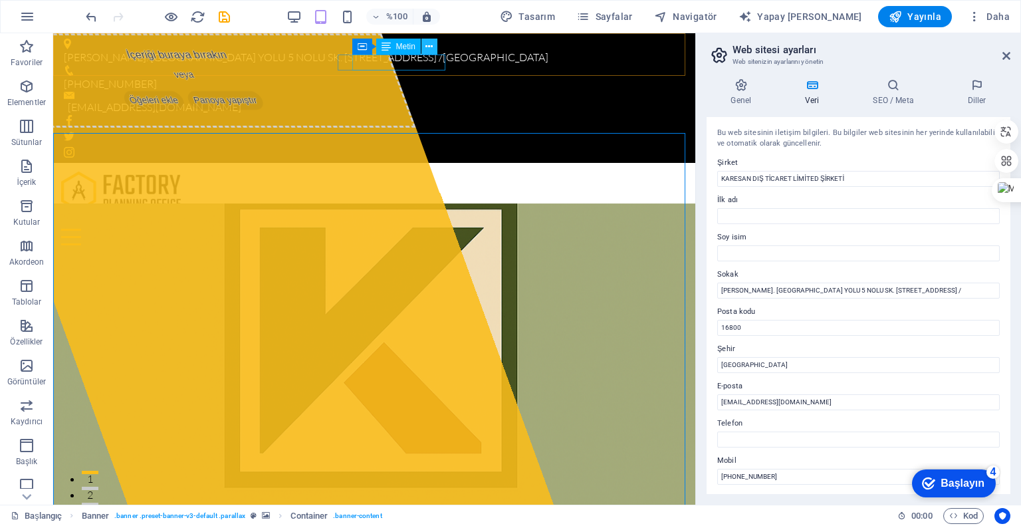
click at [431, 49] on icon at bounding box center [429, 47] width 7 height 14
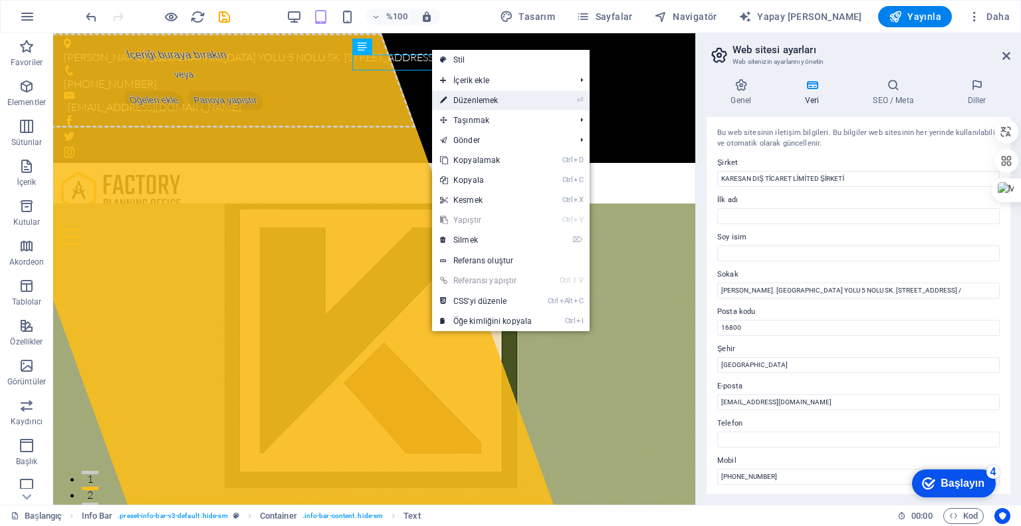
drag, startPoint x: 473, startPoint y: 100, endPoint x: 154, endPoint y: 57, distance: 322.1
click at [473, 100] on font "Düzenlemek" at bounding box center [475, 100] width 45 height 9
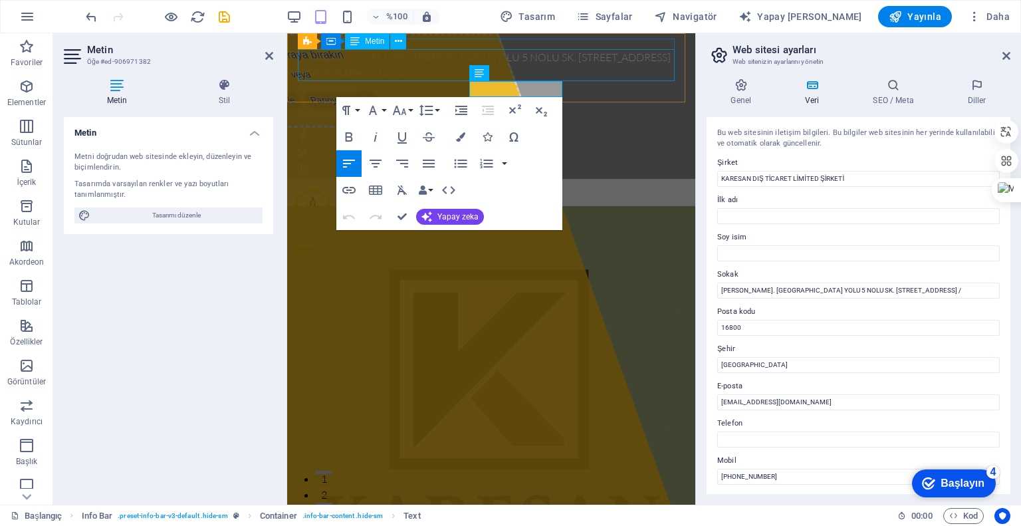
click at [519, 58] on div "ARAPZADE MAH. [GEOGRAPHIC_DATA] YOLU 5 NOLU SK. [STREET_ADDRESS]" at bounding box center [486, 65] width 376 height 32
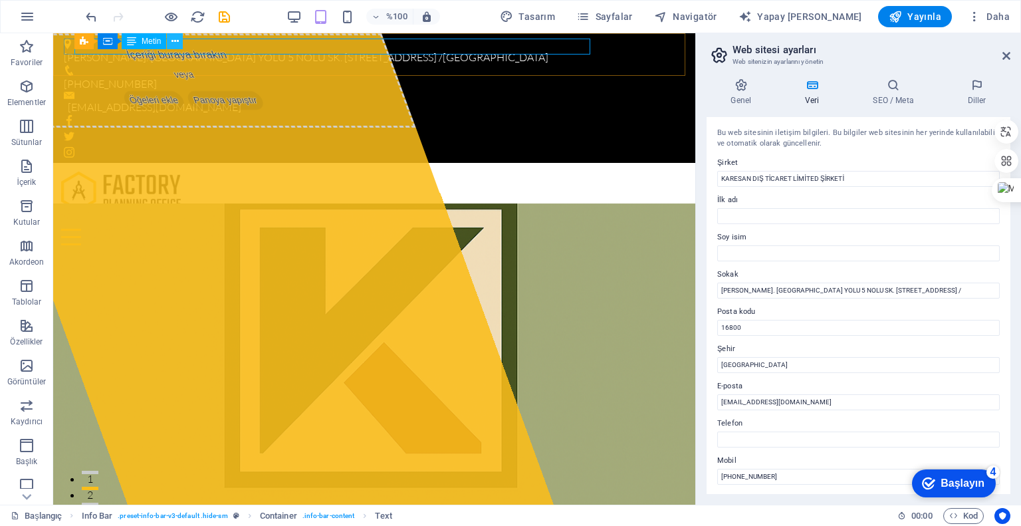
click at [176, 42] on icon at bounding box center [175, 42] width 7 height 14
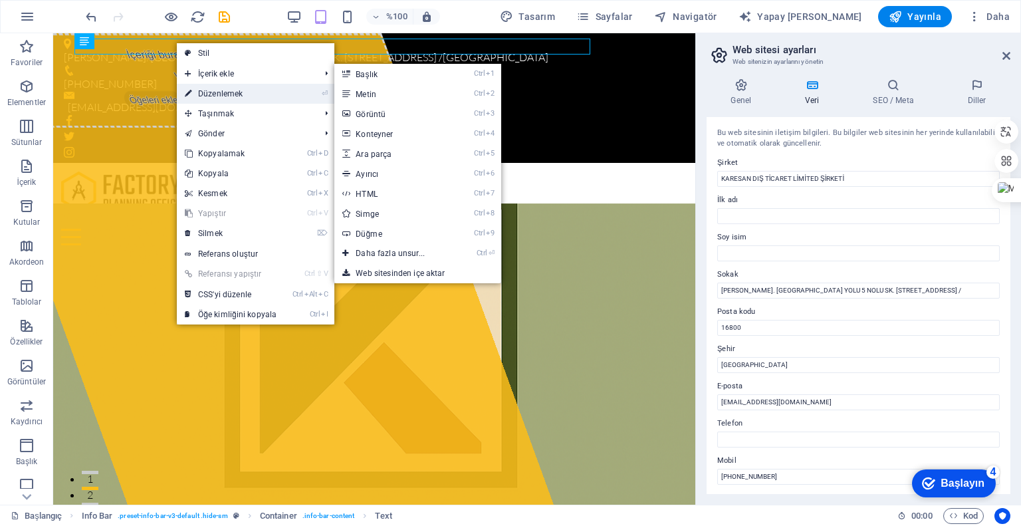
click at [218, 92] on font "Düzenlemek" at bounding box center [220, 93] width 45 height 9
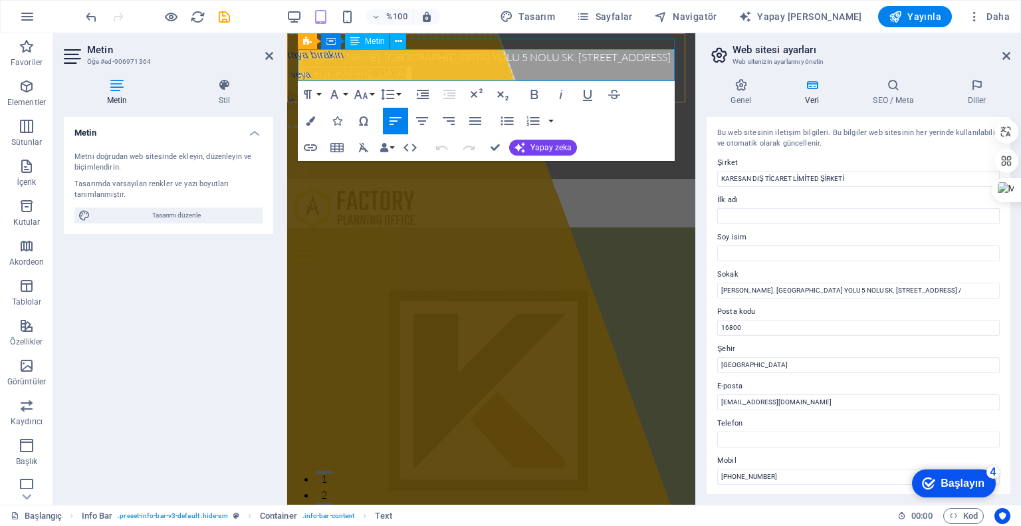
click at [593, 58] on font "ARAPZADE MAH. [GEOGRAPHIC_DATA] YOLU 5 NOLU SK. [STREET_ADDRESS] /" at bounding box center [483, 65] width 371 height 29
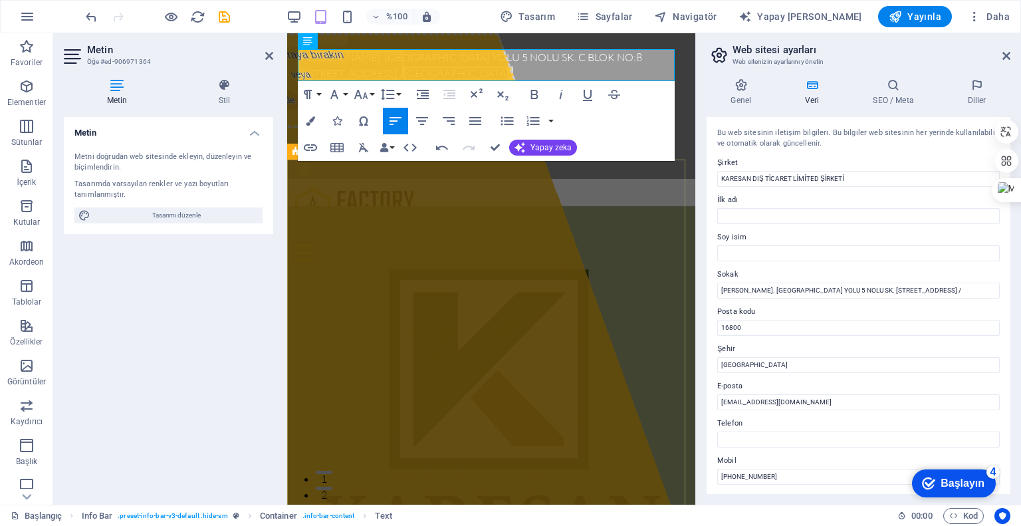
drag, startPoint x: 662, startPoint y: 214, endPoint x: 892, endPoint y: 214, distance: 230.7
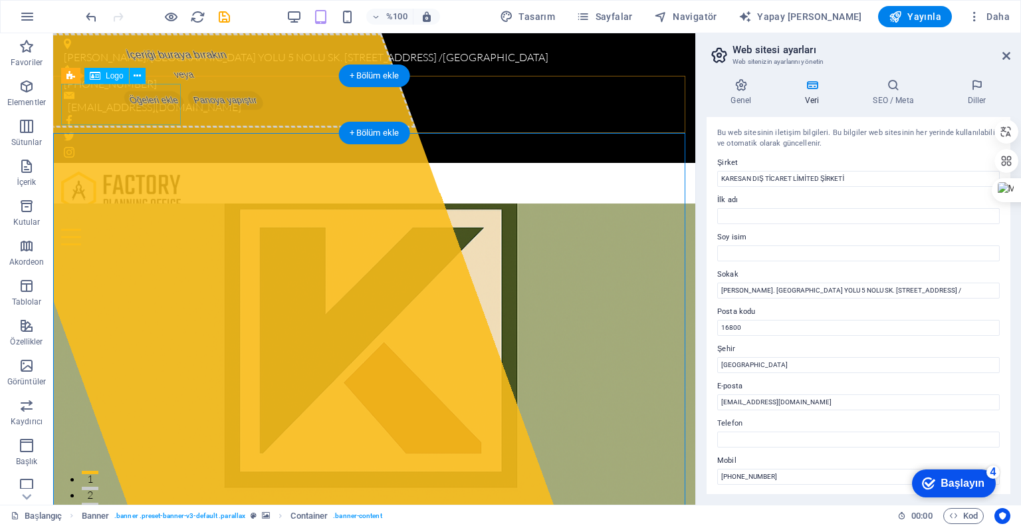
click at [138, 171] on div at bounding box center [374, 191] width 626 height 41
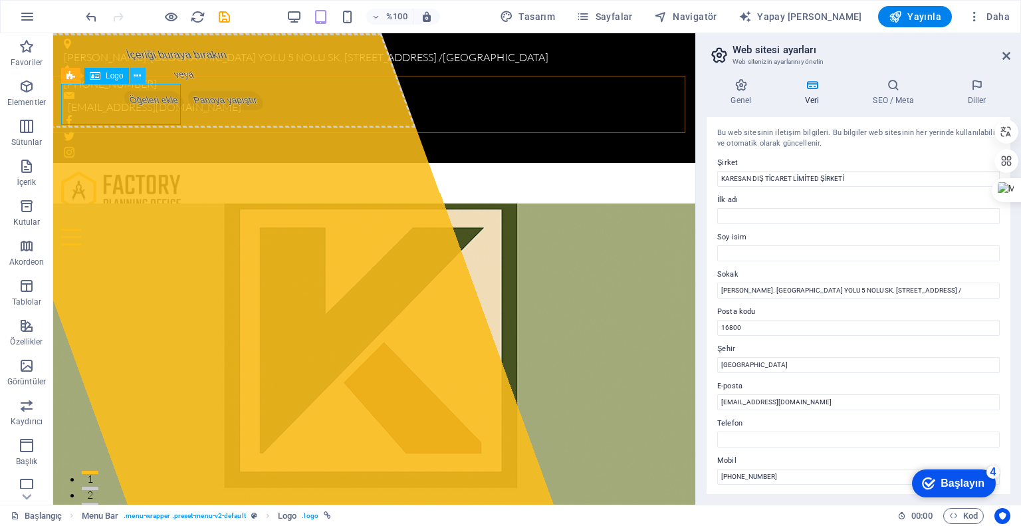
click at [138, 78] on icon at bounding box center [137, 76] width 7 height 14
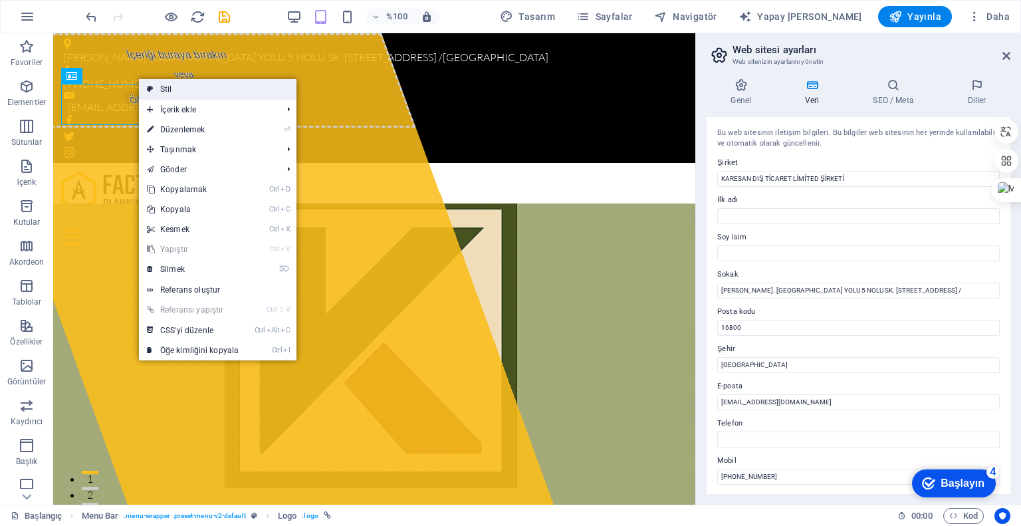
click at [161, 89] on font "Stil" at bounding box center [166, 88] width 12 height 9
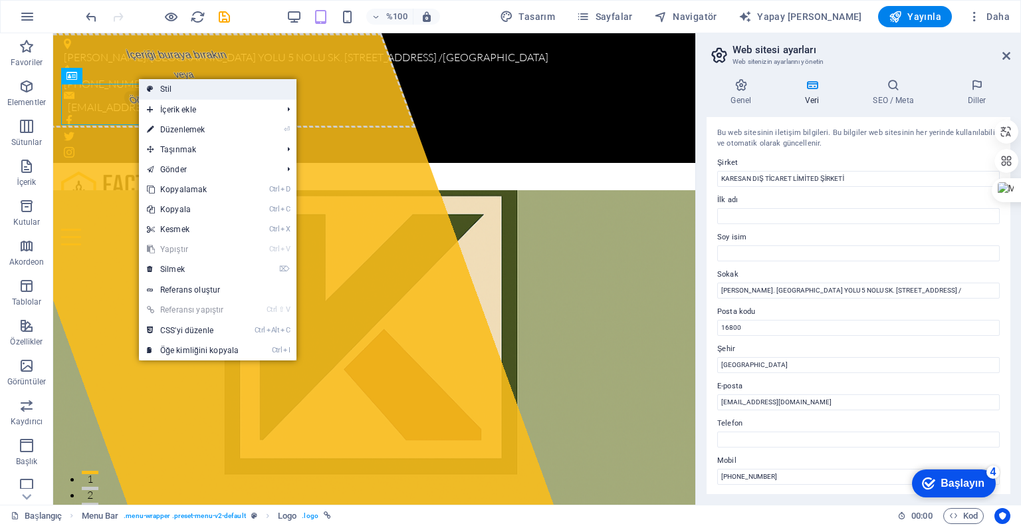
select select "rem"
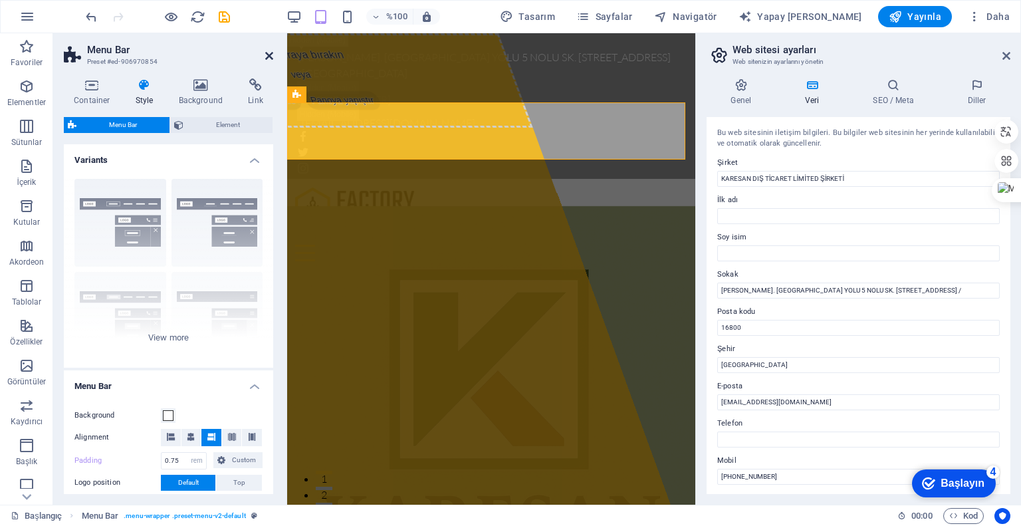
click at [270, 51] on icon at bounding box center [269, 56] width 8 height 11
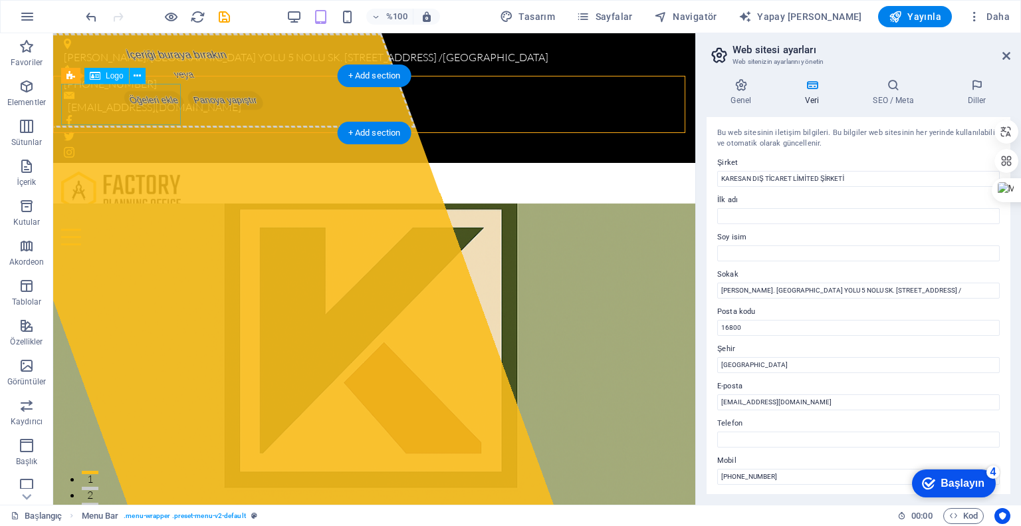
click at [150, 171] on div at bounding box center [374, 191] width 626 height 41
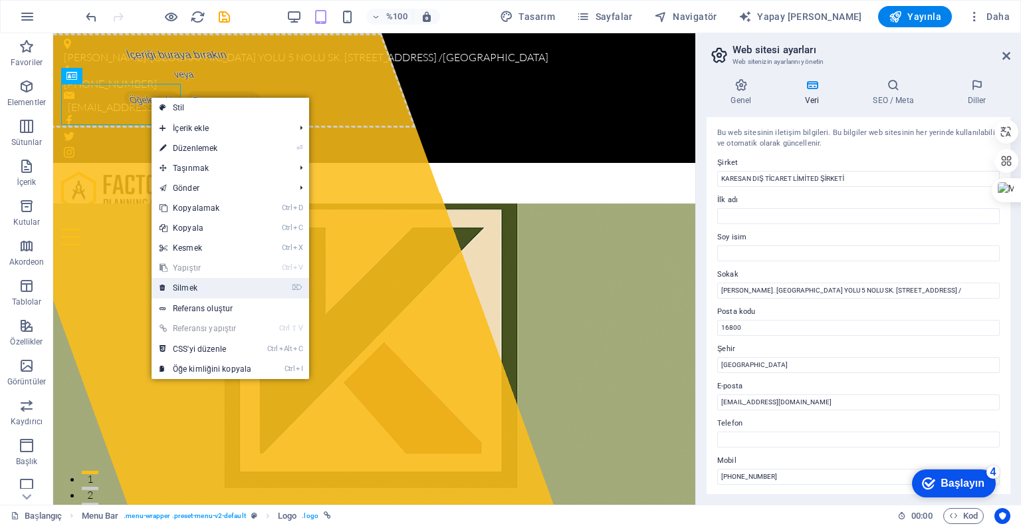
click at [192, 284] on font "Silmek" at bounding box center [185, 287] width 25 height 9
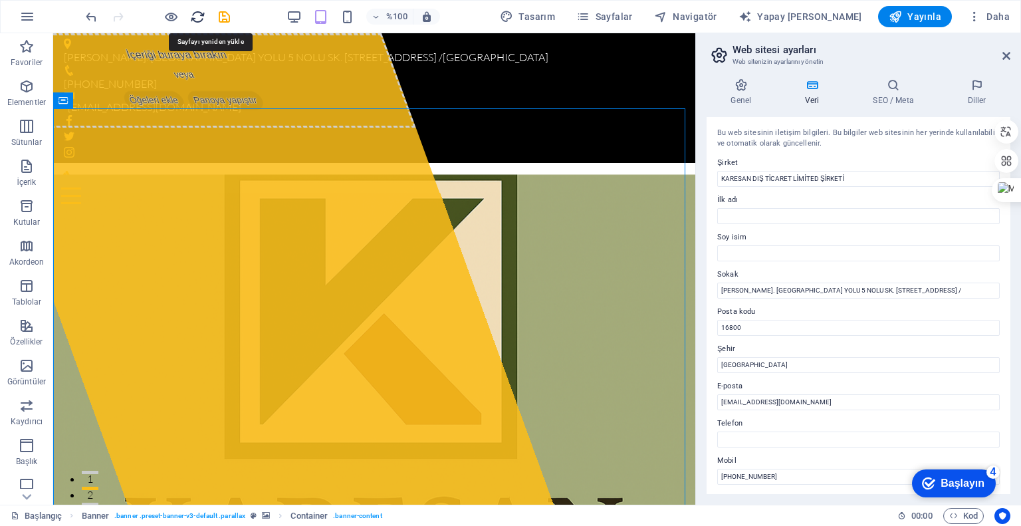
click at [200, 16] on icon "yeniden yükle" at bounding box center [197, 16] width 15 height 15
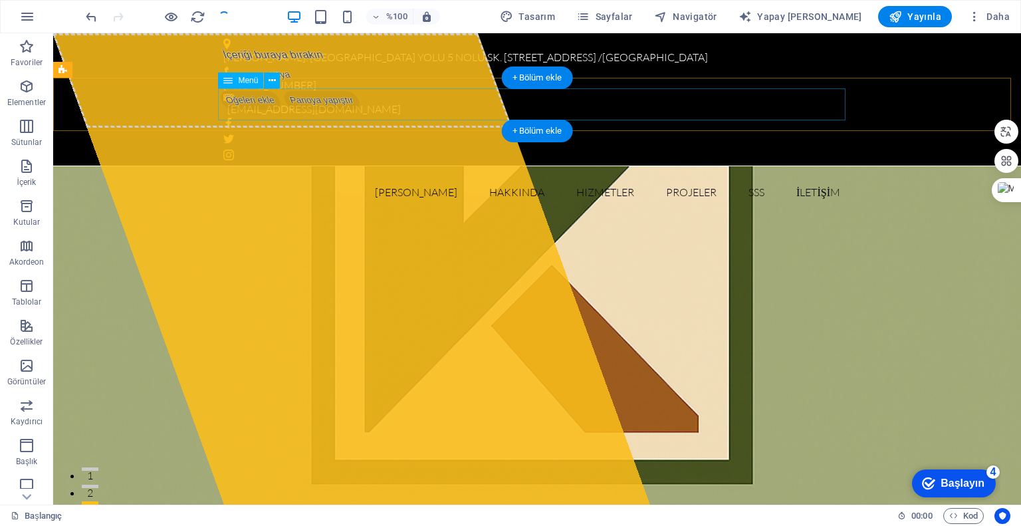
click at [419, 176] on nav "[PERSON_NAME] Hakkında Hizmetler Projeler SSS İLETİŞİM" at bounding box center [537, 192] width 628 height 32
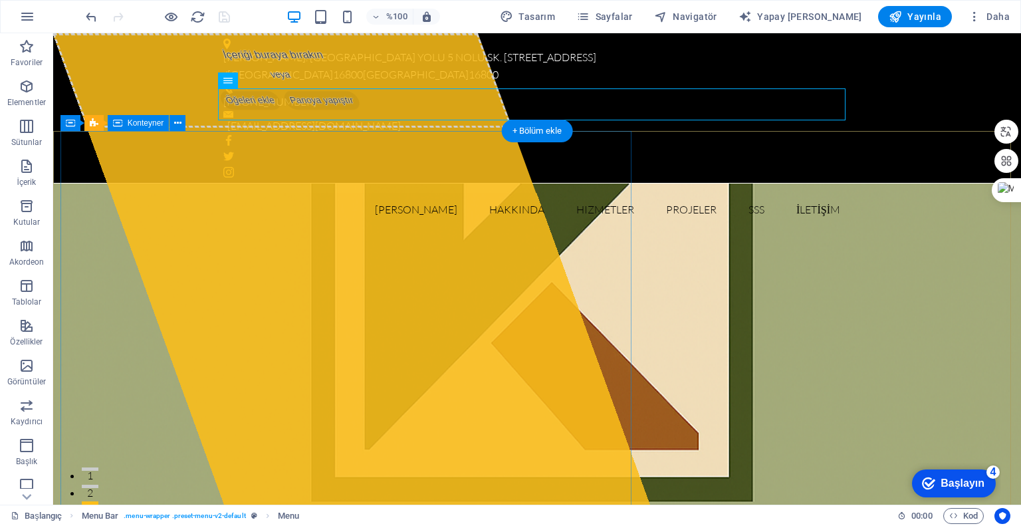
click at [328, 128] on div "İçeriği buraya bırakın veya Öğeleri ekle Panoya yapıştır" at bounding box center [283, 80] width 460 height 94
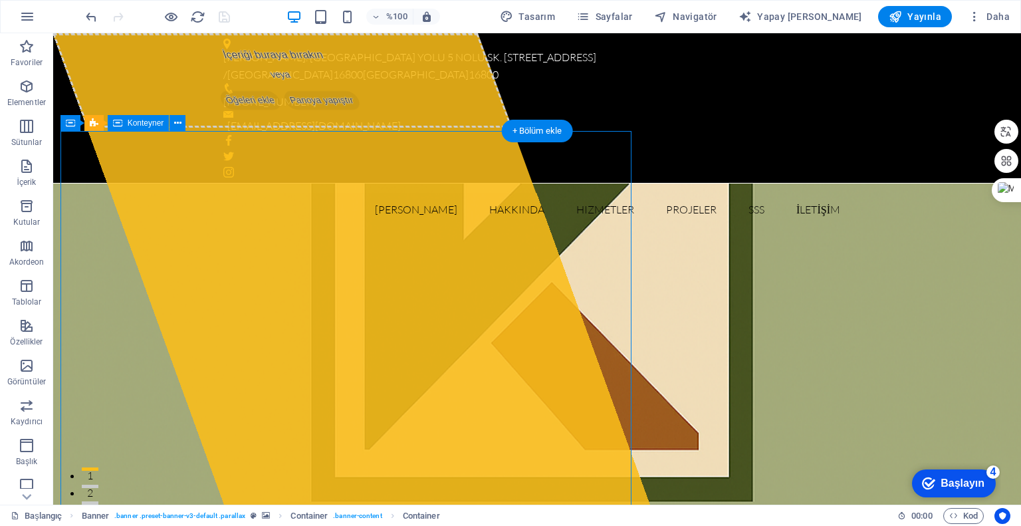
click at [327, 128] on div "İçeriği buraya bırakın veya Öğeleri ekle Panoya yapıştır" at bounding box center [283, 80] width 460 height 94
click at [93, 128] on div "İçeriği buraya bırakın veya Öğeleri ekle Panoya yapıştır" at bounding box center [283, 80] width 460 height 94
select select "%"
select select "px"
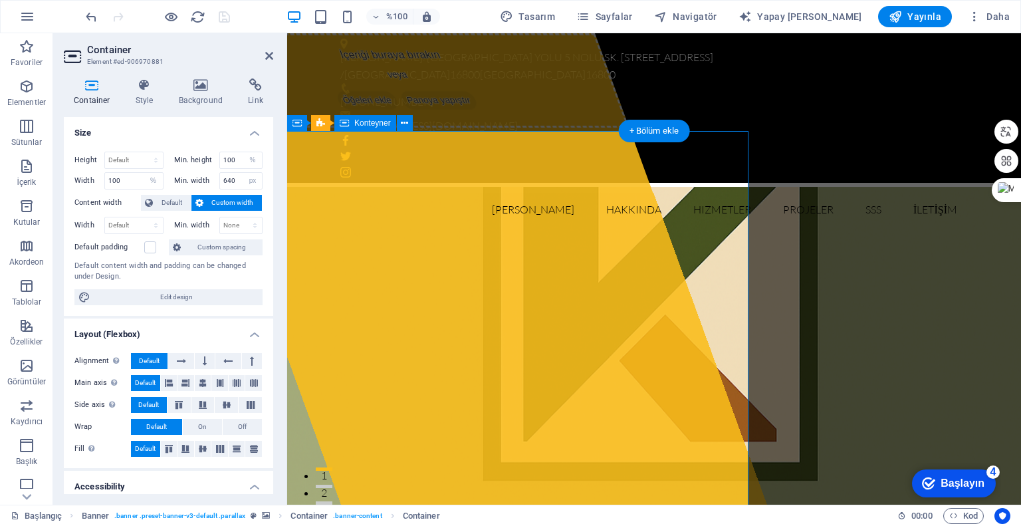
click at [391, 128] on div "İçeriği buraya bırakın veya Öğeleri ekle Panoya yapıştır" at bounding box center [400, 80] width 460 height 94
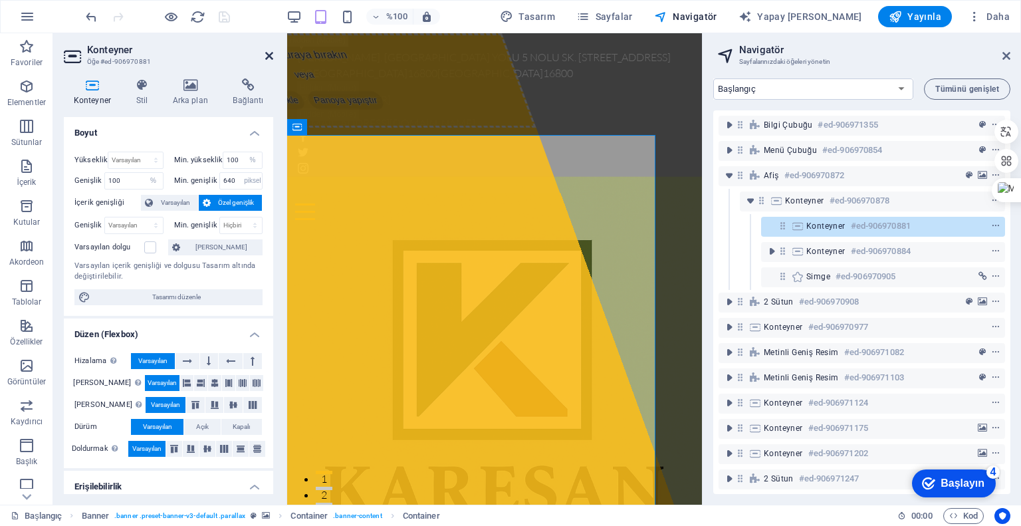
click at [271, 53] on icon at bounding box center [269, 56] width 8 height 11
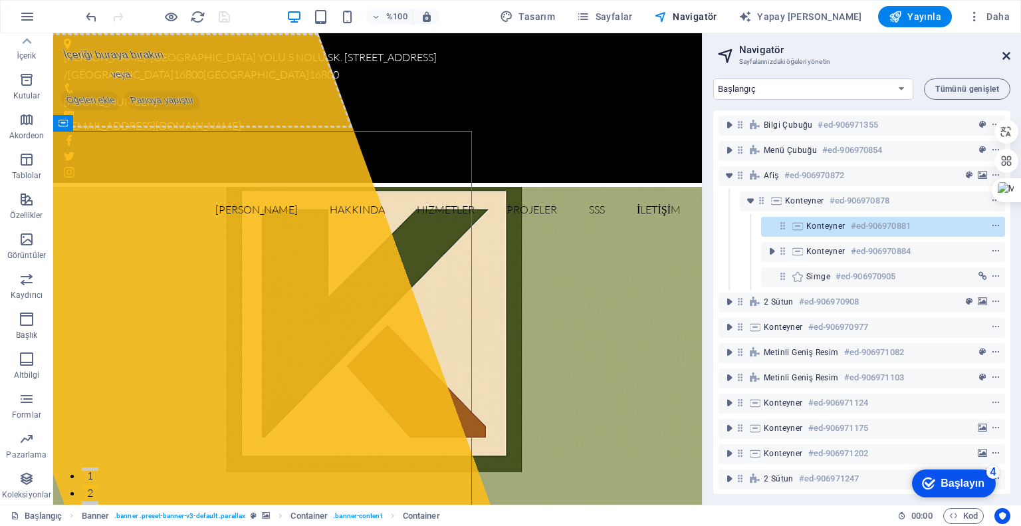
click at [1008, 55] on icon at bounding box center [1007, 56] width 8 height 11
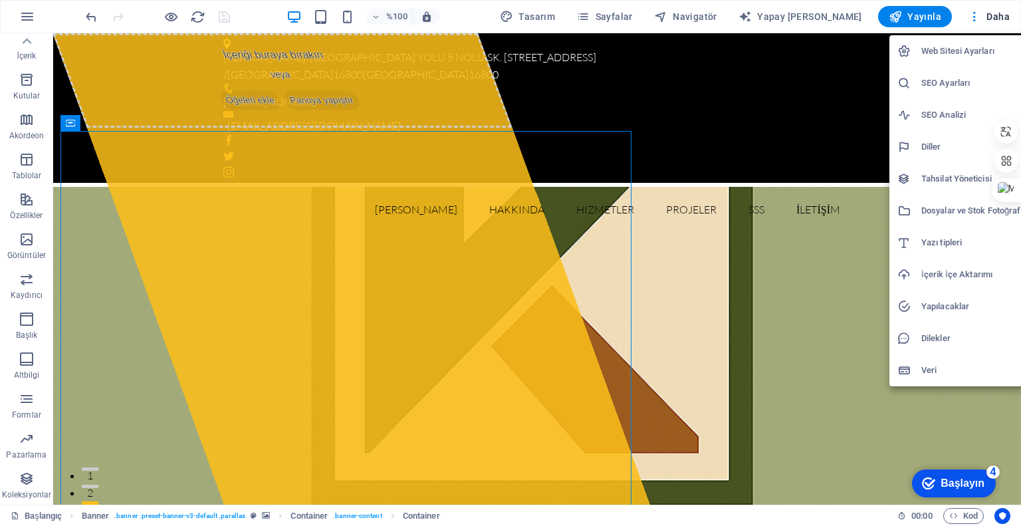
click at [354, 284] on div at bounding box center [510, 263] width 1021 height 526
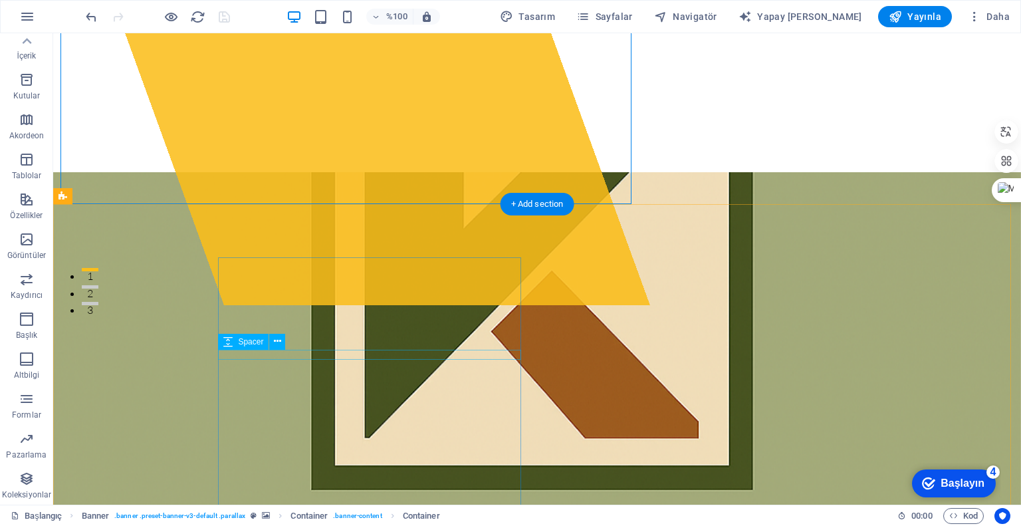
scroll to position [399, 0]
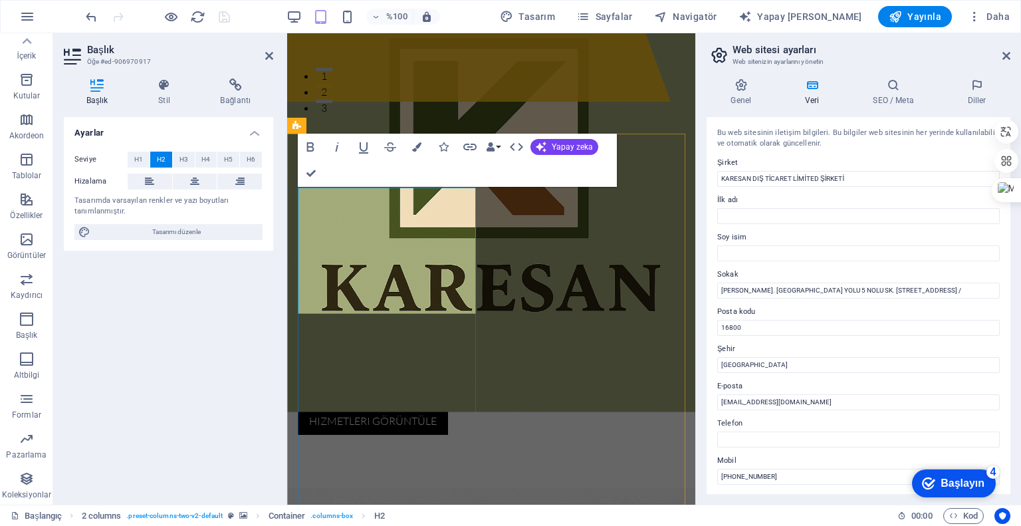
scroll to position [402, 0]
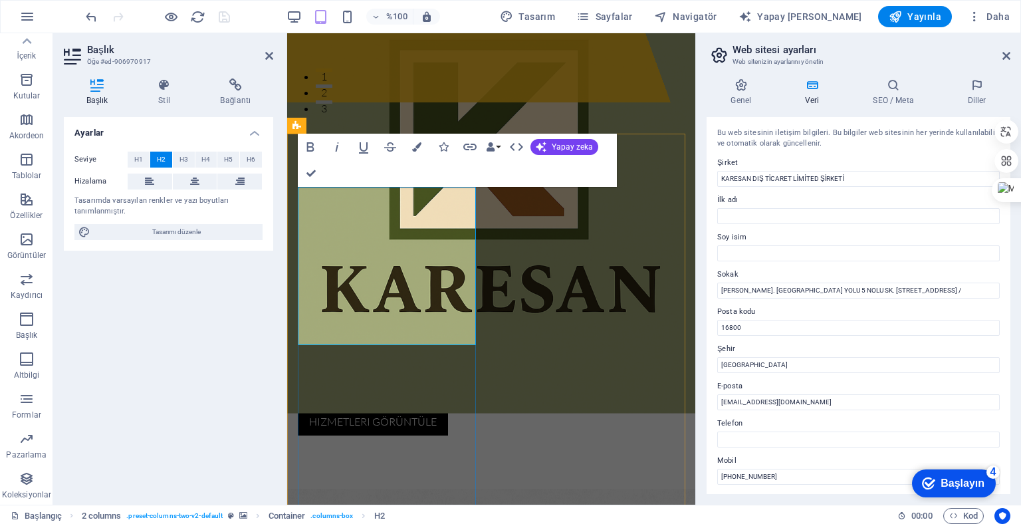
drag, startPoint x: 324, startPoint y: 263, endPoint x: 436, endPoint y: 340, distance: 134.8
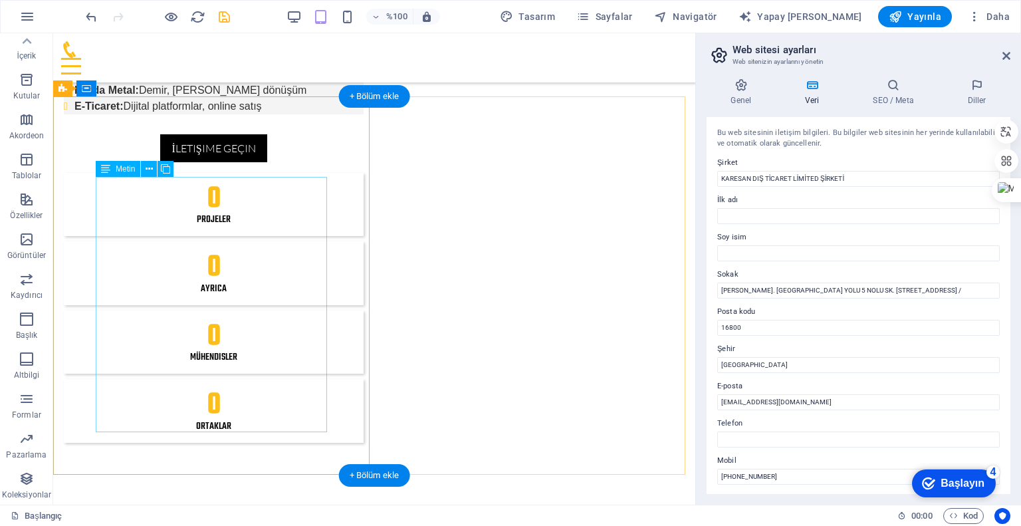
scroll to position [1267, 0]
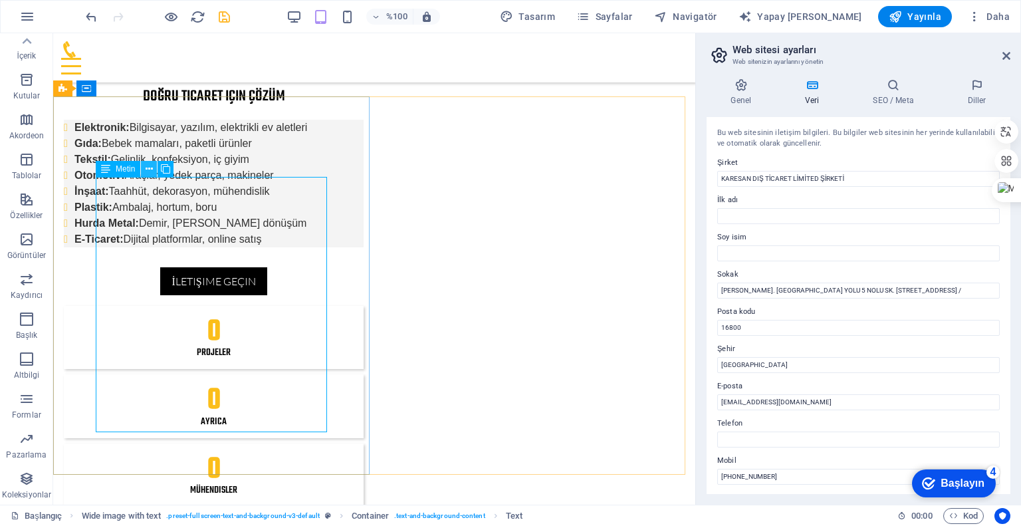
click at [150, 170] on icon at bounding box center [149, 169] width 7 height 14
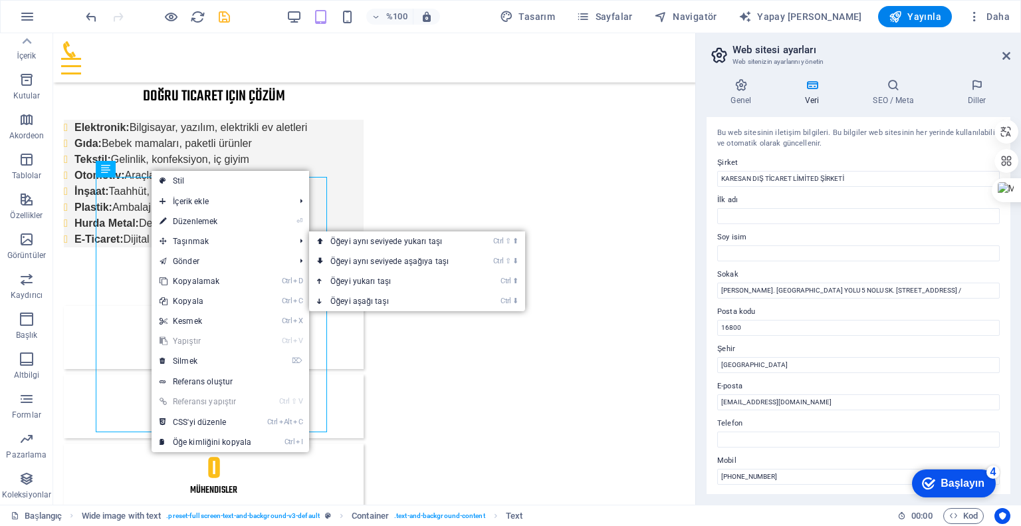
click at [194, 225] on link "⏎ Düzenlemek" at bounding box center [206, 221] width 108 height 20
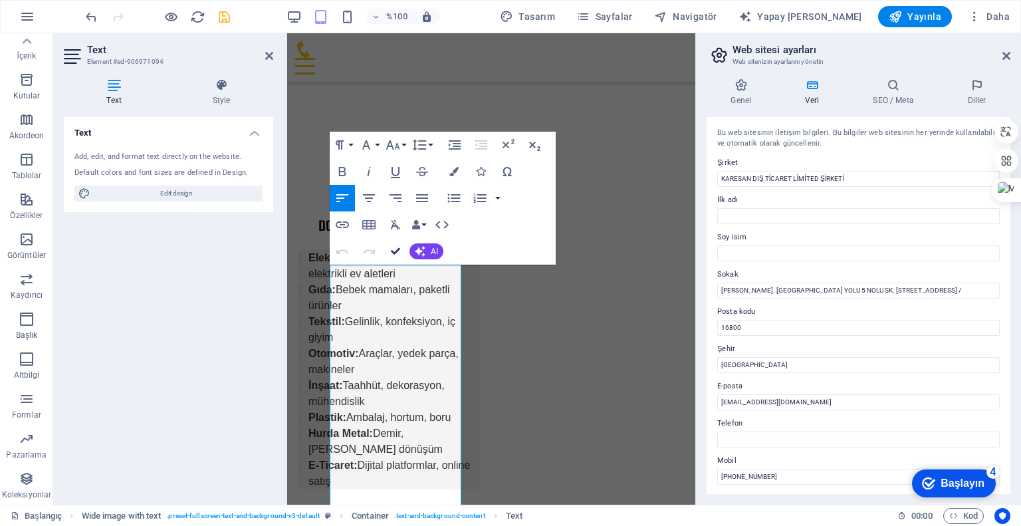
scroll to position [1424, 0]
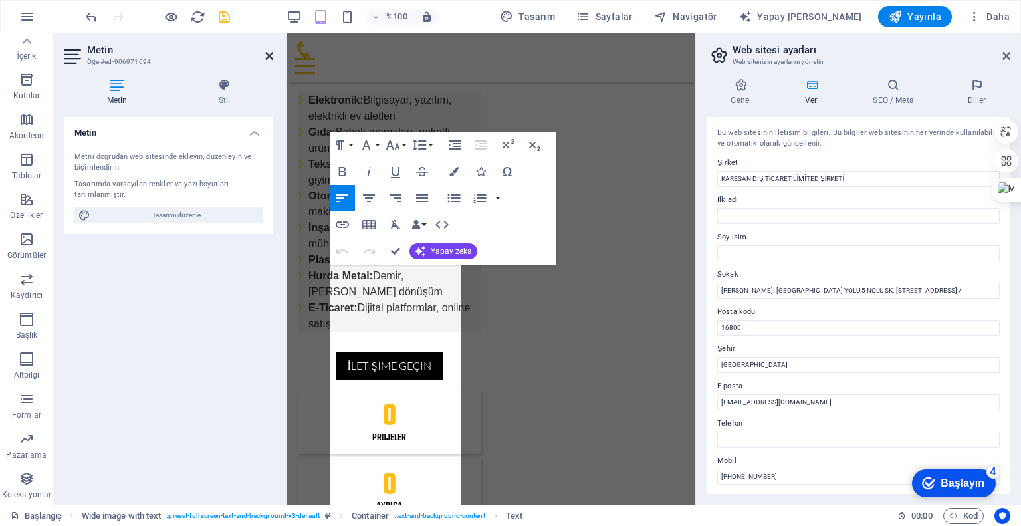
drag, startPoint x: 269, startPoint y: 55, endPoint x: 213, endPoint y: 26, distance: 63.1
click at [269, 55] on icon at bounding box center [269, 56] width 8 height 11
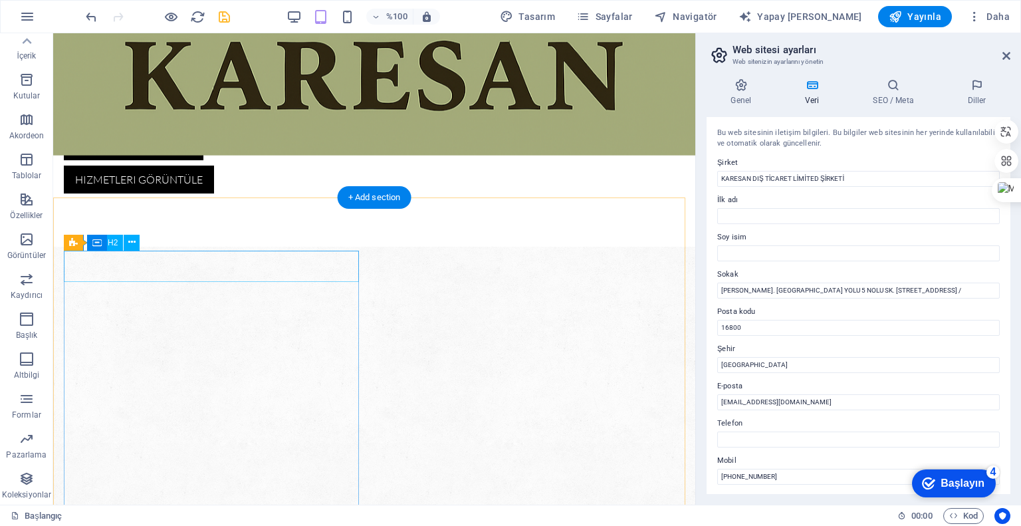
scroll to position [312, 0]
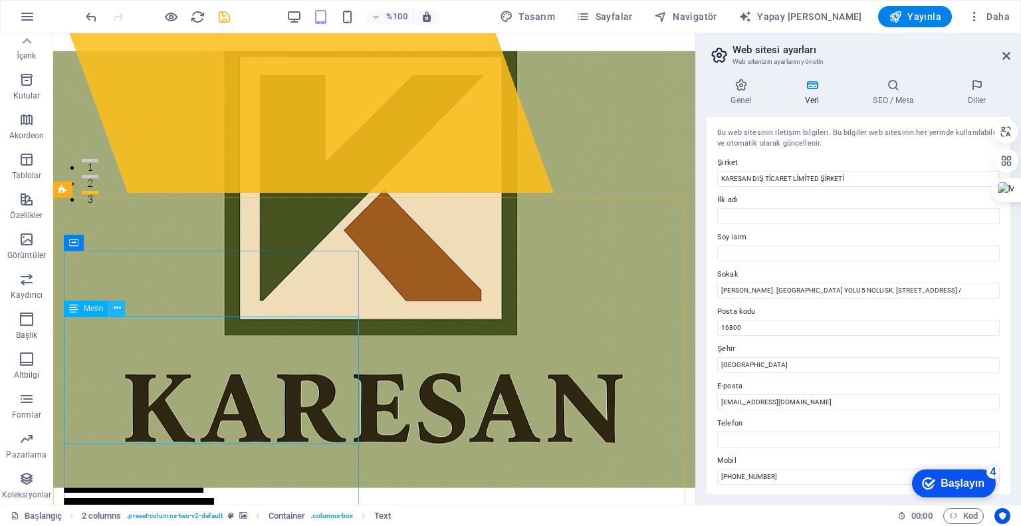
click at [121, 309] on button at bounding box center [117, 309] width 16 height 16
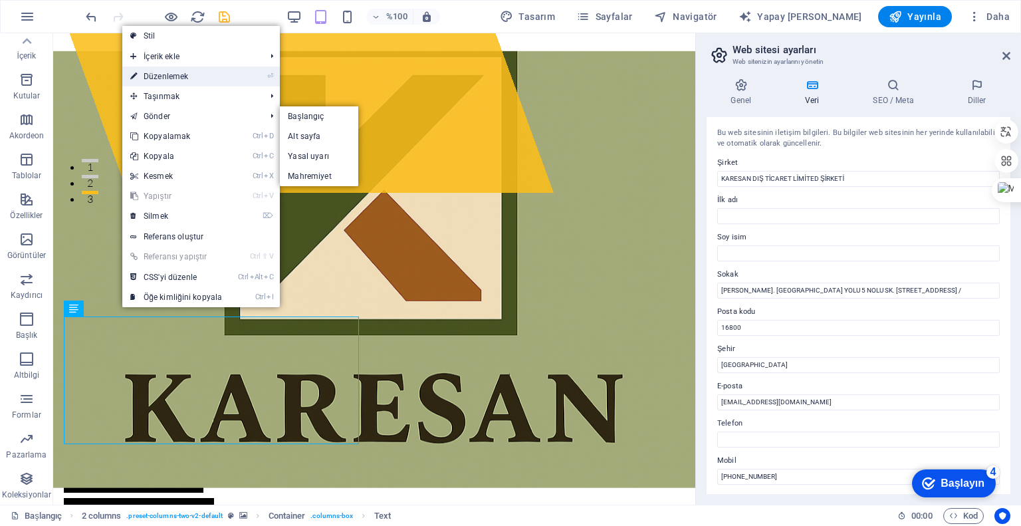
click at [173, 76] on font "Düzenlemek" at bounding box center [166, 76] width 45 height 9
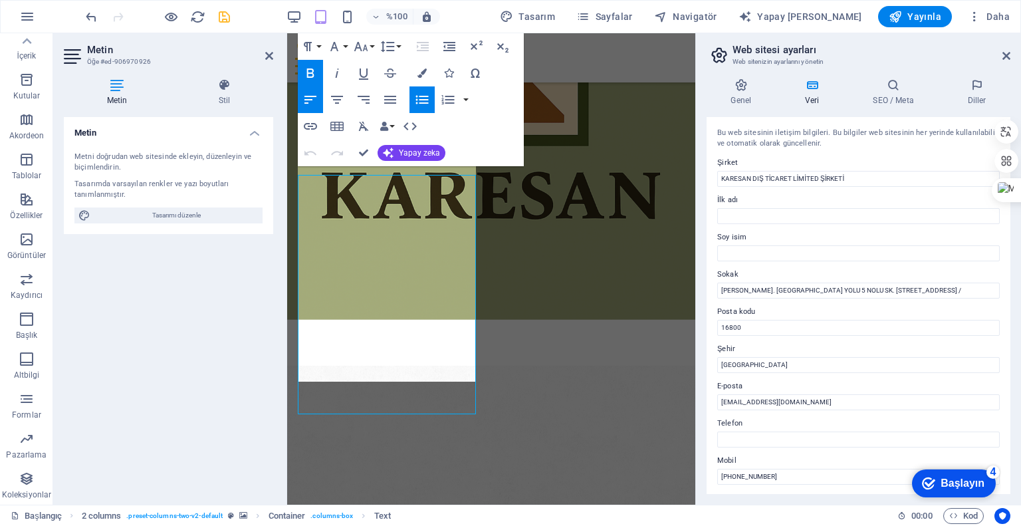
scroll to position [511, 0]
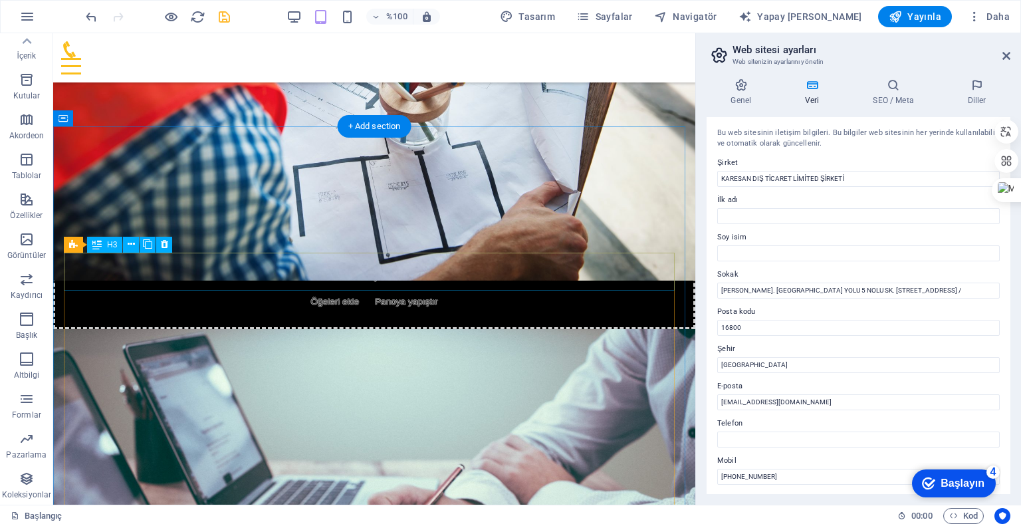
scroll to position [3458, 0]
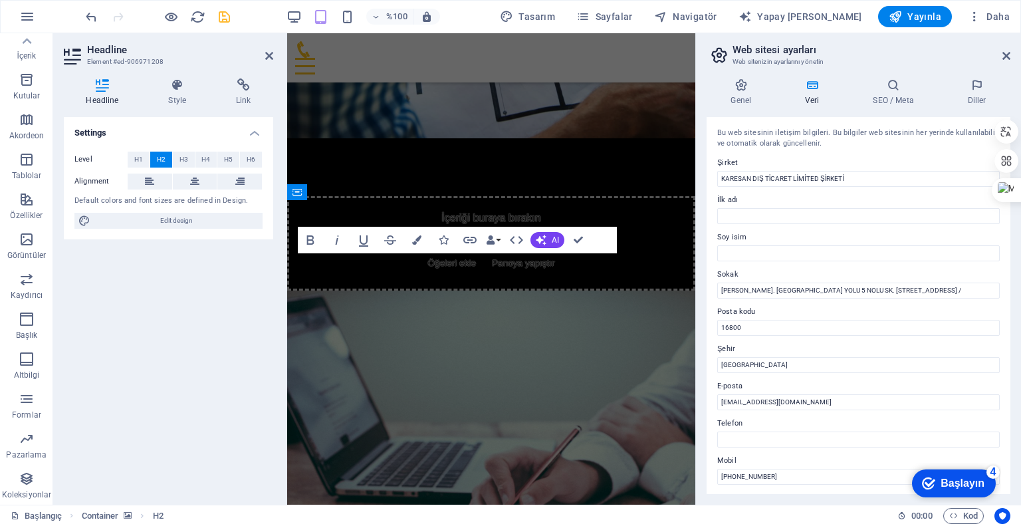
scroll to position [4187, 0]
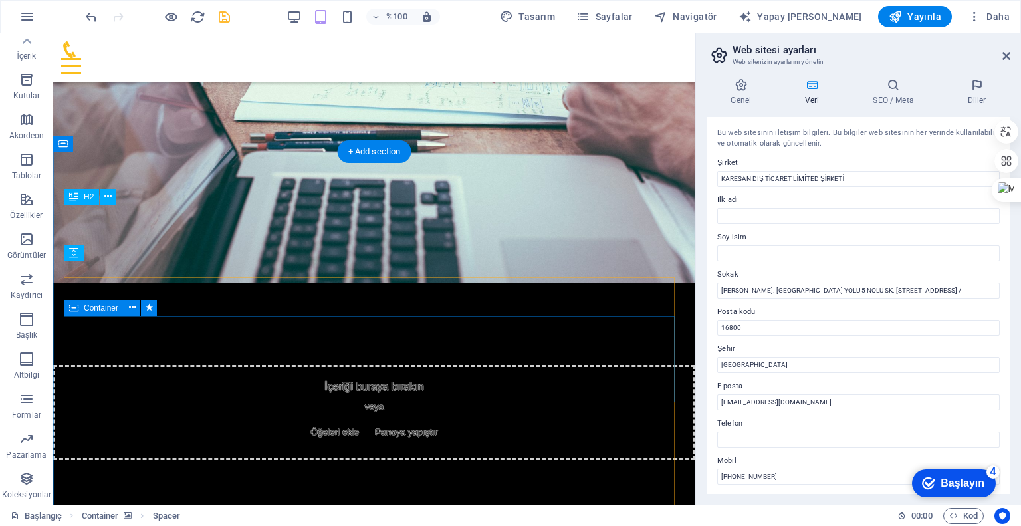
scroll to position [3448, 0]
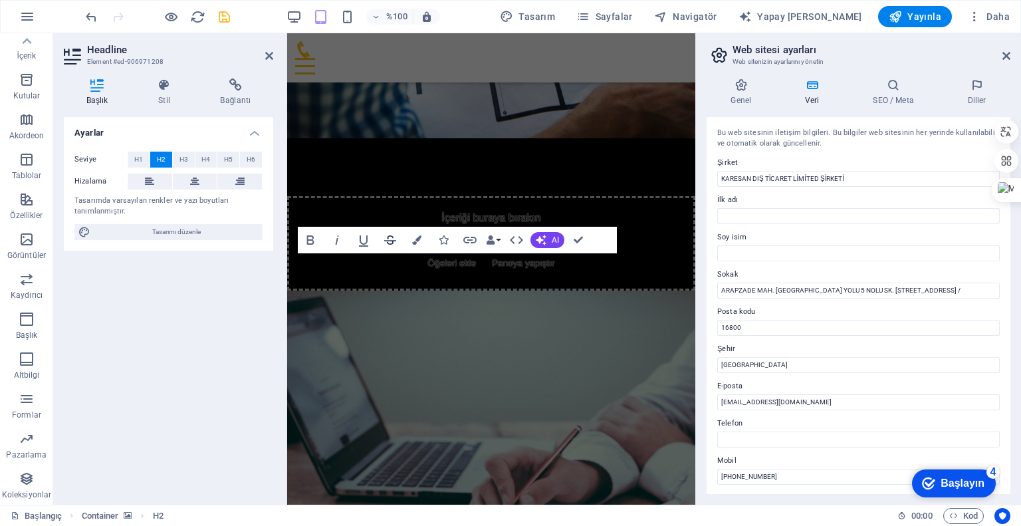
scroll to position [4187, 0]
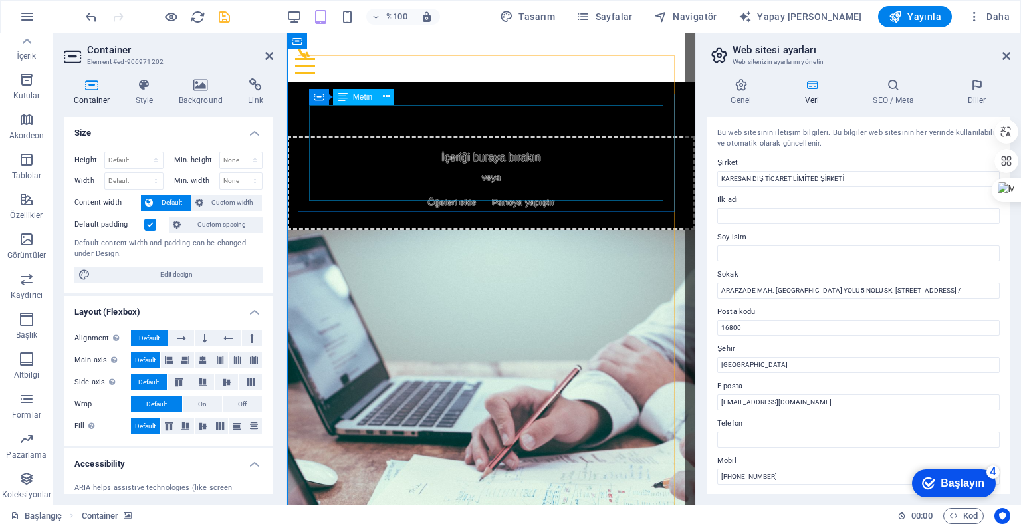
scroll to position [4426, 0]
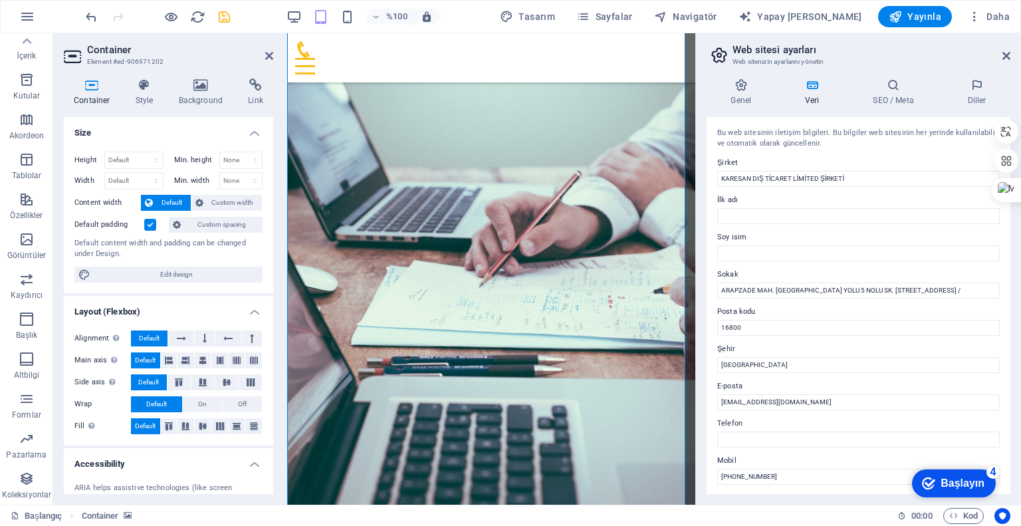
drag, startPoint x: 273, startPoint y: 51, endPoint x: 180, endPoint y: 34, distance: 94.7
click at [273, 51] on aside "Container Element #ed-906971202 Container Style Background Link Size Height Def…" at bounding box center [170, 268] width 234 height 471
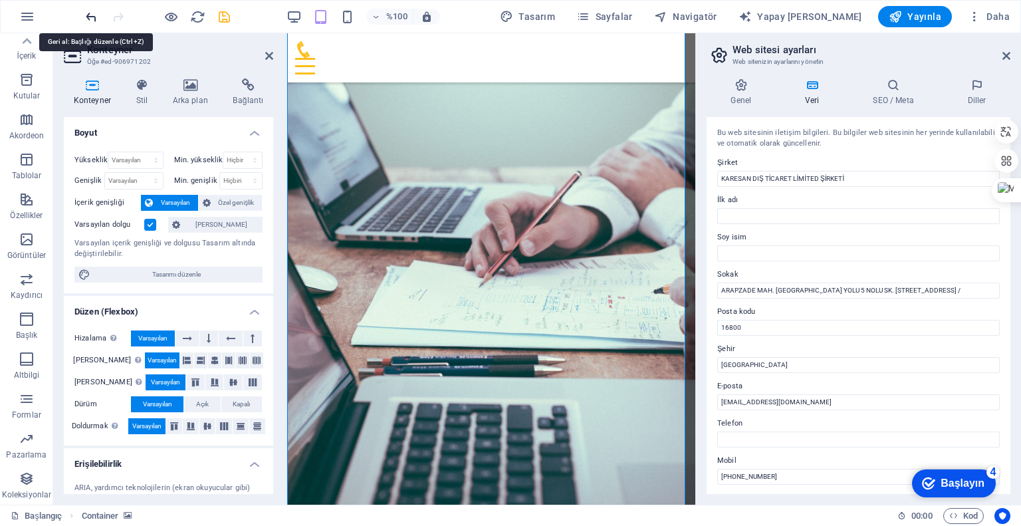
click at [269, 57] on icon at bounding box center [269, 56] width 8 height 11
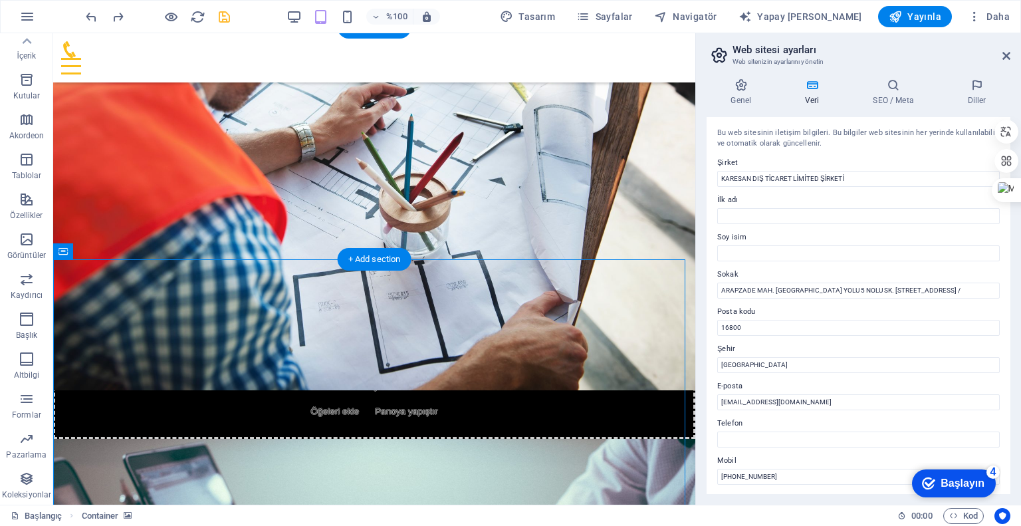
scroll to position [3325, 0]
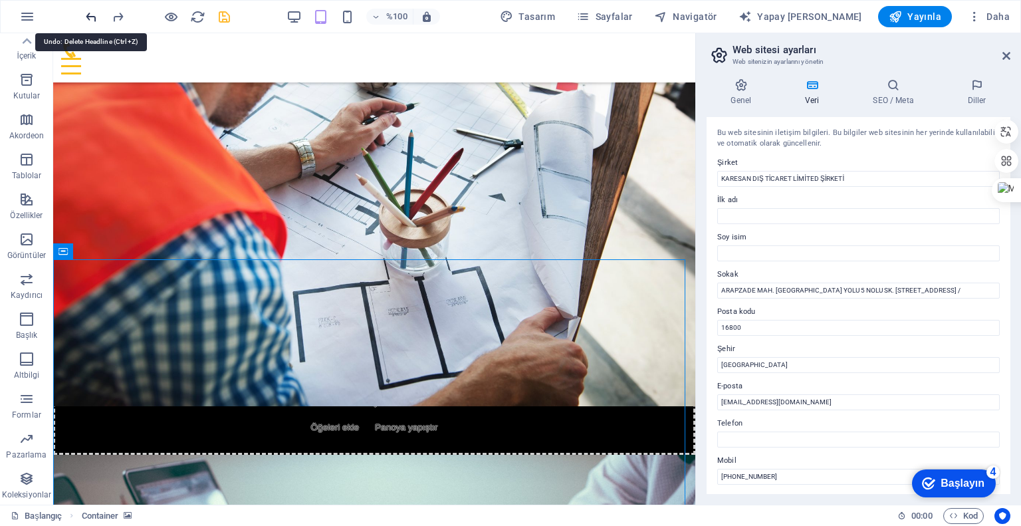
click at [105, 303] on icon at bounding box center [107, 304] width 7 height 14
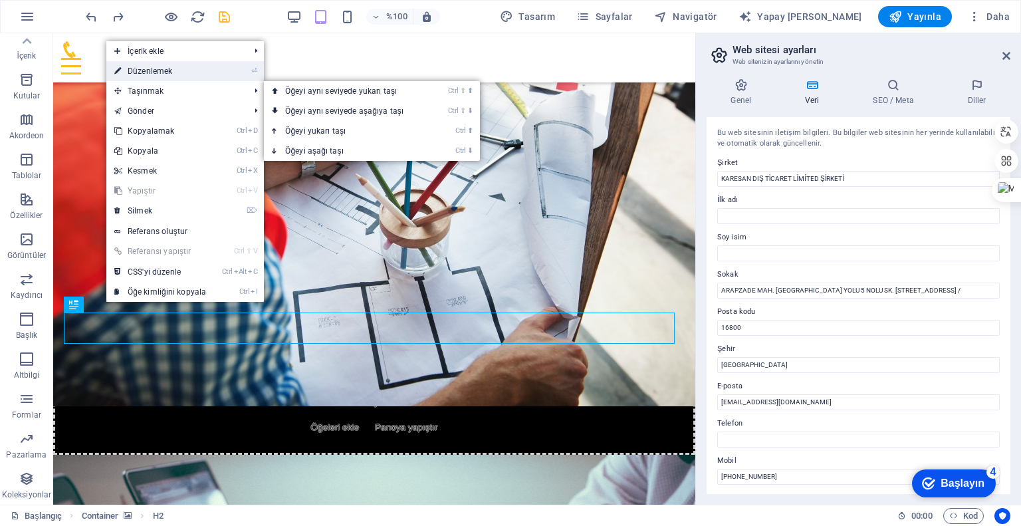
click at [148, 68] on font "Düzenlemek" at bounding box center [150, 70] width 45 height 9
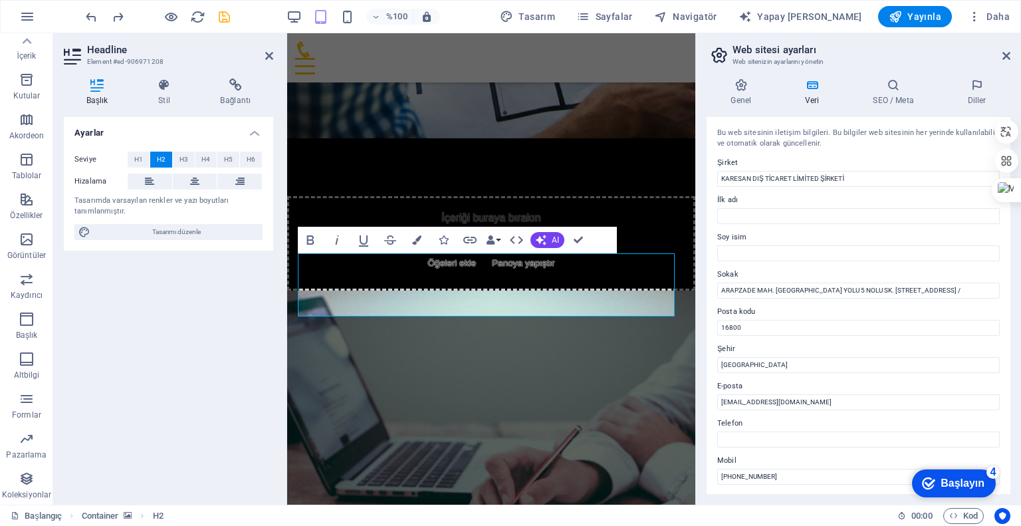
scroll to position [4187, 0]
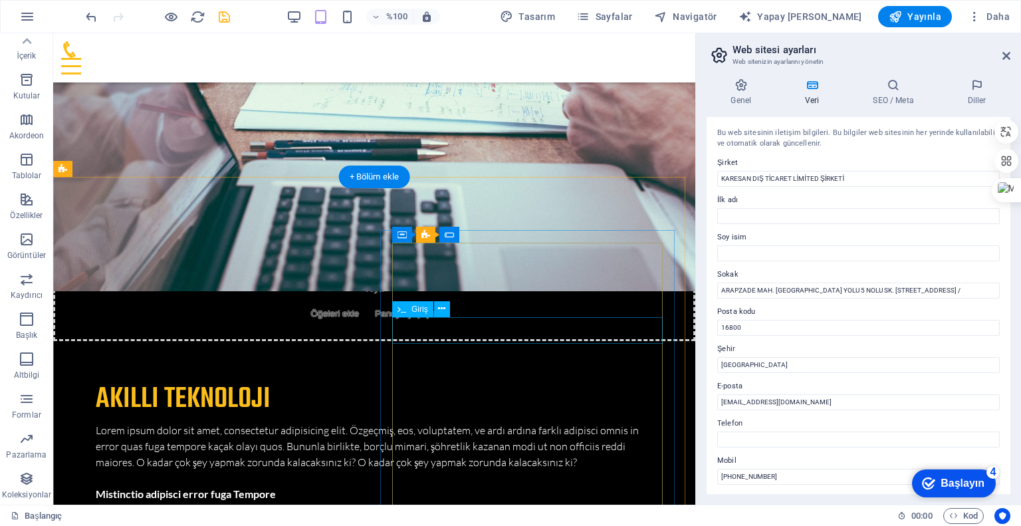
scroll to position [4026, 0]
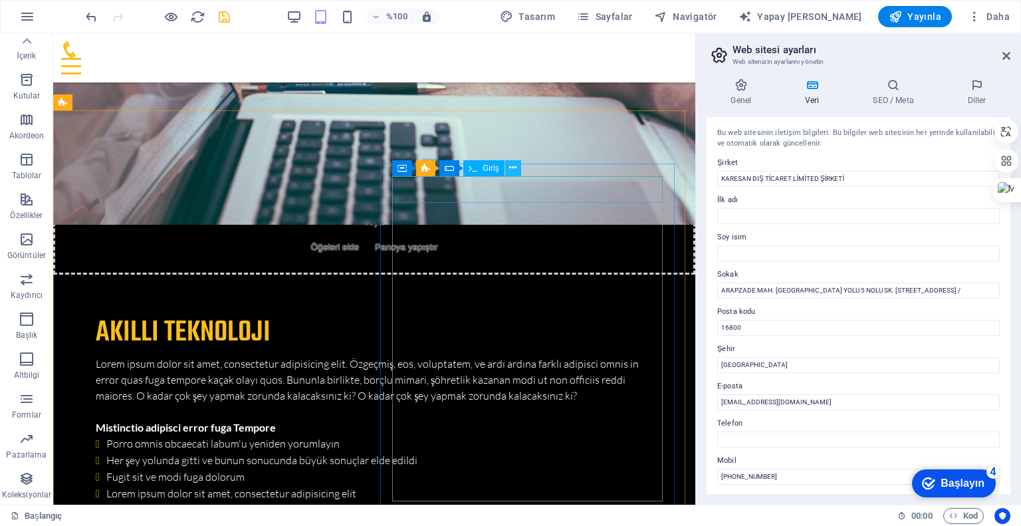
click at [516, 167] on icon at bounding box center [512, 168] width 7 height 14
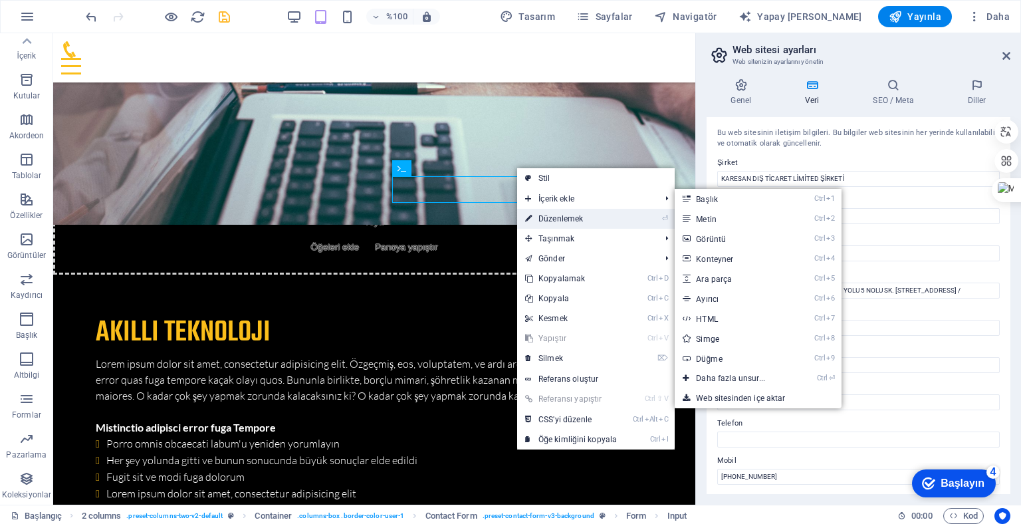
click at [563, 215] on font "Düzenlemek" at bounding box center [561, 218] width 45 height 9
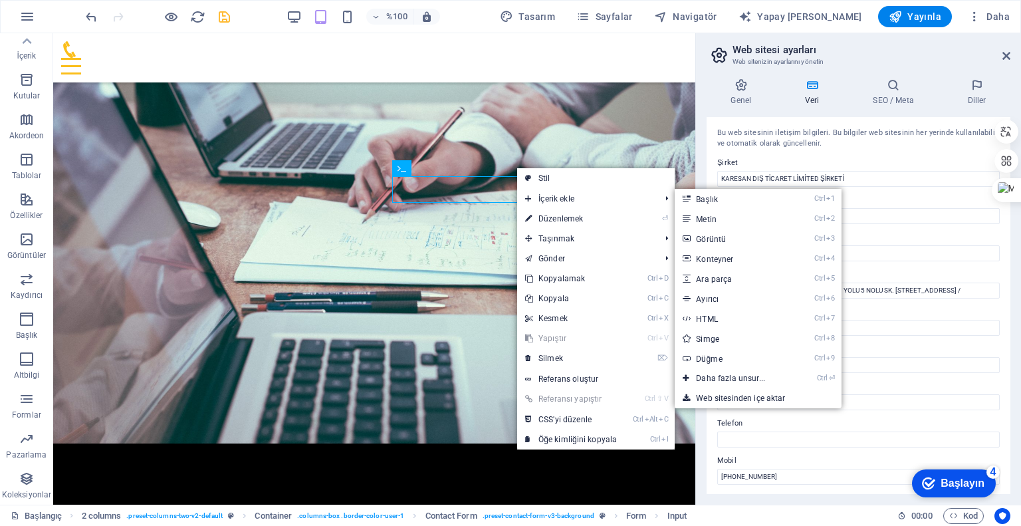
scroll to position [4861, 0]
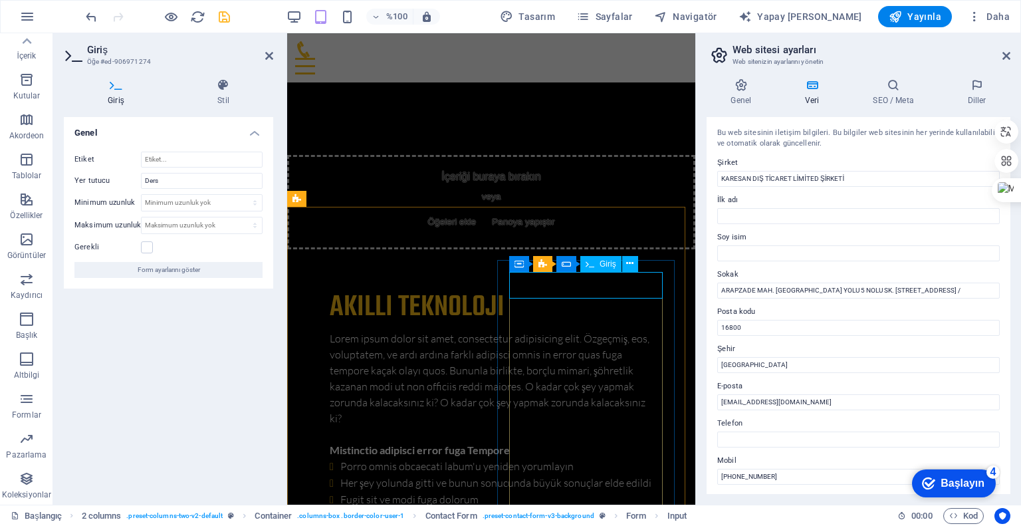
drag, startPoint x: 547, startPoint y: 286, endPoint x: 511, endPoint y: 285, distance: 36.6
type input "k"
type input "Konu"
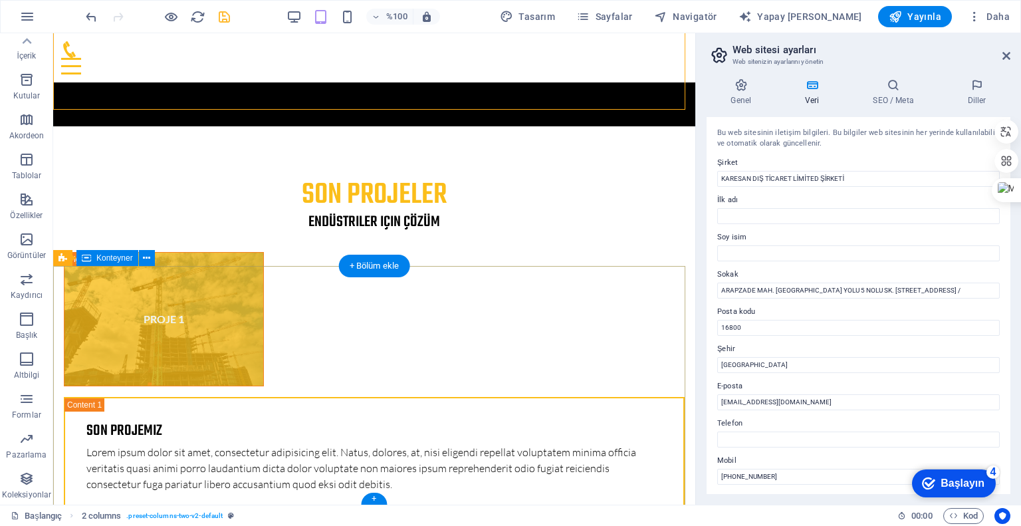
scroll to position [4484, 0]
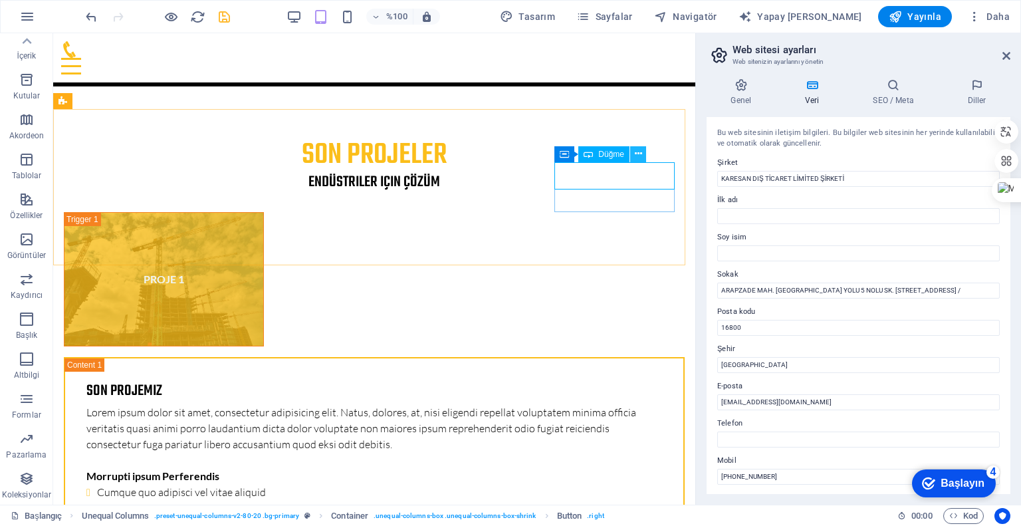
click at [638, 156] on icon at bounding box center [638, 154] width 7 height 14
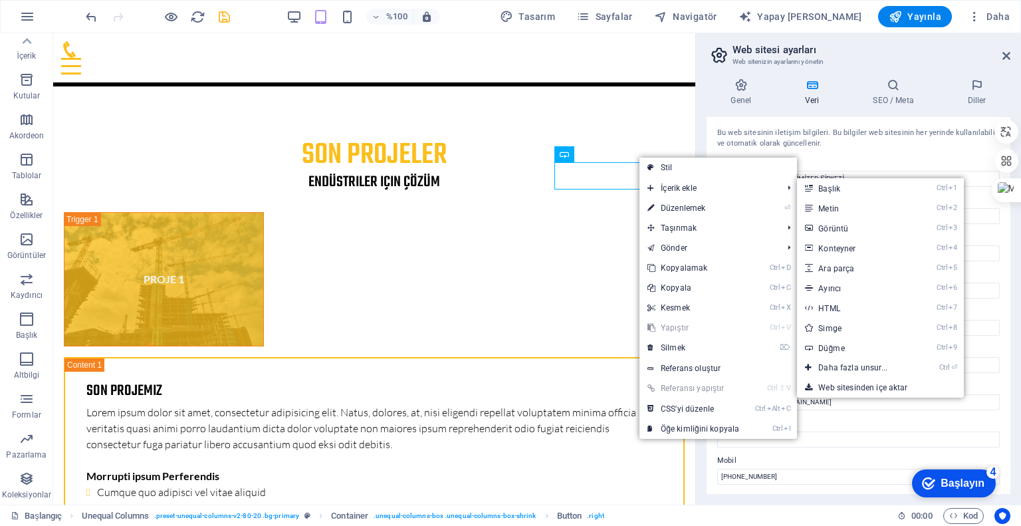
drag, startPoint x: 682, startPoint y: 209, endPoint x: 658, endPoint y: 209, distance: 23.3
click at [682, 209] on font "Düzenlemek" at bounding box center [683, 207] width 45 height 9
select select "%"
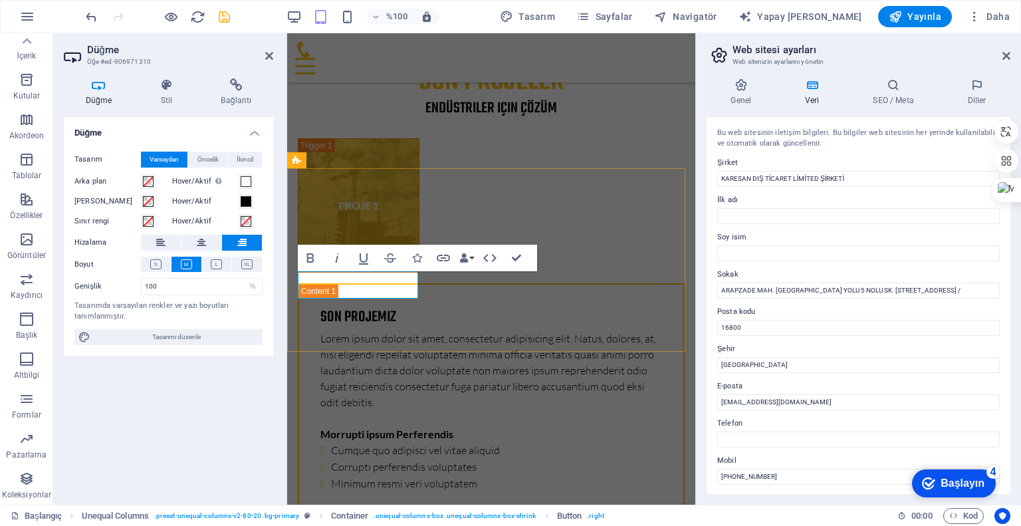
scroll to position [5365, 0]
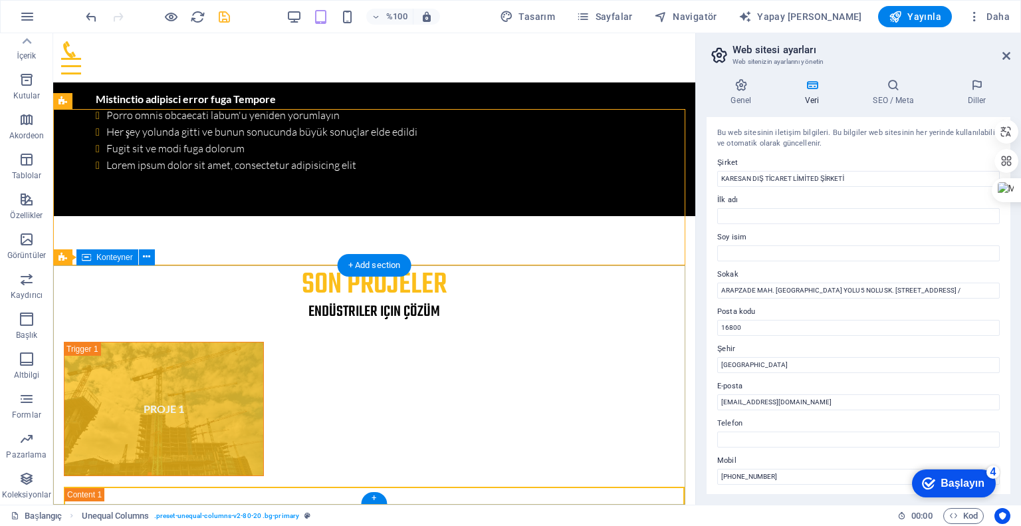
scroll to position [4484, 0]
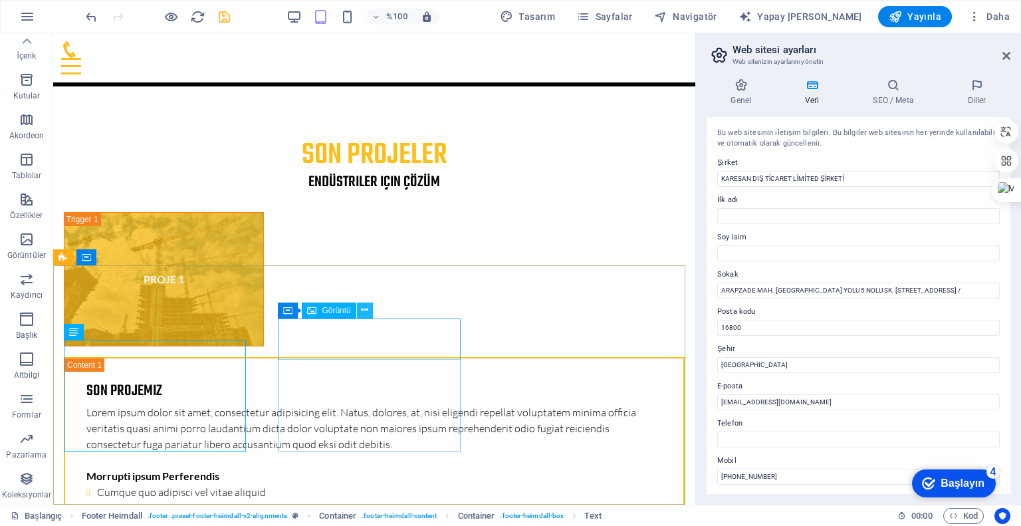
click at [368, 310] on button at bounding box center [365, 311] width 16 height 16
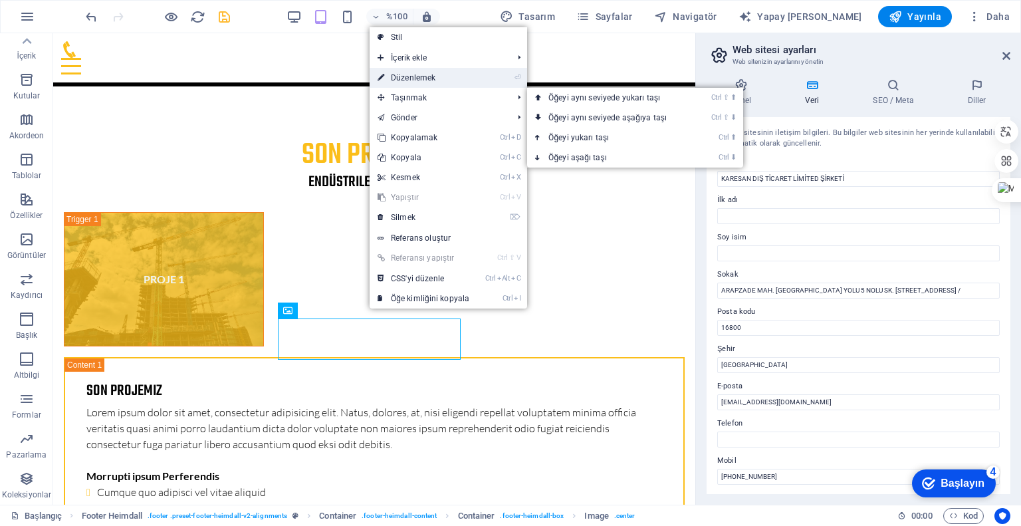
drag, startPoint x: 124, startPoint y: 46, endPoint x: 414, endPoint y: 76, distance: 291.5
click at [414, 76] on font "Düzenlemek" at bounding box center [413, 77] width 45 height 9
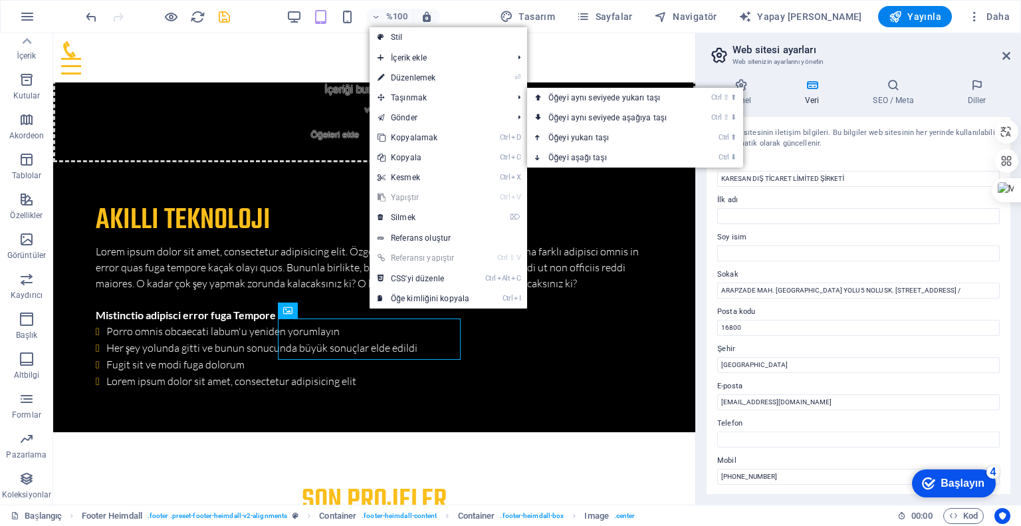
select select "px"
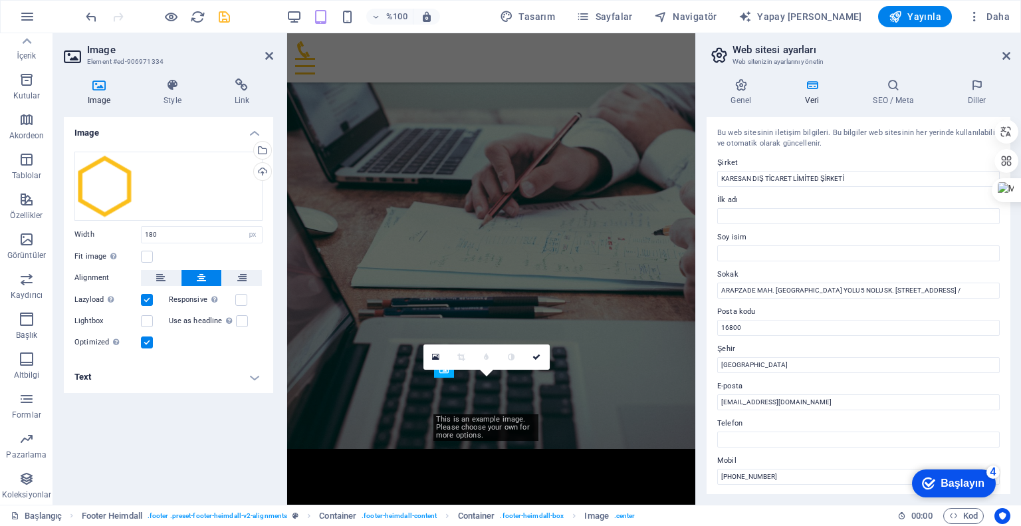
scroll to position [5415, 0]
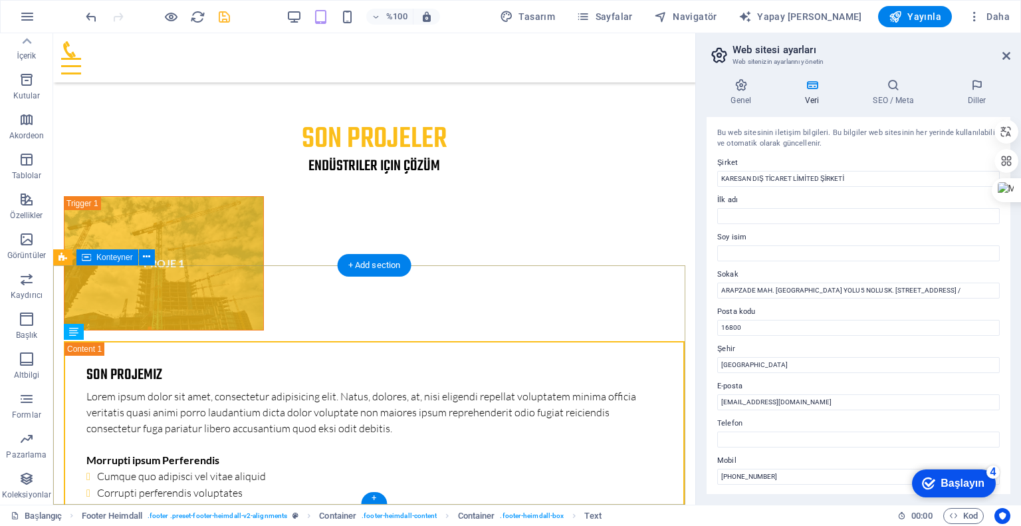
scroll to position [4484, 0]
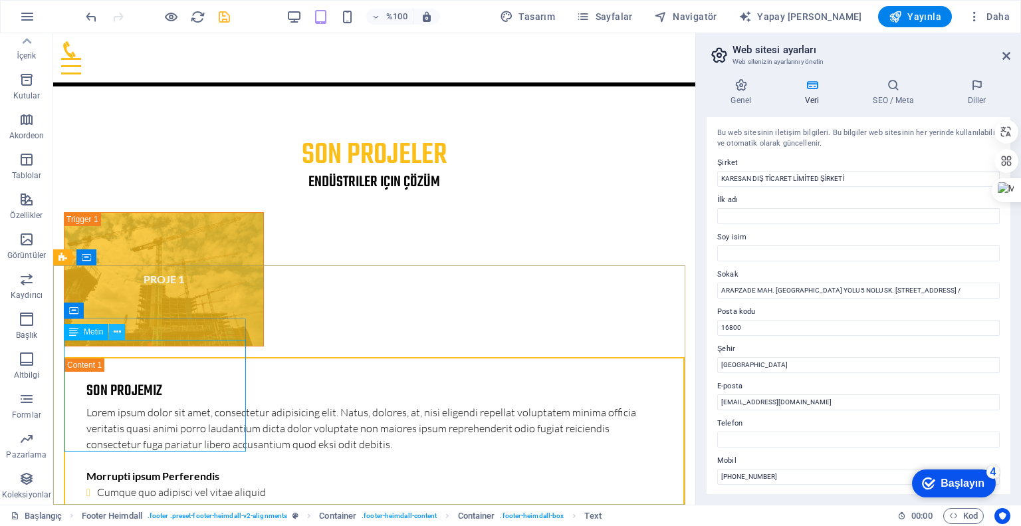
click at [116, 333] on icon at bounding box center [117, 332] width 7 height 14
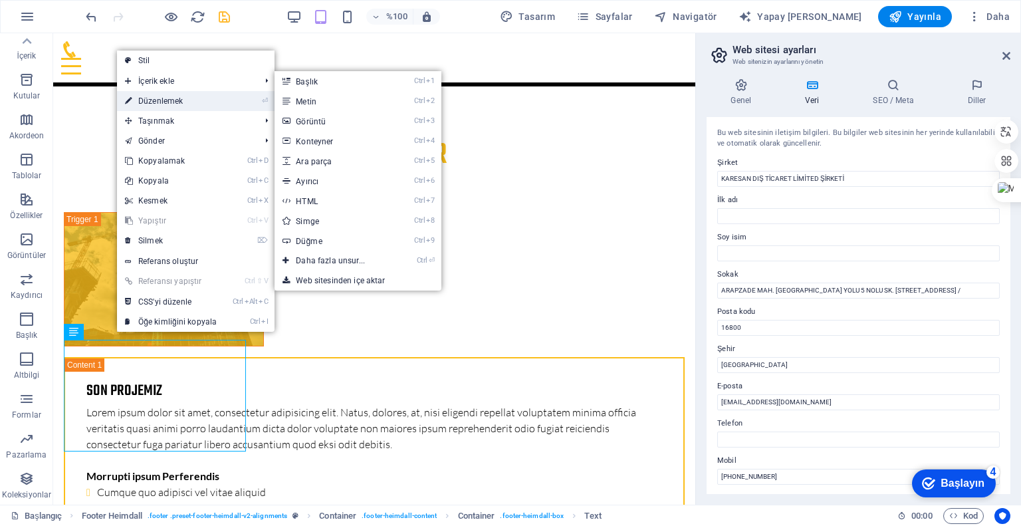
click at [174, 99] on font "Düzenlemek" at bounding box center [160, 100] width 45 height 9
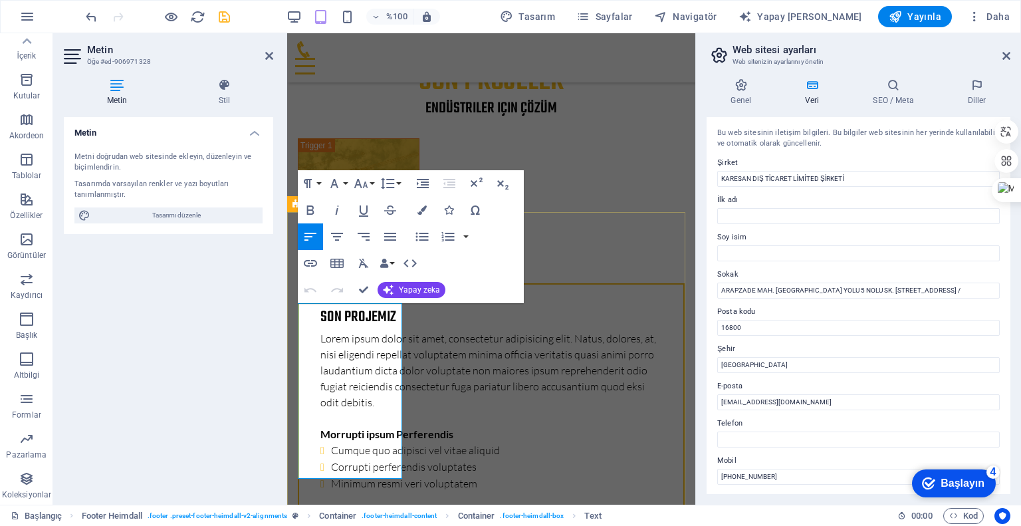
scroll to position [5548, 0]
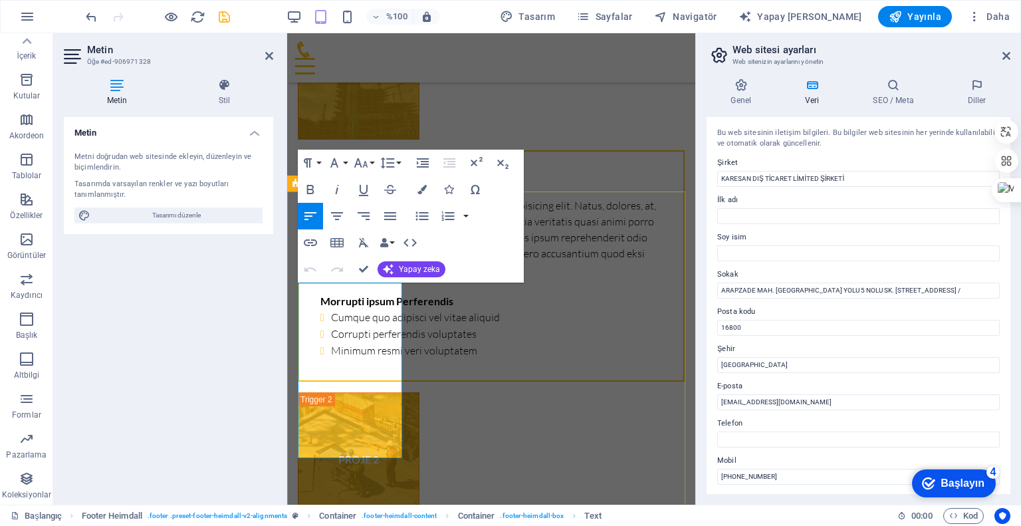
drag, startPoint x: 343, startPoint y: 385, endPoint x: 327, endPoint y: 406, distance: 26.1
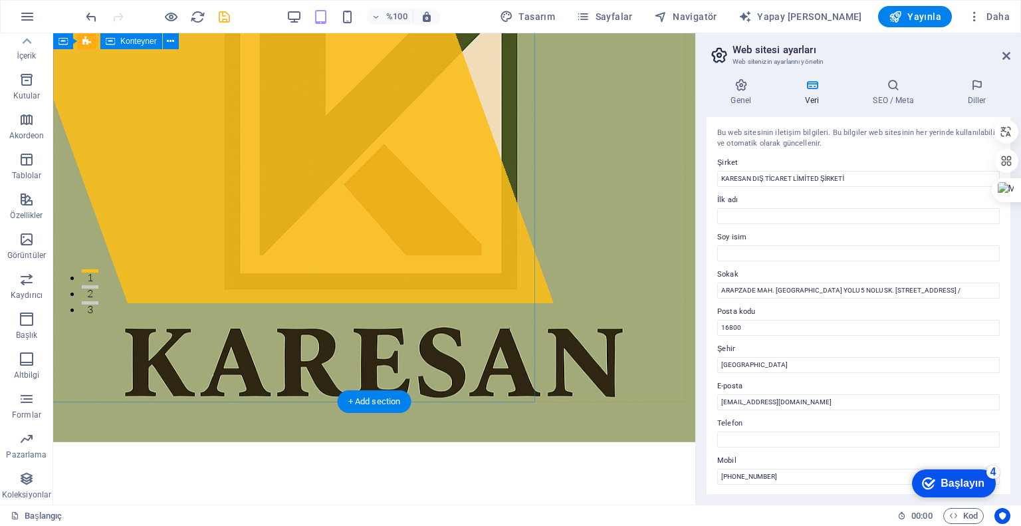
scroll to position [0, 0]
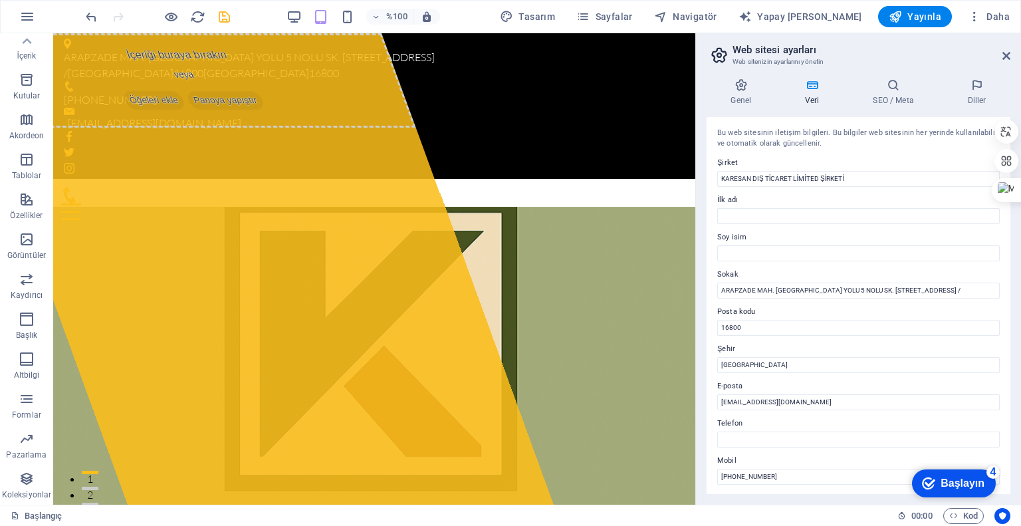
click at [1011, 55] on aside "Web sitesi ayarları Web sitenizin ayarlarını yönetin Genel Veri SEO / Meta Dill…" at bounding box center [859, 268] width 326 height 471
click at [1008, 55] on icon at bounding box center [1007, 56] width 8 height 11
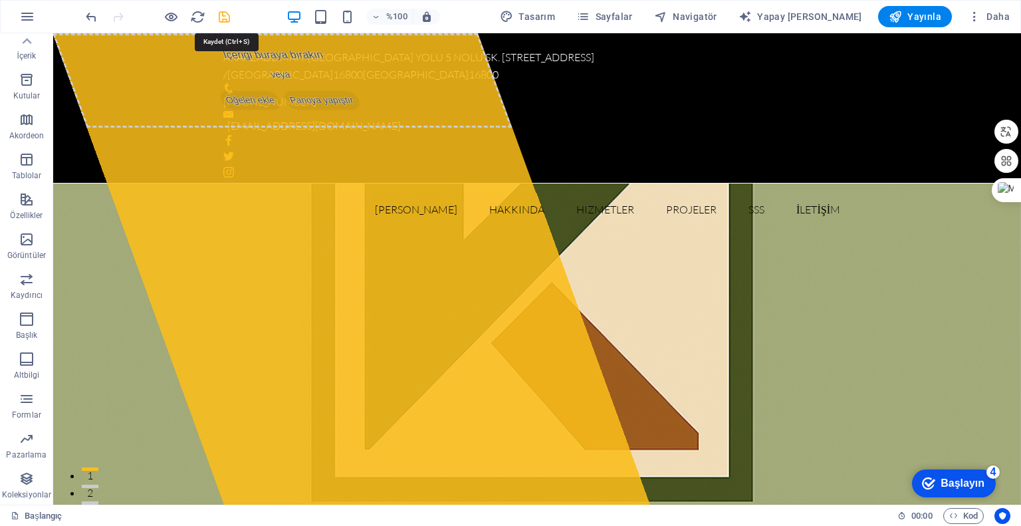
click at [226, 19] on icon "kaydetmek" at bounding box center [224, 16] width 15 height 15
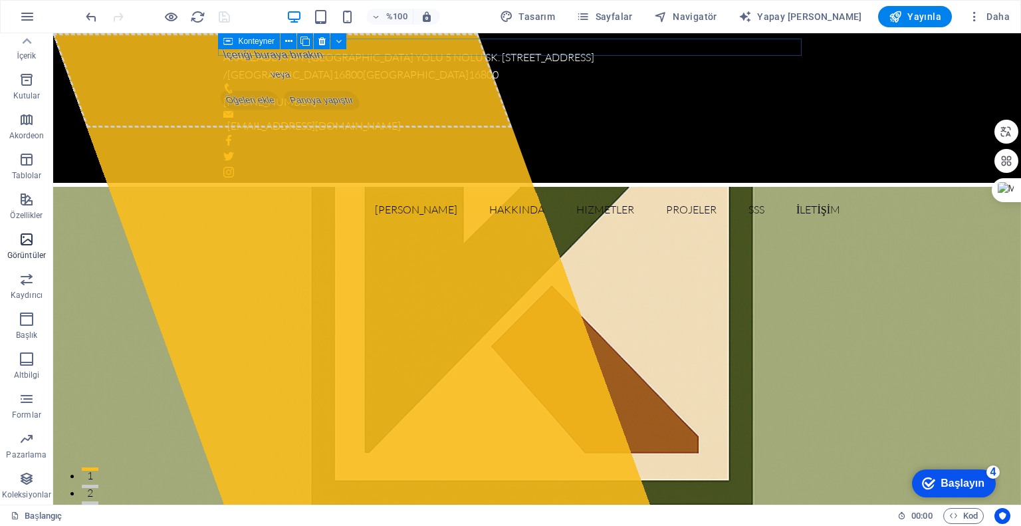
click at [32, 249] on span "Görüntüler" at bounding box center [26, 247] width 53 height 32
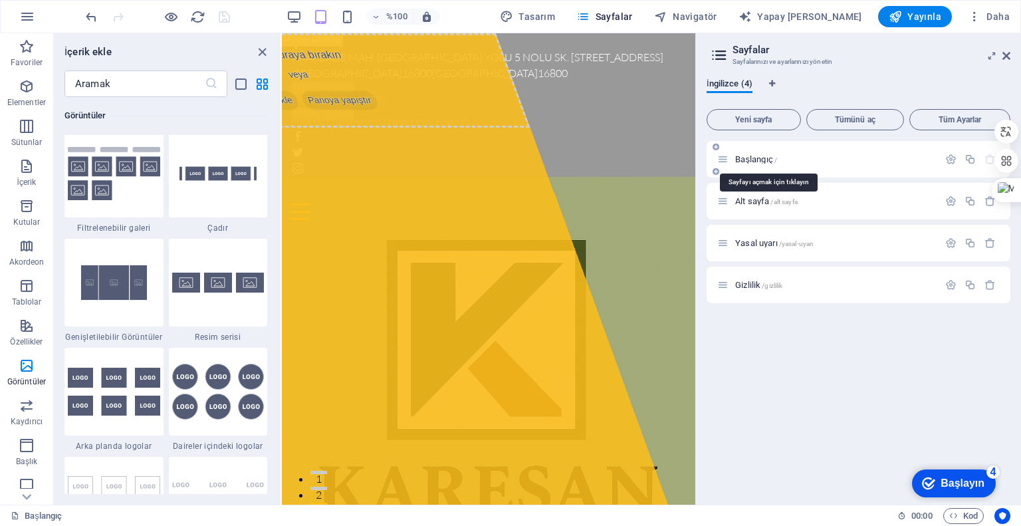
click at [760, 163] on font "Başlangıç" at bounding box center [754, 159] width 38 height 10
click at [769, 196] on div "Alt sayfa /alt sayfa" at bounding box center [827, 200] width 221 height 15
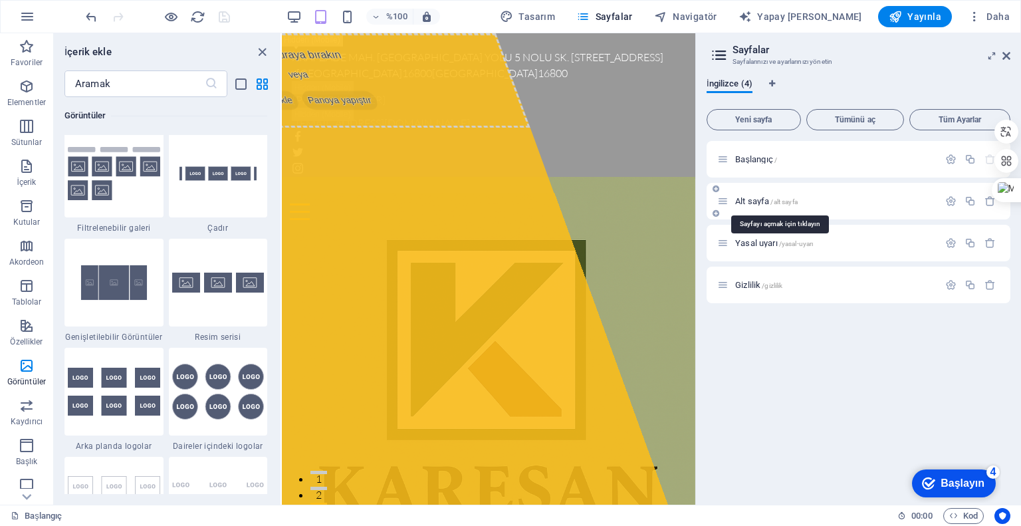
click at [761, 203] on font "Alt sayfa" at bounding box center [752, 201] width 34 height 10
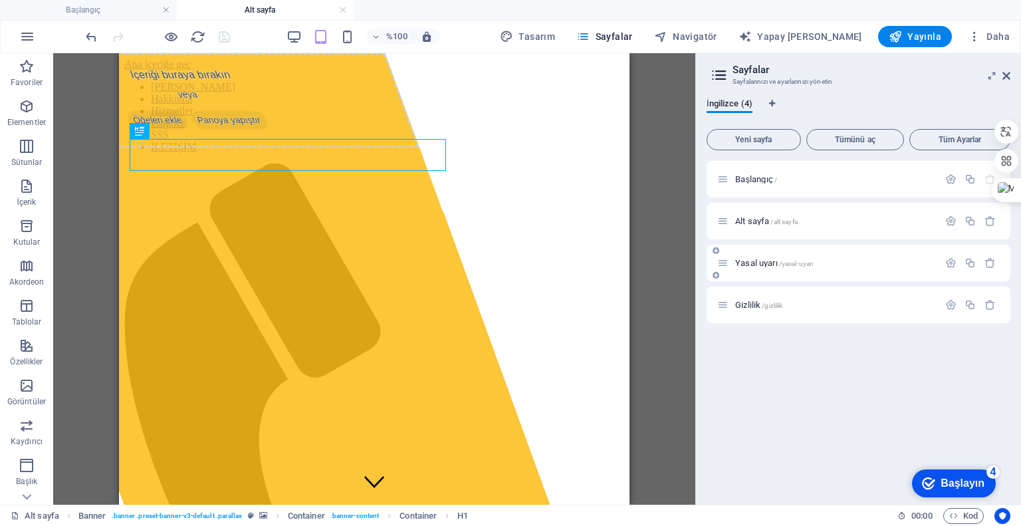
click at [765, 263] on font "Yasal uyarı" at bounding box center [756, 263] width 43 height 10
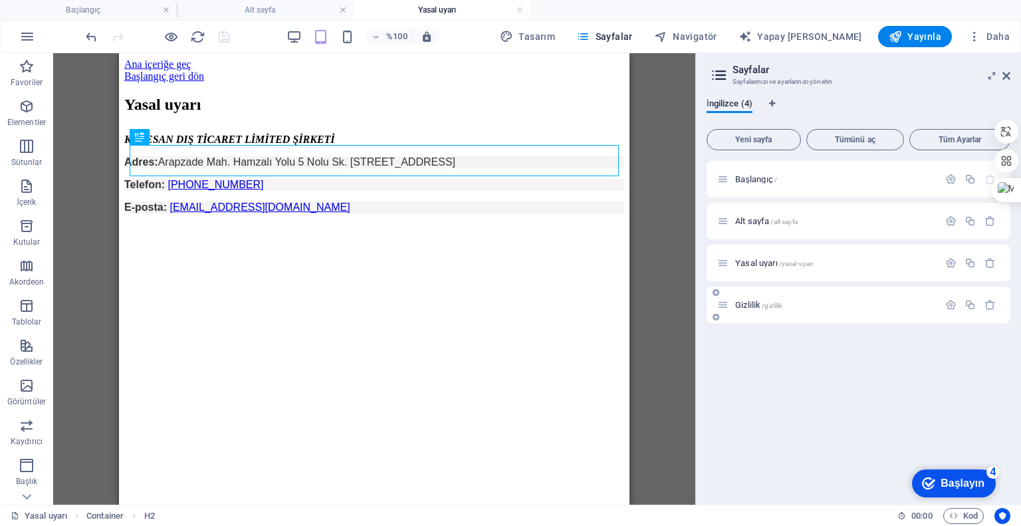
click at [753, 305] on font "Gizlilik" at bounding box center [747, 305] width 25 height 10
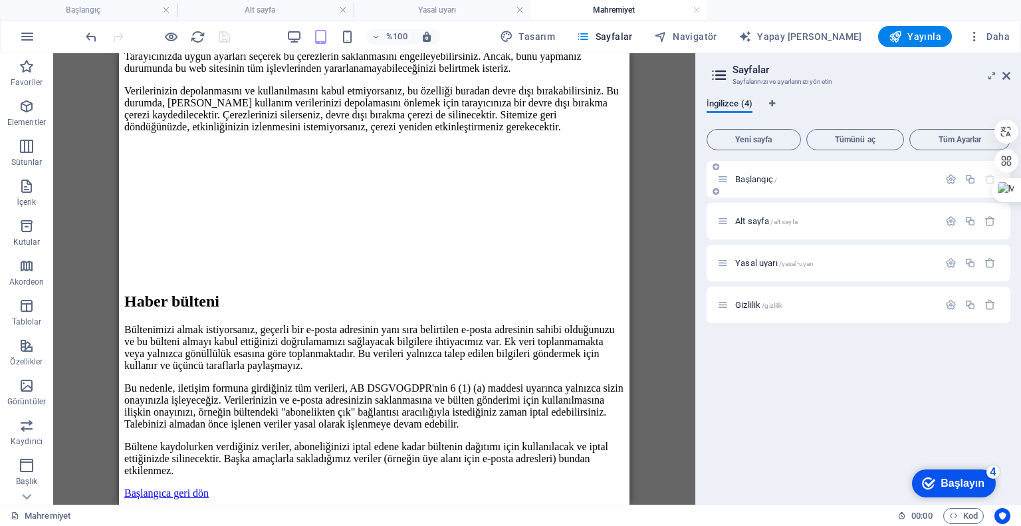
scroll to position [2780, 0]
click at [934, 33] on font "Yayınla" at bounding box center [925, 36] width 34 height 11
